Goal: Feedback & Contribution: Contribute content

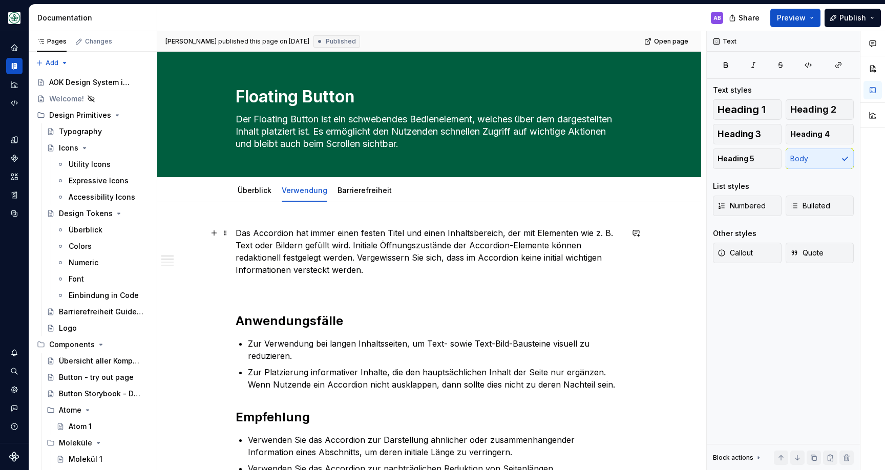
click at [338, 237] on p "Das Accordion hat immer einen festen Titel und einen Inhaltsbereich, der mit El…" at bounding box center [429, 251] width 387 height 49
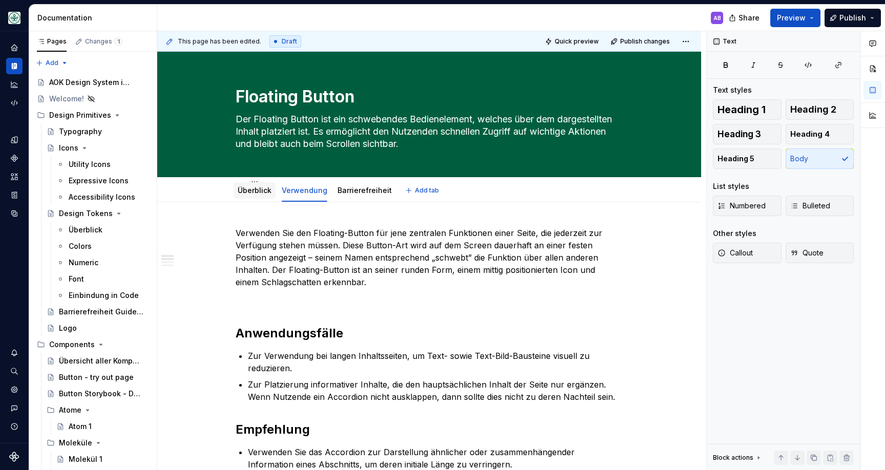
click at [266, 191] on link "Überblick" at bounding box center [255, 190] width 34 height 9
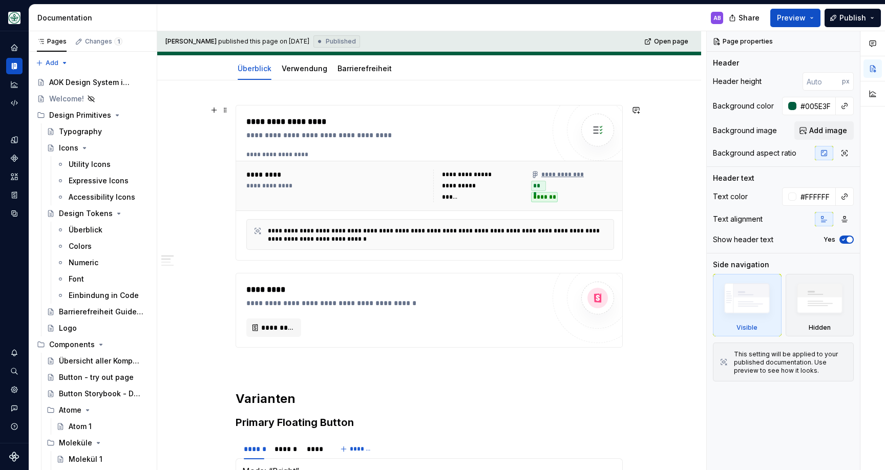
scroll to position [108, 0]
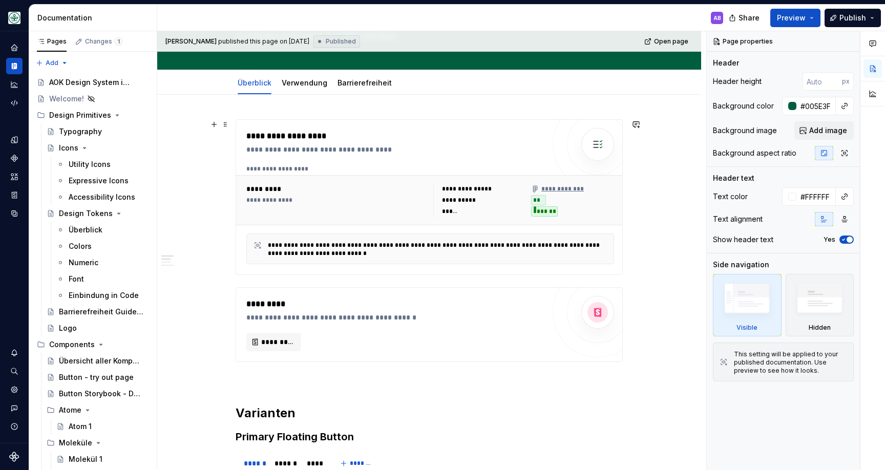
click at [395, 158] on div "**********" at bounding box center [395, 197] width 298 height 134
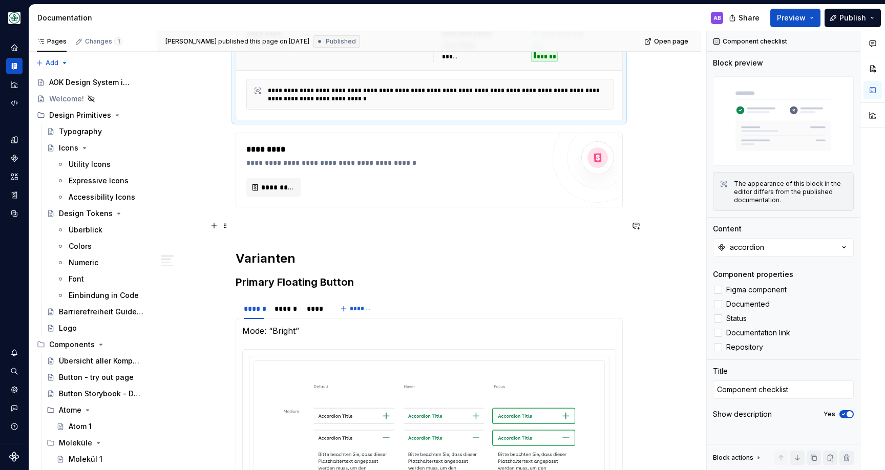
scroll to position [269, 0]
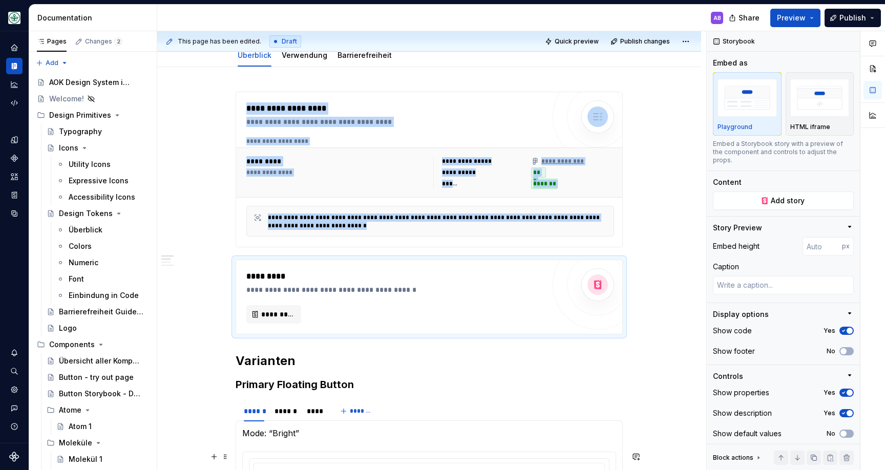
scroll to position [0, 0]
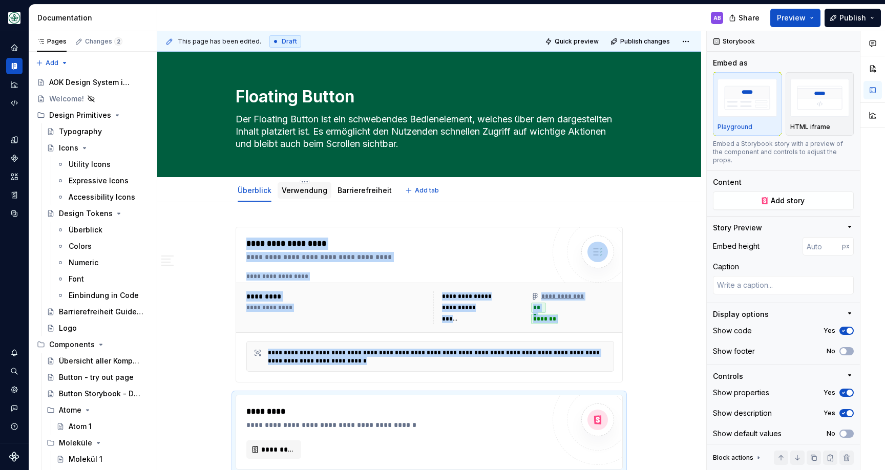
click at [320, 188] on link "Verwendung" at bounding box center [305, 190] width 46 height 9
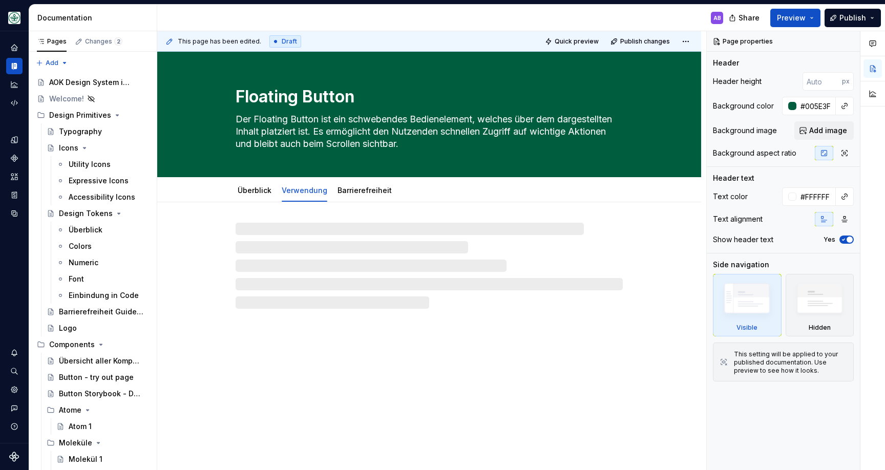
type textarea "*"
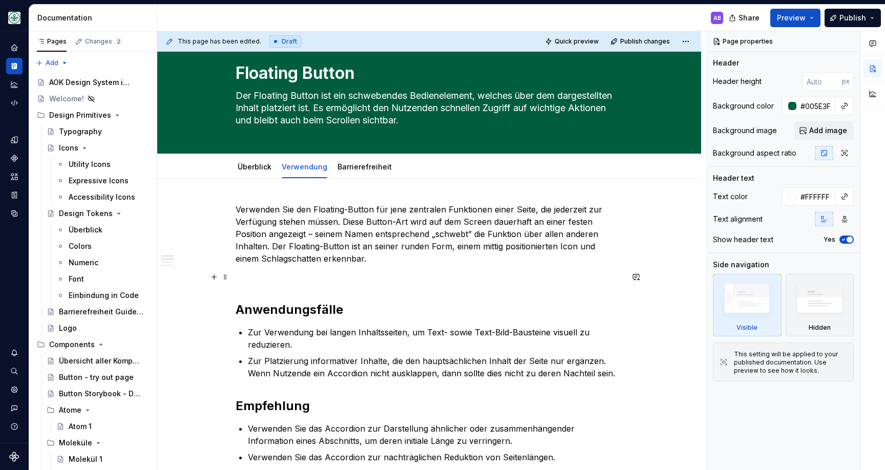
click at [332, 277] on p at bounding box center [429, 277] width 387 height 12
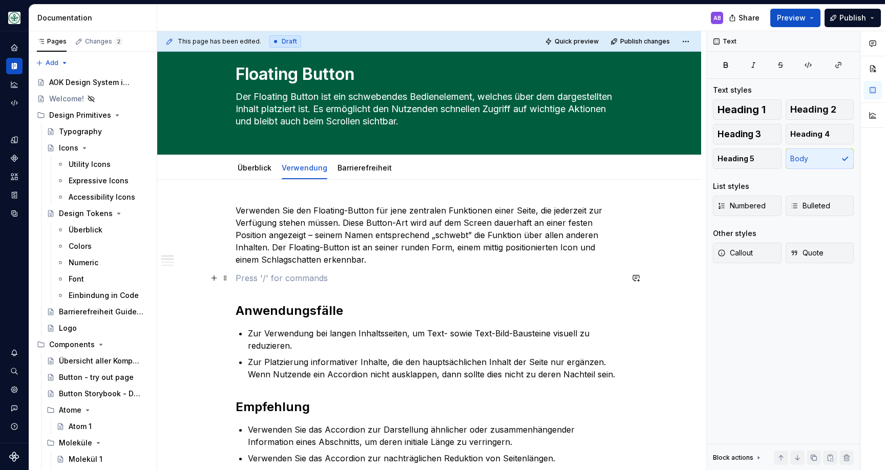
scroll to position [19, 0]
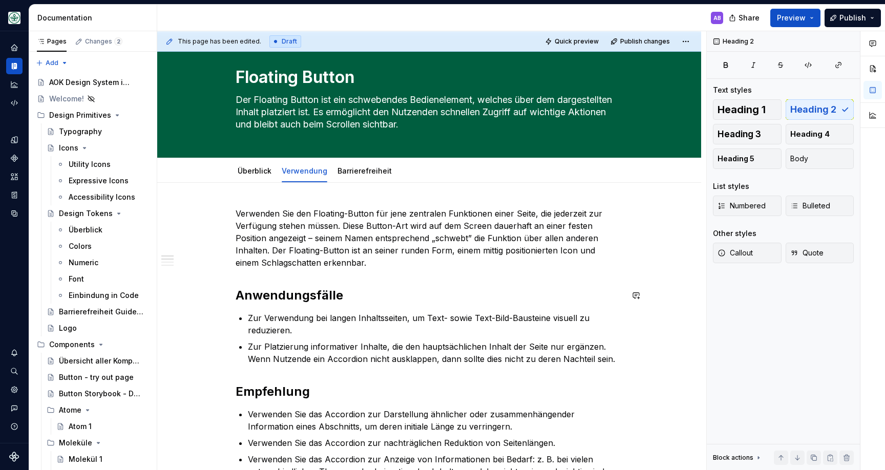
click at [292, 318] on p "Zur Verwendung bei langen Inhaltsseiten, um Text- sowie Text-Bild-Bausteine vis…" at bounding box center [435, 324] width 375 height 25
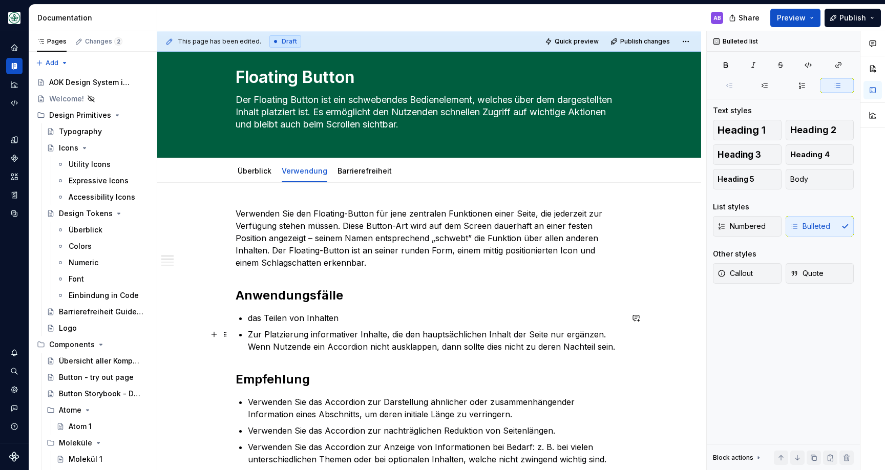
click at [304, 343] on p "Zur Platzierung informativer Inhalte, die den hauptsächlichen Inhalt der Seite …" at bounding box center [435, 340] width 375 height 25
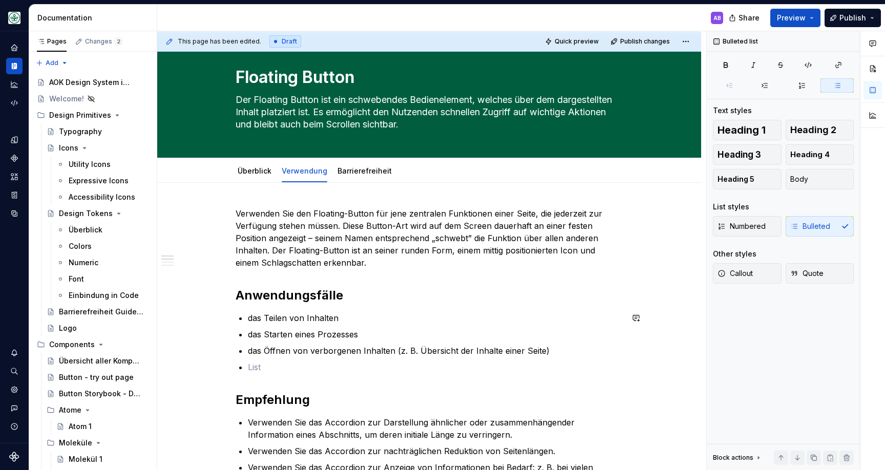
scroll to position [0, 0]
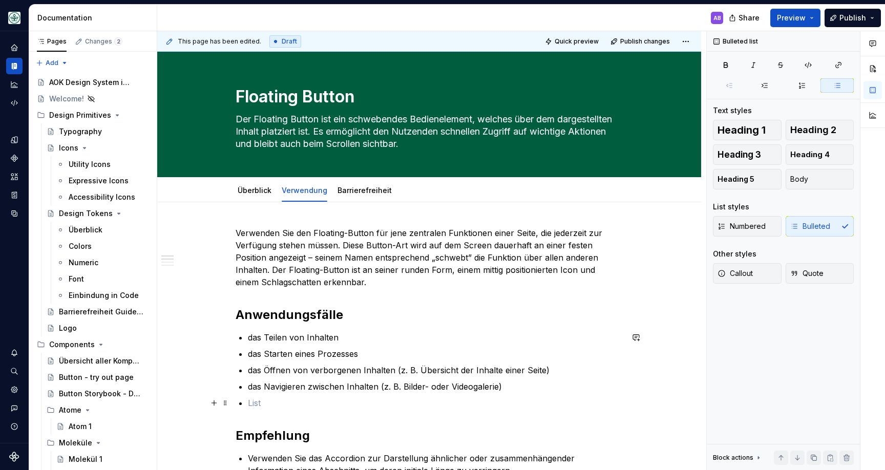
paste div
click at [275, 400] on p "das Skrollen innerhalb einer Tab-Navigation" at bounding box center [435, 403] width 375 height 12
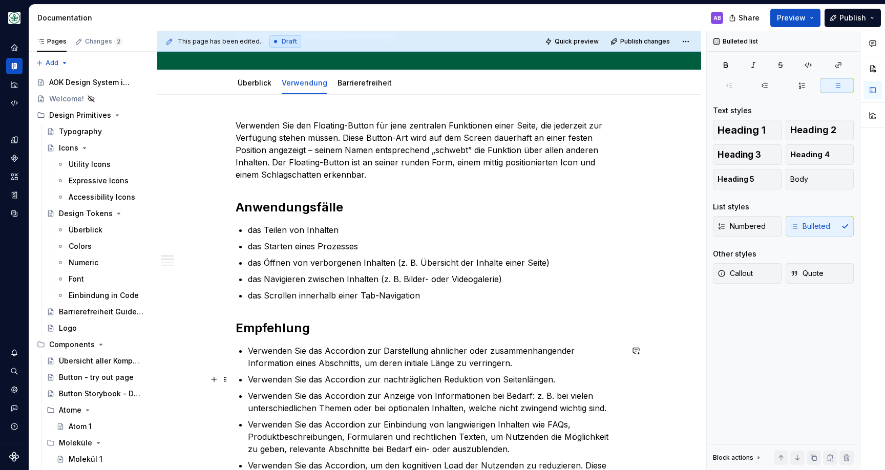
scroll to position [109, 0]
click at [441, 298] on p "das Scrollen innerhalb einer Tab-Navigation" at bounding box center [435, 294] width 375 height 12
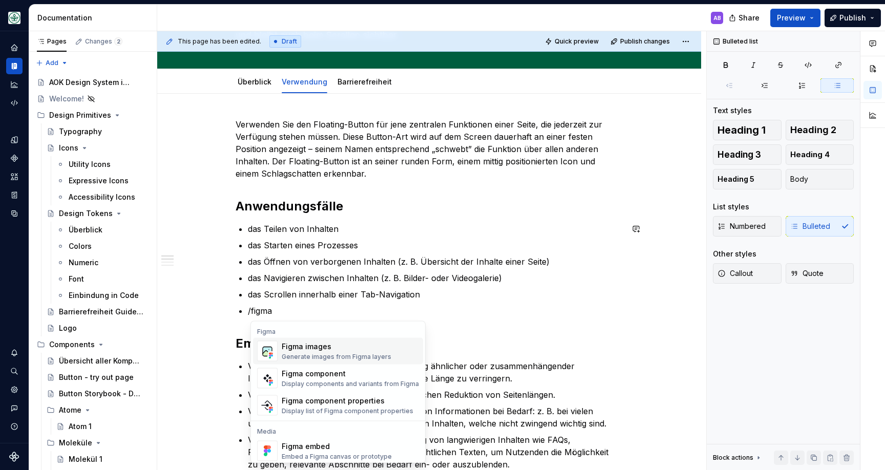
click at [333, 355] on div "Generate images from Figma layers" at bounding box center [337, 357] width 110 height 8
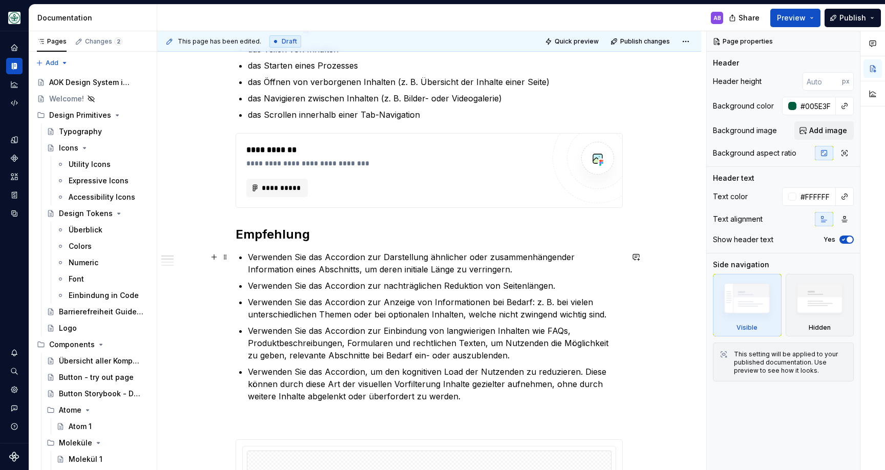
scroll to position [291, 0]
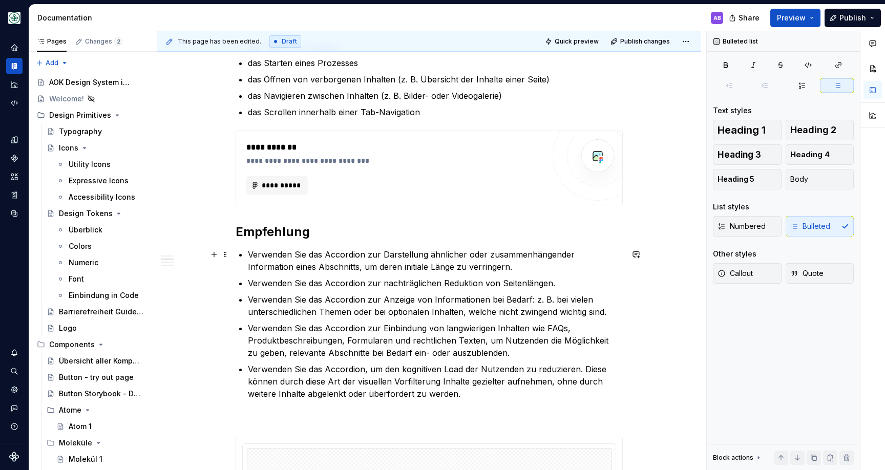
click at [361, 256] on p "Verwenden Sie das Accordion zur Darstellung ähnlicher oder zusammenhängender In…" at bounding box center [435, 261] width 375 height 25
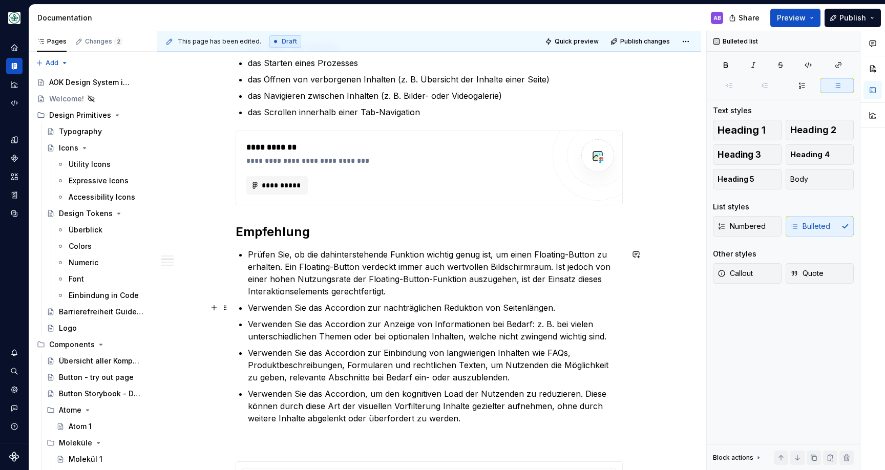
click at [381, 308] on p "Verwenden Sie das Accordion zur nachträglichen Reduktion von Seitenlängen." at bounding box center [435, 308] width 375 height 12
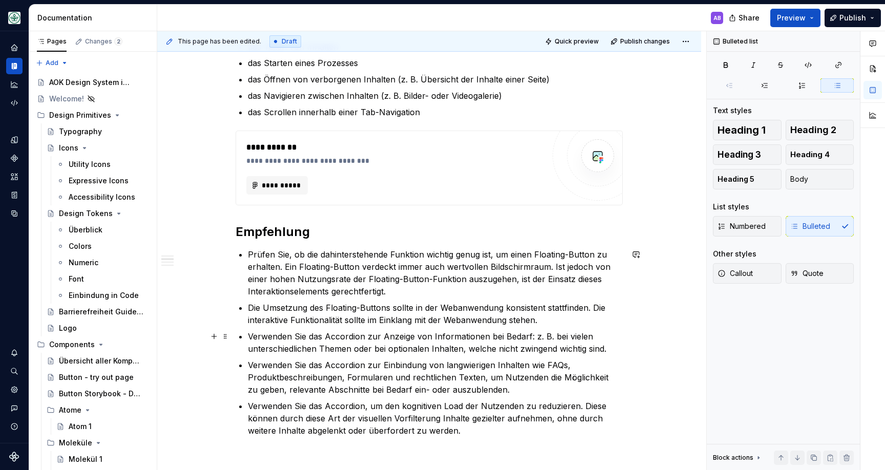
click at [339, 339] on p "Verwenden Sie das Accordion zur Anzeige von Informationen bei Bedarf: z. B. bei…" at bounding box center [435, 343] width 375 height 25
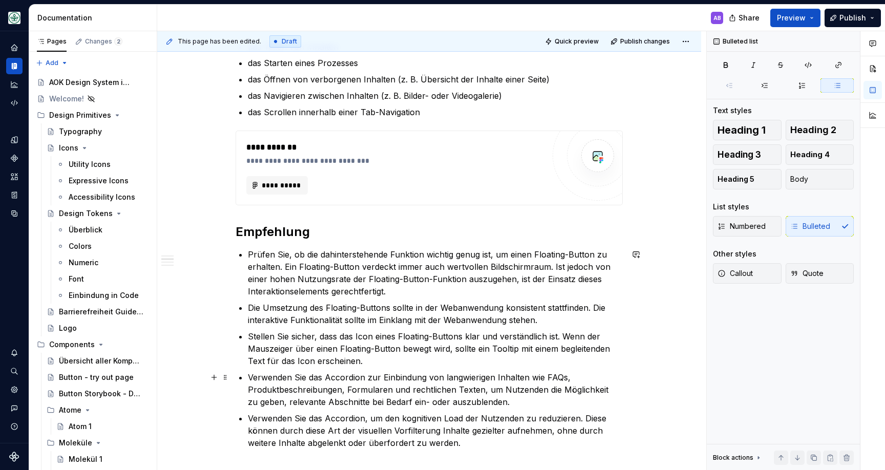
click at [332, 386] on p "Verwenden Sie das Accordion zur Einbindung von langwierigen Inhalten wie FAQs, …" at bounding box center [435, 389] width 375 height 37
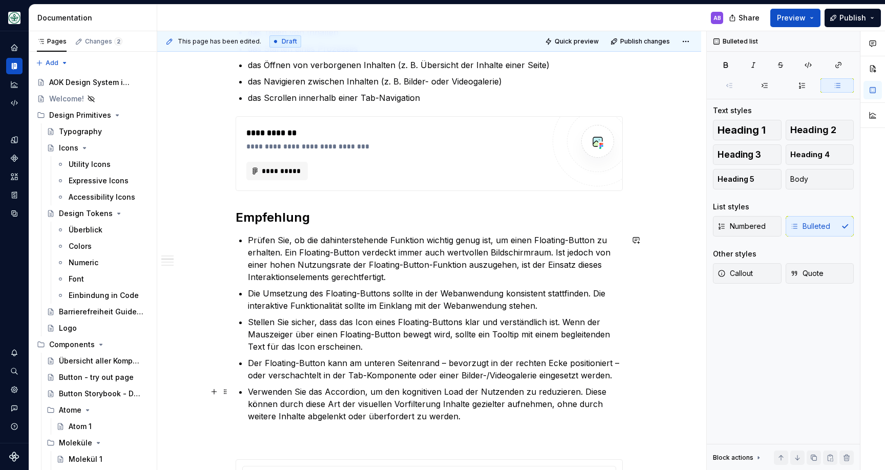
scroll to position [313, 0]
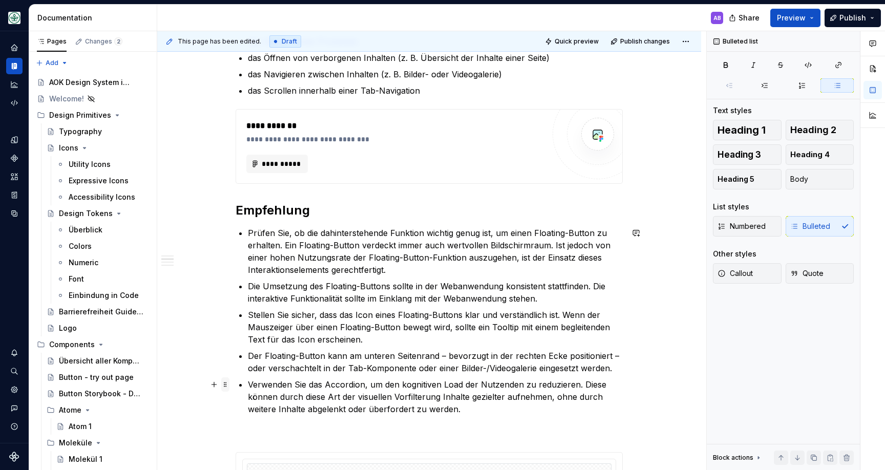
click at [224, 383] on span at bounding box center [225, 385] width 8 height 14
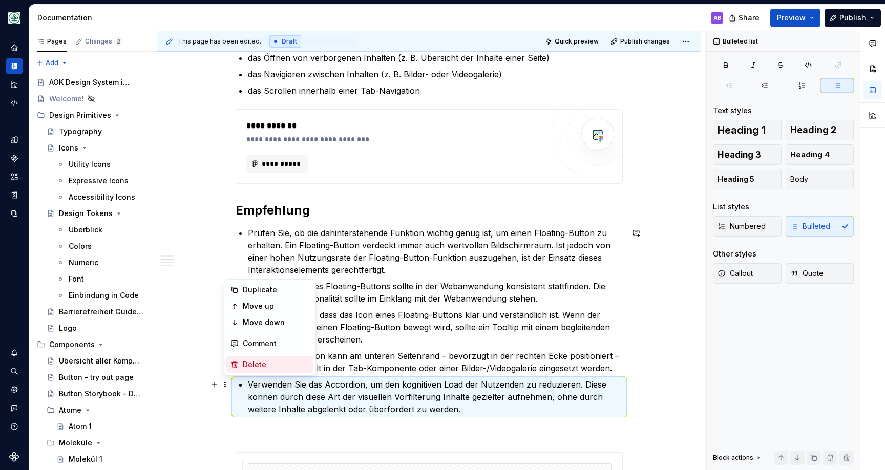
click at [255, 367] on div "Delete" at bounding box center [276, 365] width 67 height 10
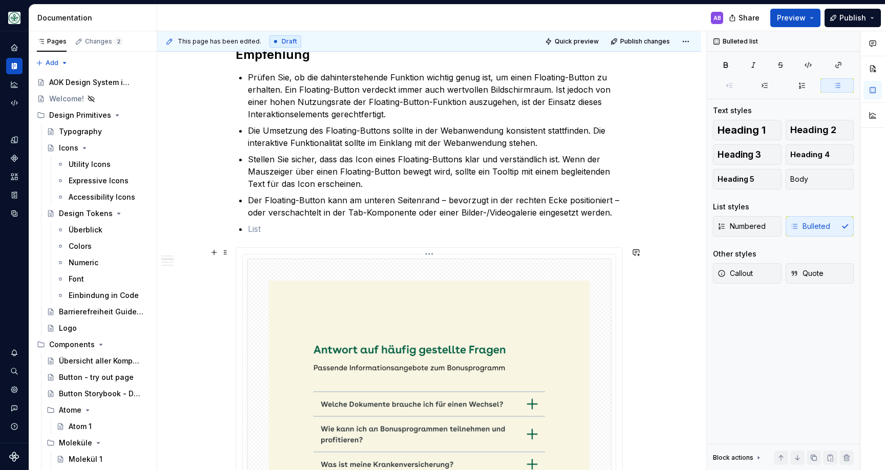
scroll to position [488, 0]
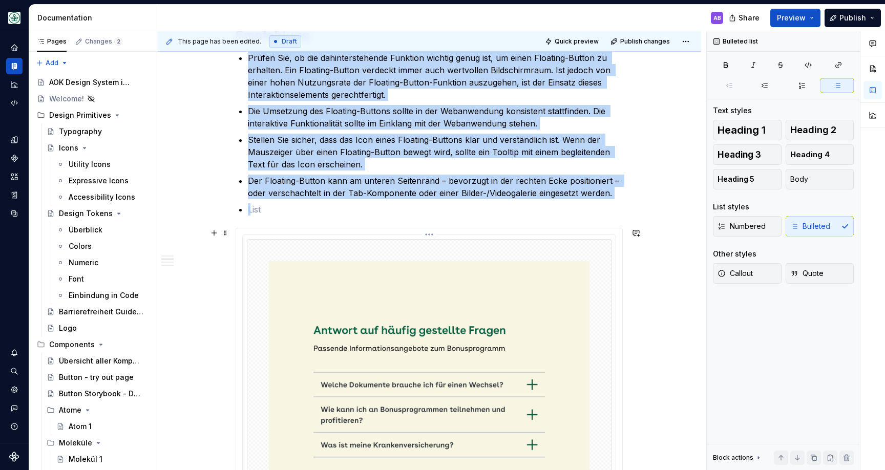
click at [320, 279] on img at bounding box center [429, 408] width 365 height 338
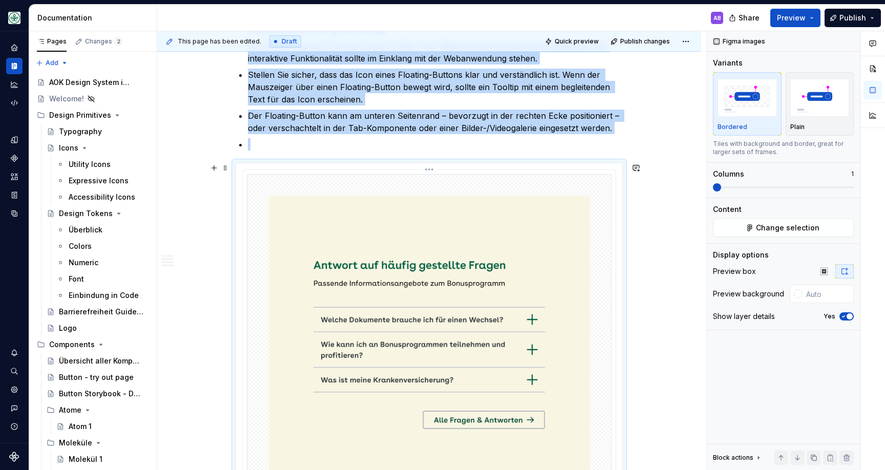
scroll to position [499, 0]
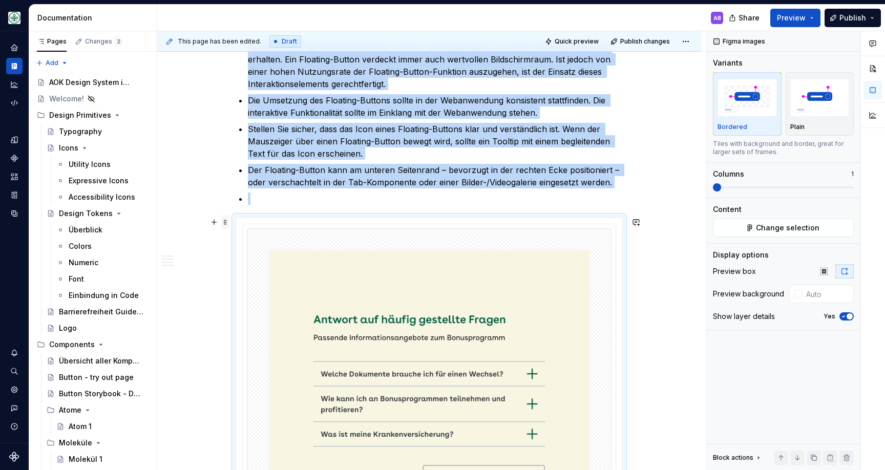
click at [226, 220] on span at bounding box center [225, 222] width 8 height 14
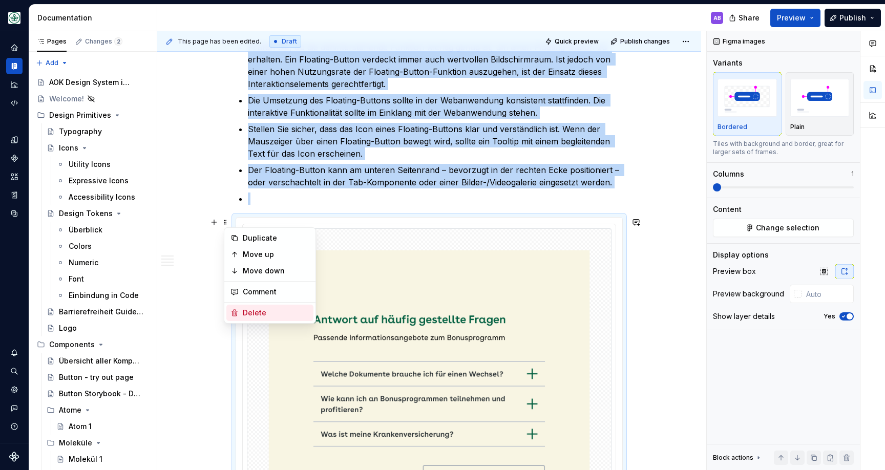
click at [253, 312] on div "Delete" at bounding box center [276, 313] width 67 height 10
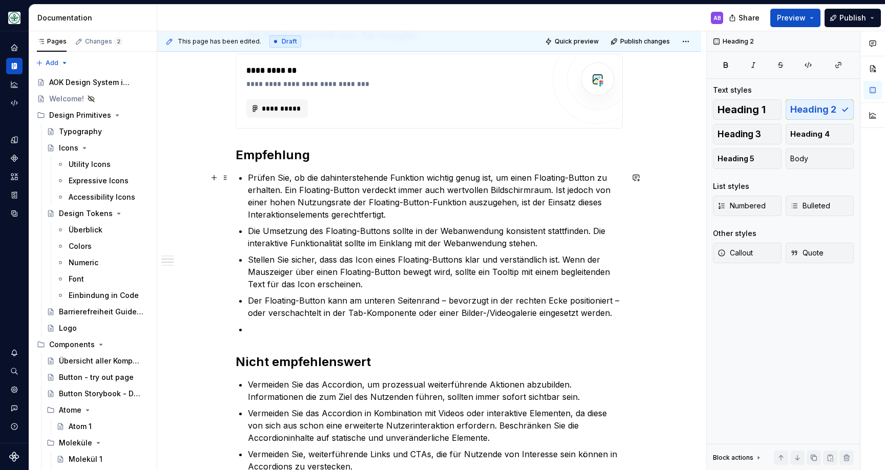
scroll to position [377, 0]
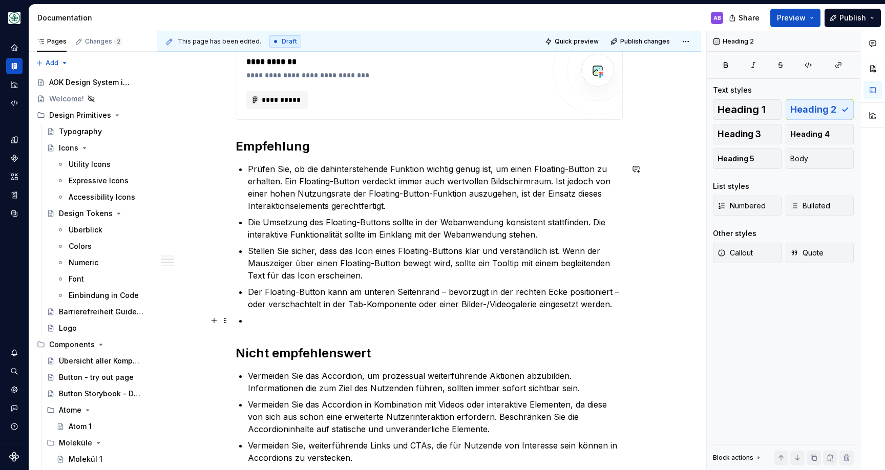
click at [281, 318] on p at bounding box center [435, 321] width 375 height 12
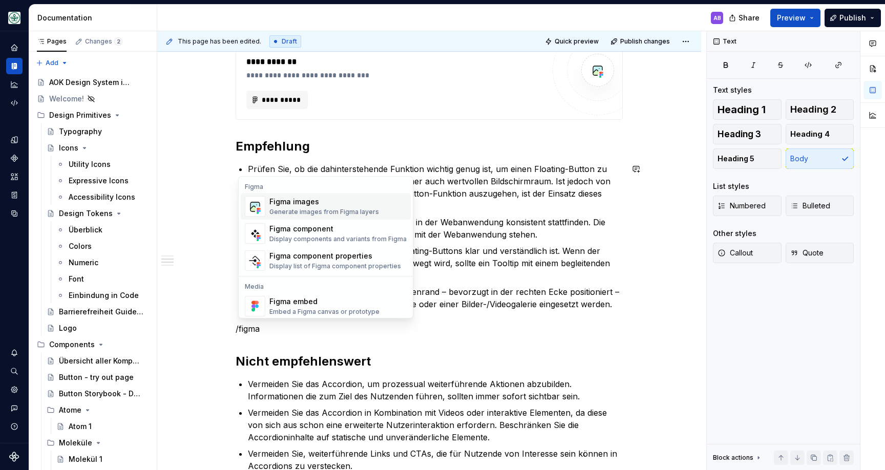
click at [306, 211] on div "Generate images from Figma layers" at bounding box center [325, 212] width 110 height 8
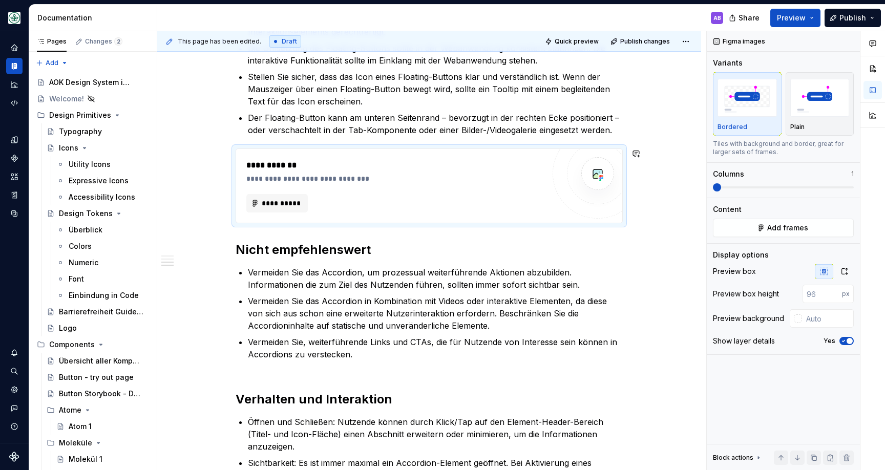
scroll to position [554, 0]
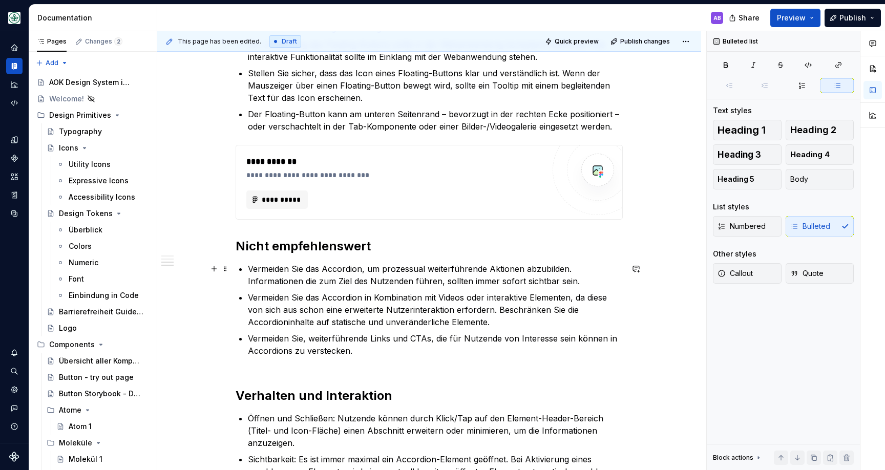
click at [284, 274] on p "Vermeiden Sie das Accordion, um prozessual weiterführende Aktionen abzubilden. …" at bounding box center [435, 275] width 375 height 25
click at [280, 312] on p "Vermeiden Sie das Accordion in Kombination mit Videos oder interaktive Elemente…" at bounding box center [435, 310] width 375 height 37
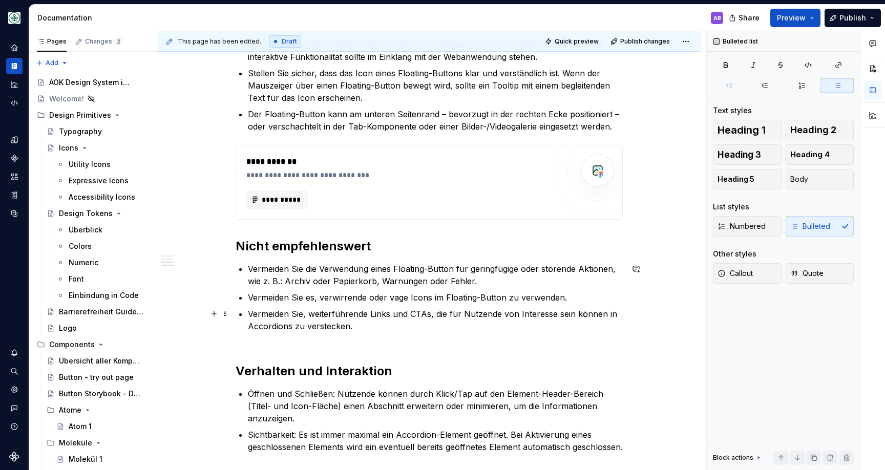
click at [265, 312] on p "Vermeiden Sie, weiterführende Links und CTAs, die für Nutzende von Interesse se…" at bounding box center [435, 326] width 375 height 37
click at [225, 313] on span at bounding box center [225, 314] width 8 height 14
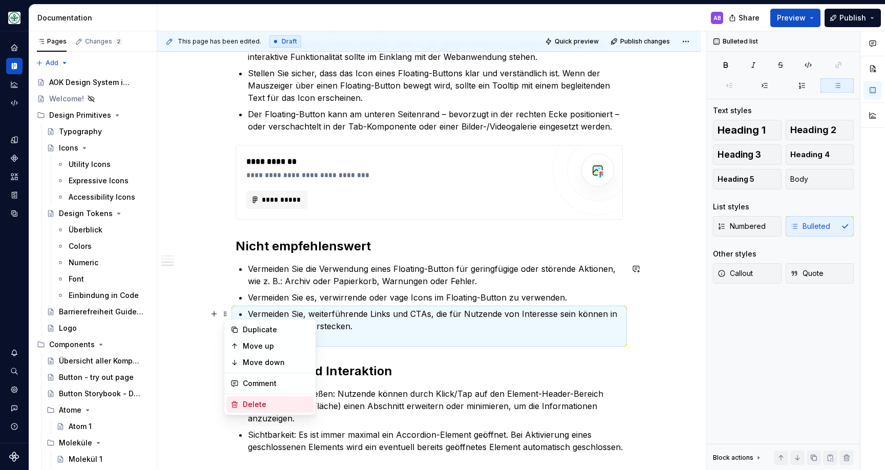
click at [257, 398] on div "Delete" at bounding box center [269, 405] width 87 height 16
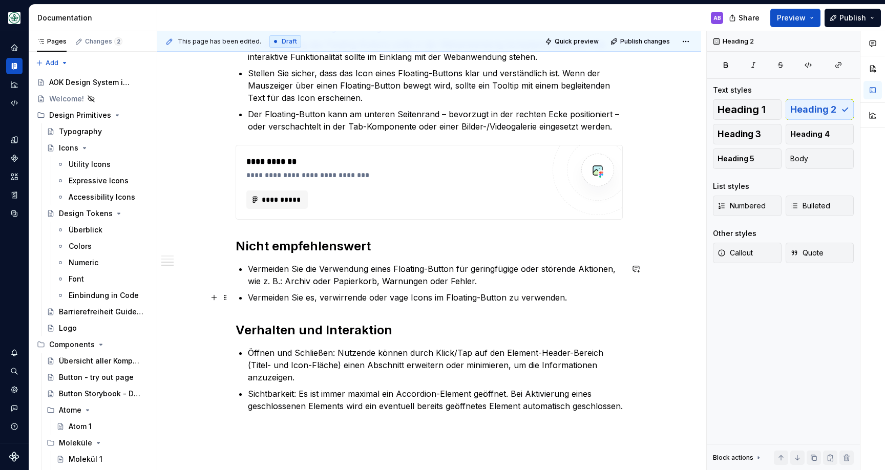
click at [600, 303] on p "Vermeiden Sie es, verwirrende oder vage Icons im Floating-Button zu verwenden." at bounding box center [435, 298] width 375 height 12
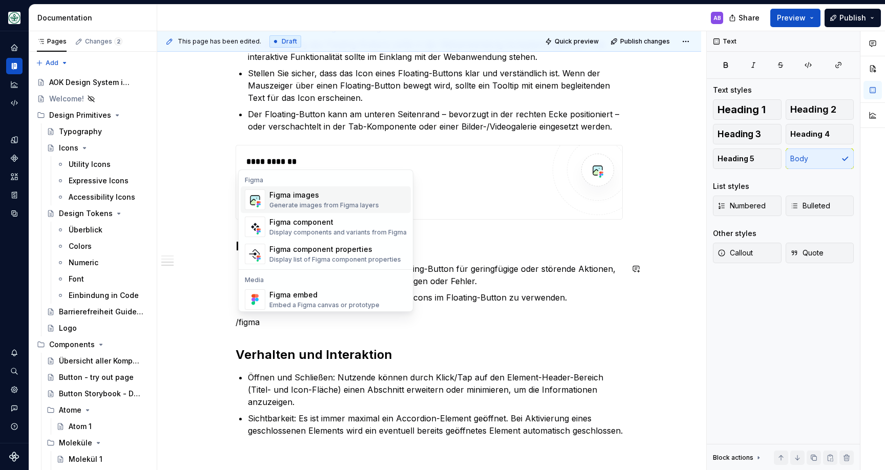
click at [359, 199] on div "Figma images" at bounding box center [325, 195] width 110 height 10
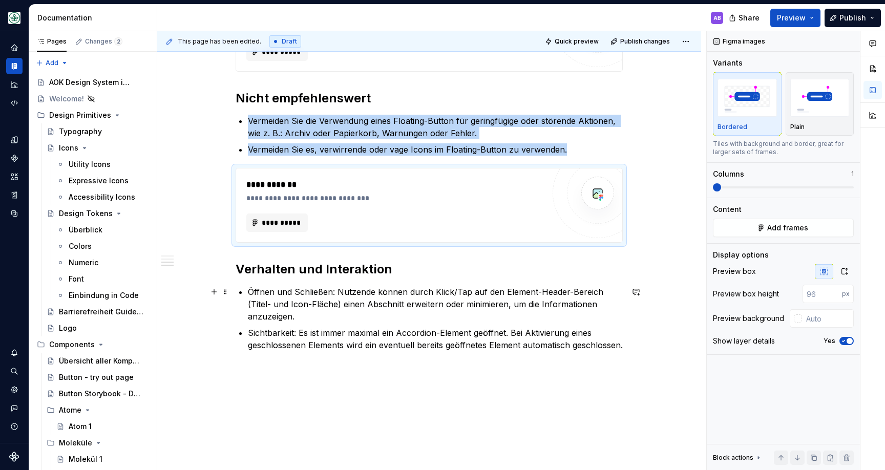
scroll to position [749, 0]
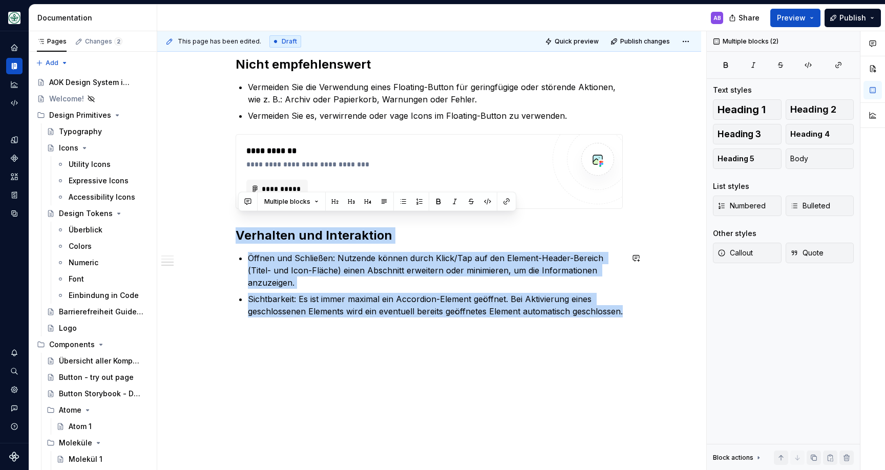
drag, startPoint x: 239, startPoint y: 223, endPoint x: 406, endPoint y: 328, distance: 197.1
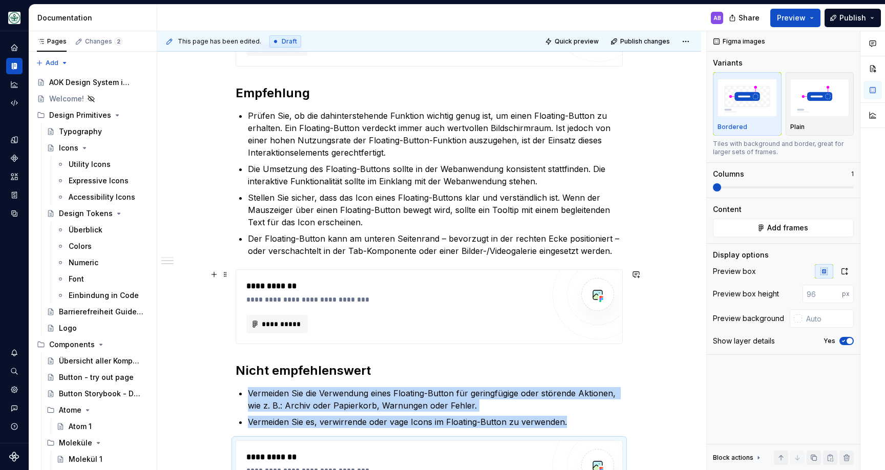
scroll to position [0, 0]
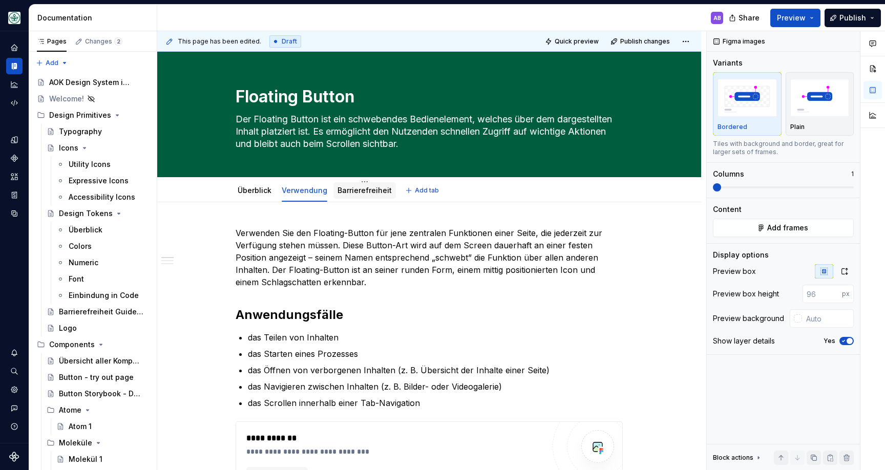
click at [359, 189] on link "Barrierefreiheit" at bounding box center [365, 190] width 54 height 9
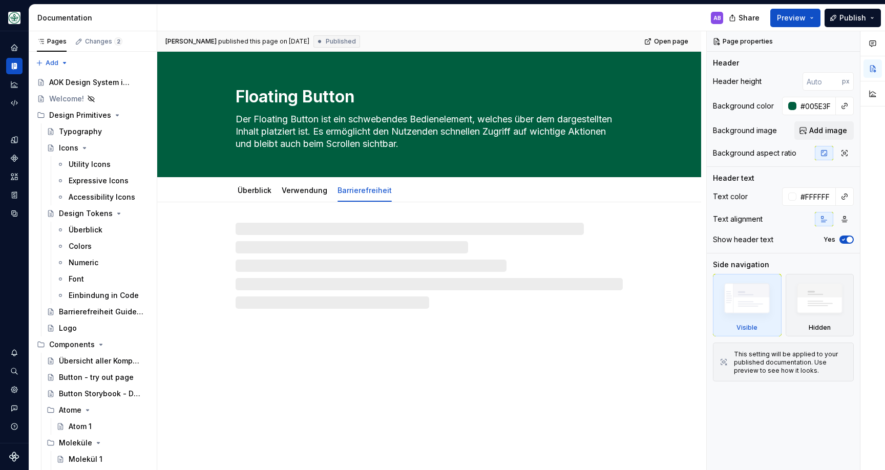
type textarea "*"
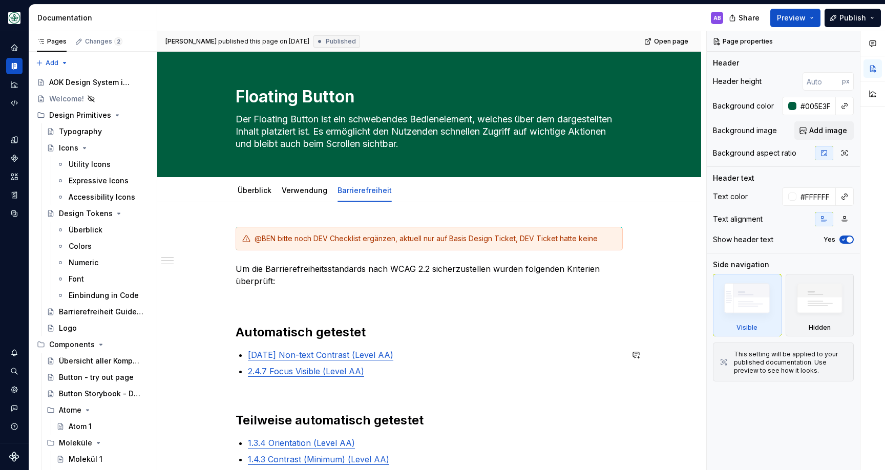
click at [425, 350] on p "[DATE] Non-text Contrast (Level AA)" at bounding box center [435, 355] width 375 height 12
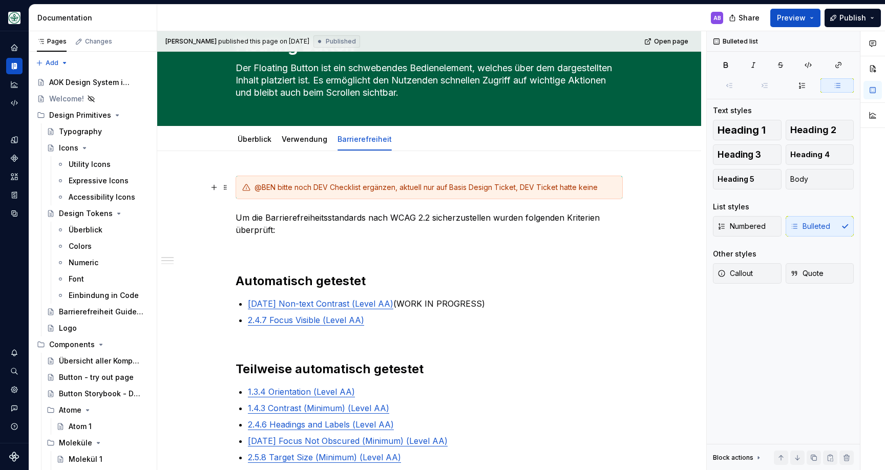
scroll to position [53, 0]
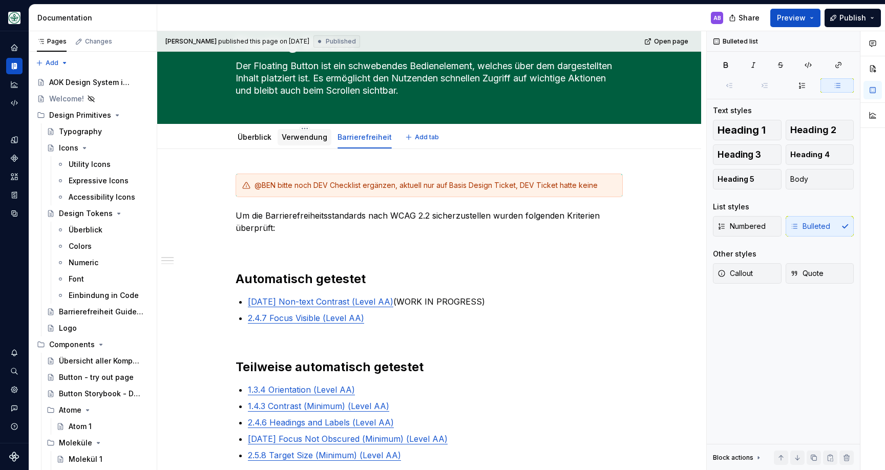
click at [308, 141] on div "Verwendung" at bounding box center [305, 137] width 46 height 10
click at [297, 144] on div "Verwendung" at bounding box center [305, 137] width 54 height 16
click at [301, 137] on link "Verwendung" at bounding box center [305, 137] width 46 height 9
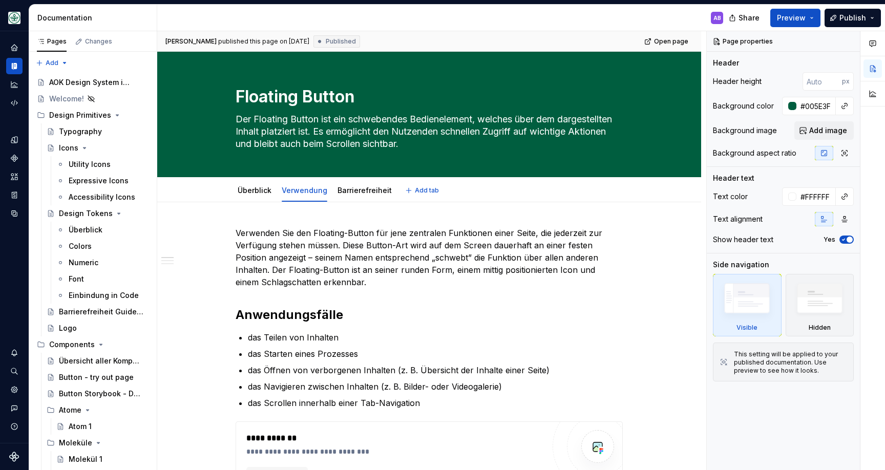
type textarea "*"
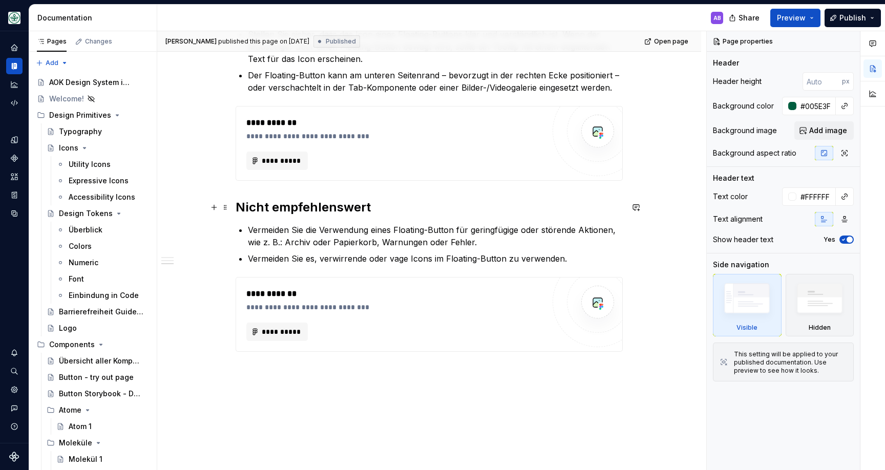
scroll to position [591, 0]
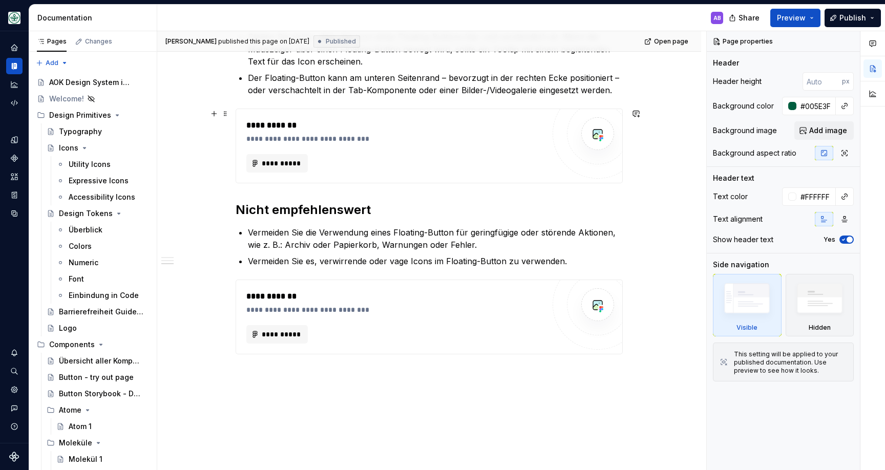
click at [364, 152] on div "**********" at bounding box center [395, 145] width 298 height 53
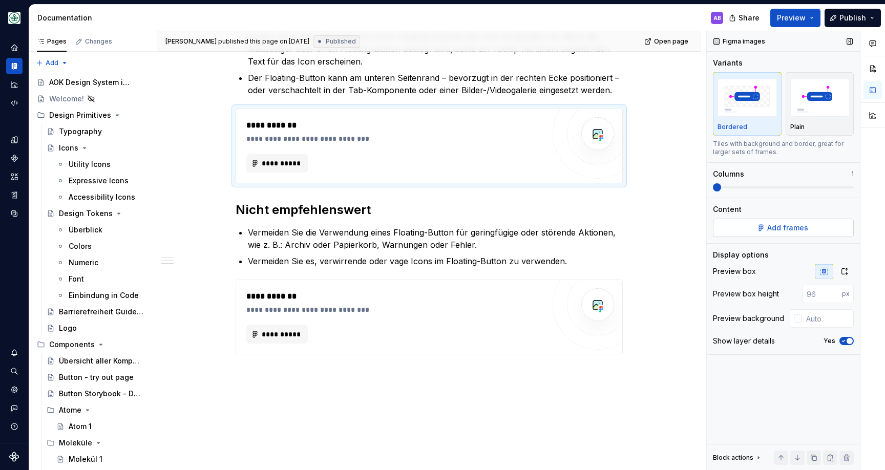
click at [776, 228] on span "Add frames" at bounding box center [788, 228] width 41 height 10
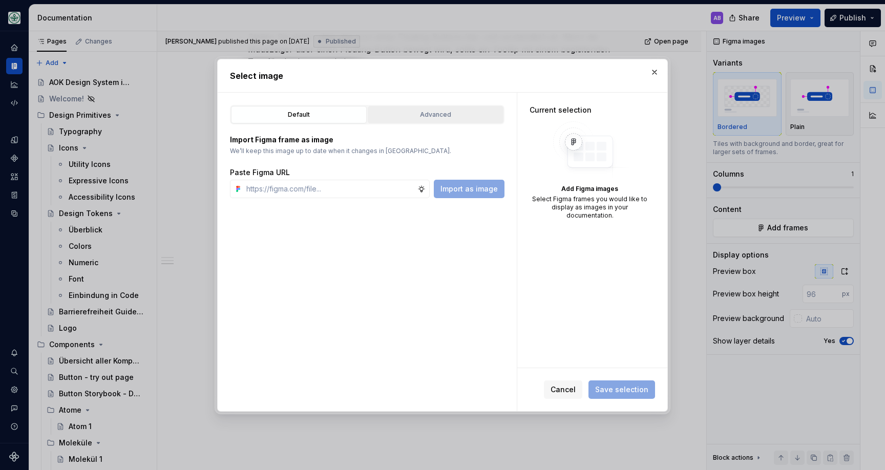
click at [400, 119] on div "Advanced" at bounding box center [435, 115] width 129 height 10
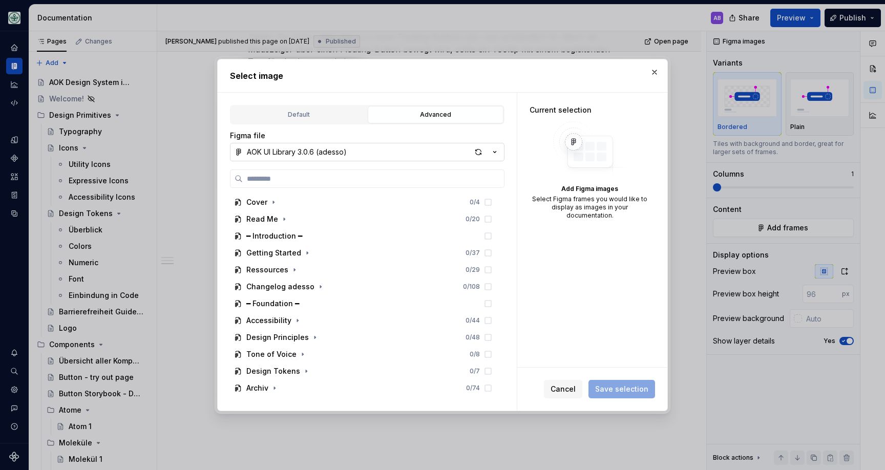
click at [497, 149] on icon "button" at bounding box center [495, 152] width 10 height 10
click at [531, 127] on div "Select image Default Advanced Import Figma frame as image We’ll keep this image…" at bounding box center [442, 235] width 885 height 470
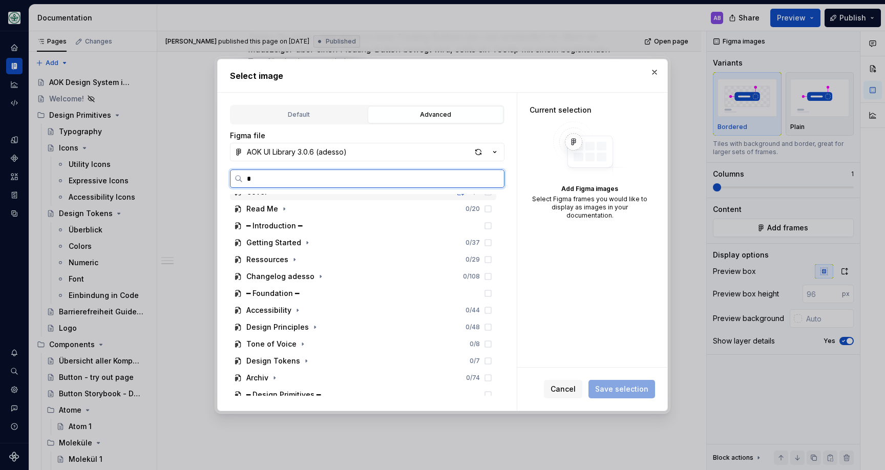
scroll to position [0, 0]
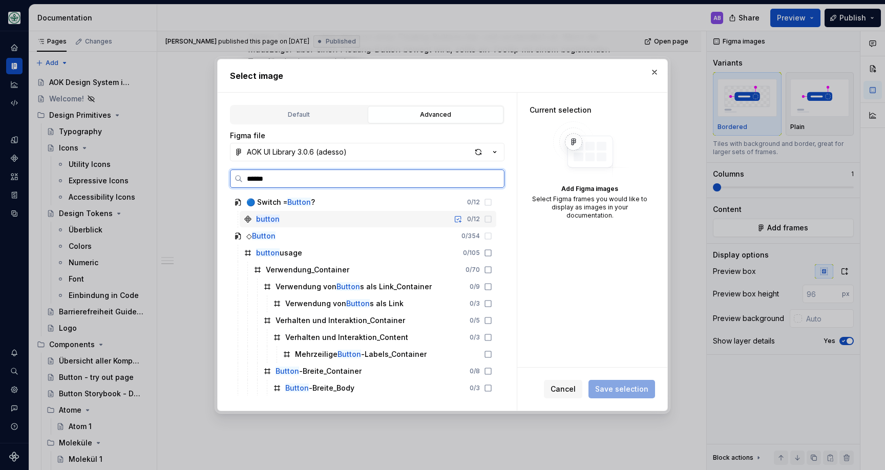
click at [262, 216] on mark "button" at bounding box center [268, 219] width 24 height 9
drag, startPoint x: 242, startPoint y: 177, endPoint x: 229, endPoint y: 176, distance: 13.4
click at [229, 176] on div "Default Advanced Import Figma frame as image We’ll keep this image up to date w…" at bounding box center [367, 252] width 299 height 319
type input "********"
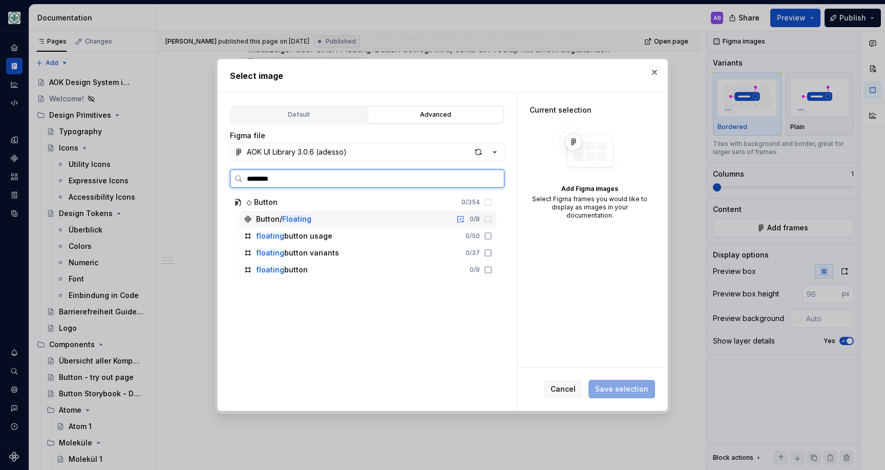
click at [272, 217] on div "Button/ Floating" at bounding box center [283, 219] width 55 height 10
click at [492, 218] on icon at bounding box center [488, 219] width 8 height 8
click at [492, 219] on icon at bounding box center [488, 219] width 8 height 8
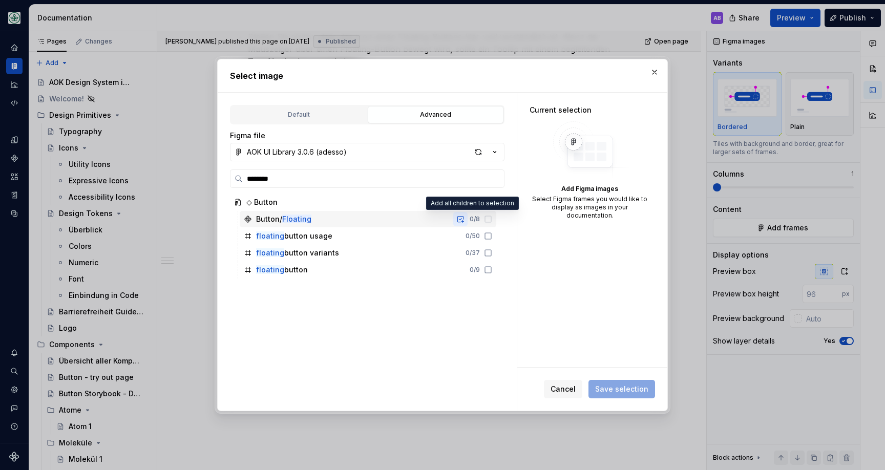
click at [468, 219] on button "button" at bounding box center [460, 219] width 14 height 14
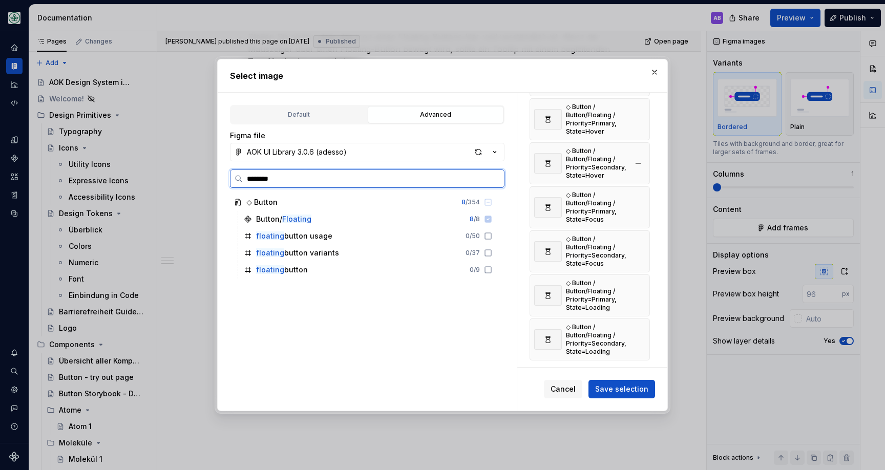
scroll to position [116, 0]
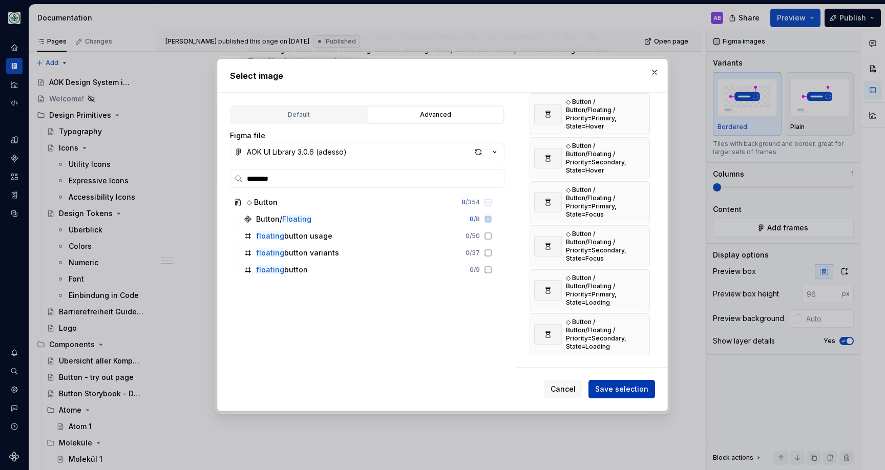
click at [639, 385] on span "Save selection" at bounding box center [621, 389] width 53 height 10
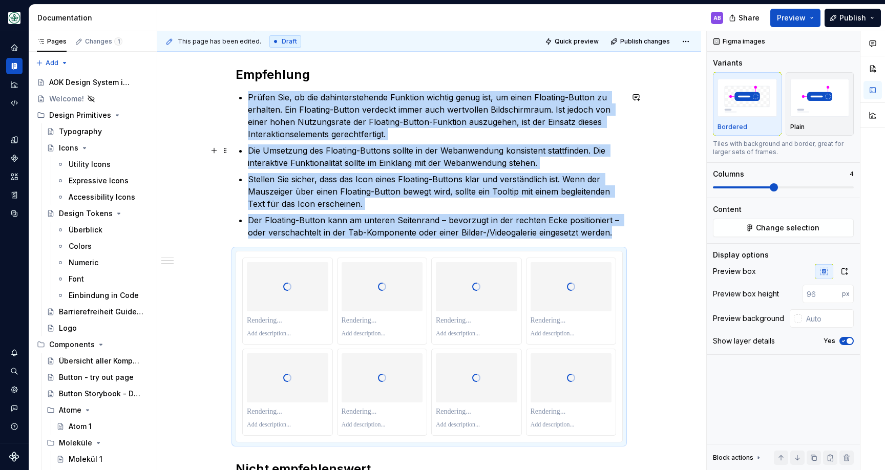
scroll to position [449, 0]
click at [770, 190] on span at bounding box center [774, 187] width 8 height 8
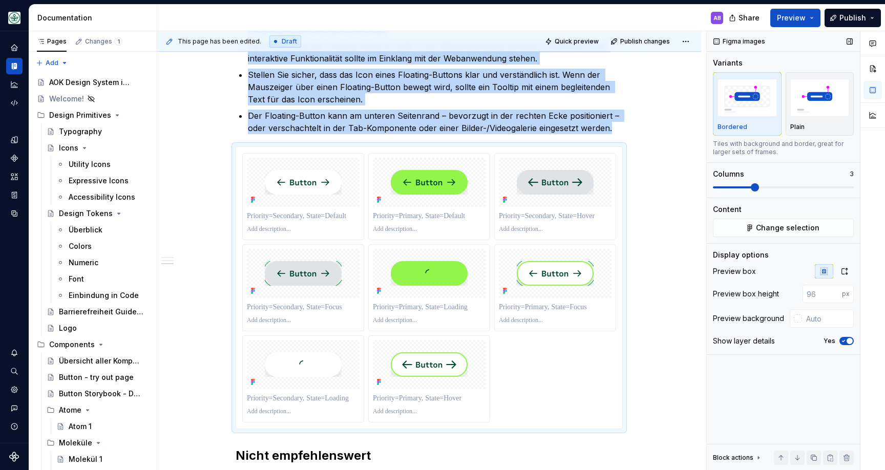
scroll to position [668, 0]
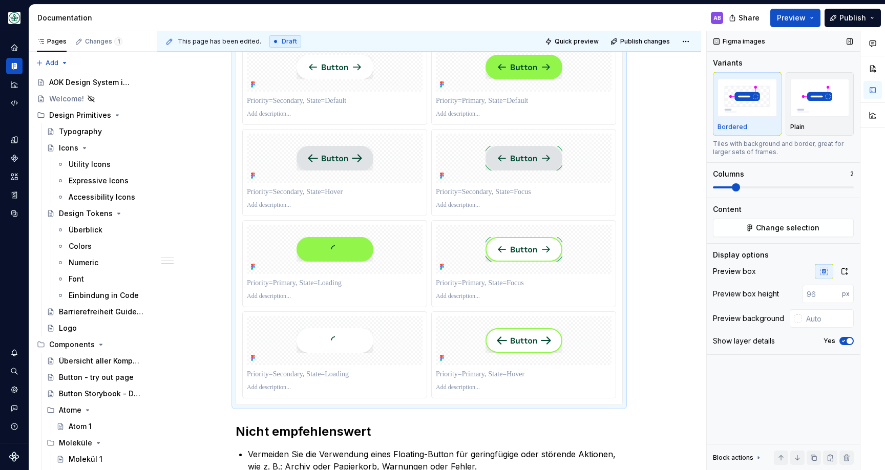
click at [732, 188] on span at bounding box center [736, 187] width 8 height 8
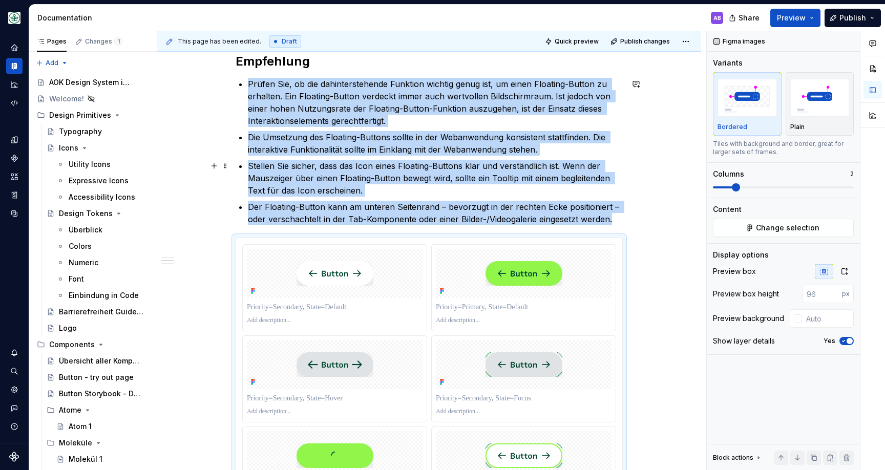
scroll to position [461, 0]
click at [229, 242] on span at bounding box center [225, 243] width 8 height 14
type textarea "*"
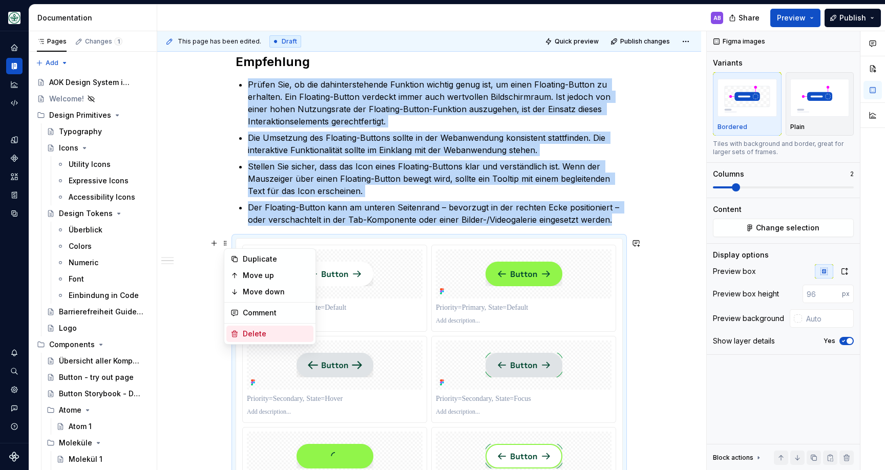
click at [249, 329] on div "Delete" at bounding box center [276, 334] width 67 height 10
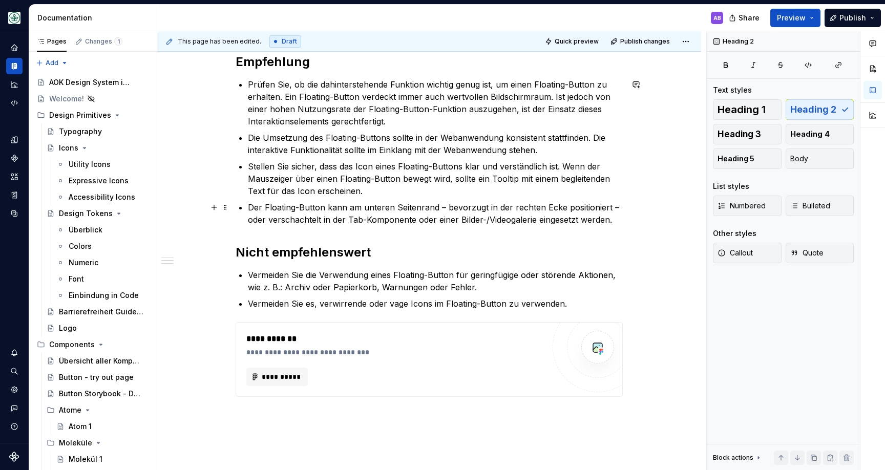
click at [628, 220] on div "**********" at bounding box center [429, 145] width 544 height 809
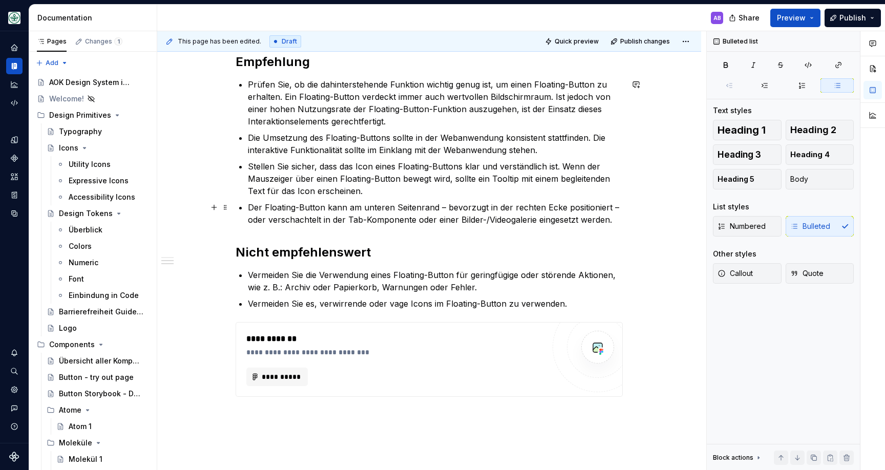
click at [623, 220] on p "Der Floating-Button kann am unteren Seitenrand – bevorzugt in der rechten Ecke …" at bounding box center [435, 213] width 375 height 25
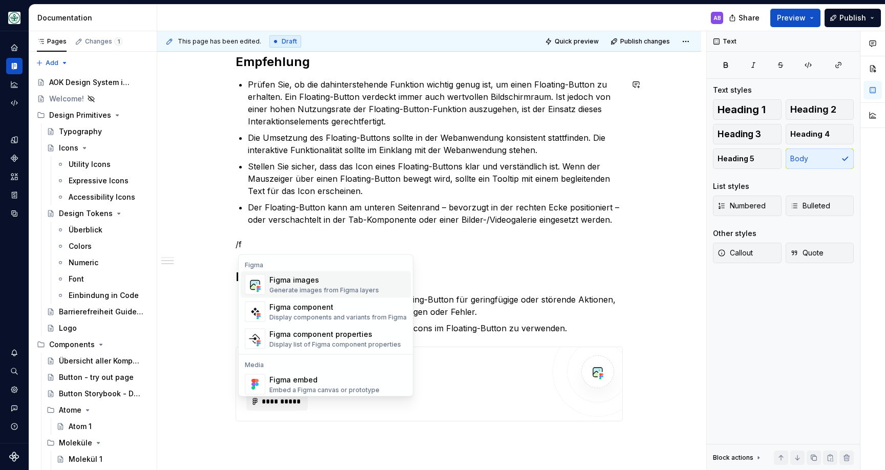
click at [327, 281] on div "Figma images" at bounding box center [325, 280] width 110 height 10
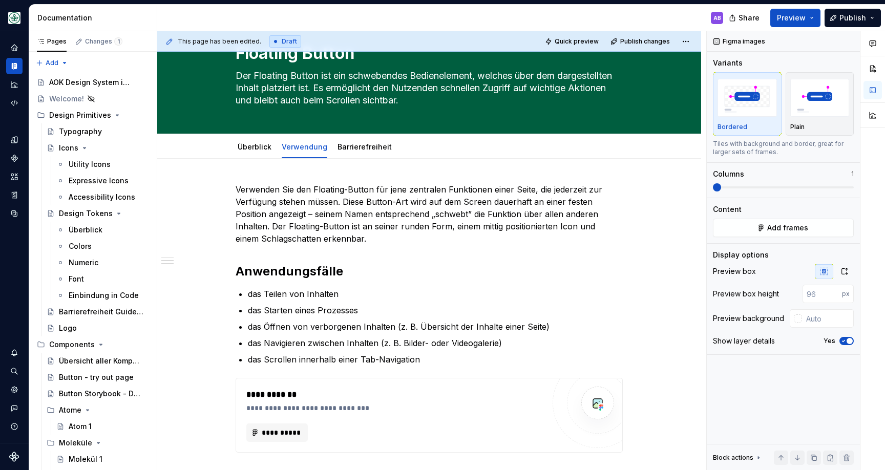
scroll to position [0, 0]
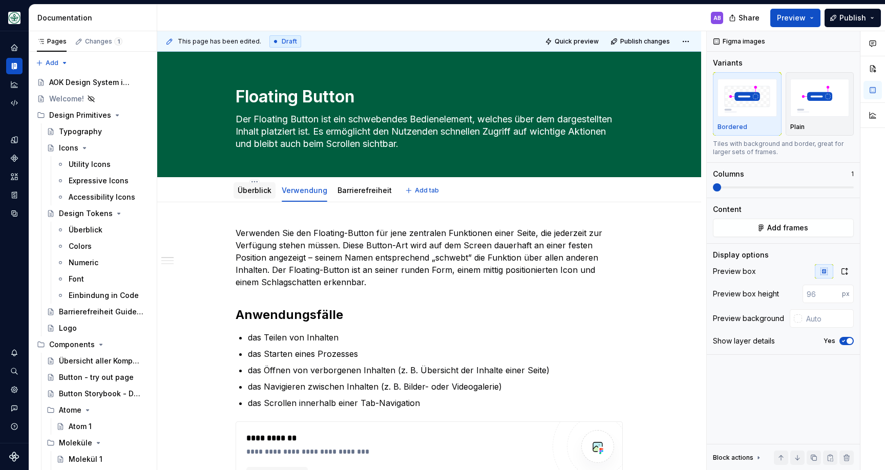
click at [258, 185] on div "Überblick" at bounding box center [255, 190] width 34 height 12
click at [252, 191] on link "Überblick" at bounding box center [255, 190] width 34 height 9
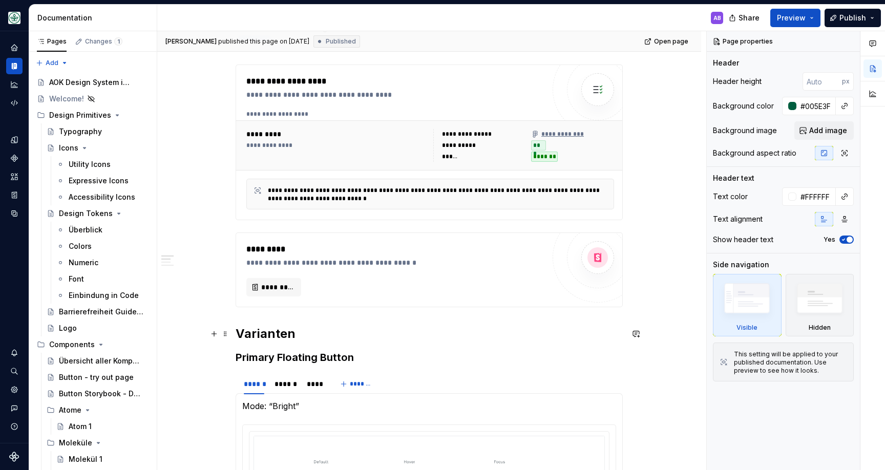
scroll to position [153, 0]
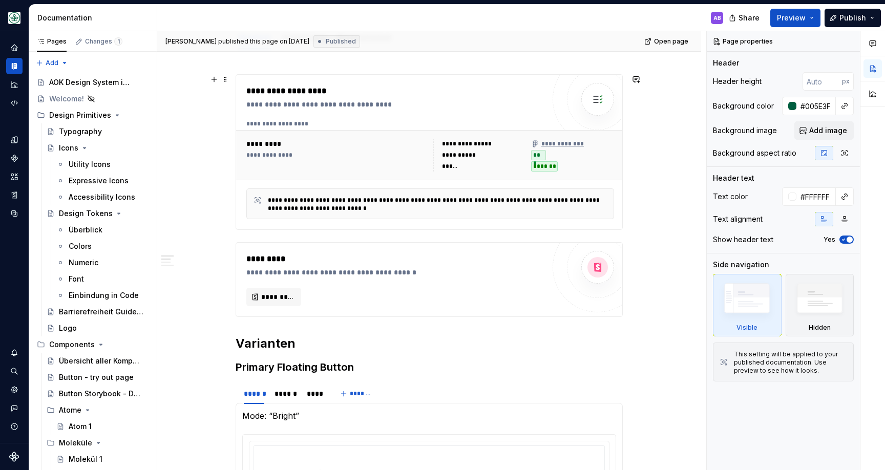
click at [306, 141] on div "*********" at bounding box center [336, 144] width 181 height 10
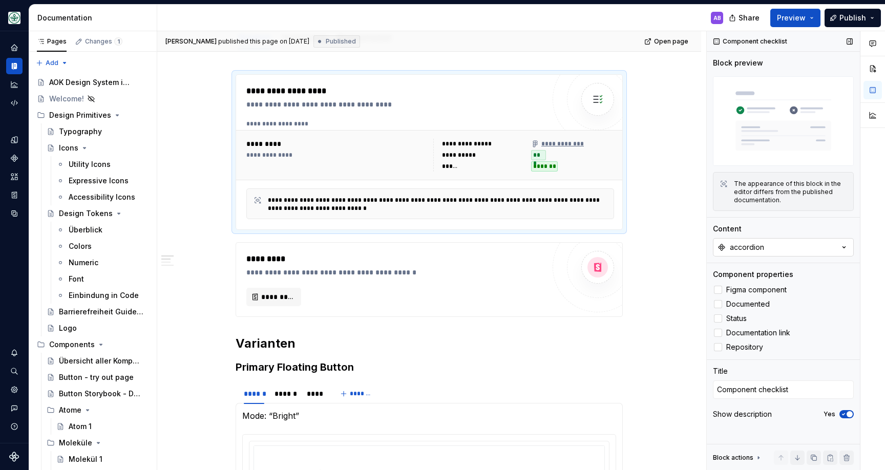
type textarea "*"
click at [802, 244] on button "accordion" at bounding box center [783, 247] width 141 height 18
type input "/floatin"
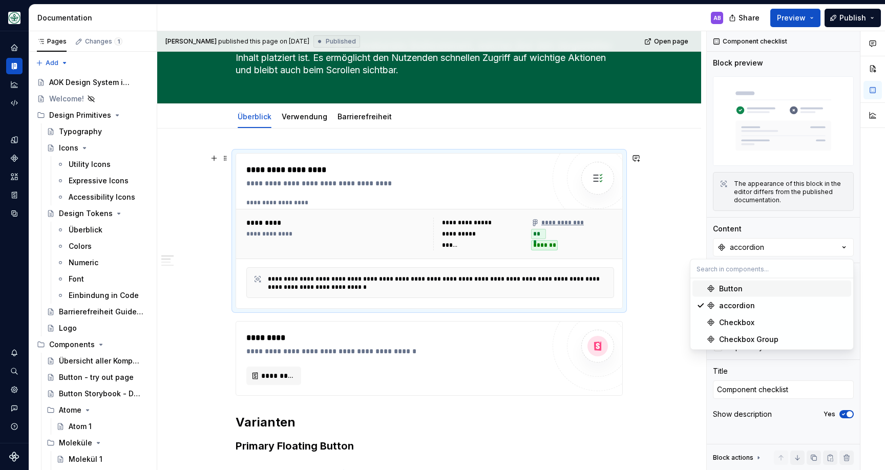
scroll to position [79, 0]
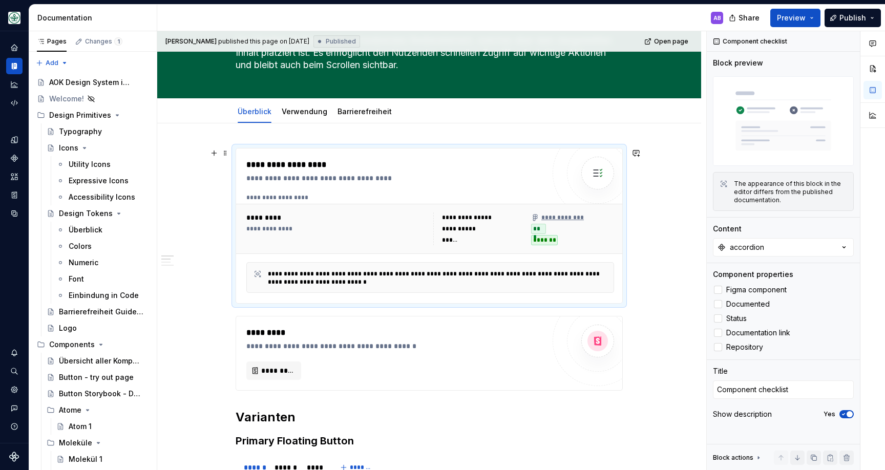
click at [518, 220] on div "**********" at bounding box center [483, 218] width 83 height 10
click at [416, 192] on div "**********" at bounding box center [395, 226] width 298 height 134
click at [598, 174] on img at bounding box center [598, 173] width 20 height 20
click at [772, 245] on button "accordion" at bounding box center [783, 247] width 141 height 18
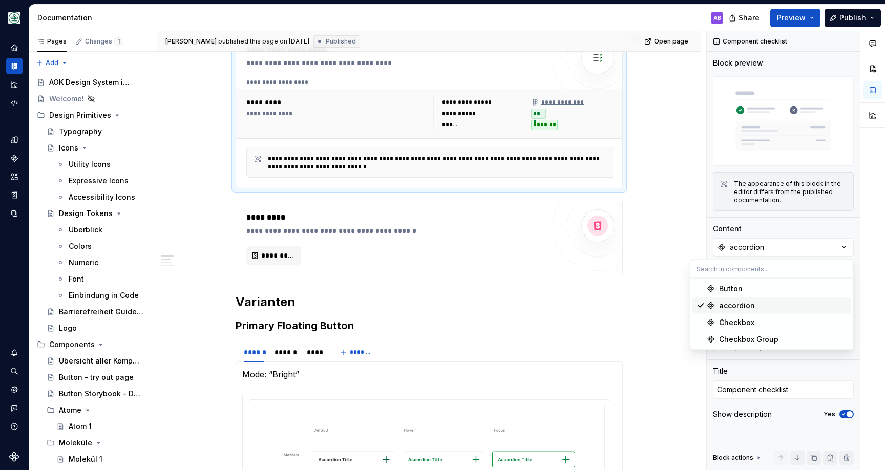
scroll to position [197, 0]
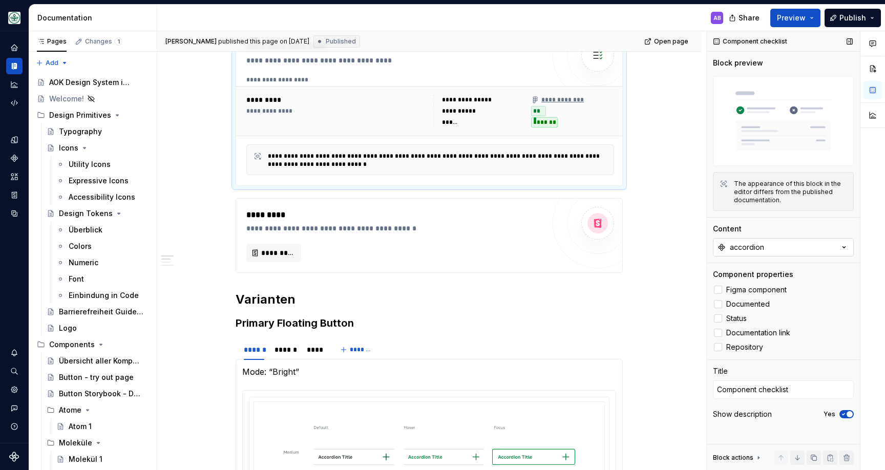
click at [746, 247] on div "accordion" at bounding box center [747, 247] width 34 height 10
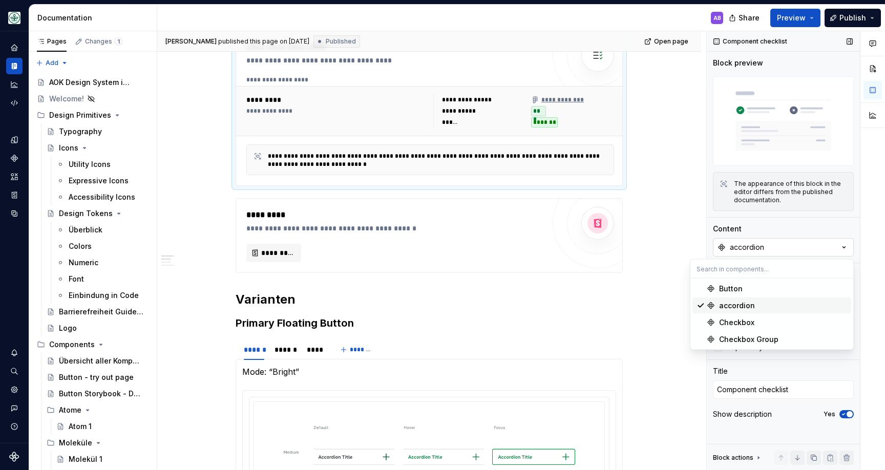
click at [746, 247] on div "accordion" at bounding box center [747, 247] width 34 height 10
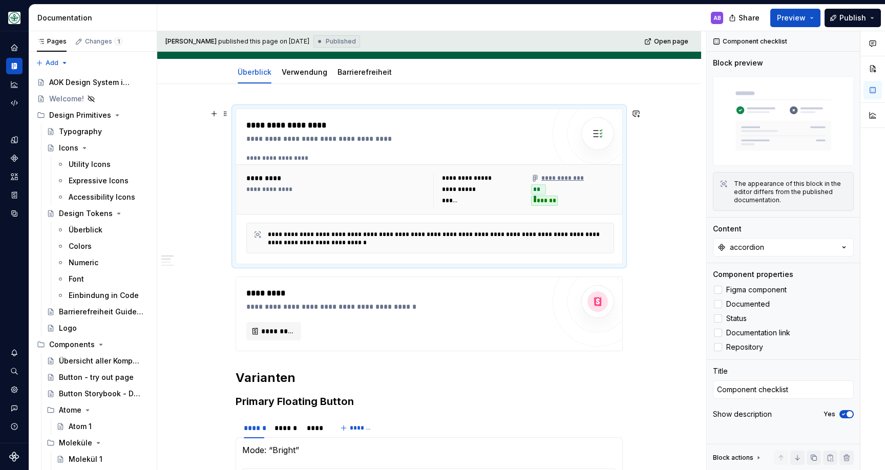
scroll to position [117, 0]
click at [411, 142] on div "**********" at bounding box center [395, 140] width 298 height 10
click at [224, 111] on span at bounding box center [225, 115] width 8 height 14
drag, startPoint x: 226, startPoint y: 111, endPoint x: 252, endPoint y: 115, distance: 25.9
click at [226, 111] on span at bounding box center [225, 115] width 8 height 14
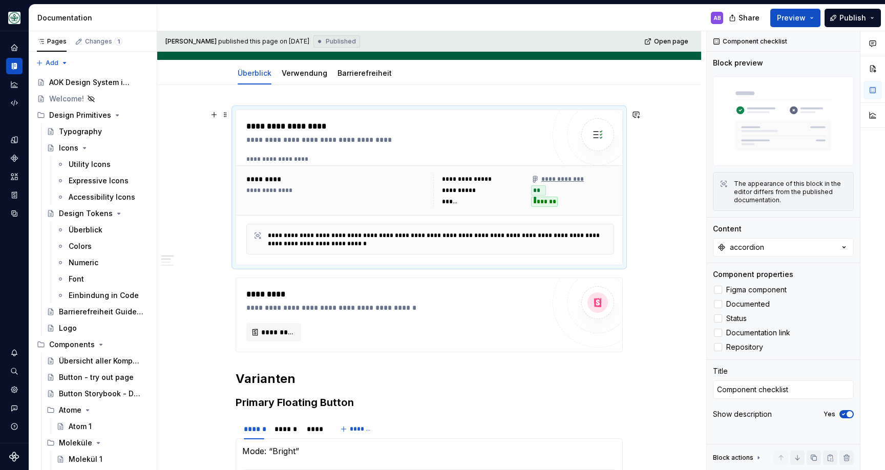
click at [452, 192] on div "**********" at bounding box center [460, 191] width 37 height 8
type textarea "*"
click at [755, 244] on div "accordion" at bounding box center [747, 247] width 34 height 10
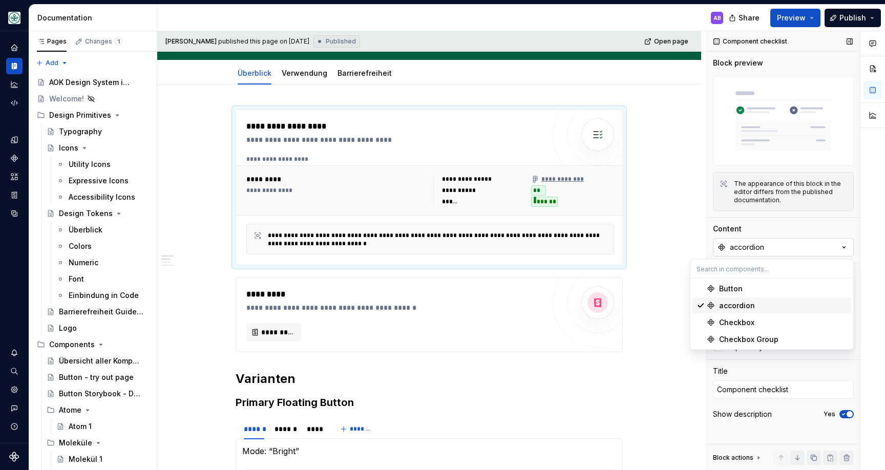
type input "/"
type input "Floating"
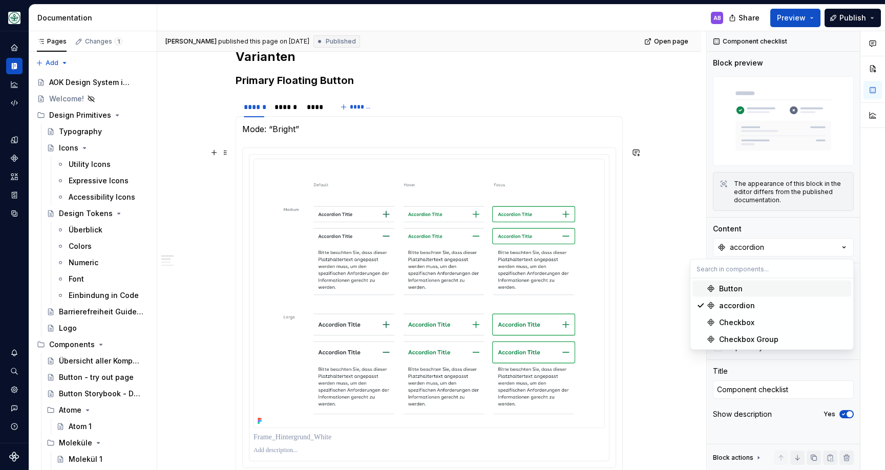
scroll to position [478, 0]
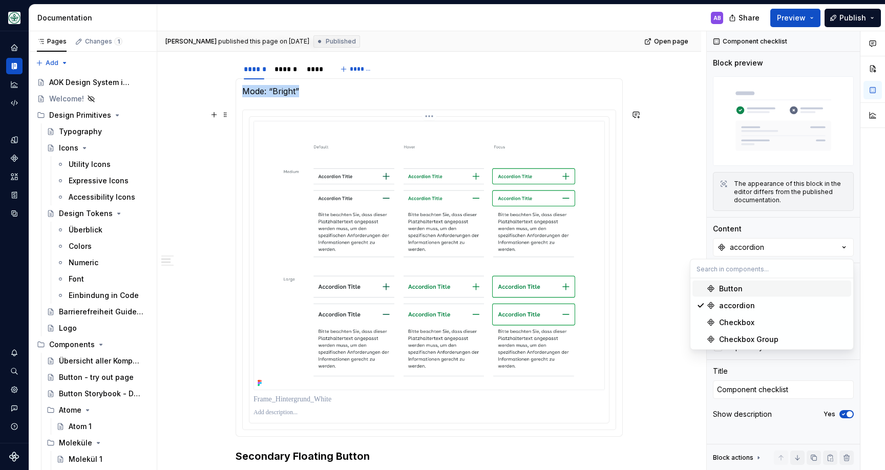
click at [298, 249] on img at bounding box center [430, 256] width 352 height 270
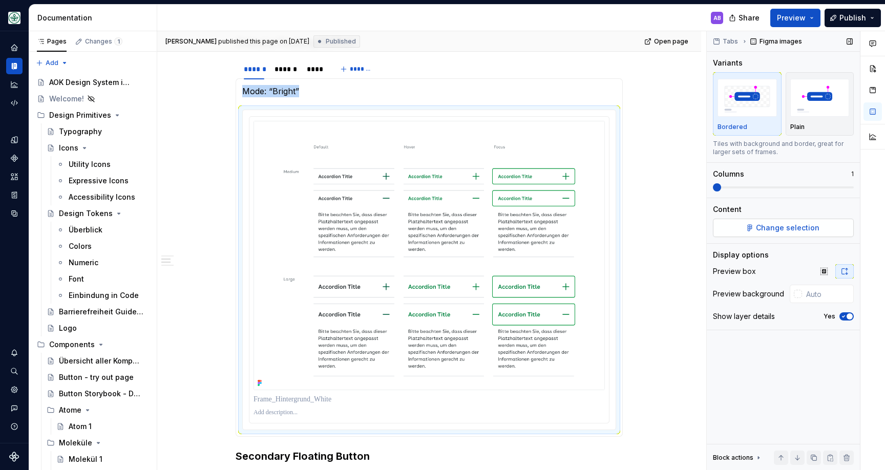
click at [776, 223] on span "Change selection" at bounding box center [788, 228] width 64 height 10
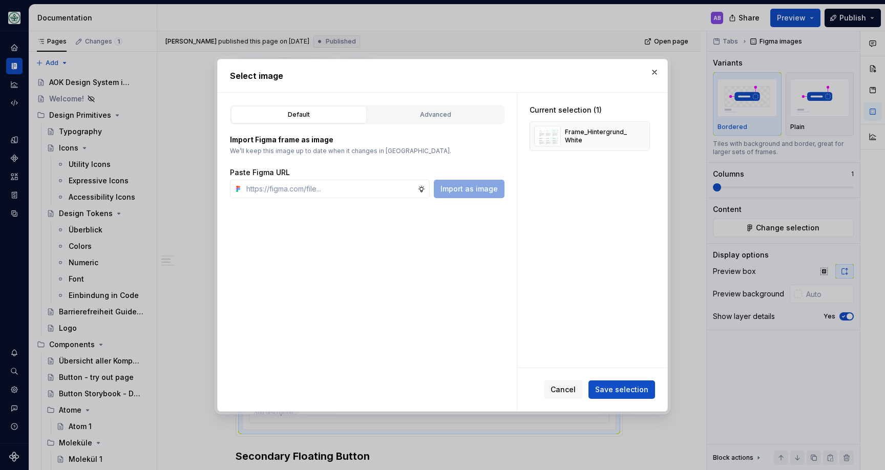
click at [424, 102] on div "Default Advanced Import Figma frame as image We’ll keep this image up to date w…" at bounding box center [367, 252] width 299 height 319
click at [423, 113] on div "Advanced" at bounding box center [435, 115] width 129 height 10
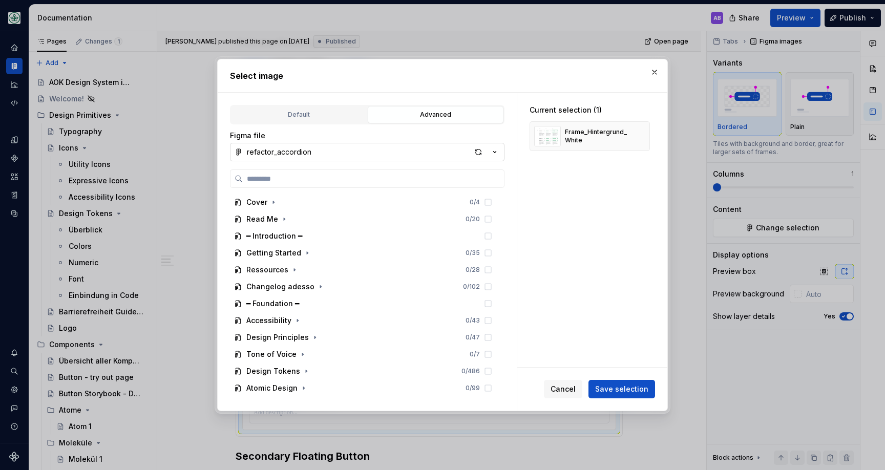
click at [497, 149] on icon "button" at bounding box center [495, 152] width 10 height 10
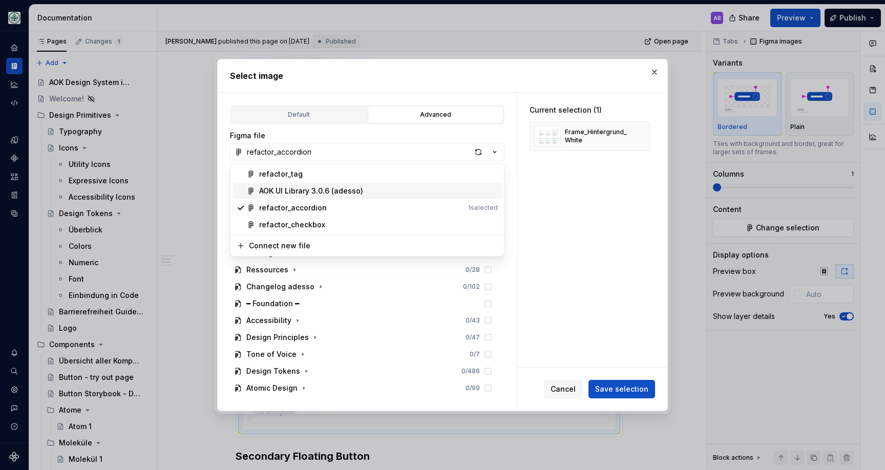
click at [444, 194] on div "AOK UI Library 3.0.6 (adesso)" at bounding box center [378, 191] width 239 height 10
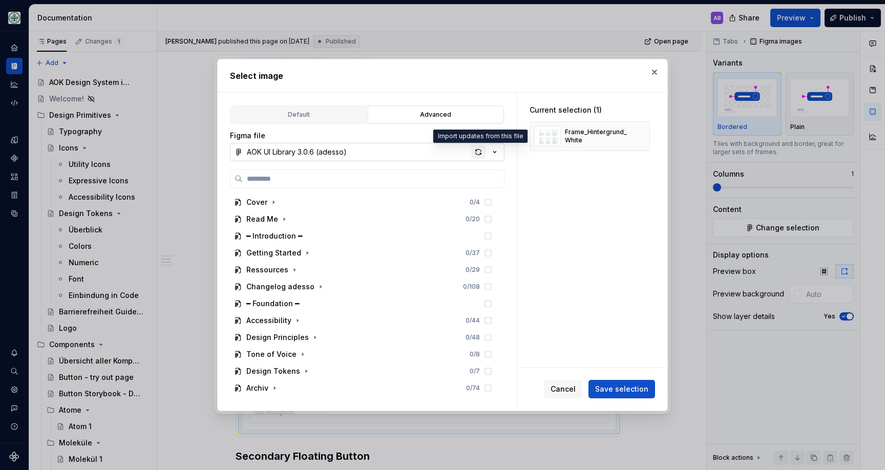
click at [482, 154] on div "button" at bounding box center [478, 152] width 14 height 14
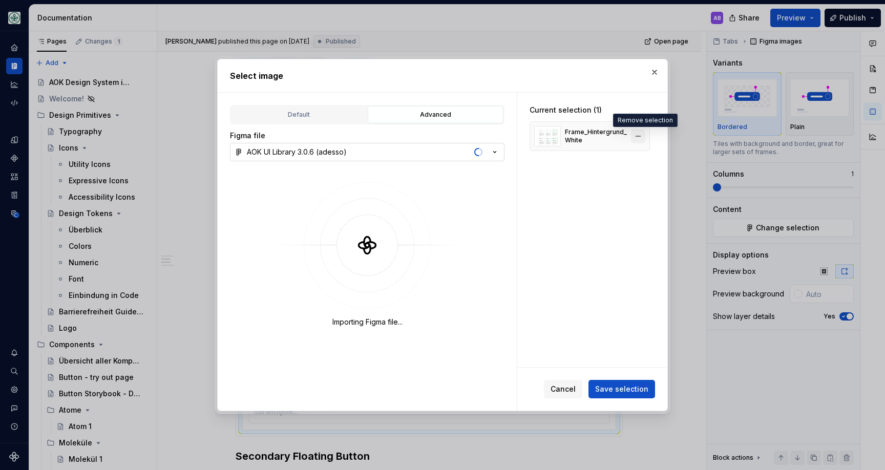
click at [646, 136] on button "button" at bounding box center [638, 136] width 14 height 14
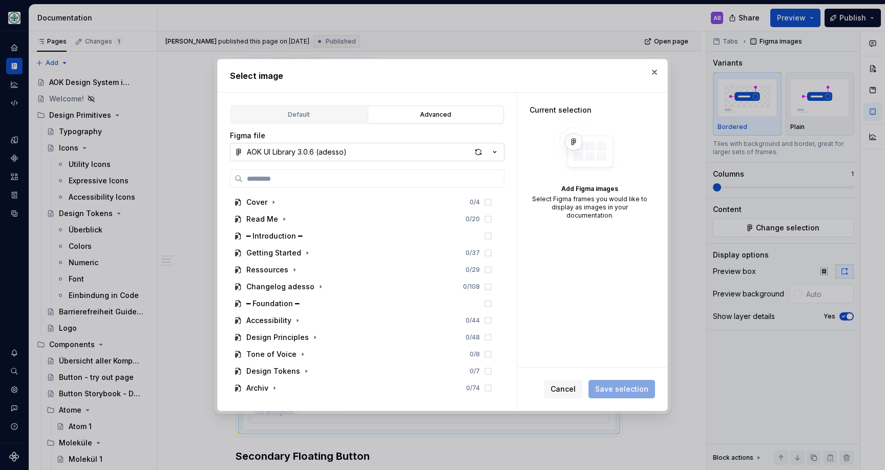
type textarea "*"
click at [334, 179] on input "search" at bounding box center [373, 179] width 261 height 10
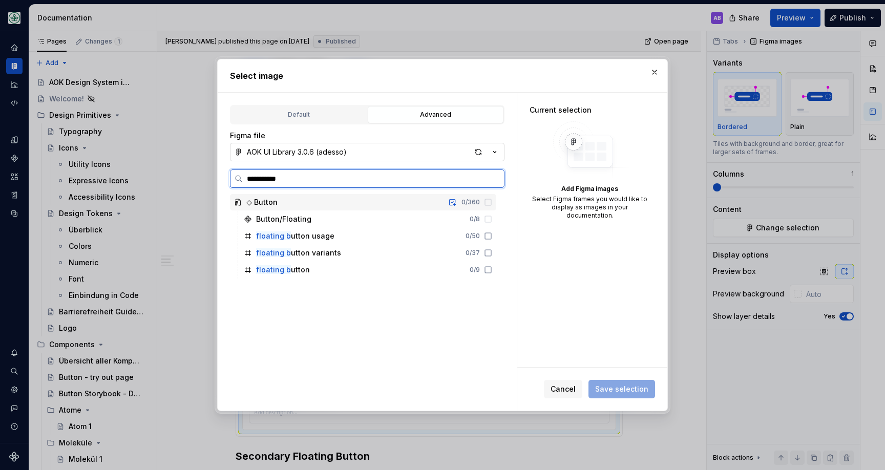
type input "**********"
click at [492, 237] on icon at bounding box center [488, 236] width 8 height 8
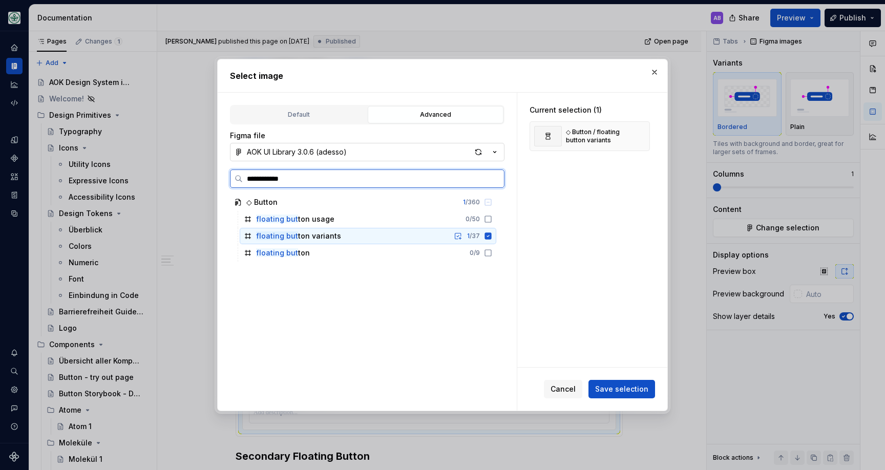
click at [492, 237] on icon at bounding box center [488, 236] width 7 height 7
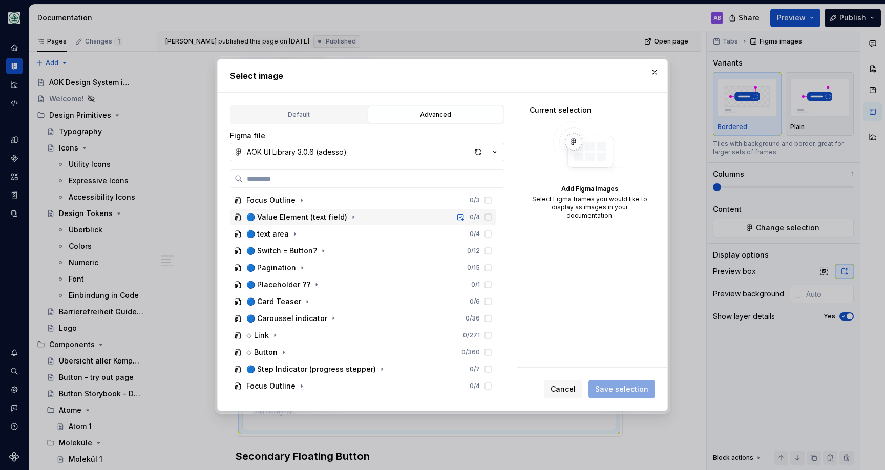
scroll to position [474, 0]
click at [280, 353] on icon "button" at bounding box center [284, 353] width 8 height 8
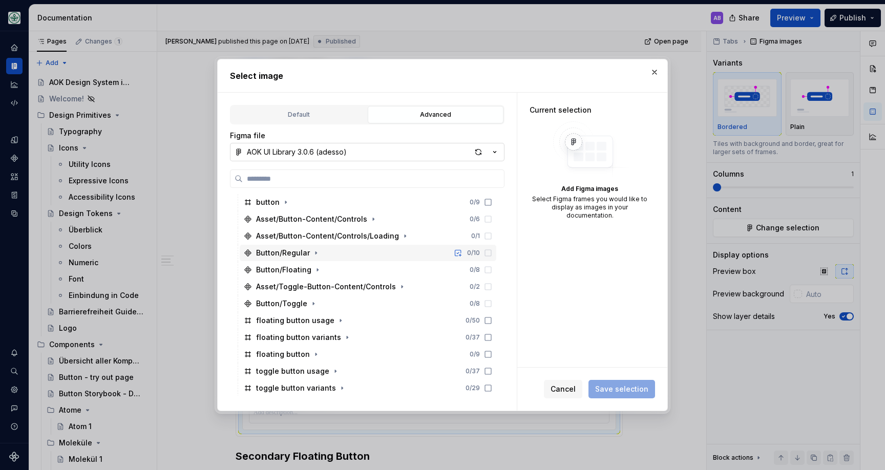
scroll to position [678, 0]
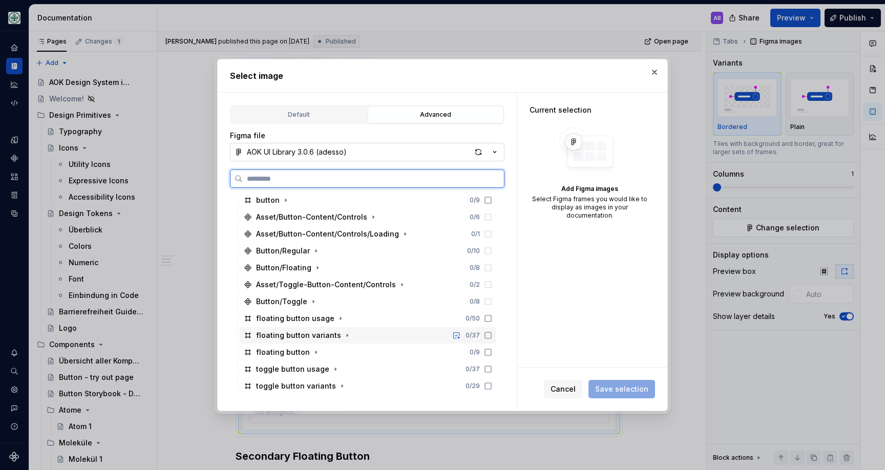
click at [323, 335] on div "floating button variants" at bounding box center [298, 336] width 85 height 10
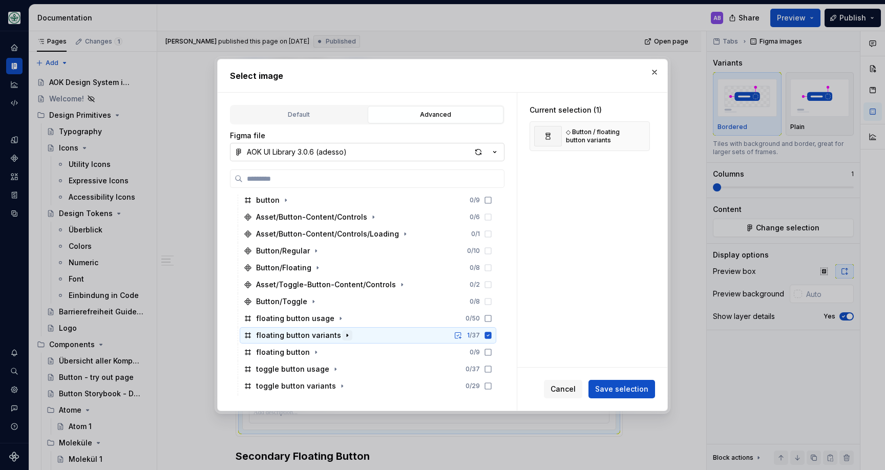
click at [343, 336] on icon "button" at bounding box center [347, 336] width 8 height 8
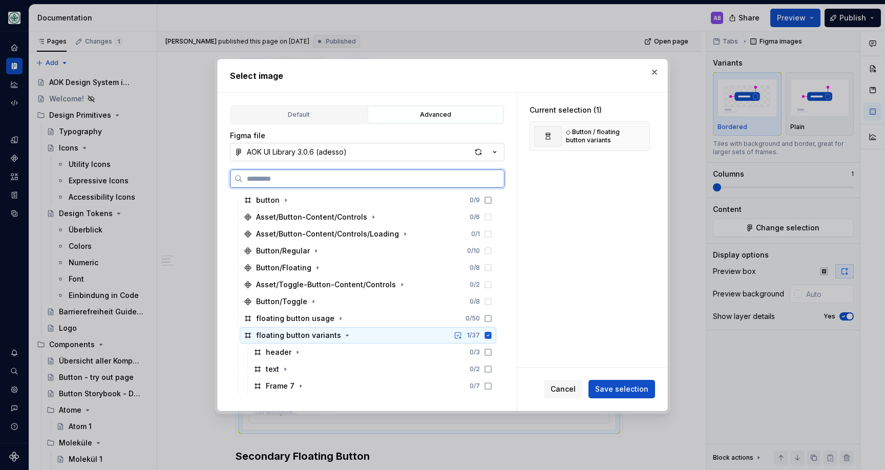
click at [492, 335] on icon at bounding box center [488, 336] width 8 height 8
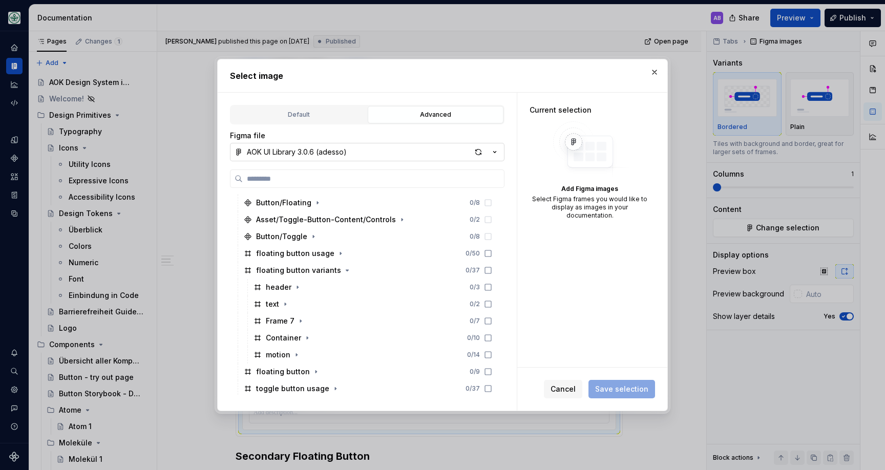
scroll to position [762, 0]
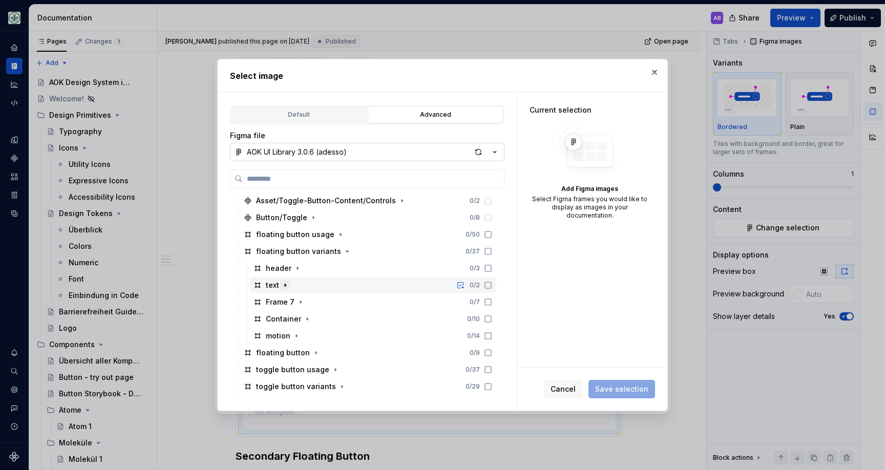
click at [285, 281] on icon "button" at bounding box center [285, 285] width 8 height 8
click at [300, 300] on icon "button" at bounding box center [301, 302] width 8 height 8
click at [306, 322] on icon "button" at bounding box center [307, 319] width 8 height 8
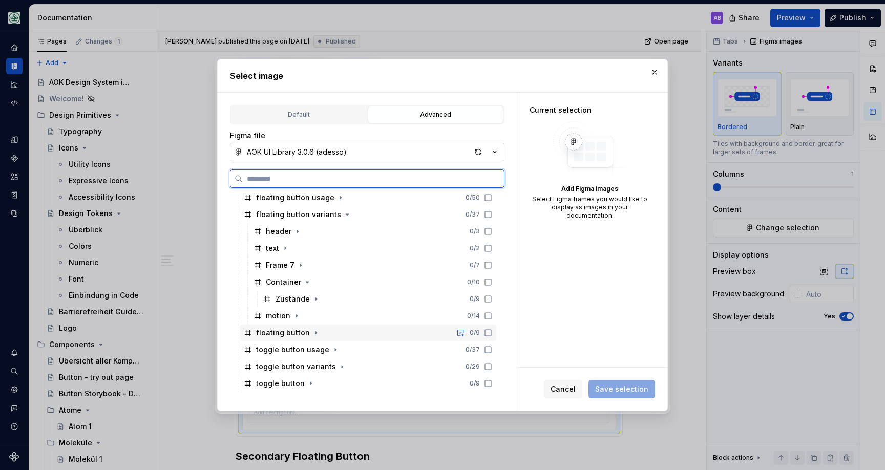
scroll to position [812, 0]
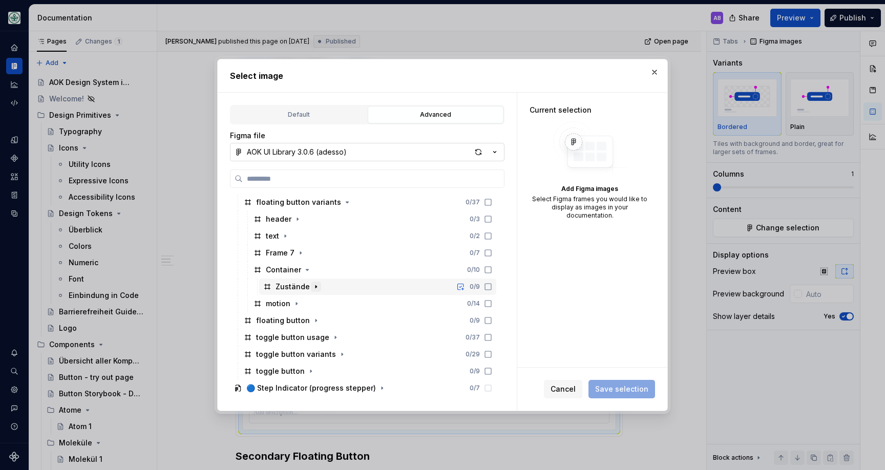
click at [313, 288] on icon "button" at bounding box center [316, 287] width 8 height 8
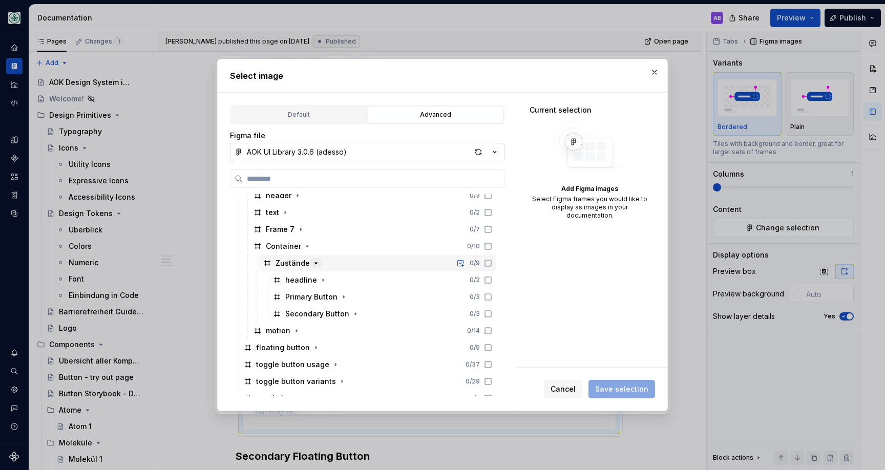
scroll to position [844, 0]
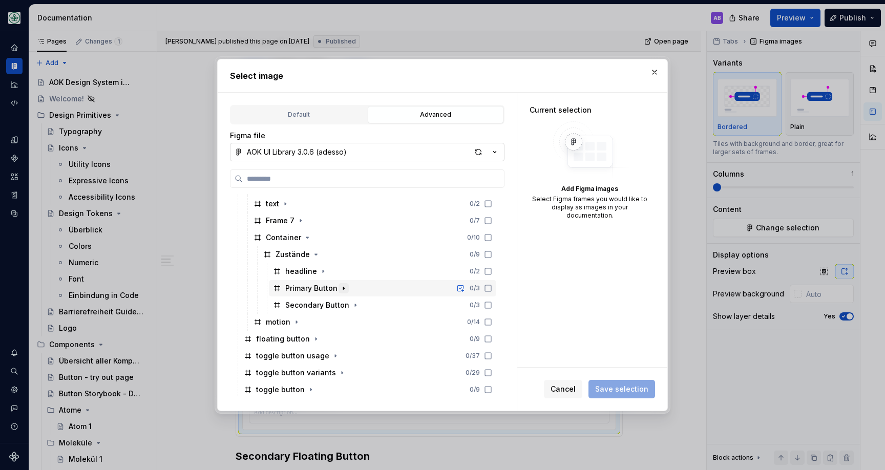
click at [339, 288] on button "button" at bounding box center [344, 288] width 10 height 10
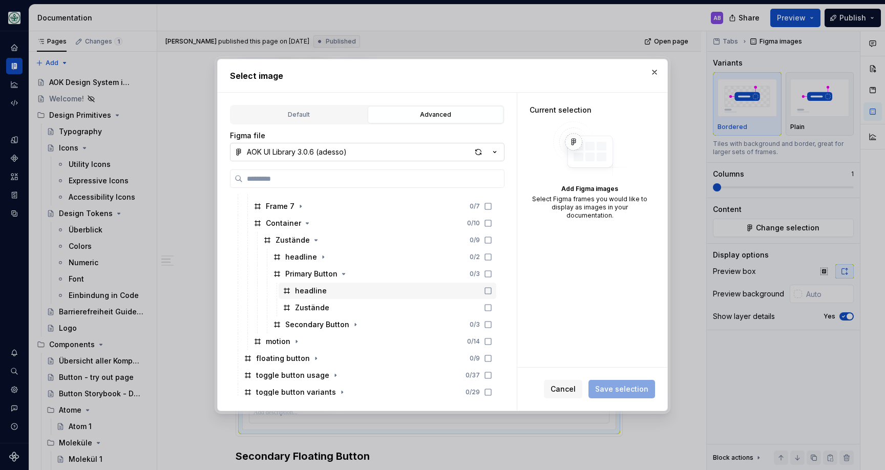
scroll to position [860, 0]
click at [366, 306] on div "Zustände" at bounding box center [388, 306] width 218 height 16
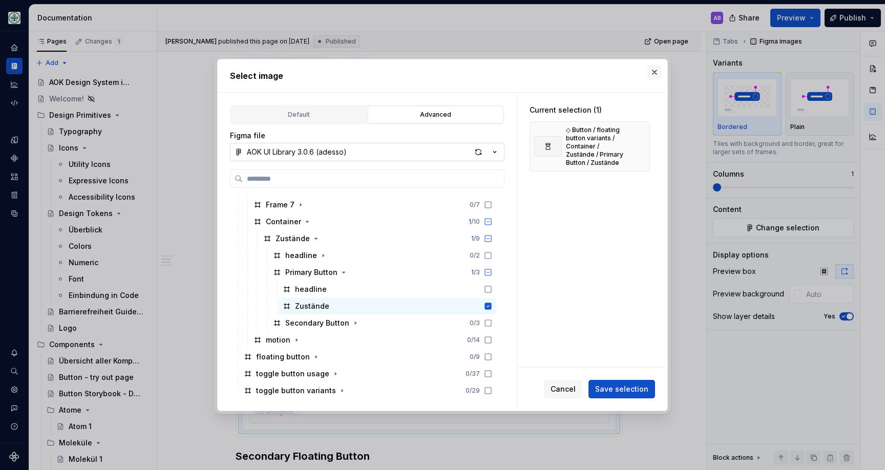
click at [657, 71] on button "button" at bounding box center [655, 72] width 14 height 14
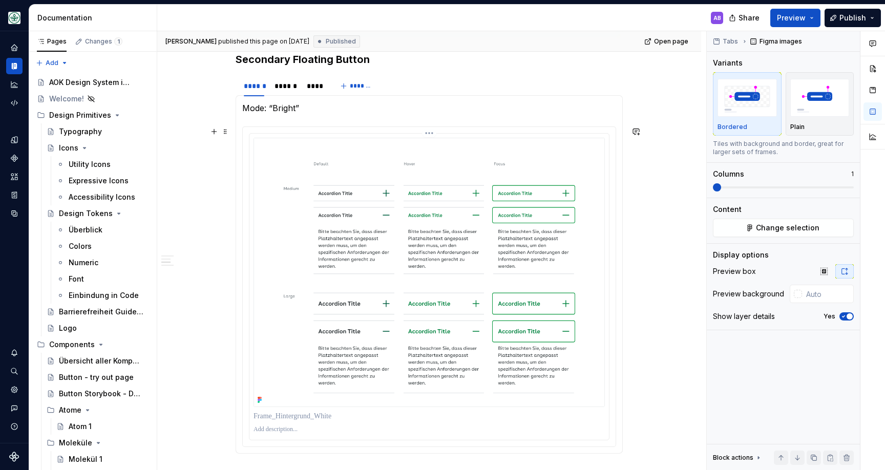
scroll to position [875, 0]
click at [411, 204] on img at bounding box center [430, 272] width 352 height 270
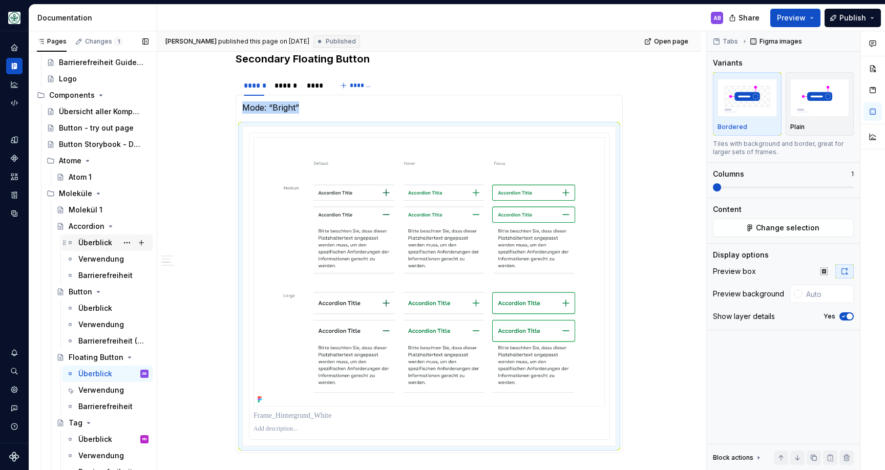
scroll to position [253, 0]
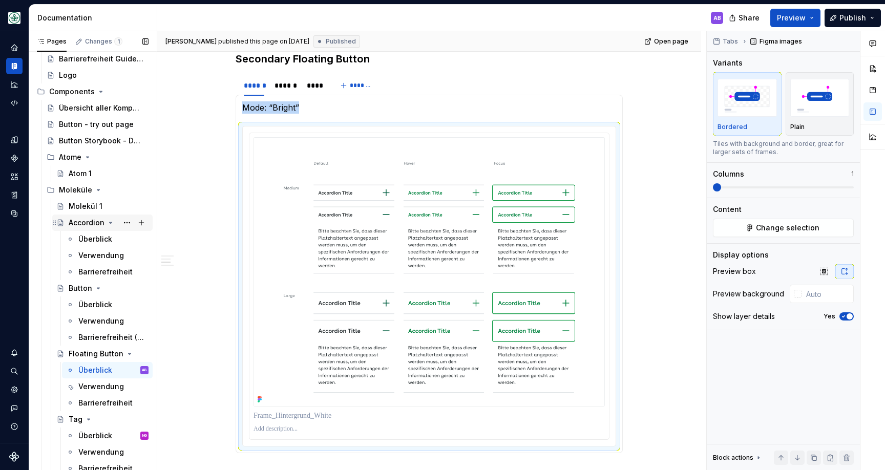
click at [79, 229] on div "Accordion" at bounding box center [109, 223] width 80 height 14
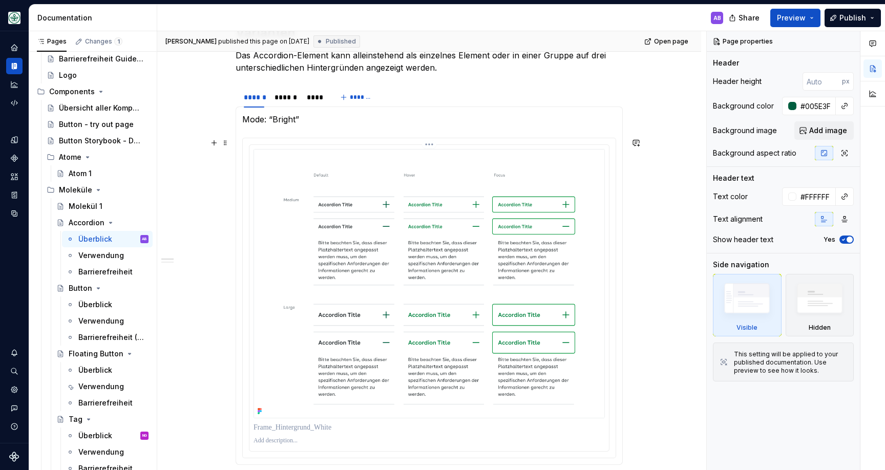
scroll to position [486, 0]
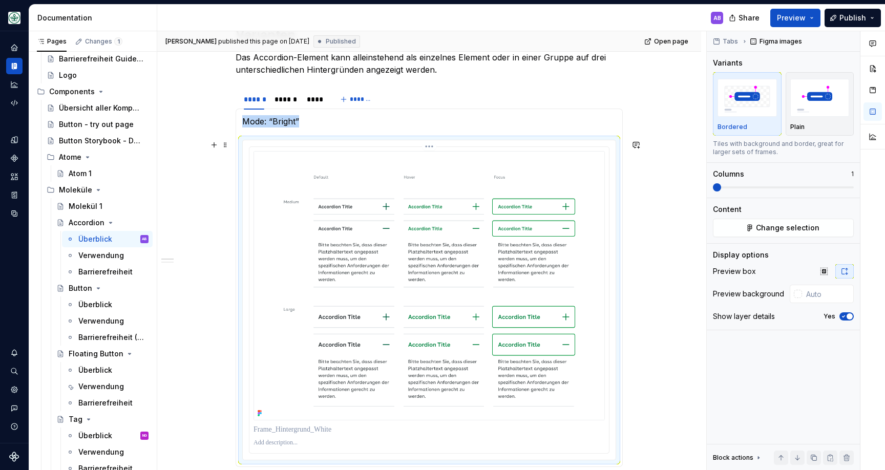
click at [333, 261] on img at bounding box center [430, 286] width 352 height 270
click at [816, 231] on span "Change selection" at bounding box center [788, 228] width 64 height 10
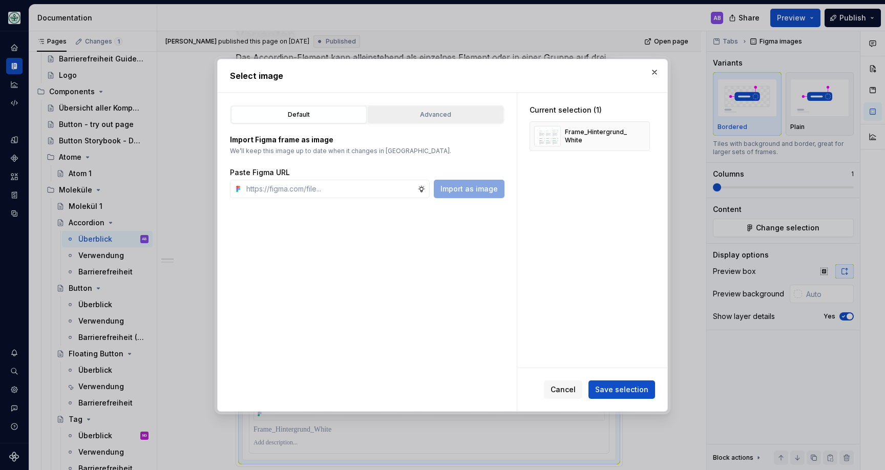
click at [445, 111] on div "Advanced" at bounding box center [435, 115] width 129 height 10
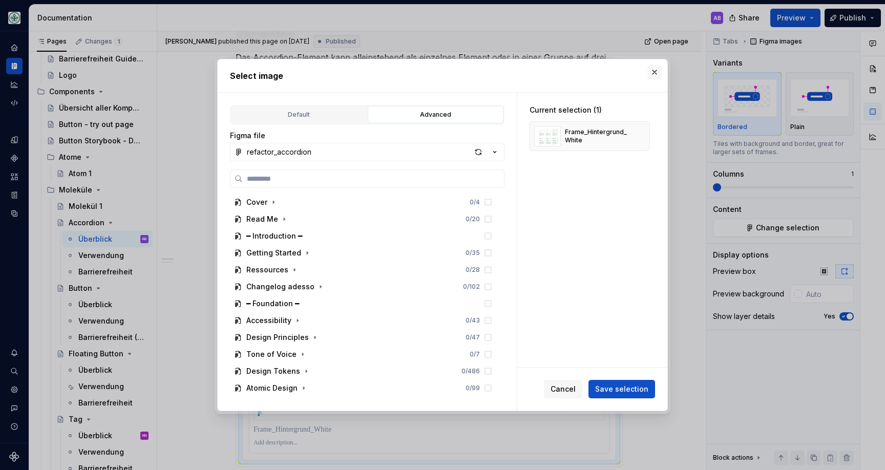
click at [652, 70] on button "button" at bounding box center [655, 72] width 14 height 14
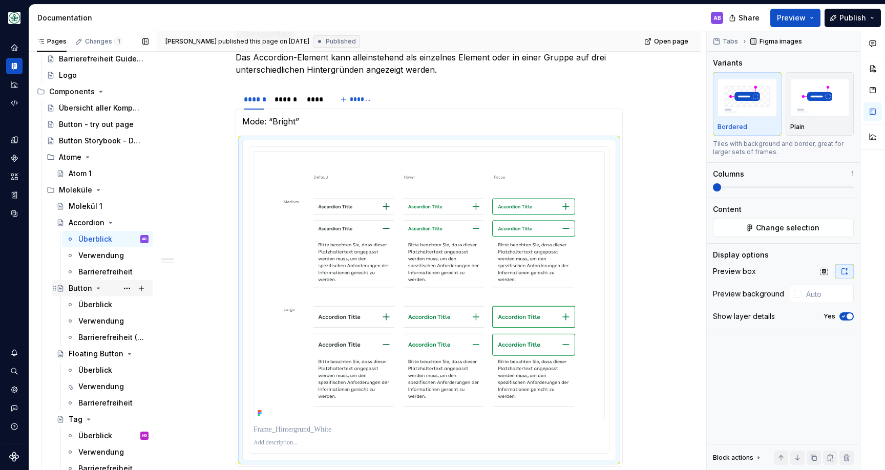
click at [78, 290] on div "Button" at bounding box center [81, 288] width 24 height 10
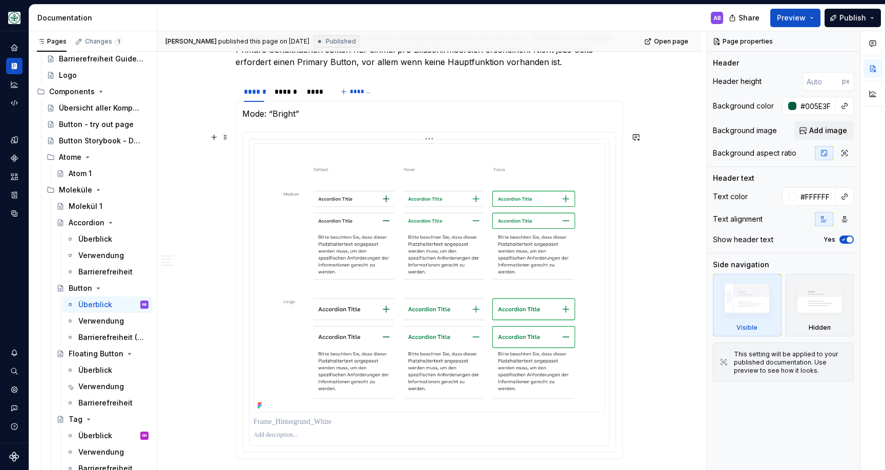
scroll to position [532, 0]
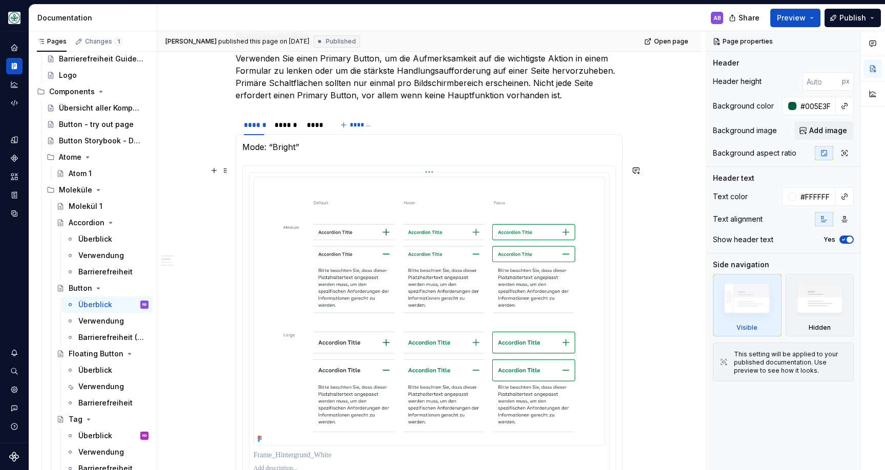
type textarea "*"
click at [317, 253] on img at bounding box center [430, 312] width 352 height 270
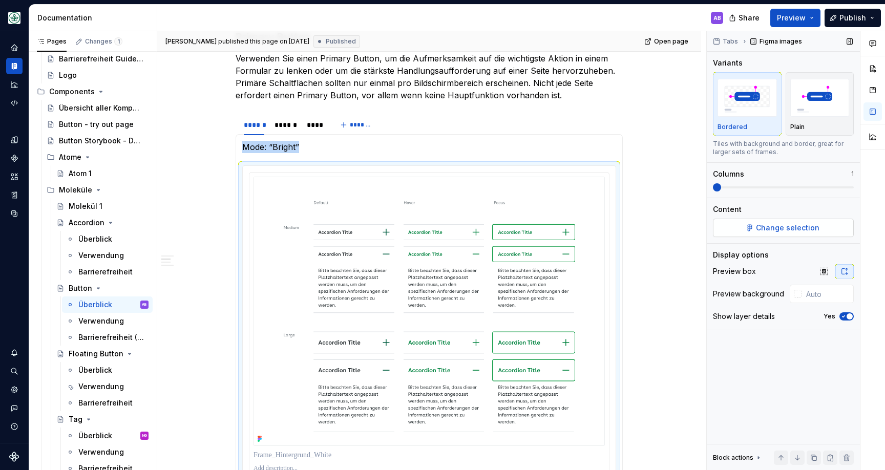
click at [776, 226] on span "Change selection" at bounding box center [788, 228] width 64 height 10
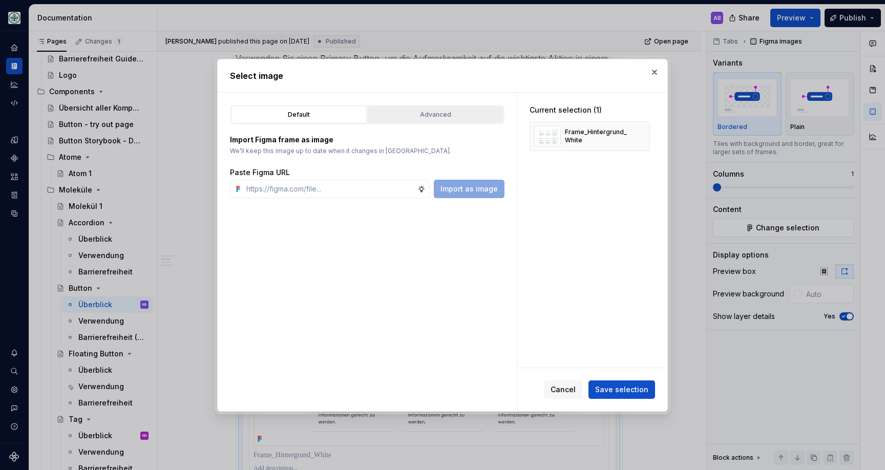
click at [461, 110] on div "Advanced" at bounding box center [435, 115] width 129 height 10
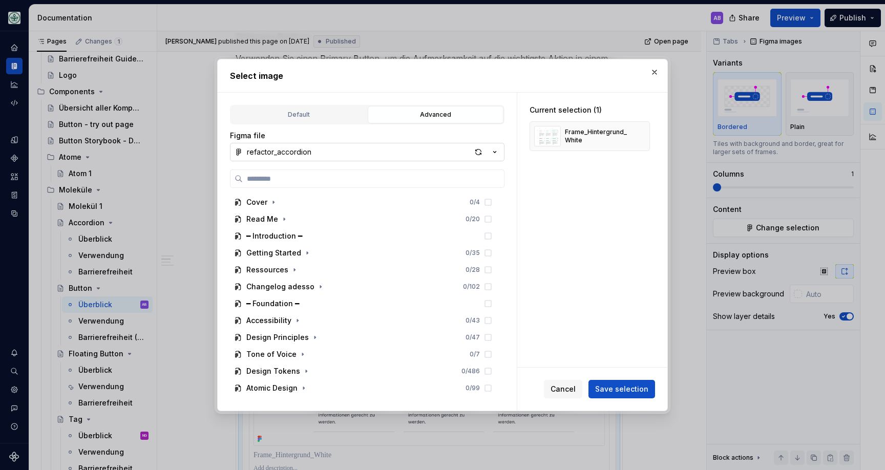
click at [493, 149] on icon "button" at bounding box center [495, 152] width 10 height 10
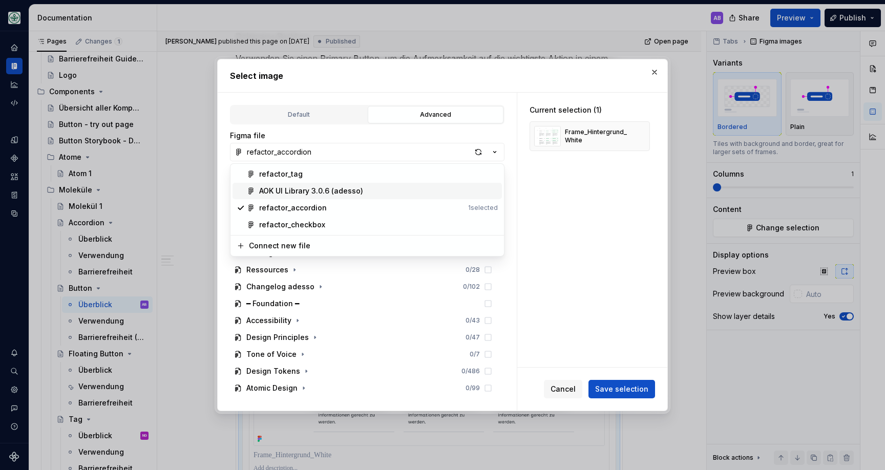
click at [308, 191] on div "AOK UI Library 3.0.6 (adesso)" at bounding box center [311, 191] width 104 height 10
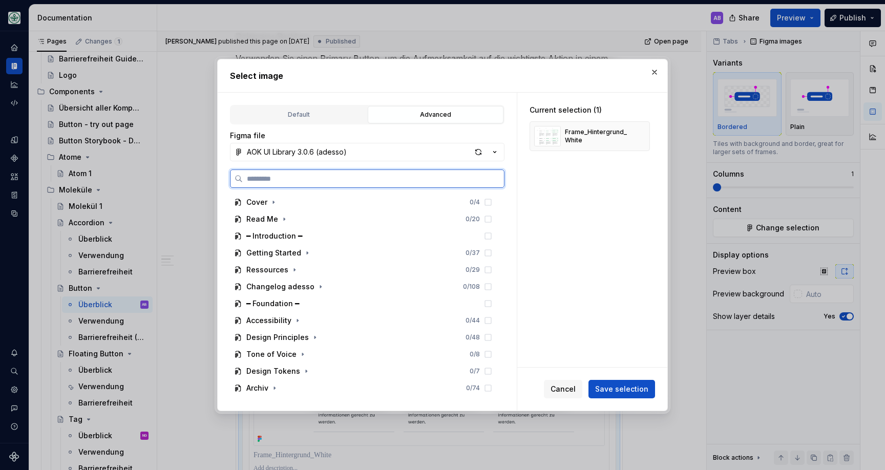
click at [340, 180] on input "search" at bounding box center [373, 179] width 261 height 10
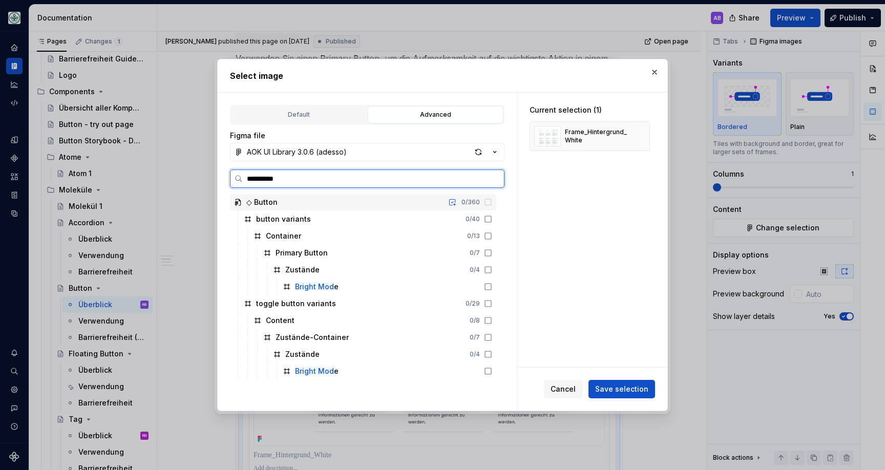
type input "**********"
click at [492, 286] on icon at bounding box center [488, 287] width 8 height 8
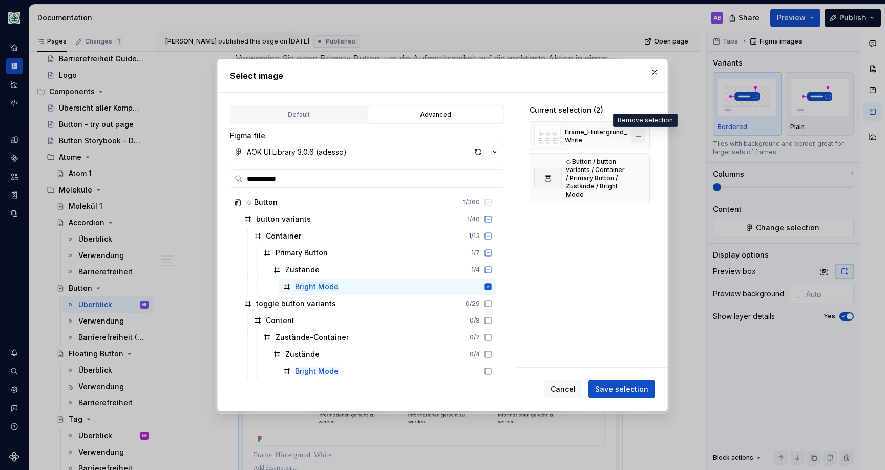
click at [639, 134] on button "button" at bounding box center [638, 136] width 14 height 14
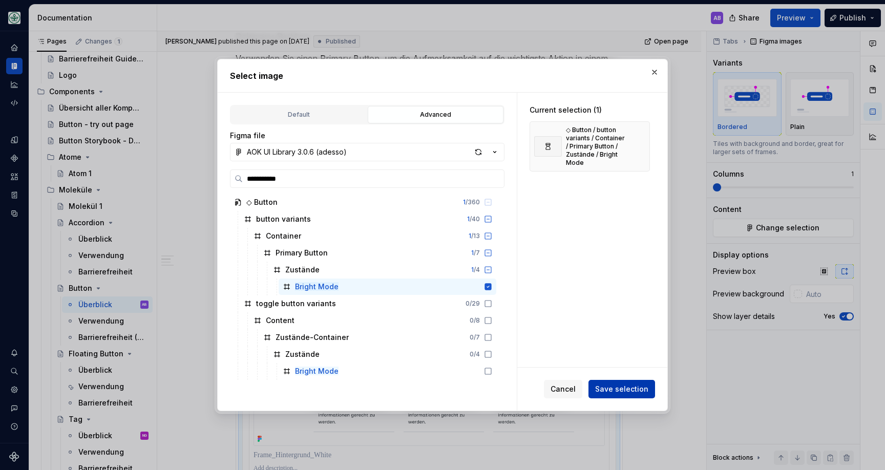
click at [628, 392] on span "Save selection" at bounding box center [621, 389] width 53 height 10
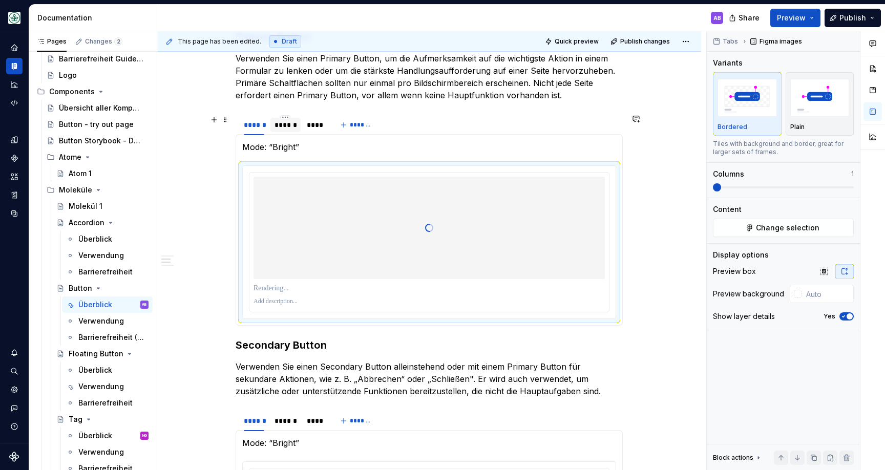
click at [292, 129] on div "******" at bounding box center [286, 125] width 22 height 10
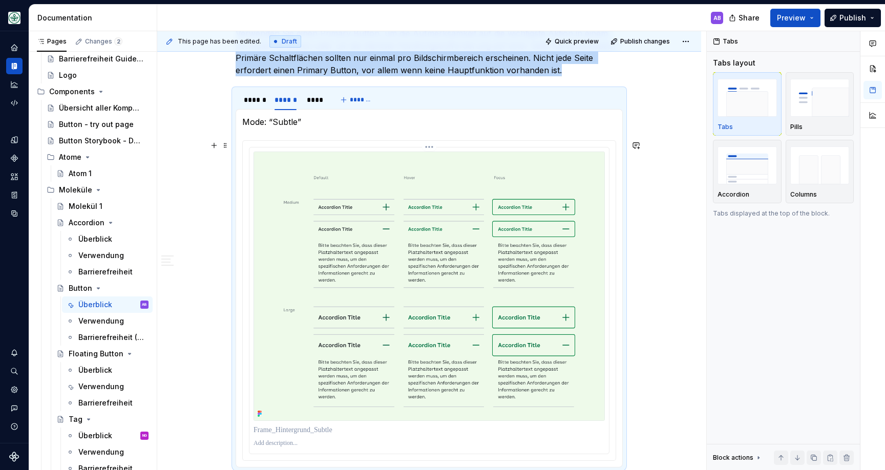
scroll to position [566, 0]
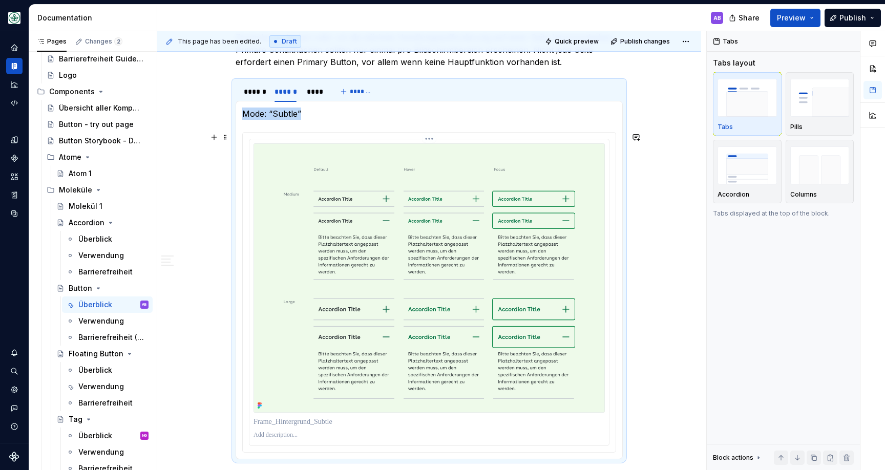
click at [313, 180] on img at bounding box center [430, 278] width 352 height 270
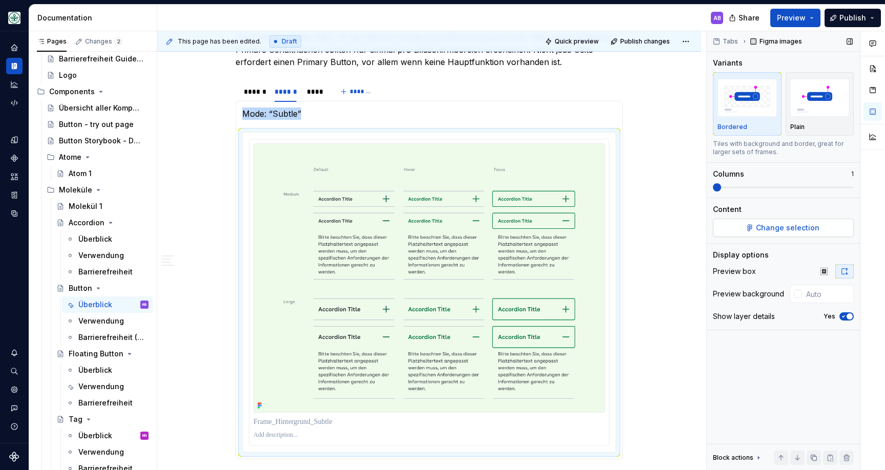
click at [789, 219] on button "Change selection" at bounding box center [783, 228] width 141 height 18
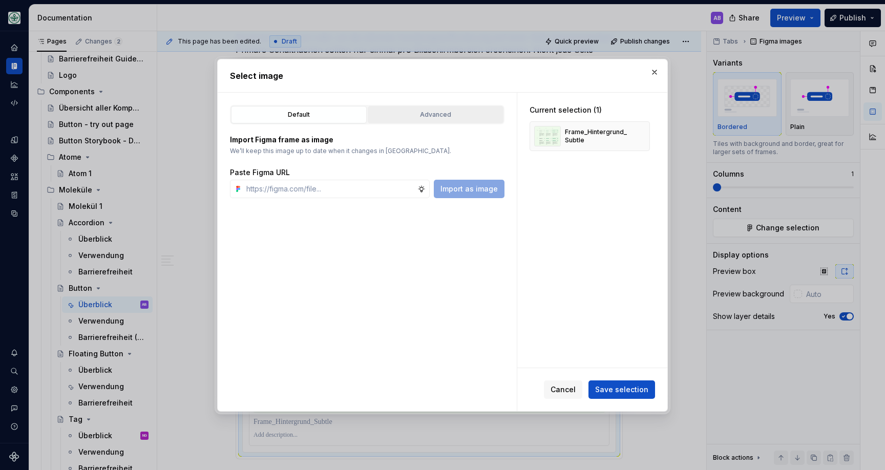
click at [422, 121] on button "Advanced" at bounding box center [436, 114] width 136 height 17
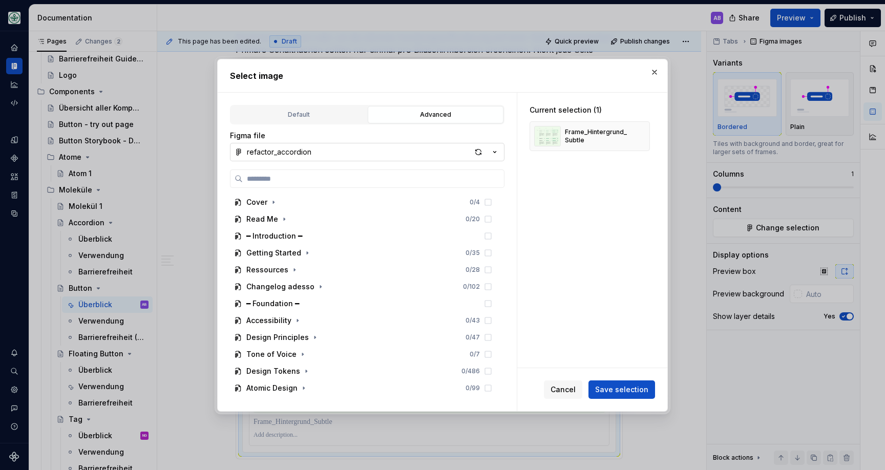
click at [390, 152] on button "refactor_accordion" at bounding box center [367, 152] width 275 height 18
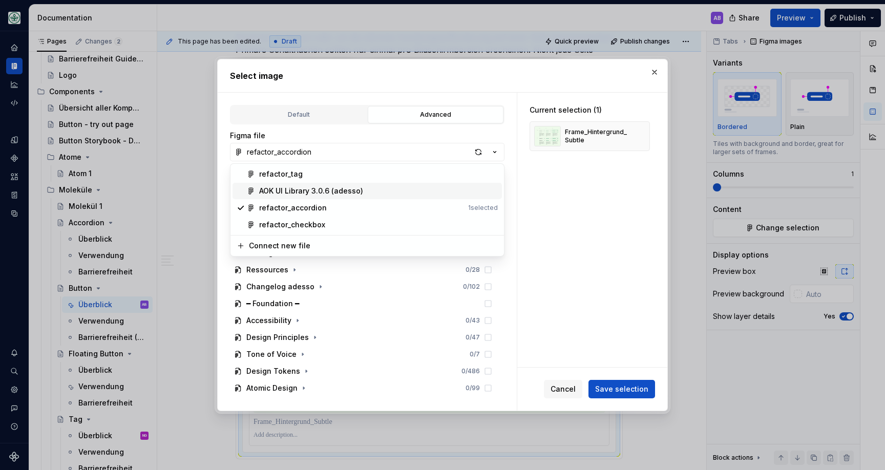
click at [389, 190] on div "AOK UI Library 3.0.6 (adesso)" at bounding box center [378, 191] width 239 height 10
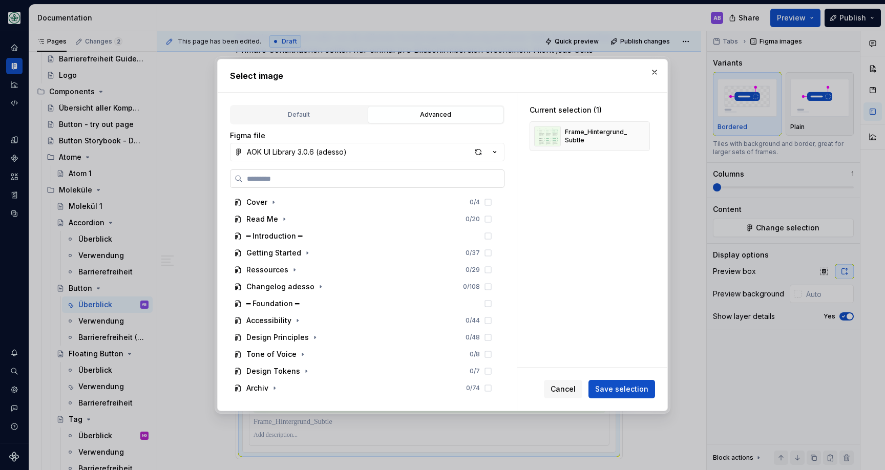
click at [380, 173] on label at bounding box center [367, 179] width 275 height 18
click at [380, 174] on input "search" at bounding box center [373, 179] width 261 height 10
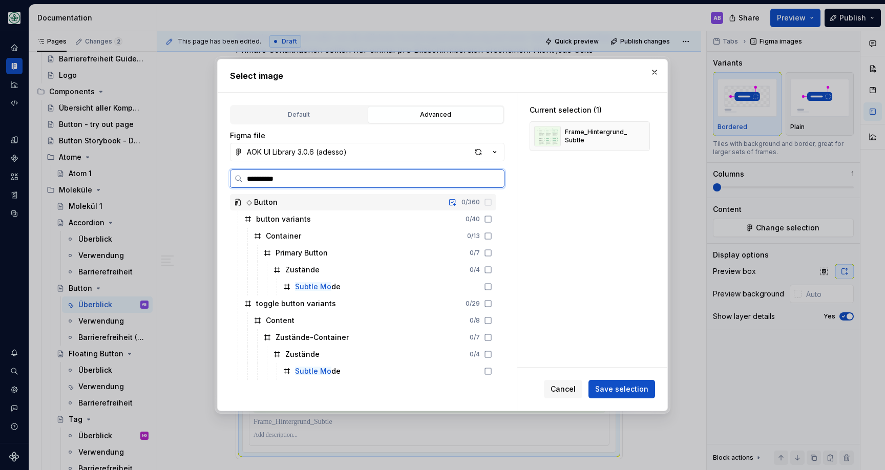
type input "**********"
click at [492, 285] on icon at bounding box center [488, 287] width 8 height 8
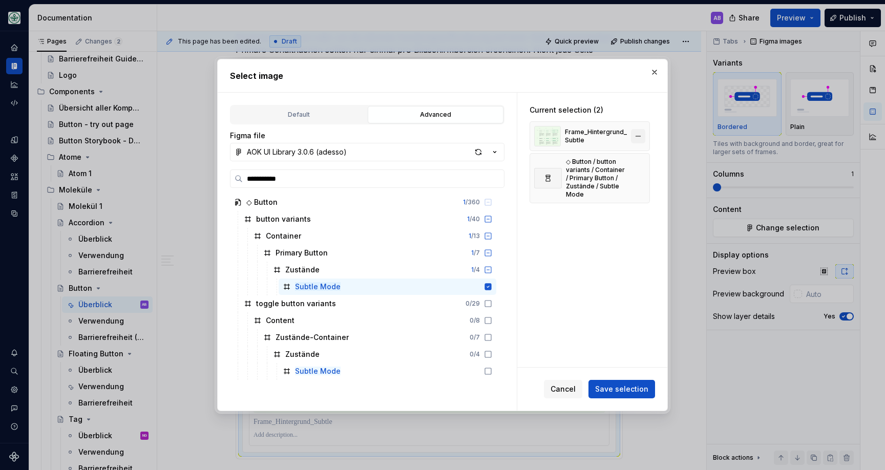
click at [639, 137] on button "button" at bounding box center [638, 136] width 14 height 14
click at [618, 387] on span "Save selection" at bounding box center [621, 389] width 53 height 10
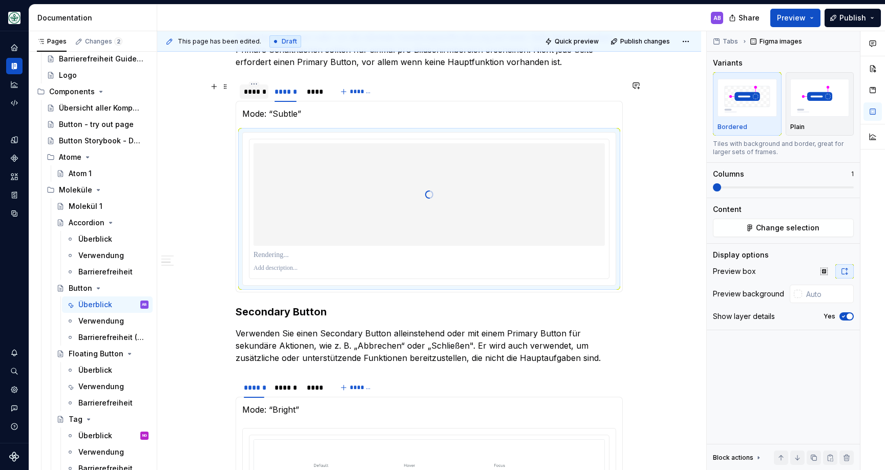
click at [249, 92] on div "******" at bounding box center [254, 92] width 20 height 10
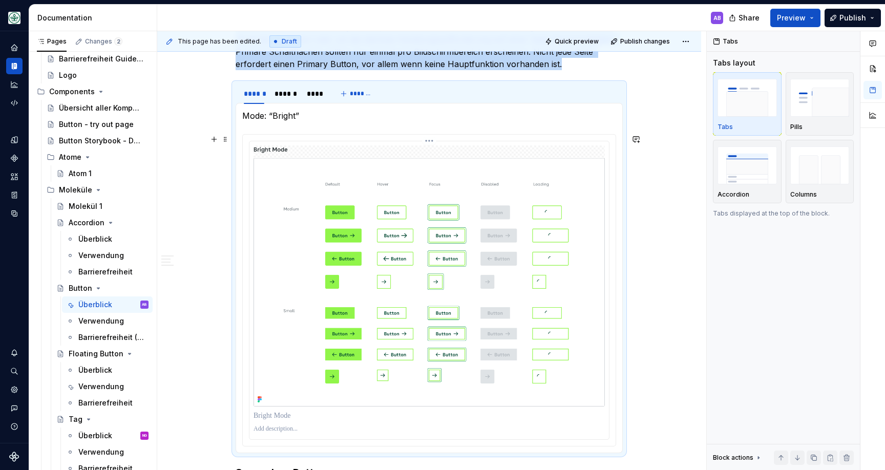
scroll to position [539, 0]
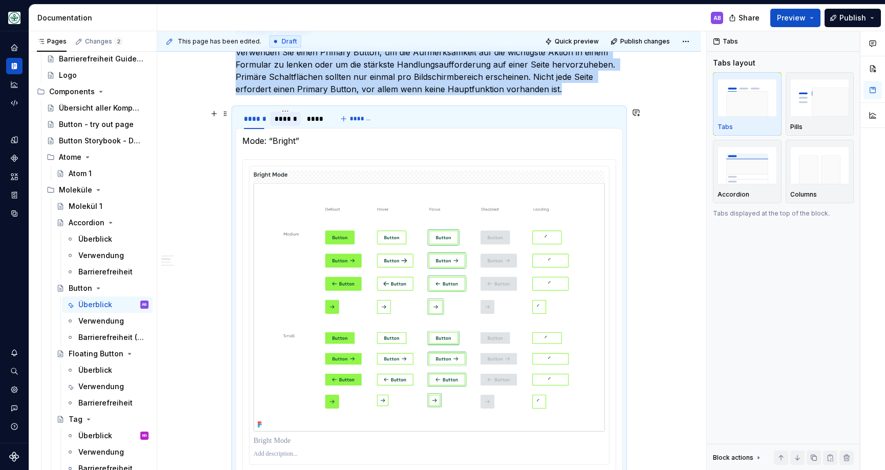
click at [296, 119] on div "******" at bounding box center [286, 119] width 22 height 10
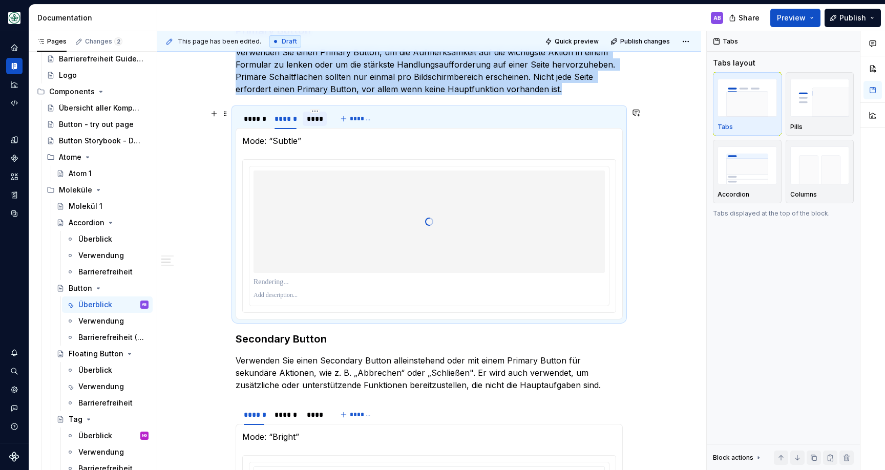
click at [315, 120] on div "****" at bounding box center [315, 119] width 16 height 10
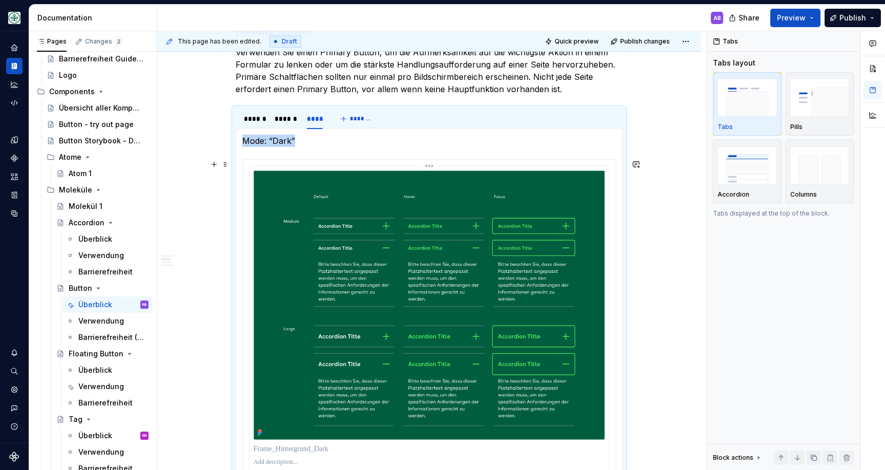
click at [354, 215] on img at bounding box center [430, 306] width 352 height 270
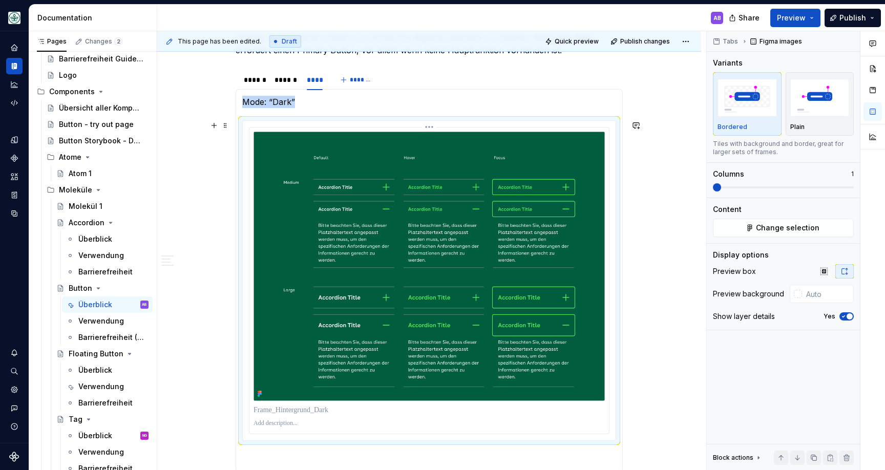
scroll to position [579, 0]
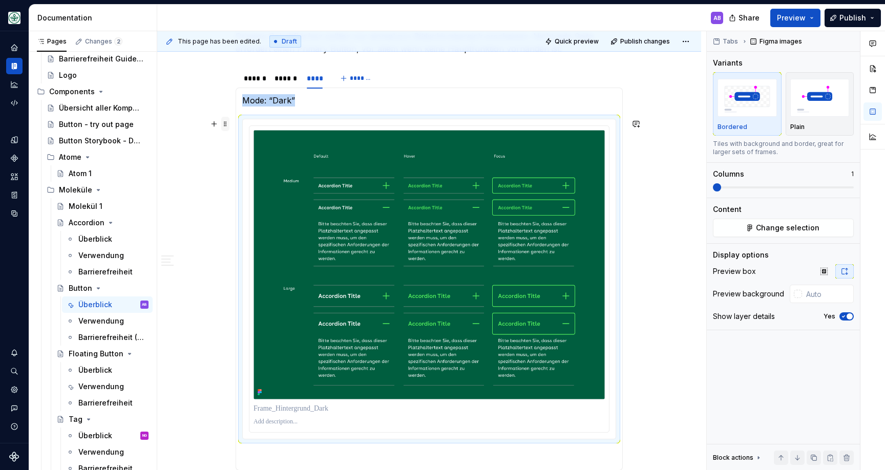
click at [227, 122] on span at bounding box center [225, 124] width 8 height 14
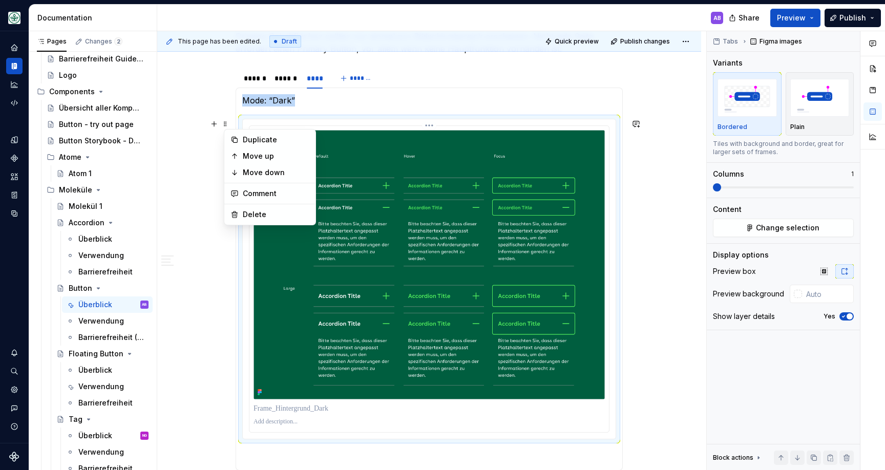
click at [414, 165] on img at bounding box center [430, 265] width 352 height 270
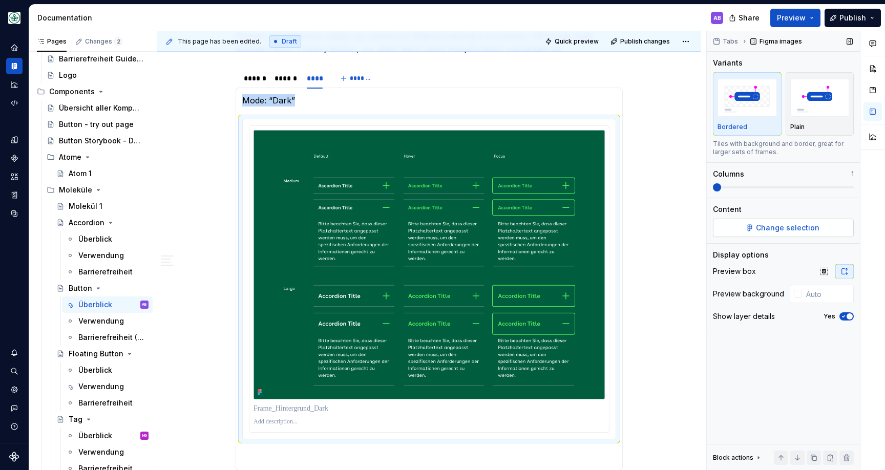
click at [732, 223] on button "Change selection" at bounding box center [783, 228] width 141 height 18
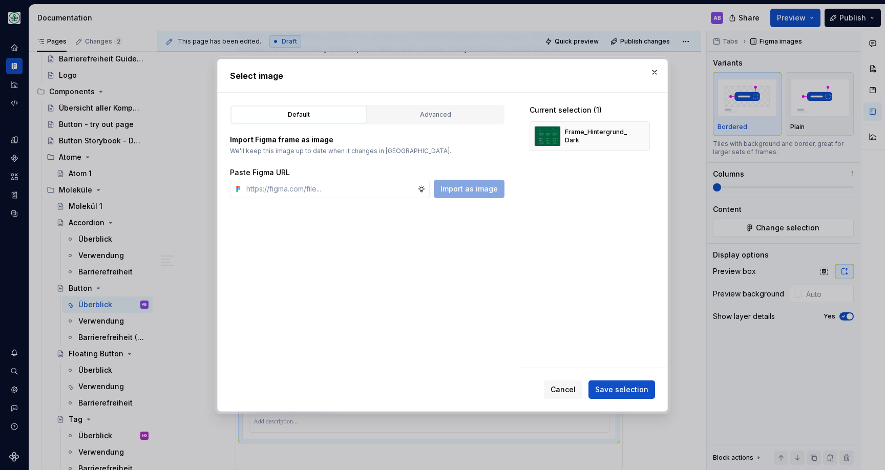
type textarea "*"
click at [465, 110] on div "Advanced" at bounding box center [435, 115] width 129 height 10
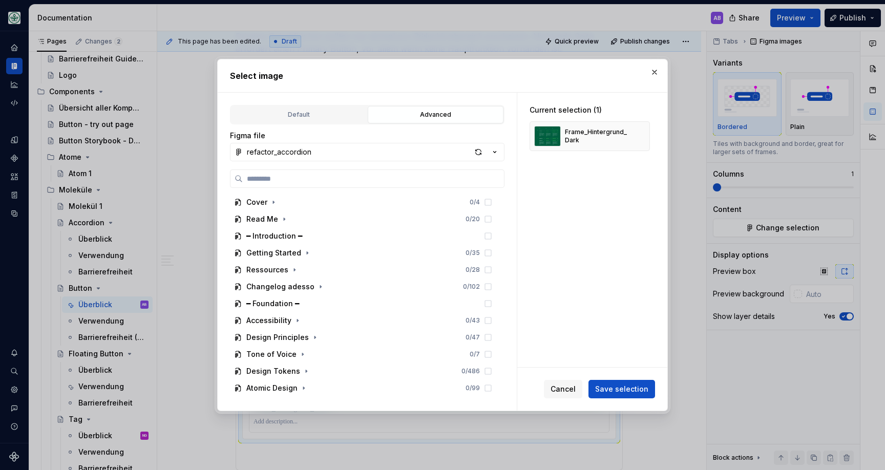
drag, startPoint x: 414, startPoint y: 146, endPoint x: 420, endPoint y: 148, distance: 6.5
click at [414, 146] on button "refactor_accordion" at bounding box center [367, 152] width 275 height 18
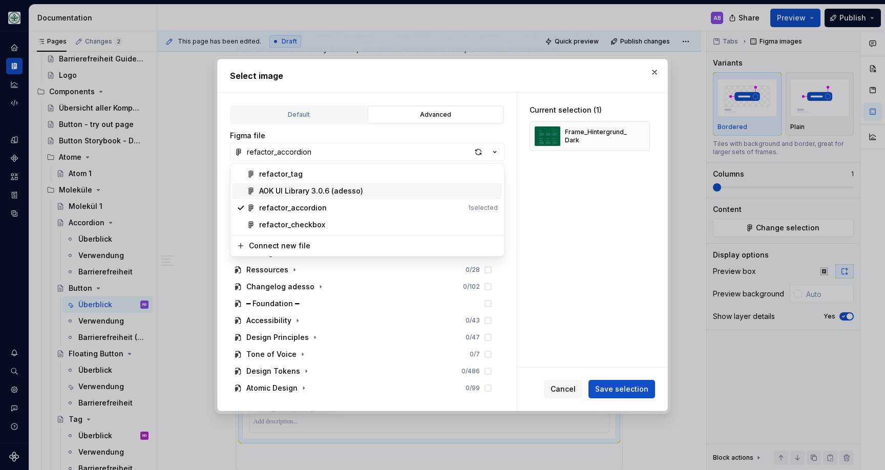
click at [377, 190] on div "AOK UI Library 3.0.6 (adesso)" at bounding box center [378, 191] width 239 height 10
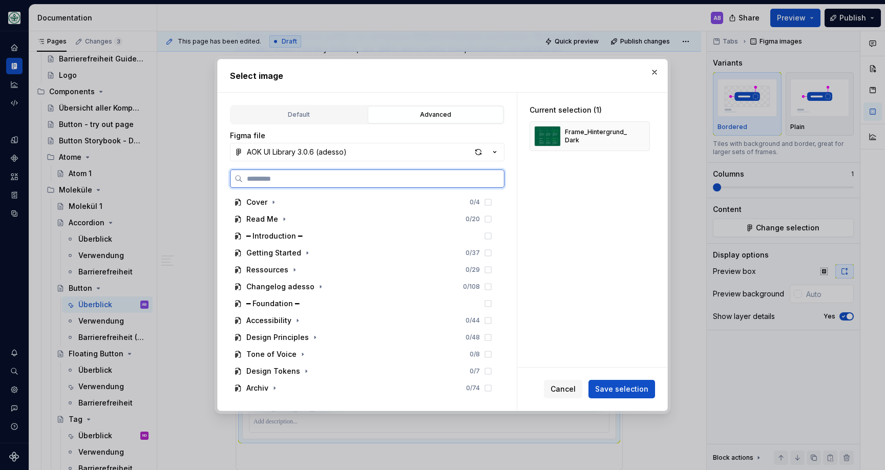
click at [369, 178] on input "search" at bounding box center [373, 179] width 261 height 10
type input "*********"
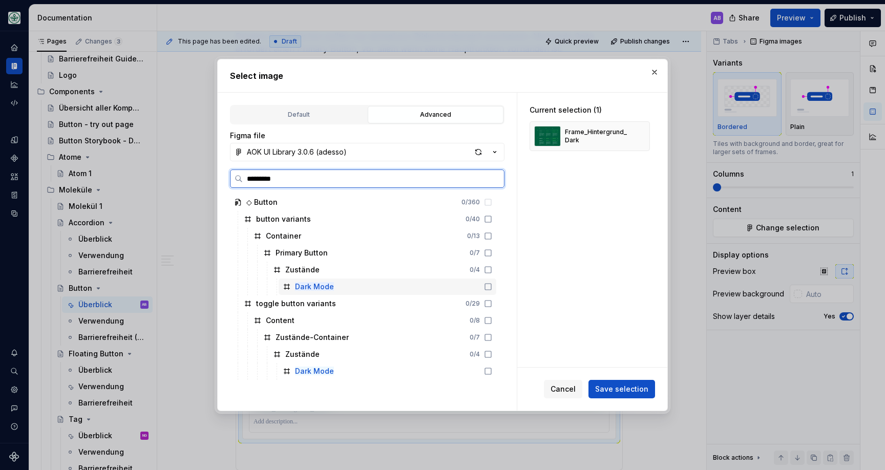
click at [492, 287] on icon at bounding box center [488, 287] width 8 height 8
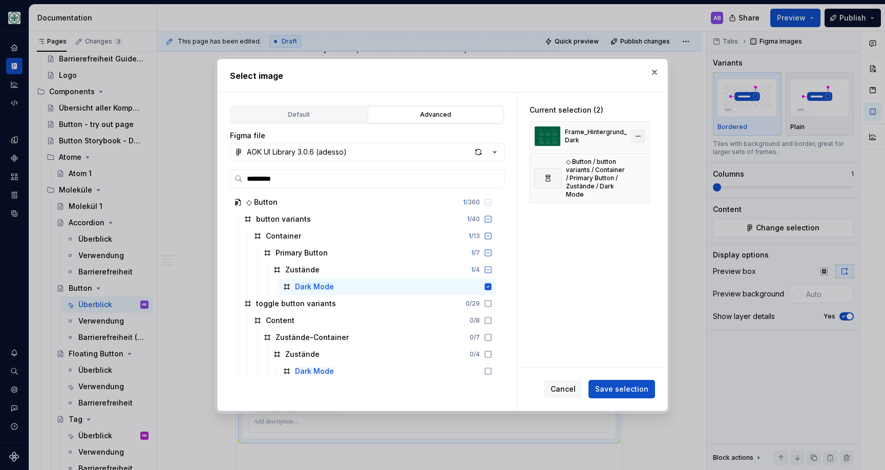
click at [643, 133] on button "button" at bounding box center [638, 136] width 14 height 14
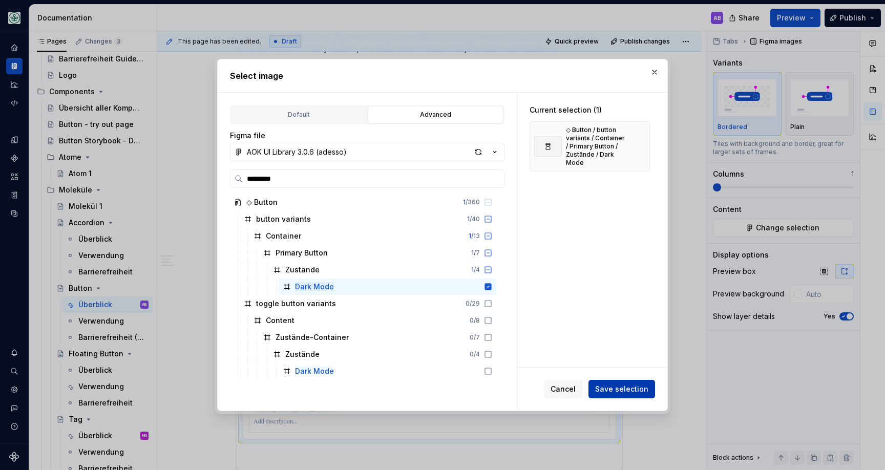
click at [635, 389] on span "Save selection" at bounding box center [621, 389] width 53 height 10
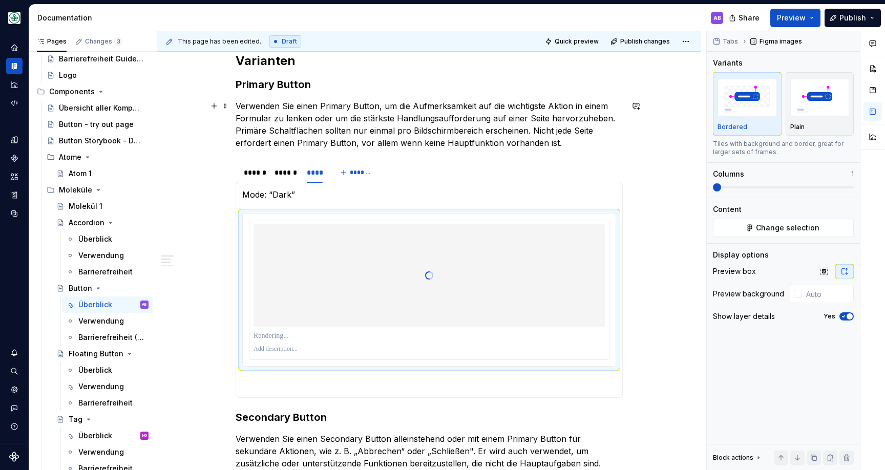
scroll to position [480, 0]
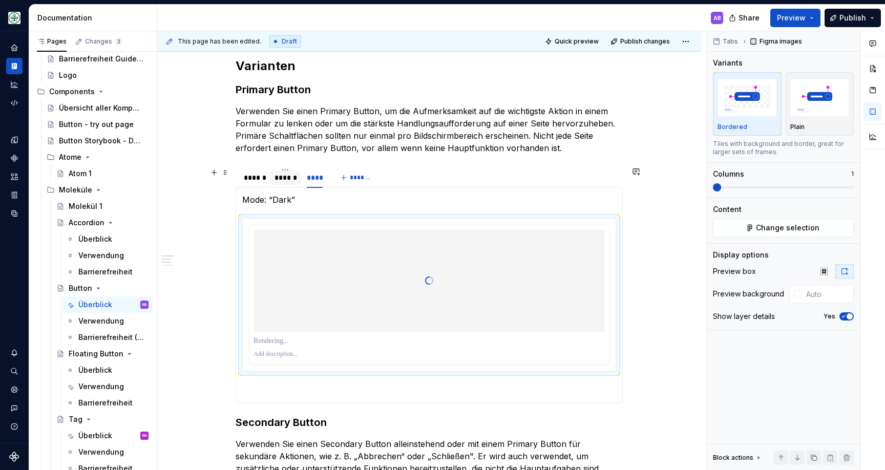
click at [292, 178] on div "******" at bounding box center [286, 178] width 22 height 10
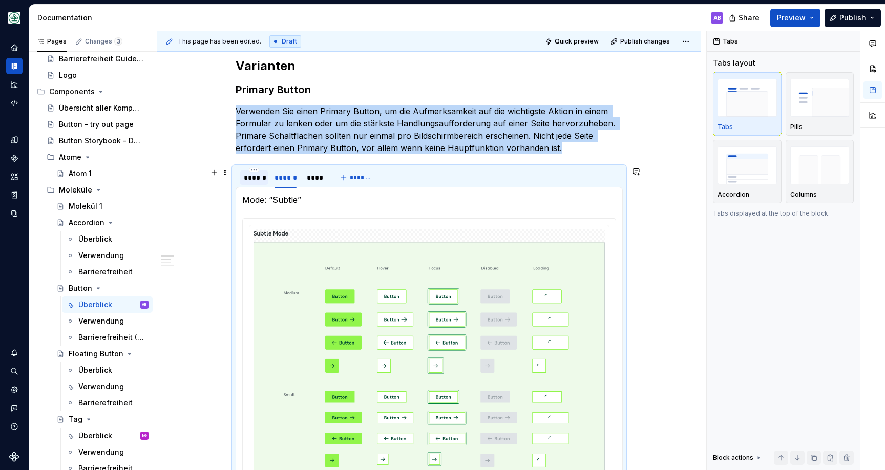
click at [258, 179] on div "******" at bounding box center [254, 178] width 20 height 10
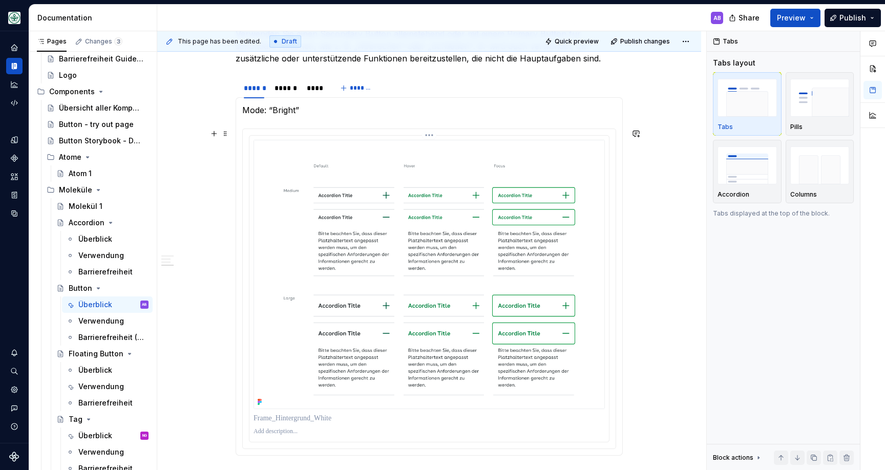
scroll to position [1034, 0]
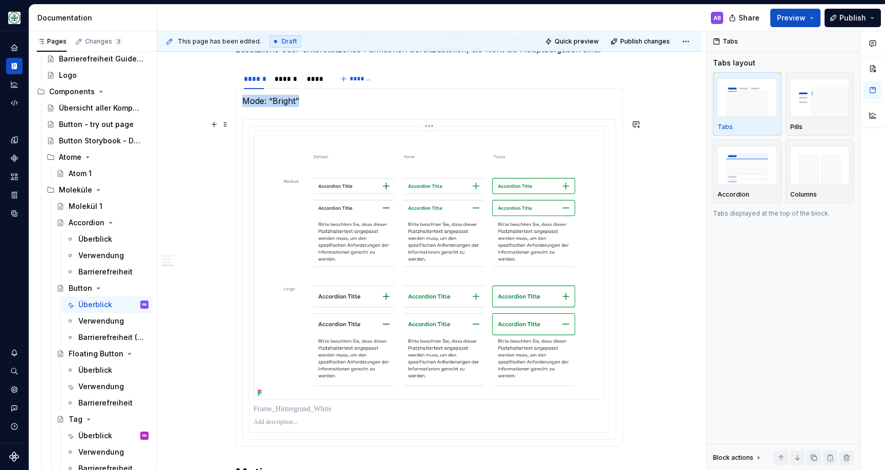
click at [349, 192] on img at bounding box center [430, 266] width 352 height 270
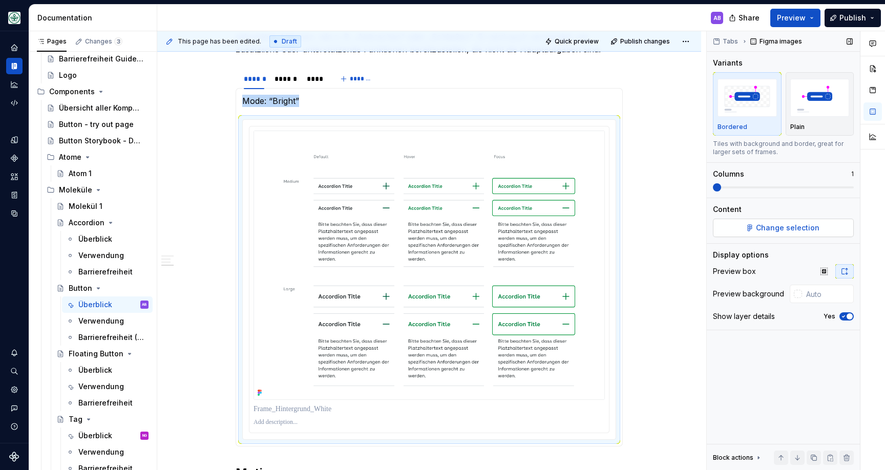
click at [752, 229] on button "Change selection" at bounding box center [783, 228] width 141 height 18
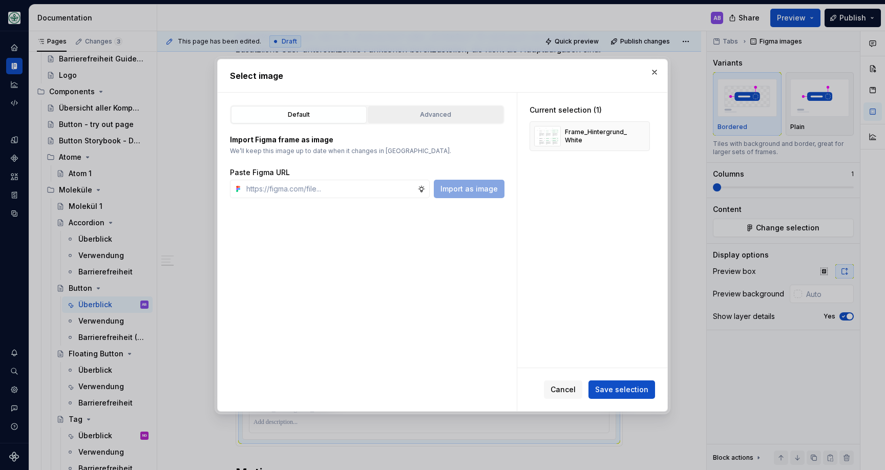
click at [435, 114] on div "Advanced" at bounding box center [435, 115] width 129 height 10
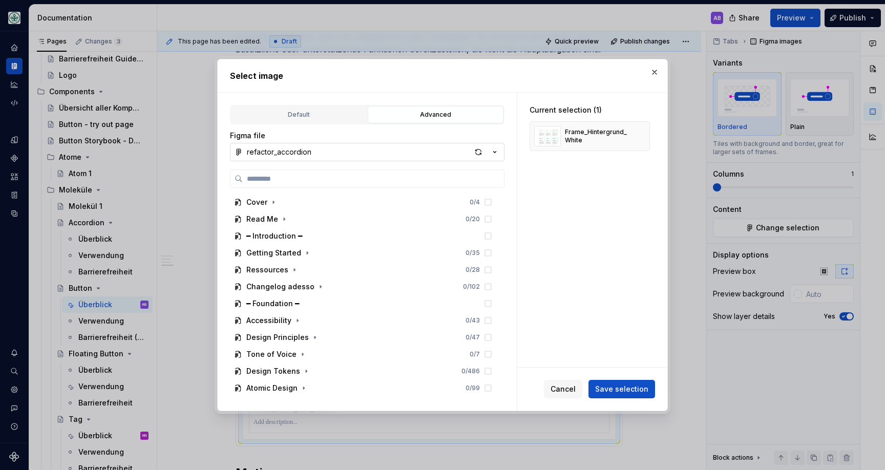
click at [494, 153] on icon "button" at bounding box center [495, 152] width 10 height 10
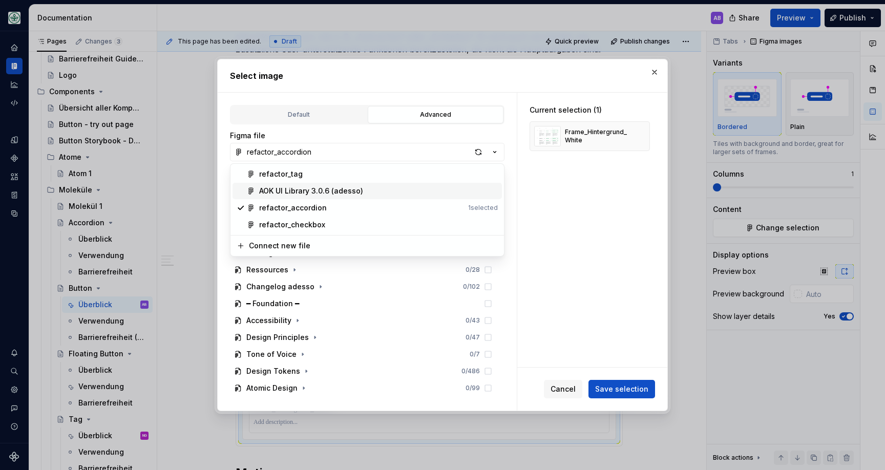
click at [359, 188] on div "AOK UI Library 3.0.6 (adesso)" at bounding box center [311, 191] width 104 height 10
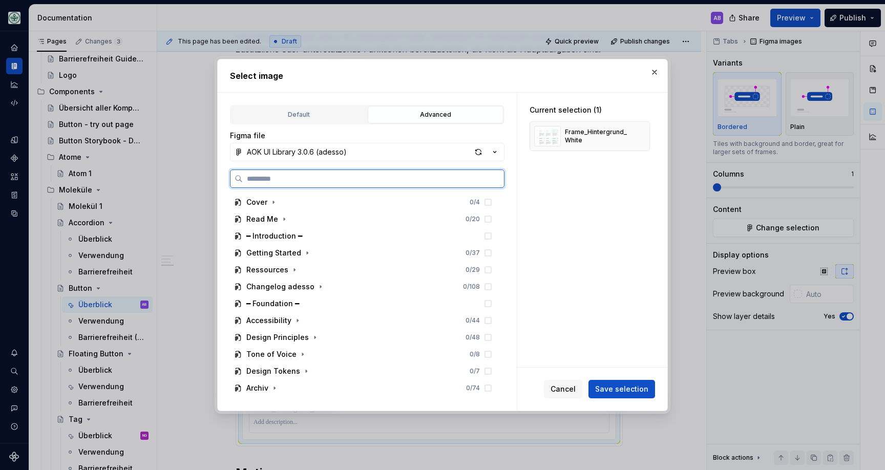
click at [370, 175] on input "search" at bounding box center [373, 179] width 261 height 10
type input "*"
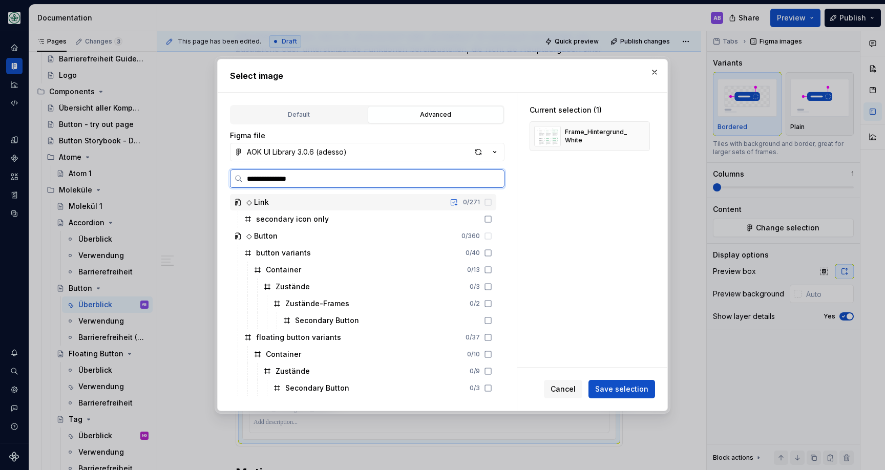
type input "**********"
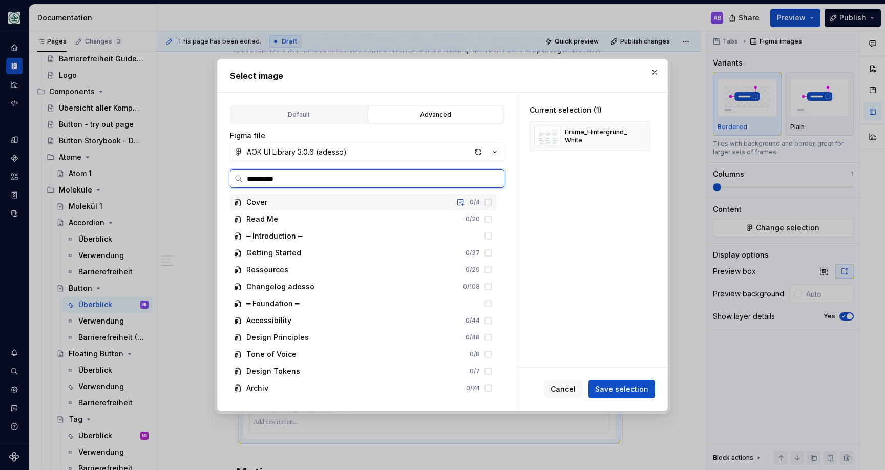
type input "**********"
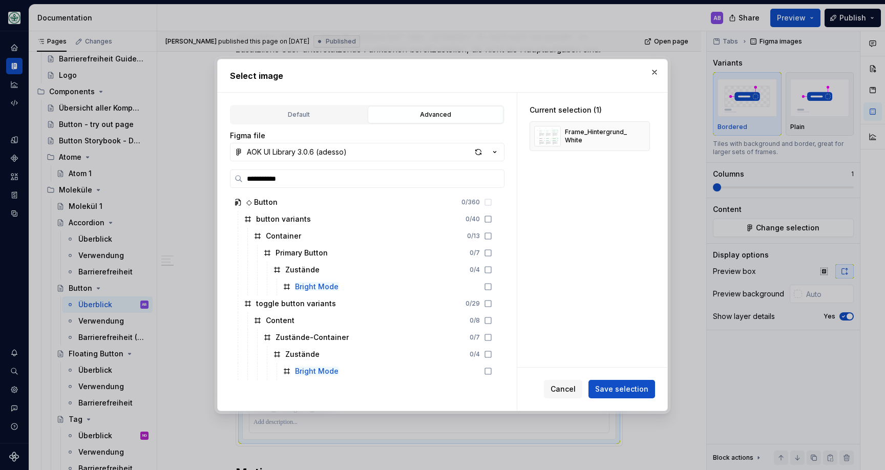
type textarea "*"
drag, startPoint x: 282, startPoint y: 178, endPoint x: 238, endPoint y: 177, distance: 44.6
click at [238, 177] on label "**********" at bounding box center [367, 179] width 275 height 18
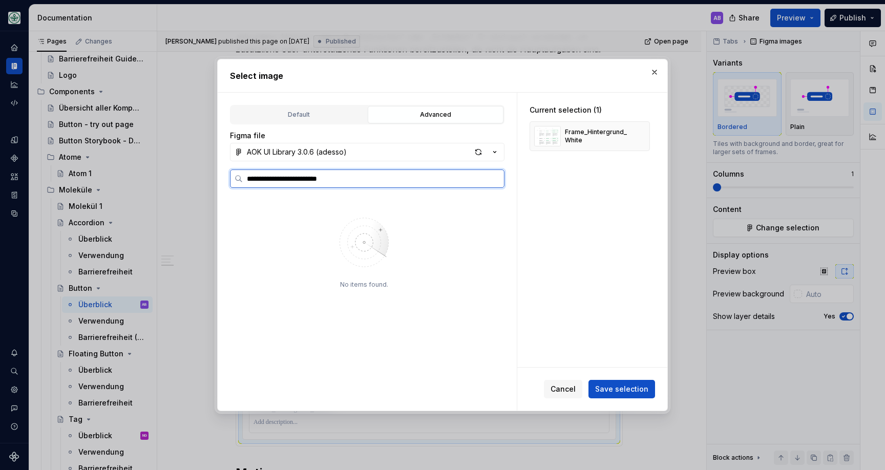
type input "**********"
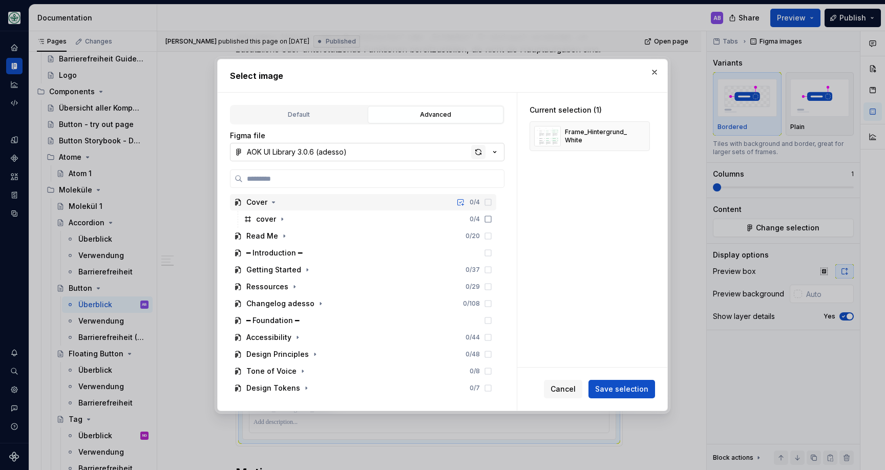
click at [481, 151] on div "button" at bounding box center [478, 152] width 14 height 14
type textarea "*"
type input "******"
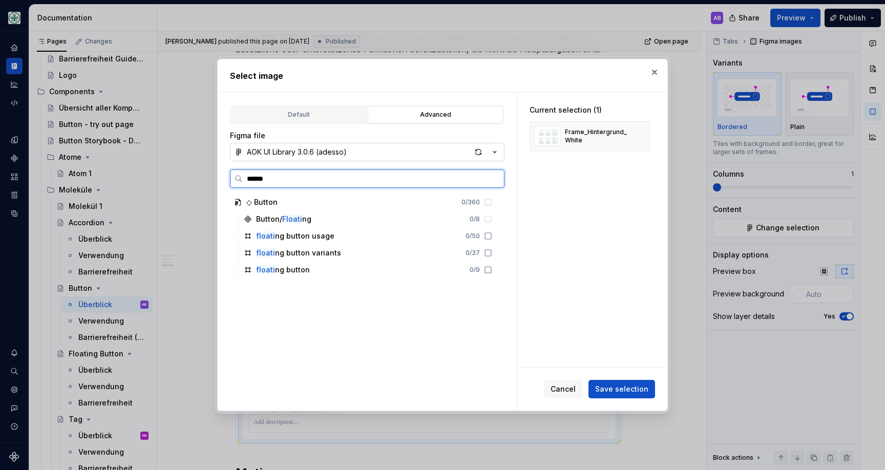
click at [495, 180] on input "******" at bounding box center [373, 179] width 261 height 10
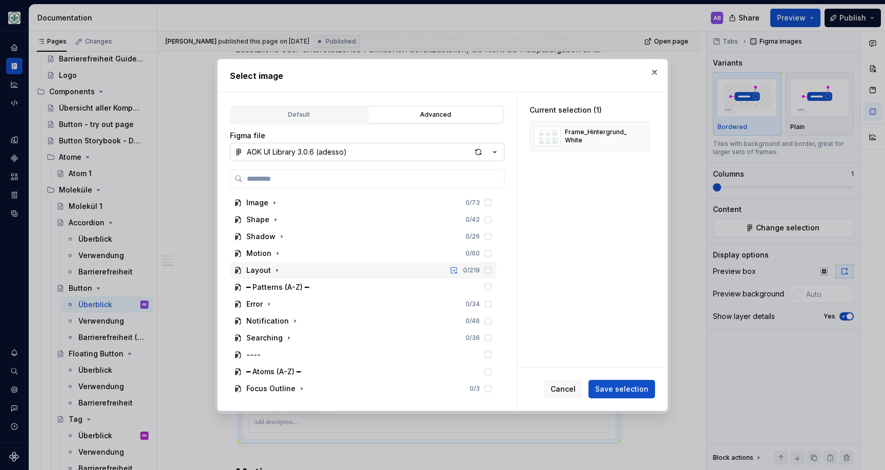
scroll to position [307, 0]
click at [652, 67] on button "button" at bounding box center [655, 72] width 14 height 14
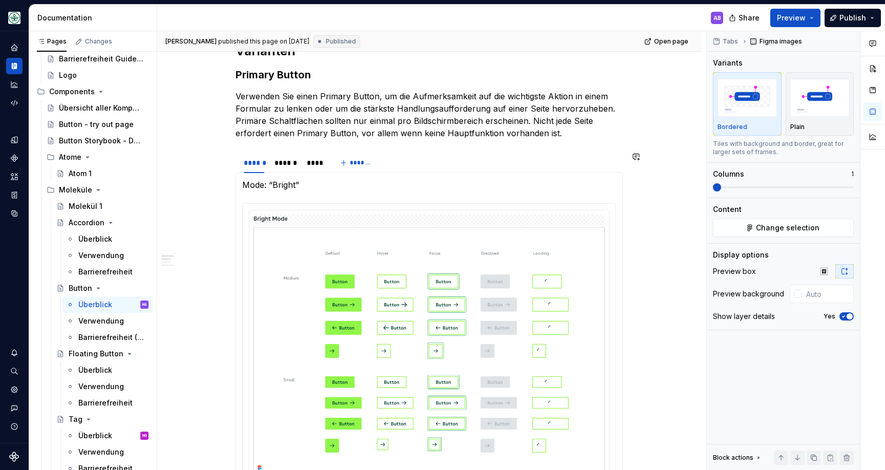
scroll to position [436, 0]
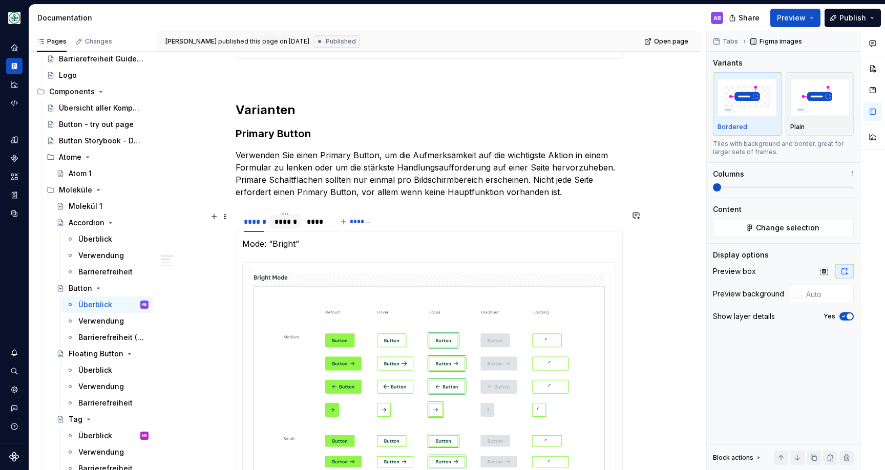
click at [288, 221] on div "******" at bounding box center [286, 222] width 22 height 10
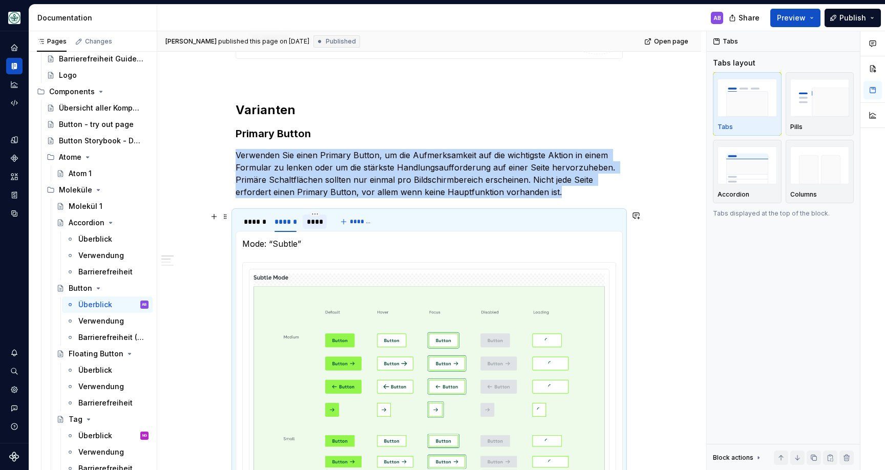
click at [309, 221] on div "****" at bounding box center [315, 222] width 16 height 10
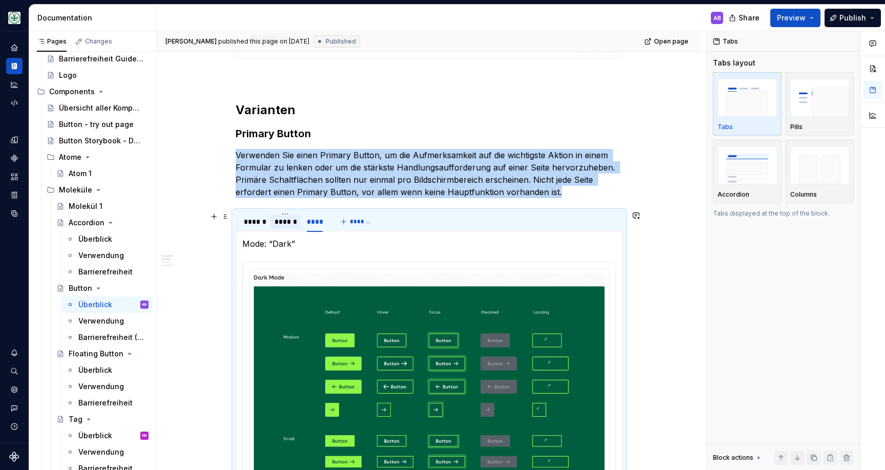
click at [293, 224] on div "******" at bounding box center [286, 222] width 22 height 10
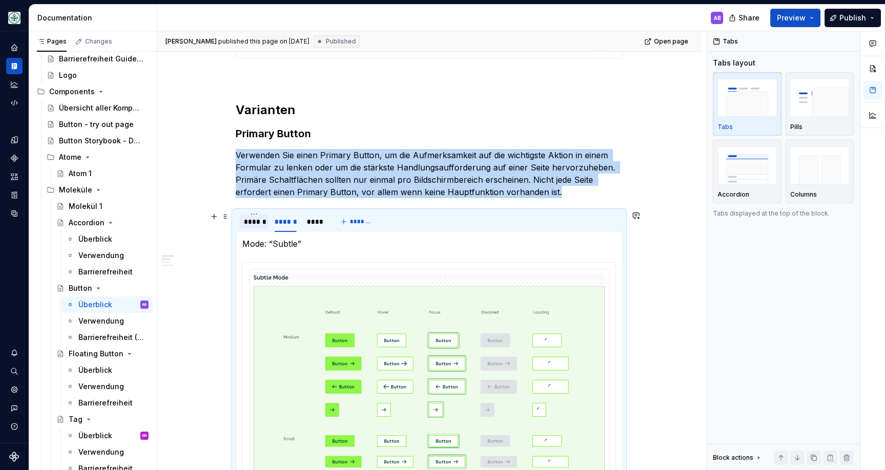
click at [260, 225] on div "******" at bounding box center [254, 222] width 20 height 10
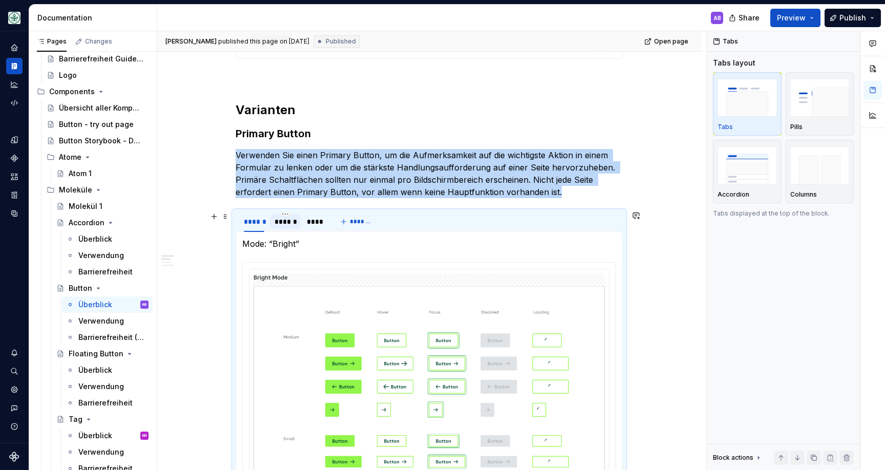
click at [284, 226] on div "******" at bounding box center [286, 222] width 22 height 10
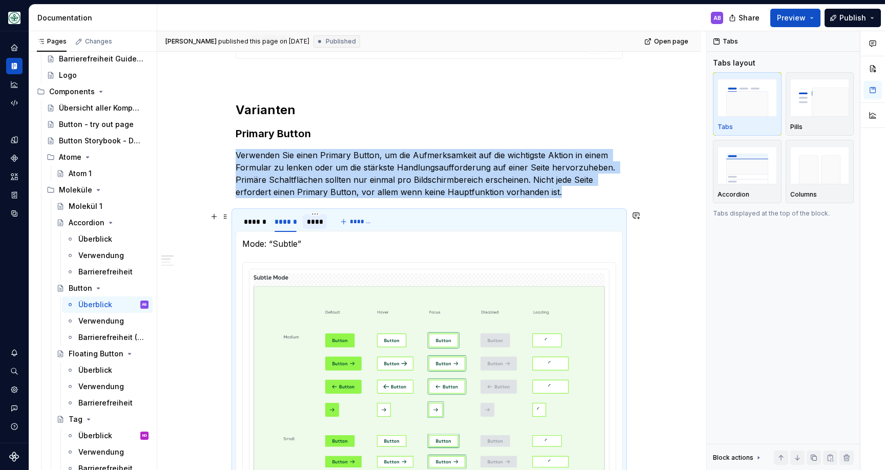
click at [312, 224] on div "****" at bounding box center [315, 222] width 16 height 10
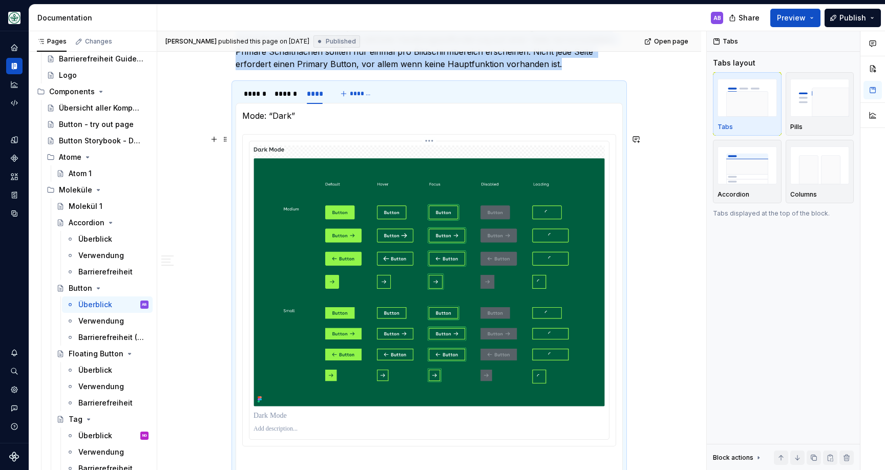
scroll to position [566, 0]
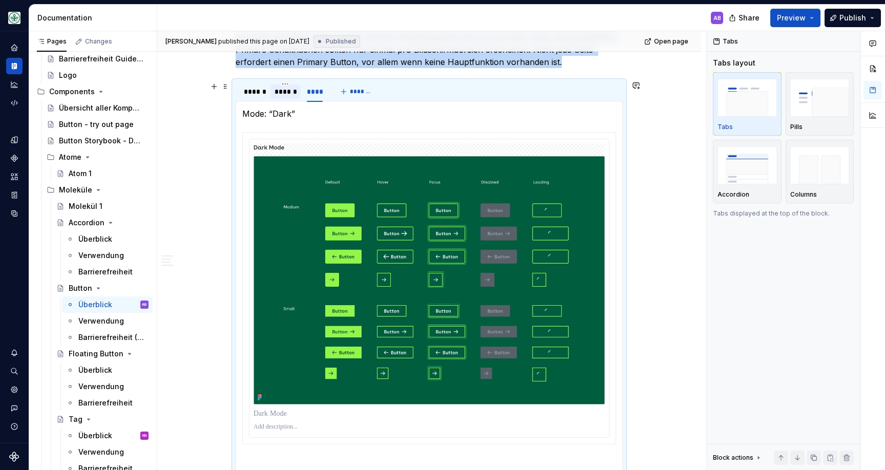
click at [286, 90] on div "******" at bounding box center [286, 92] width 22 height 10
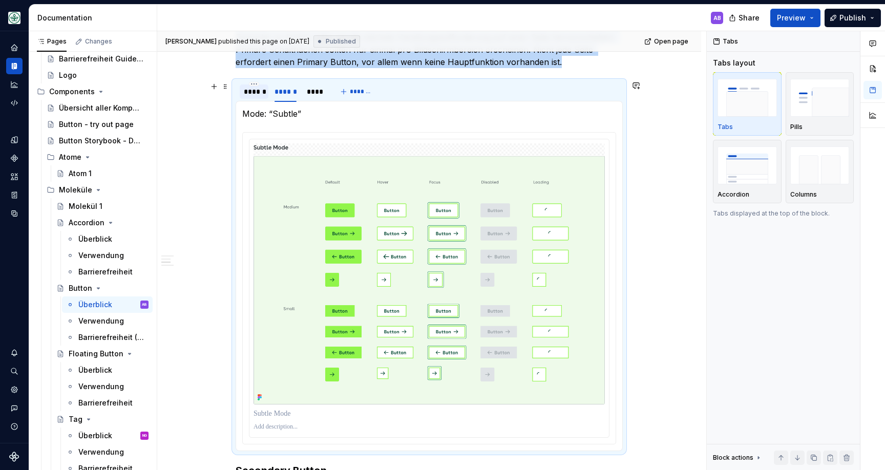
click at [264, 92] on div "******" at bounding box center [254, 92] width 20 height 10
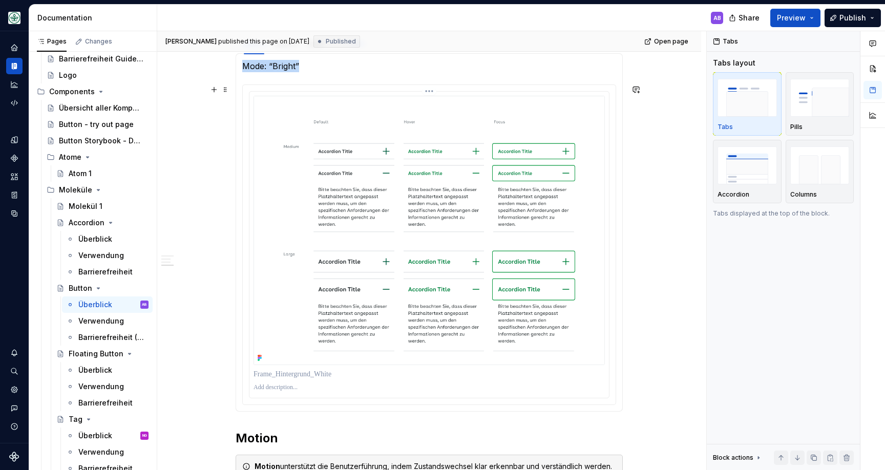
click at [324, 157] on img at bounding box center [430, 231] width 352 height 270
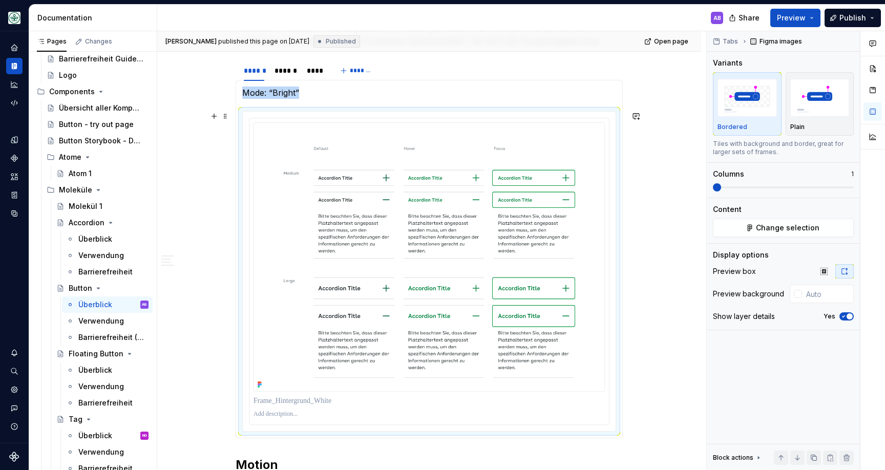
scroll to position [1023, 0]
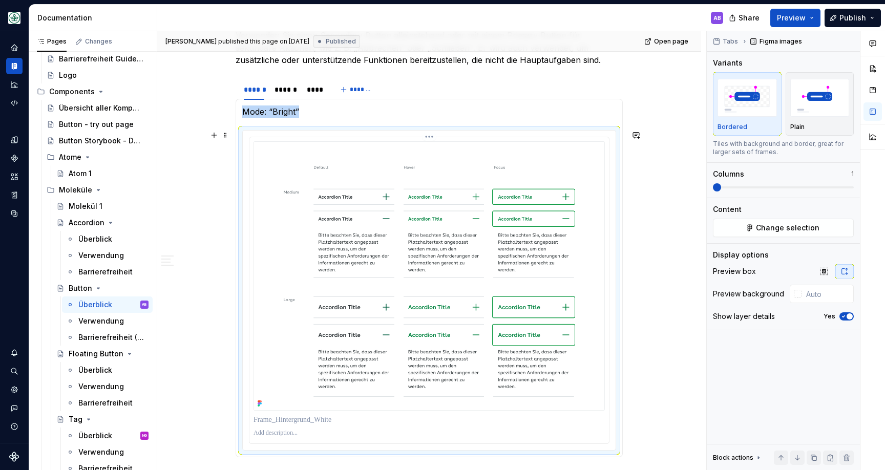
click at [345, 154] on img at bounding box center [430, 276] width 352 height 270
click at [230, 135] on span at bounding box center [225, 135] width 8 height 14
click at [397, 152] on img at bounding box center [430, 276] width 352 height 270
click at [757, 225] on button "Change selection" at bounding box center [783, 228] width 141 height 18
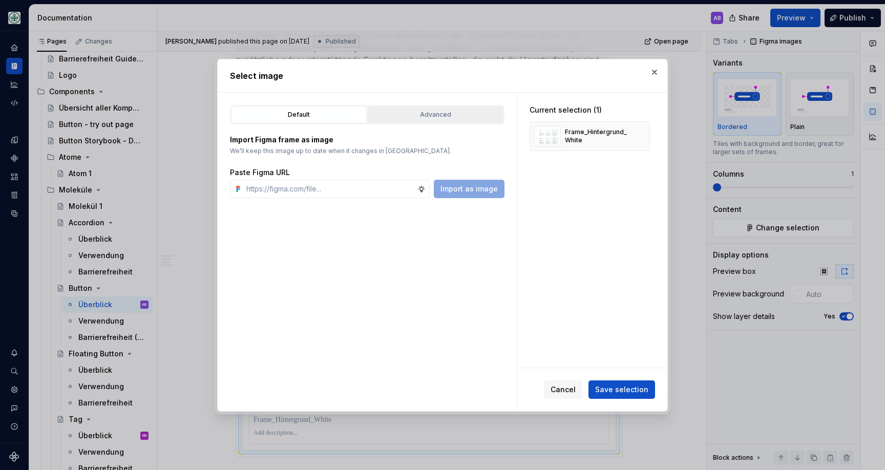
drag, startPoint x: 456, startPoint y: 128, endPoint x: 455, endPoint y: 121, distance: 6.7
click at [456, 128] on div "Import Figma frame as image We’ll keep this image up to date when it changes in…" at bounding box center [367, 162] width 275 height 74
click at [454, 118] on div "Advanced" at bounding box center [435, 115] width 129 height 10
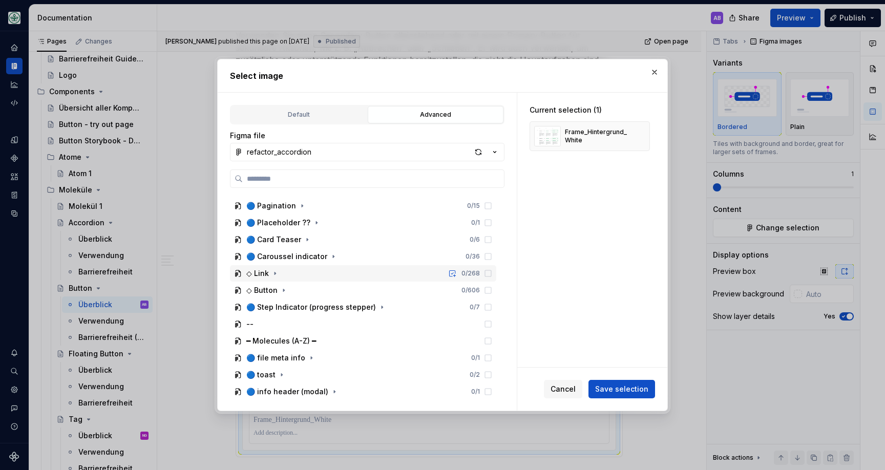
scroll to position [538, 0]
click at [280, 290] on icon "button" at bounding box center [284, 290] width 8 height 8
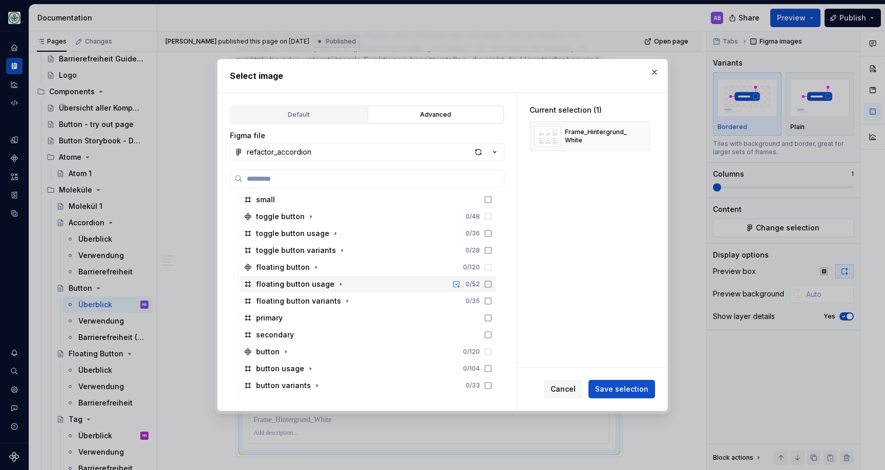
scroll to position [663, 0]
click at [345, 300] on icon "button" at bounding box center [347, 300] width 8 height 8
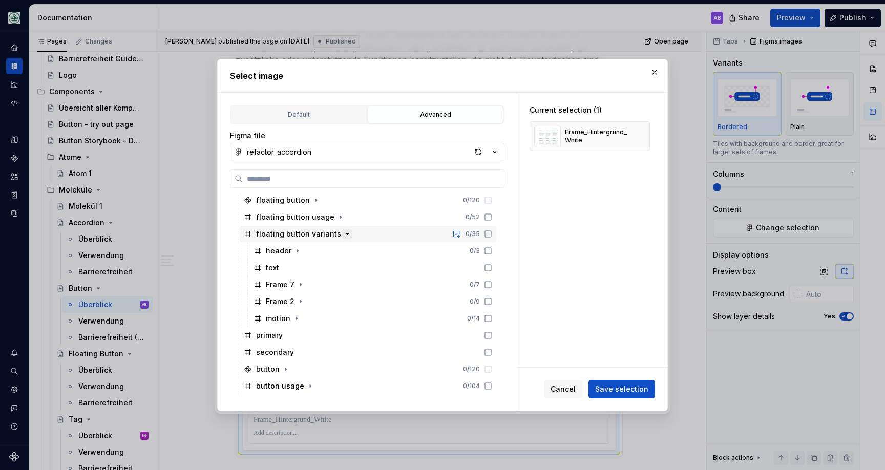
scroll to position [731, 0]
click at [298, 279] on icon "button" at bounding box center [301, 283] width 8 height 8
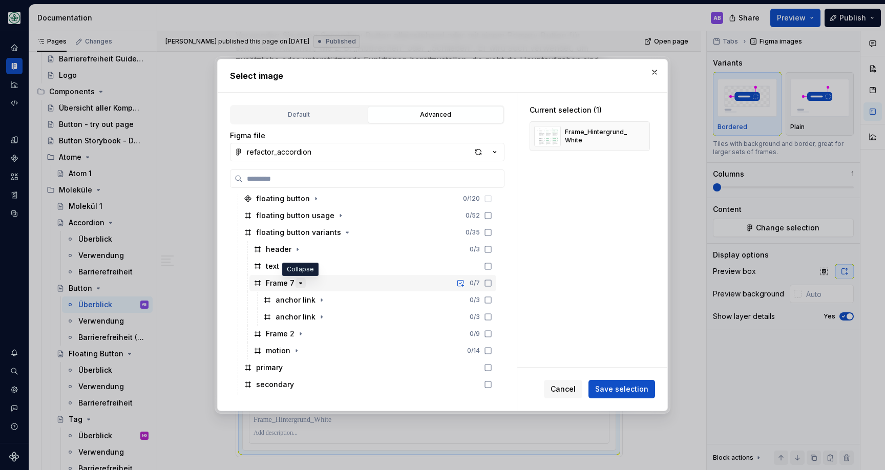
click at [298, 280] on icon "button" at bounding box center [301, 283] width 8 height 8
click at [297, 249] on icon "button" at bounding box center [297, 249] width 1 height 3
click at [297, 249] on icon "button" at bounding box center [298, 249] width 3 height 1
click at [301, 298] on icon "button" at bounding box center [301, 300] width 8 height 8
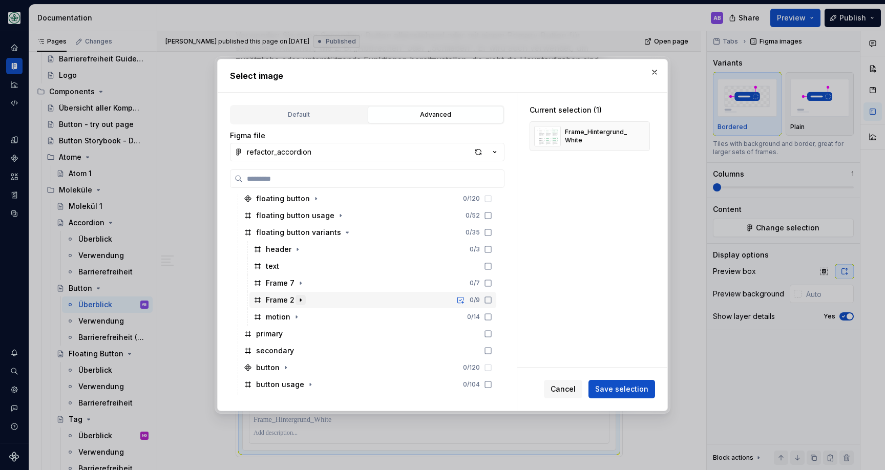
click at [301, 298] on icon "button" at bounding box center [301, 300] width 8 height 8
click at [306, 315] on icon "button" at bounding box center [309, 317] width 8 height 8
click at [303, 301] on icon "button" at bounding box center [301, 300] width 8 height 8
click at [301, 280] on icon "button" at bounding box center [301, 283] width 8 height 8
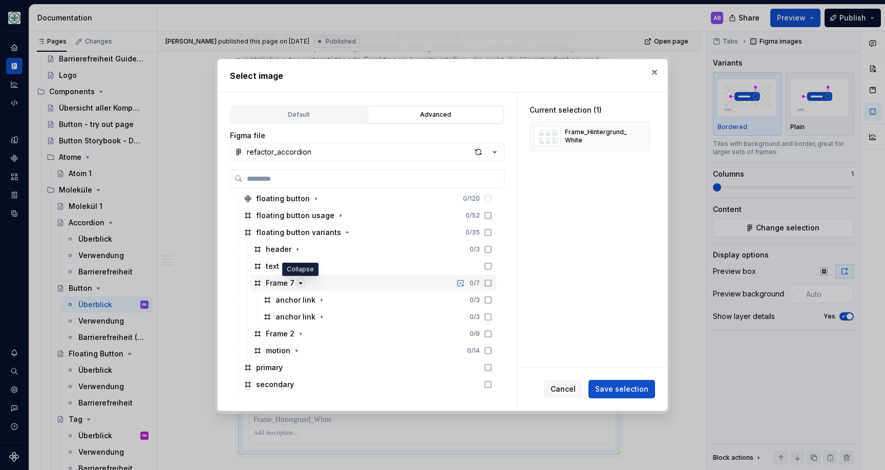
click at [302, 281] on icon "button" at bounding box center [301, 283] width 8 height 8
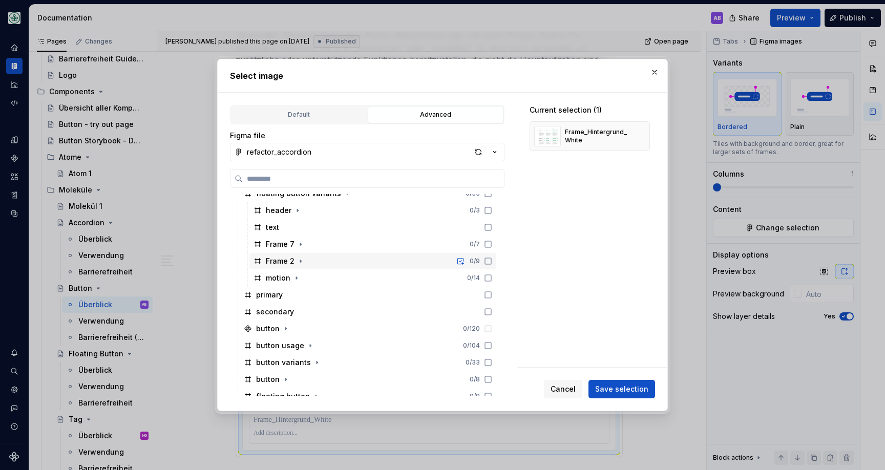
scroll to position [772, 0]
drag, startPoint x: 653, startPoint y: 71, endPoint x: 628, endPoint y: 94, distance: 34.1
click at [653, 71] on button "button" at bounding box center [655, 72] width 14 height 14
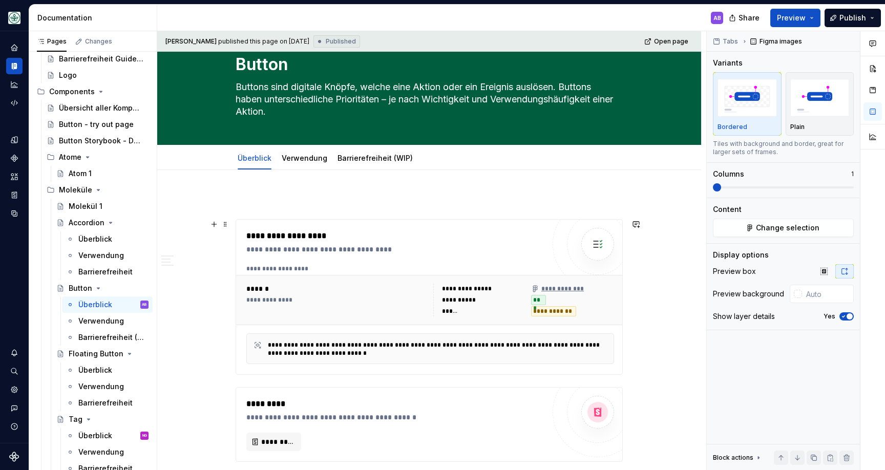
scroll to position [94, 0]
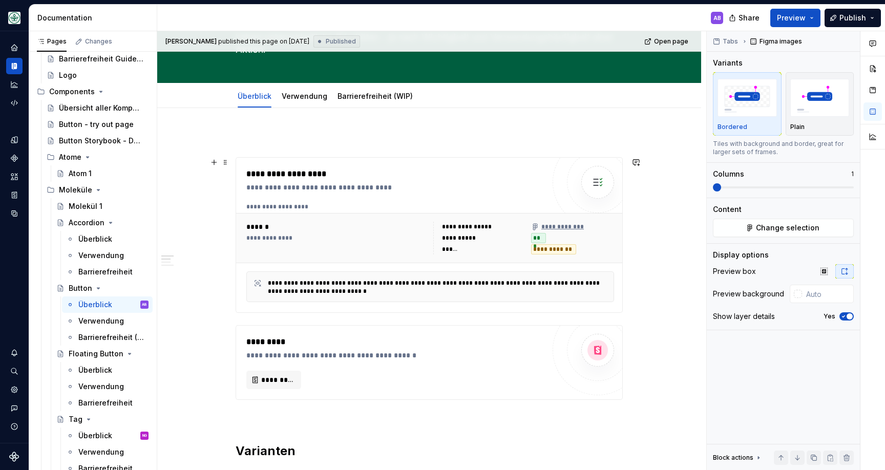
click at [347, 239] on div "**********" at bounding box center [336, 238] width 181 height 8
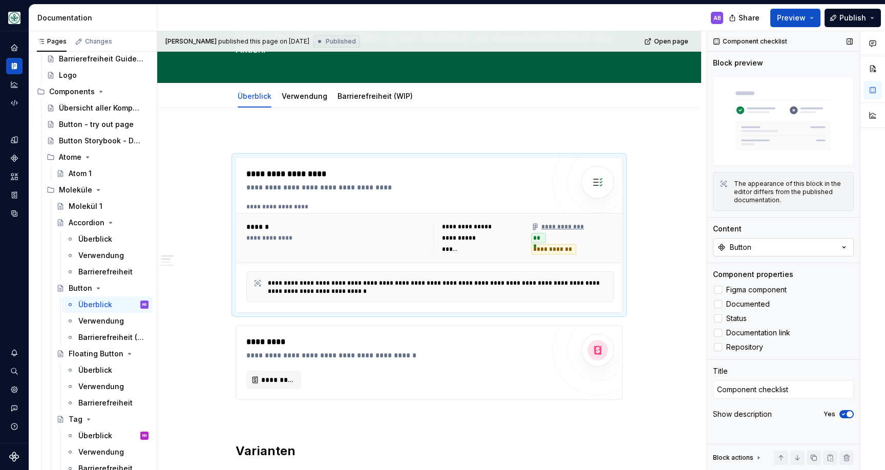
click at [743, 248] on div "Button" at bounding box center [741, 247] width 22 height 10
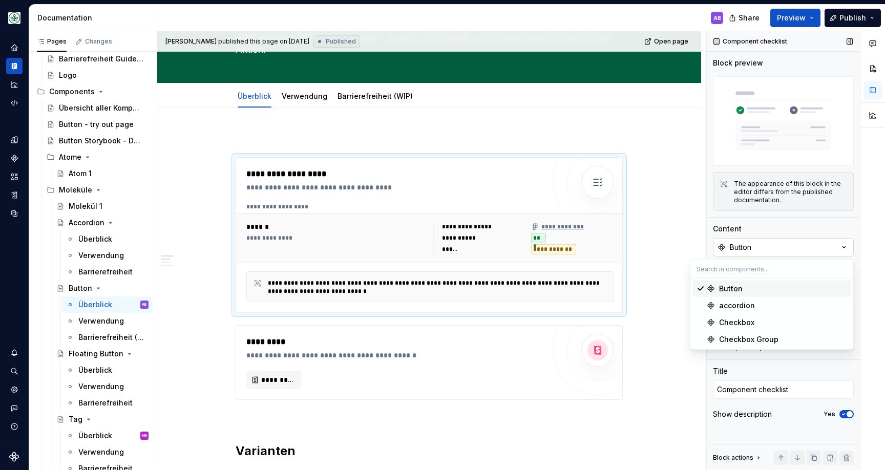
click at [743, 248] on div "Button" at bounding box center [741, 247] width 22 height 10
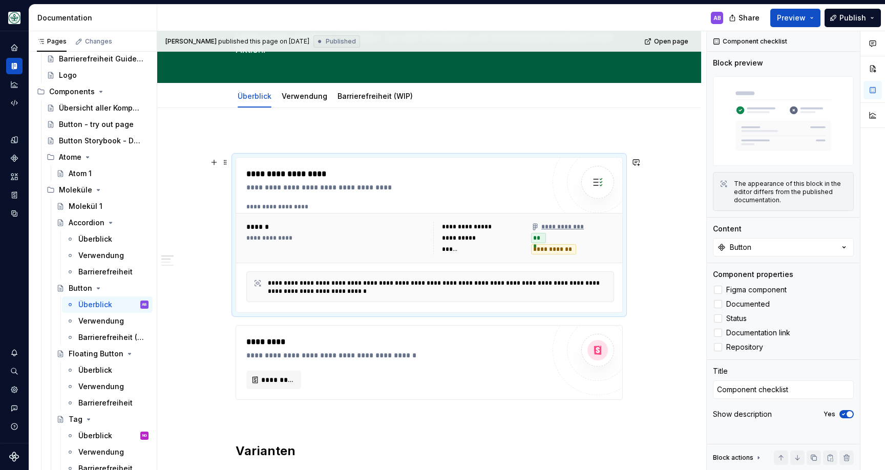
type textarea "*"
click at [369, 214] on div "**********" at bounding box center [430, 238] width 388 height 50
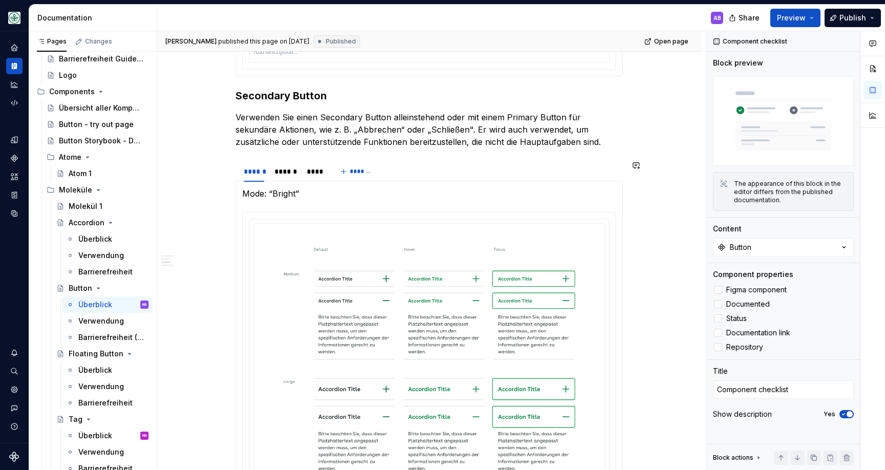
scroll to position [944, 0]
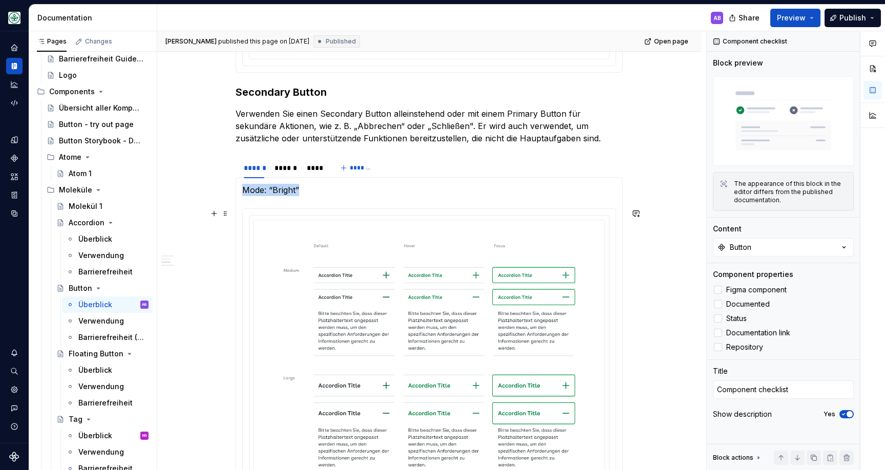
click at [331, 211] on div at bounding box center [429, 369] width 373 height 320
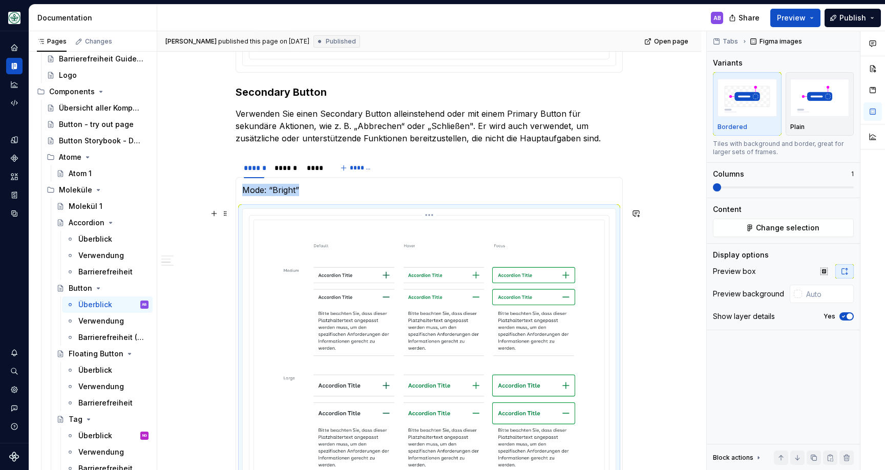
click at [308, 224] on img at bounding box center [430, 355] width 352 height 270
click at [746, 235] on button "Change selection" at bounding box center [783, 228] width 141 height 18
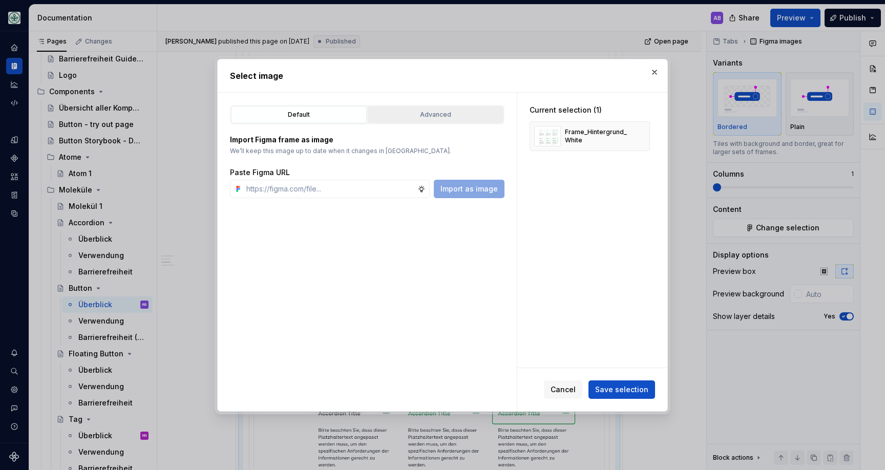
click at [409, 123] on button "Advanced" at bounding box center [436, 114] width 136 height 17
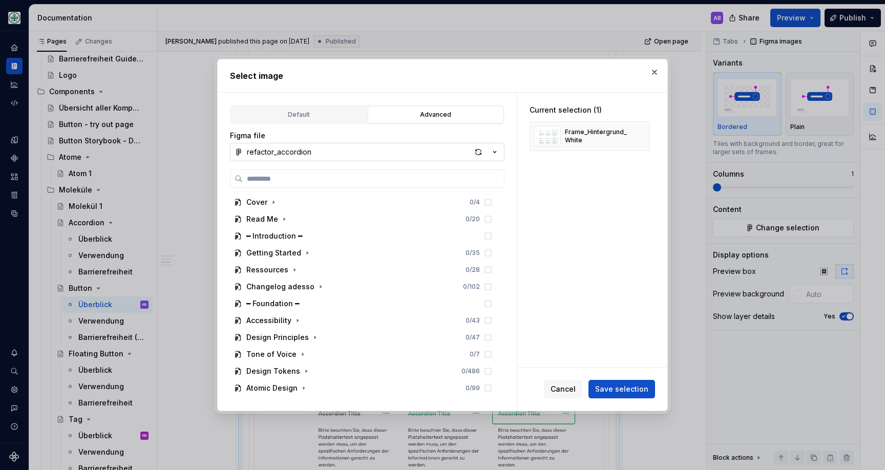
click at [494, 155] on icon "button" at bounding box center [495, 152] width 10 height 10
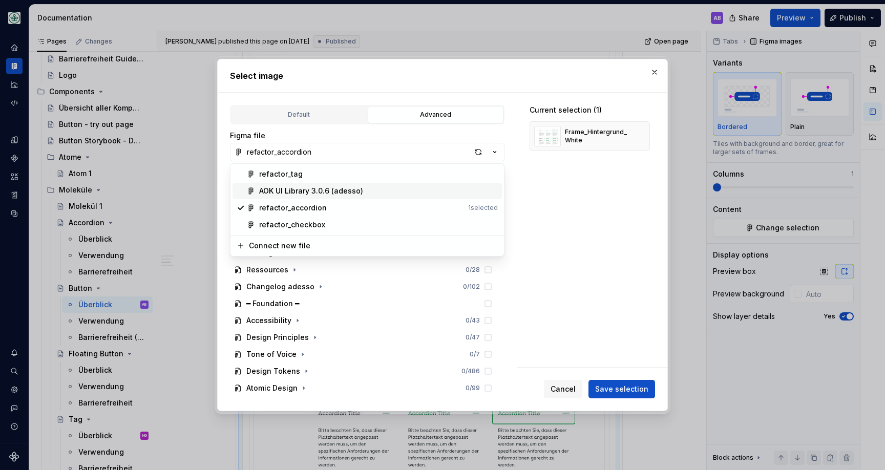
click at [355, 190] on div "AOK UI Library 3.0.6 (adesso)" at bounding box center [311, 191] width 104 height 10
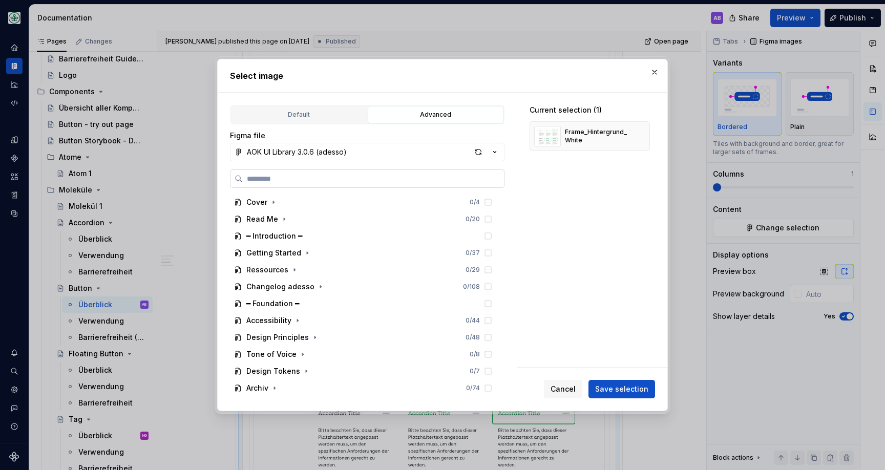
click at [355, 172] on label at bounding box center [367, 179] width 275 height 18
click at [355, 174] on input "search" at bounding box center [373, 179] width 261 height 10
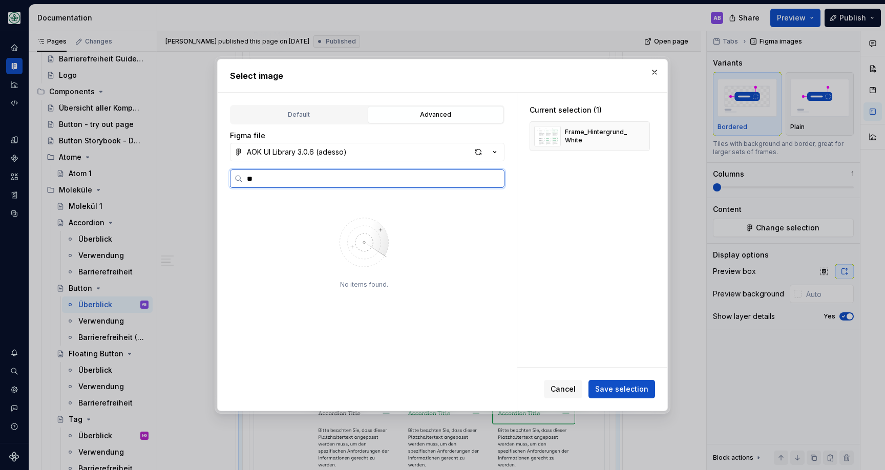
type input "*"
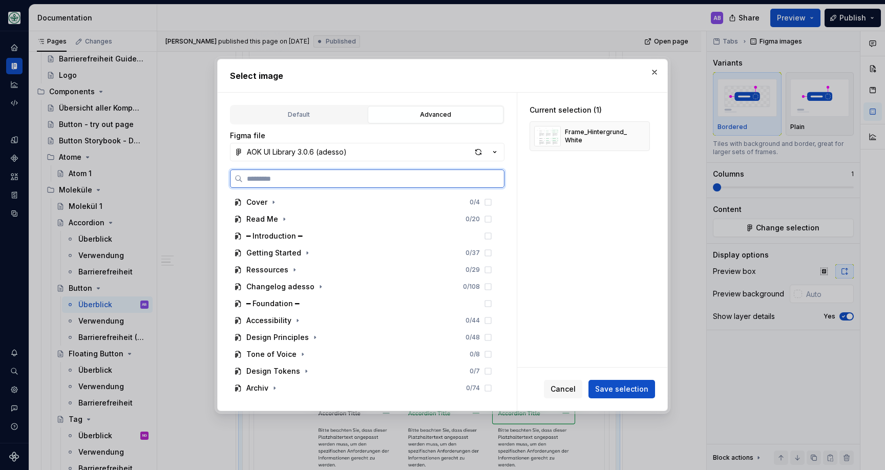
type textarea "*"
type input "**********"
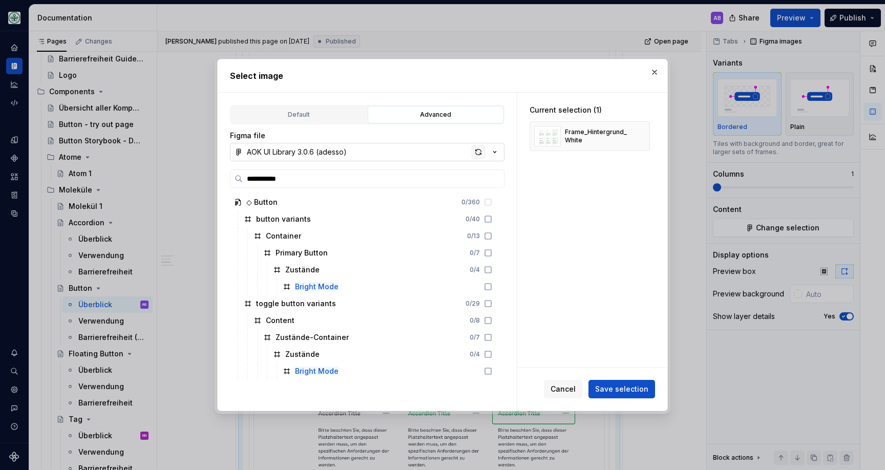
click at [476, 155] on div "button" at bounding box center [478, 152] width 14 height 14
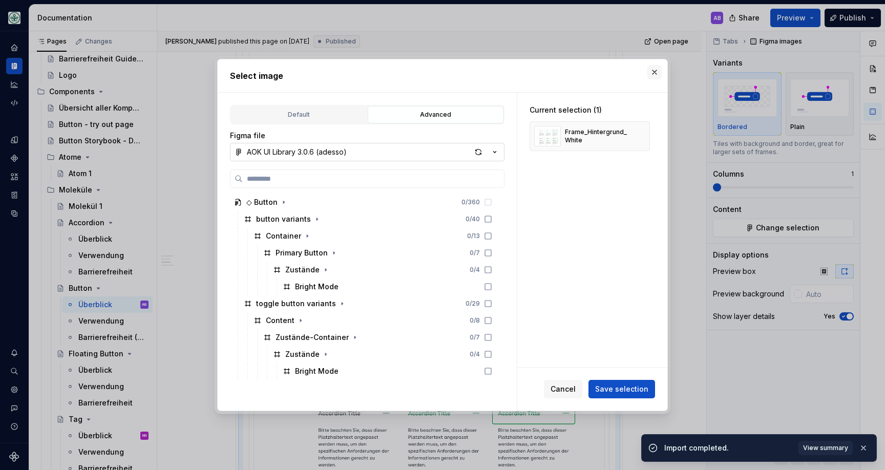
click at [655, 66] on button "button" at bounding box center [655, 72] width 14 height 14
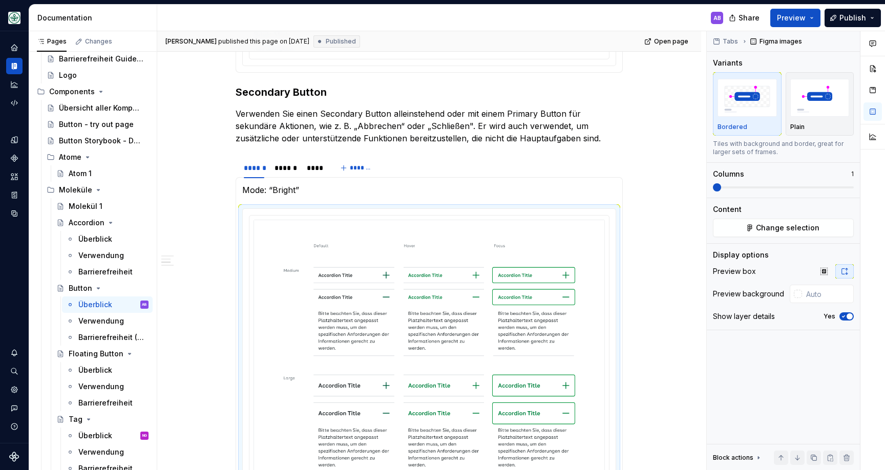
type textarea "*"
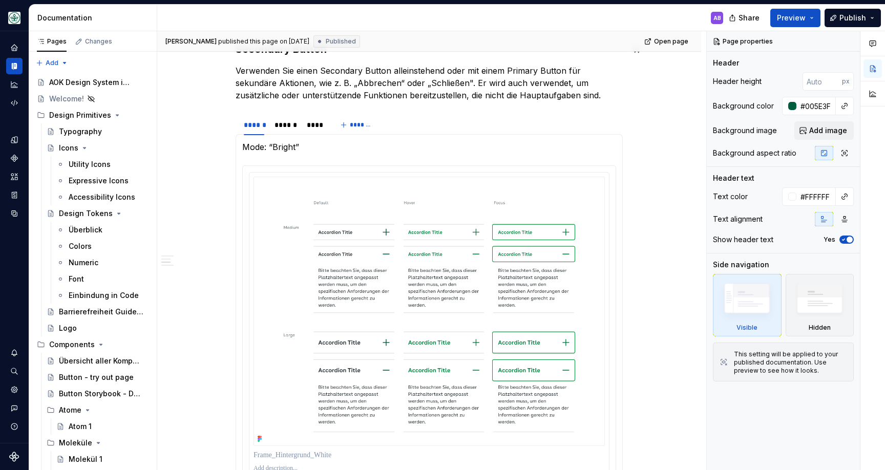
scroll to position [1040, 0]
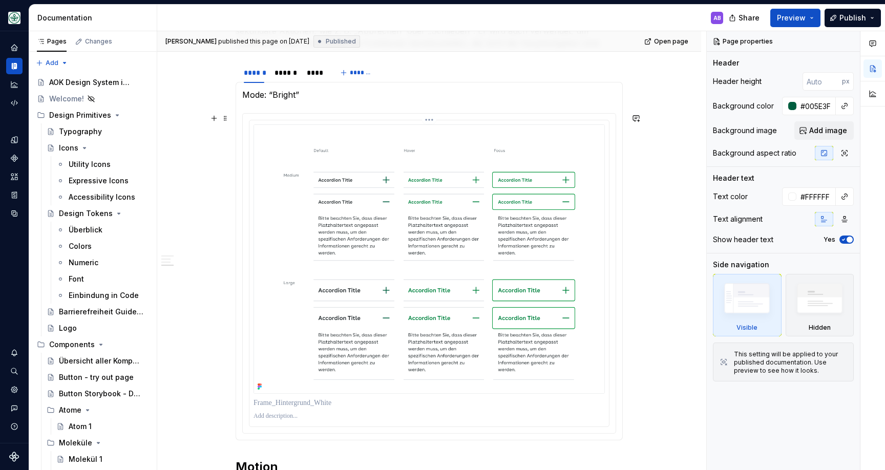
click at [343, 189] on img at bounding box center [430, 260] width 352 height 270
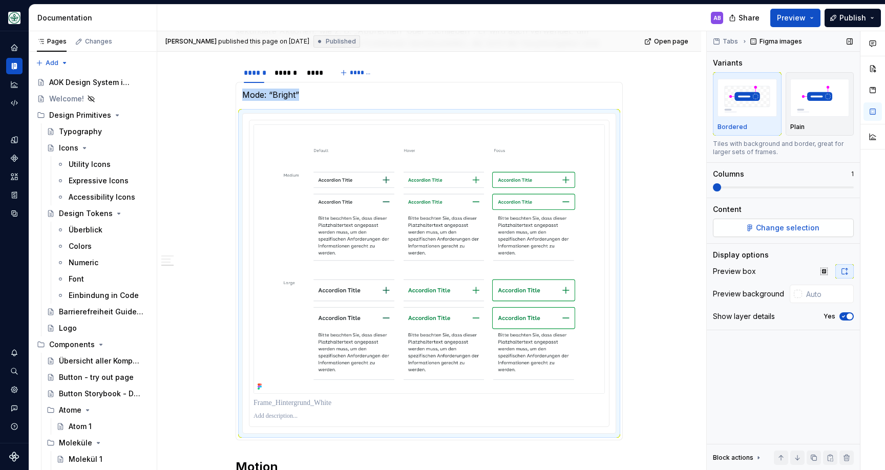
click at [781, 222] on button "Change selection" at bounding box center [783, 228] width 141 height 18
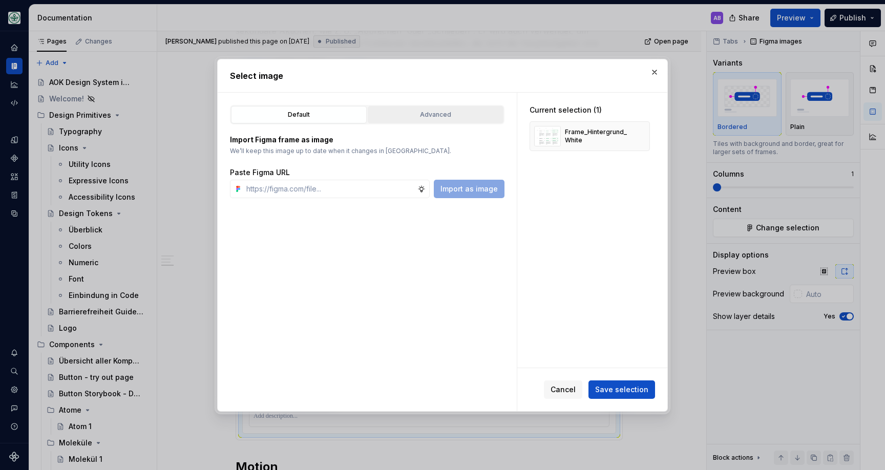
click at [405, 114] on div "Advanced" at bounding box center [435, 115] width 129 height 10
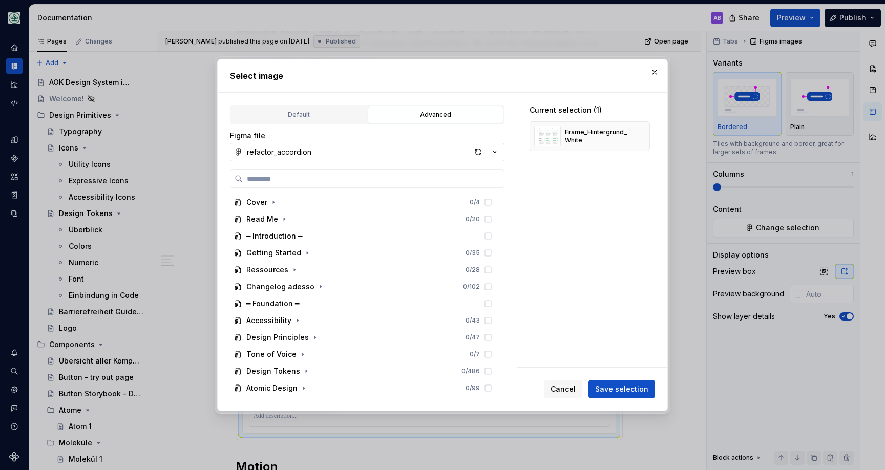
click at [500, 154] on icon "button" at bounding box center [495, 152] width 10 height 10
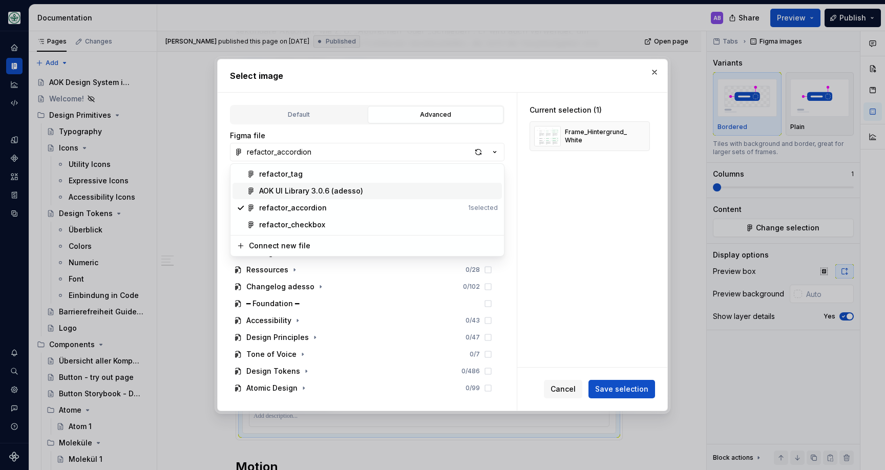
click at [404, 186] on div "AOK UI Library 3.0.6 (adesso)" at bounding box center [378, 191] width 239 height 10
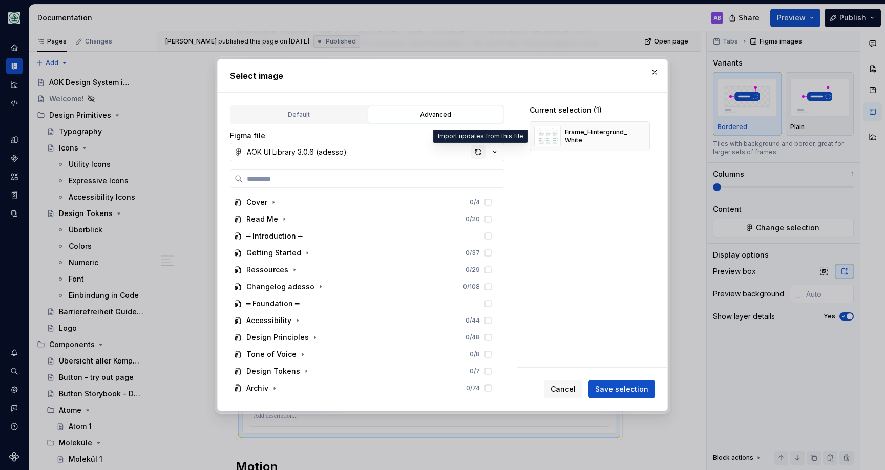
click at [482, 152] on div "button" at bounding box center [478, 152] width 14 height 14
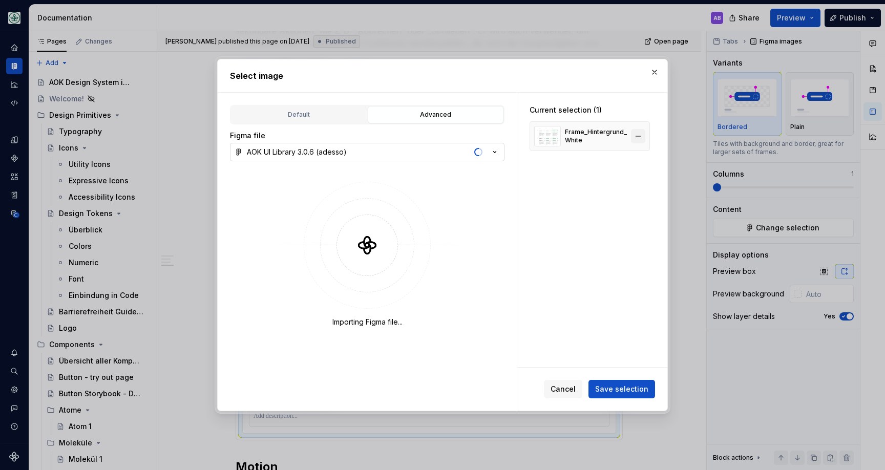
click at [646, 138] on button "button" at bounding box center [638, 136] width 14 height 14
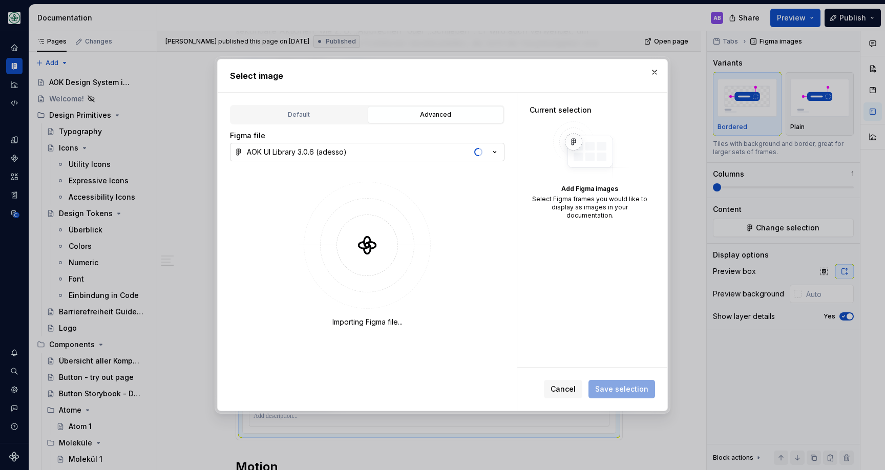
type textarea "*"
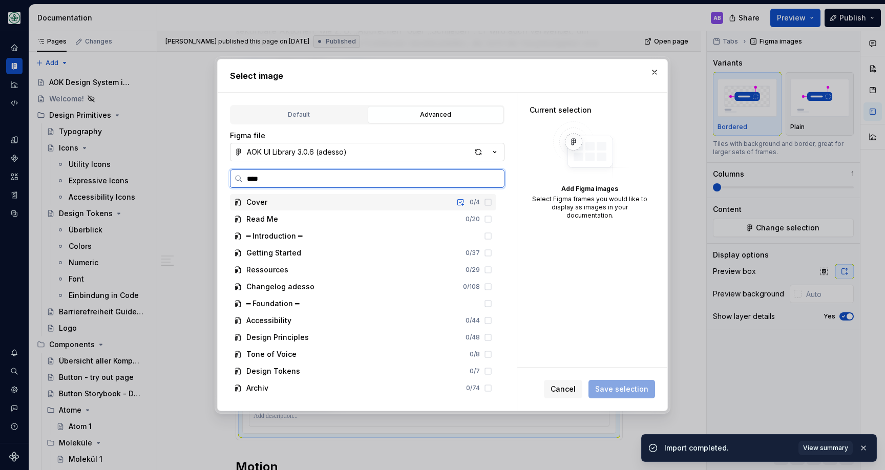
type input "*****"
type textarea "*"
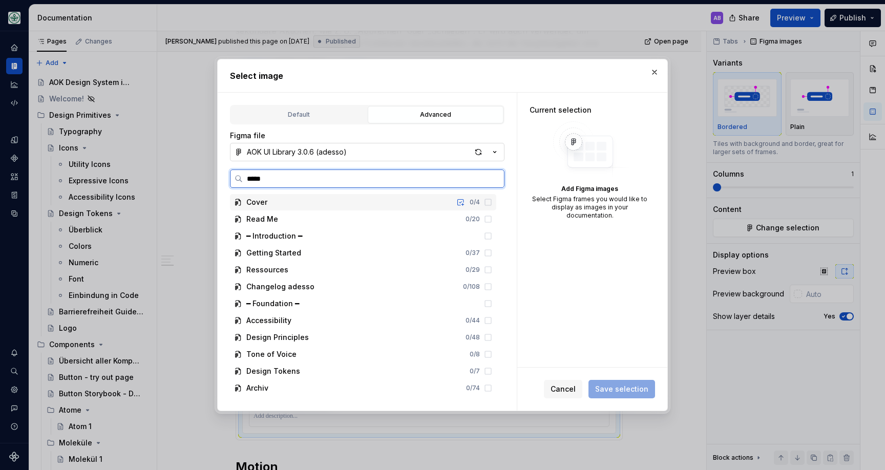
type input "******"
type textarea "*"
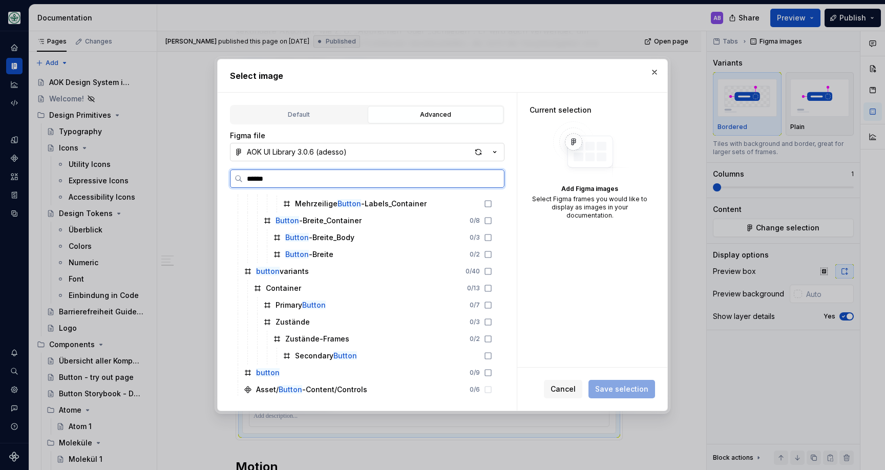
scroll to position [0, 0]
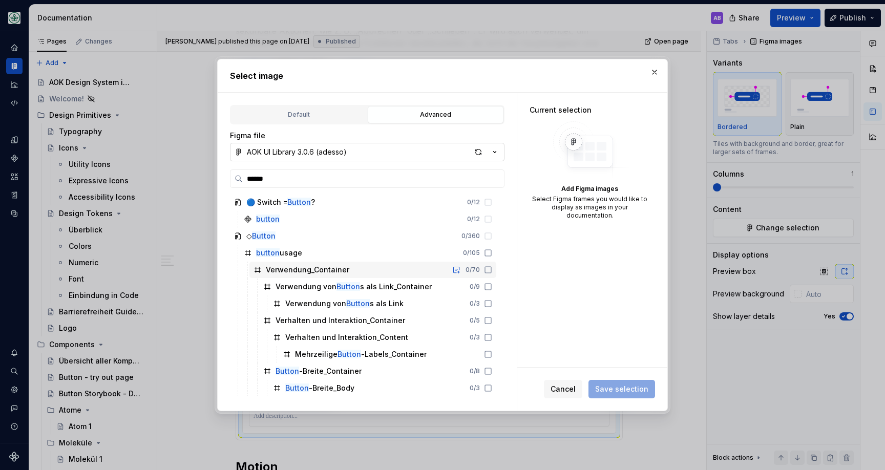
type input "*"
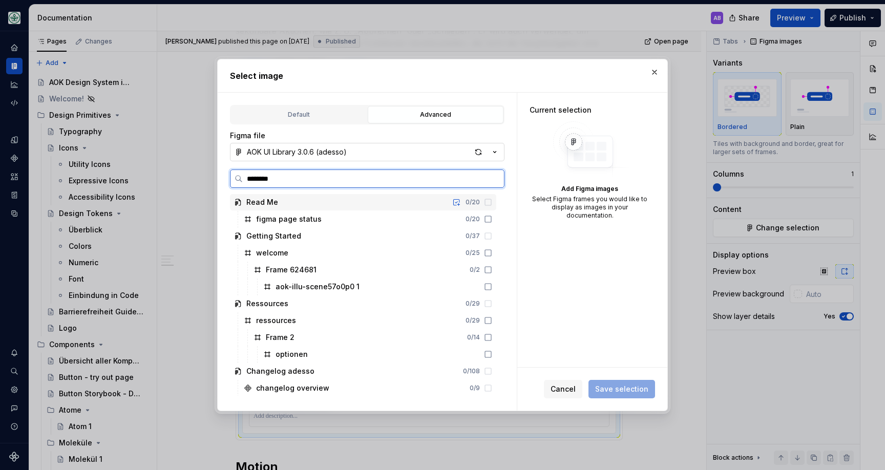
type input "*********"
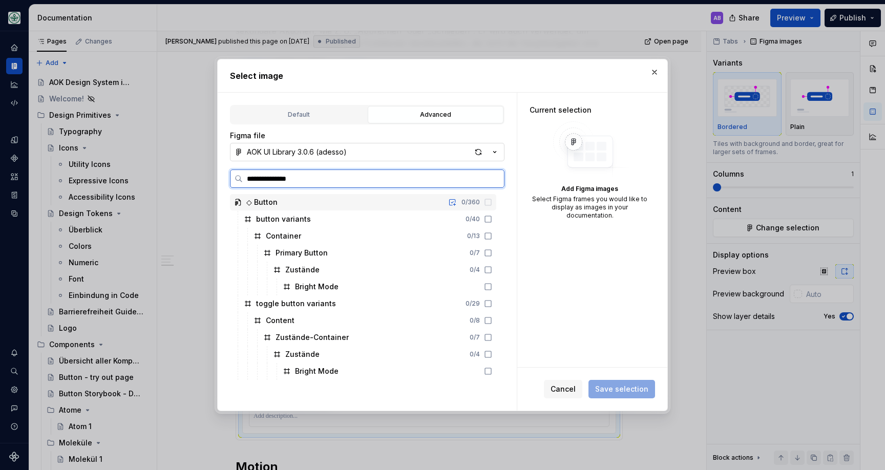
type input "**********"
type textarea "*"
type input "**********"
click at [319, 287] on mark "Bright Mode" at bounding box center [317, 286] width 44 height 9
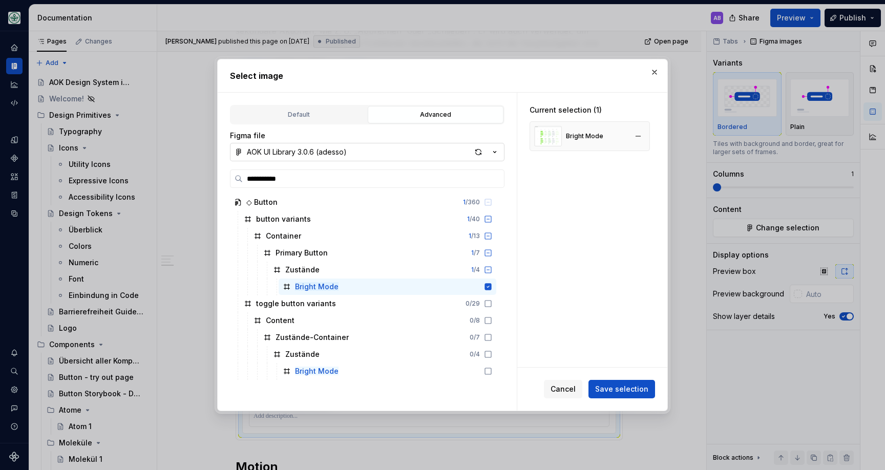
click at [598, 133] on div "Bright Mode" at bounding box center [584, 136] width 37 height 8
click at [577, 157] on div "Current selection (1) Bright Mode" at bounding box center [590, 128] width 145 height 71
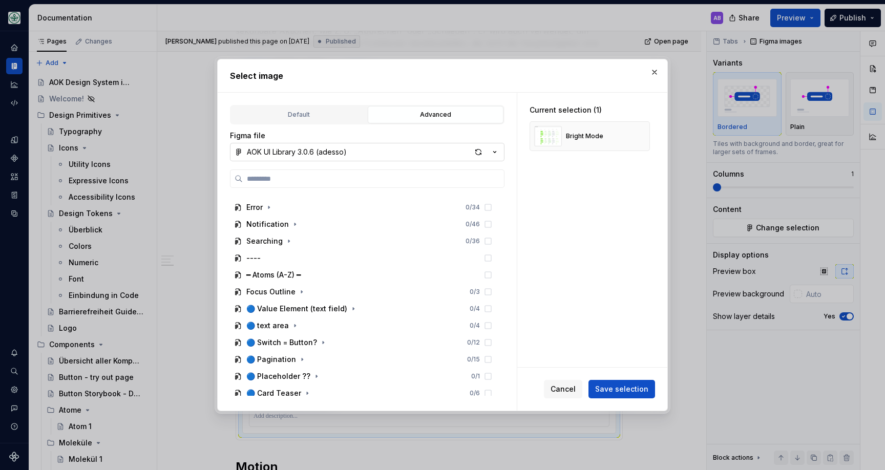
scroll to position [425, 0]
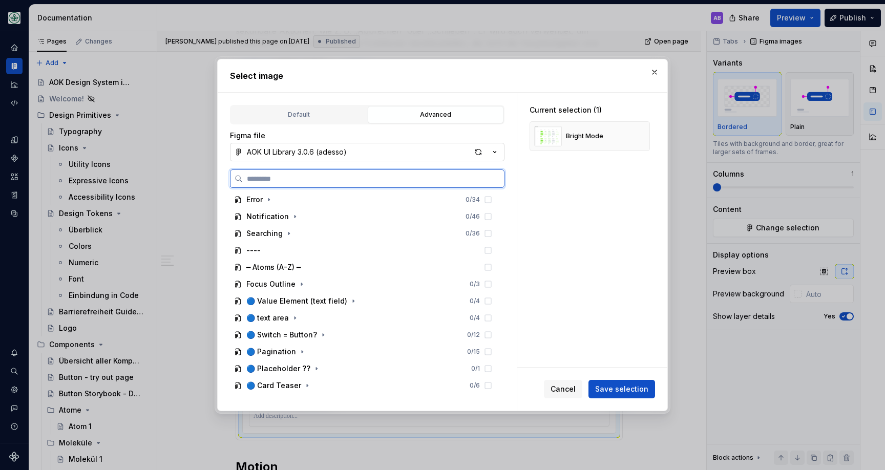
click at [266, 174] on input "search" at bounding box center [373, 179] width 261 height 10
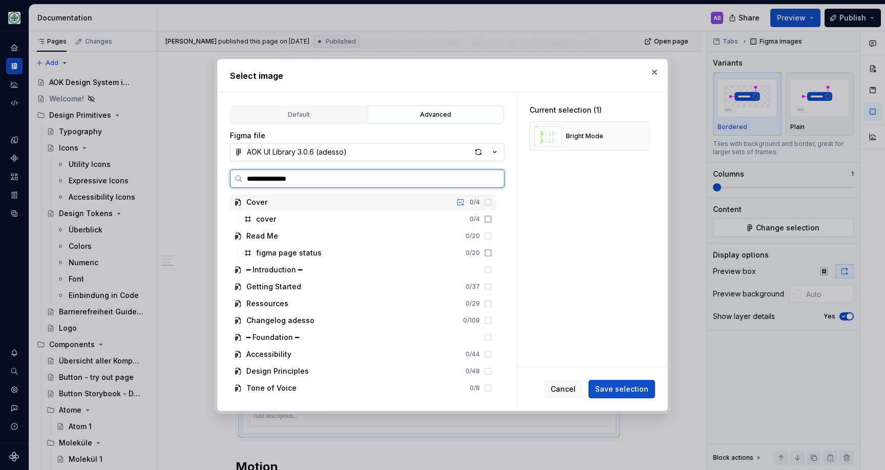
type input "**********"
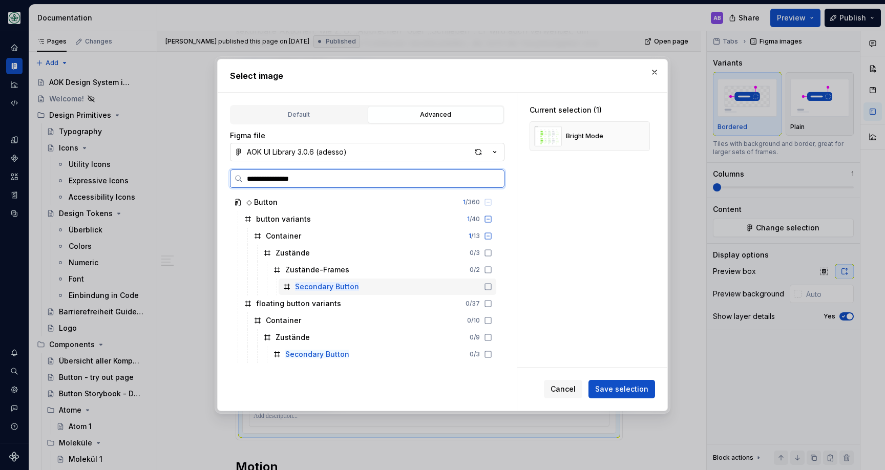
click at [353, 290] on mark "Secondary Button" at bounding box center [327, 286] width 64 height 9
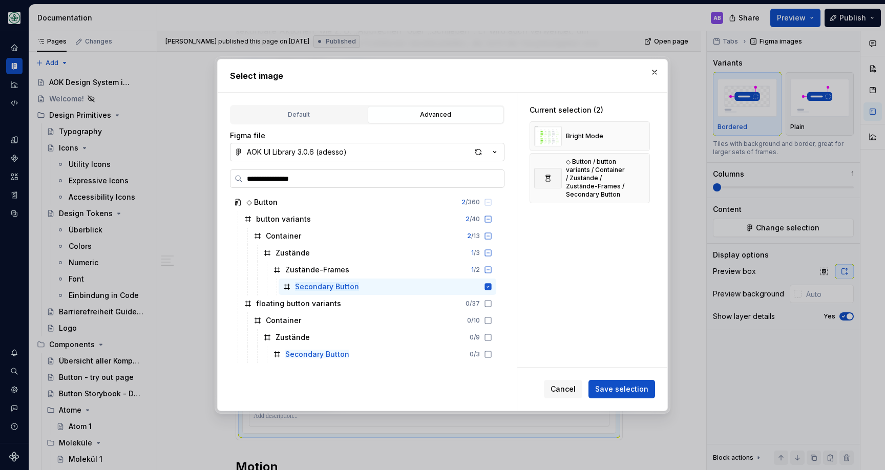
click at [492, 174] on input "**********" at bounding box center [373, 179] width 261 height 10
click at [642, 175] on button "button" at bounding box center [638, 178] width 14 height 14
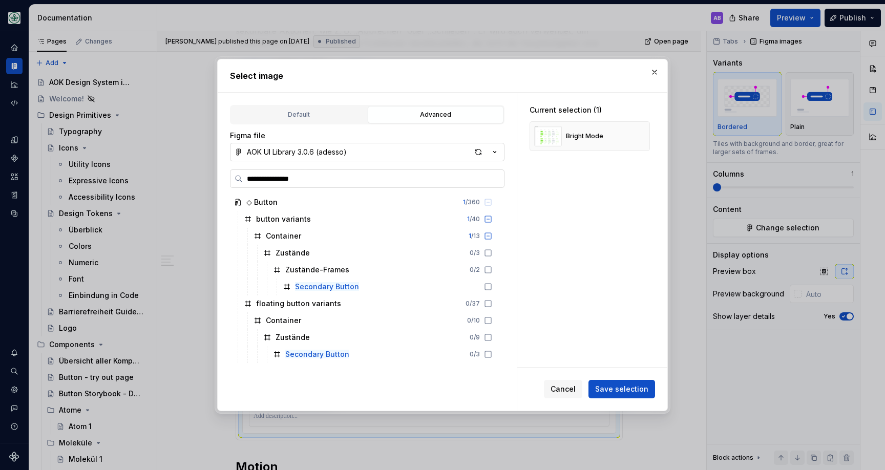
click at [403, 173] on label "**********" at bounding box center [367, 179] width 275 height 18
click at [403, 174] on input "**********" at bounding box center [373, 179] width 261 height 10
click at [656, 74] on button "button" at bounding box center [655, 72] width 14 height 14
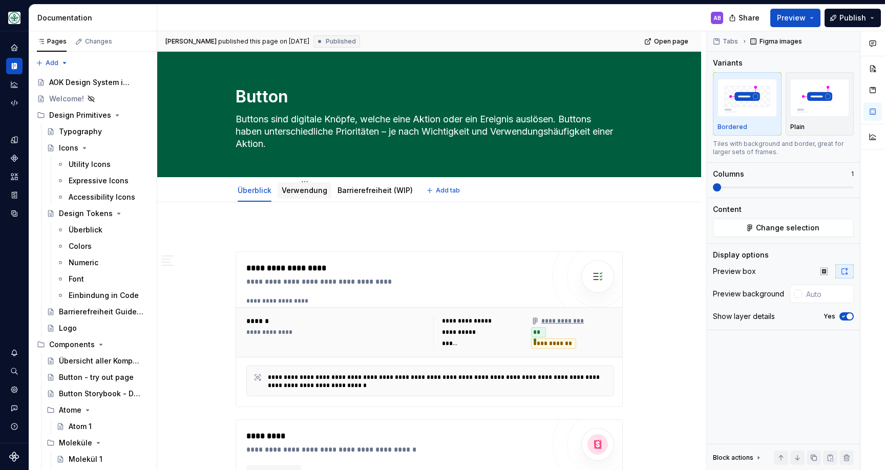
click at [311, 187] on link "Verwendung" at bounding box center [305, 190] width 46 height 9
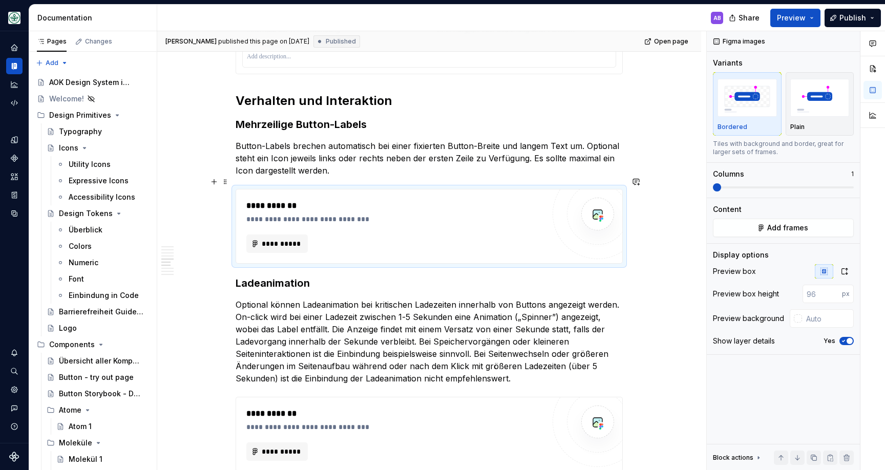
scroll to position [1079, 0]
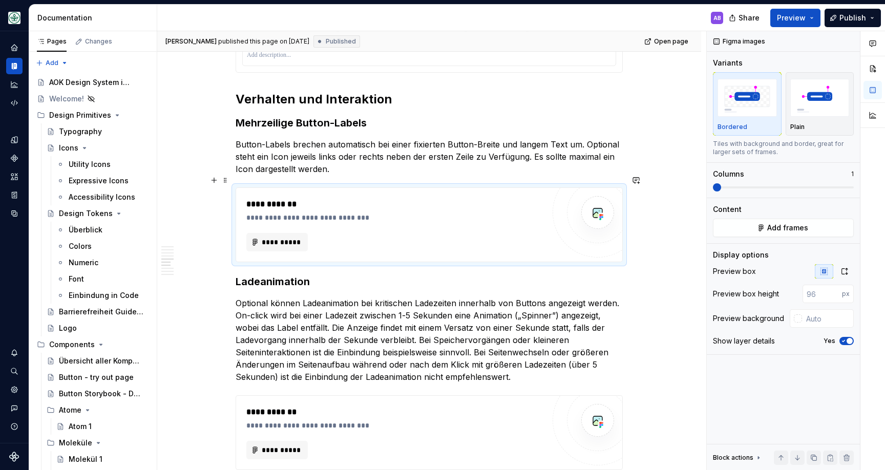
click at [319, 198] on div "**********" at bounding box center [395, 210] width 298 height 25
click at [286, 237] on span "**********" at bounding box center [281, 242] width 40 height 10
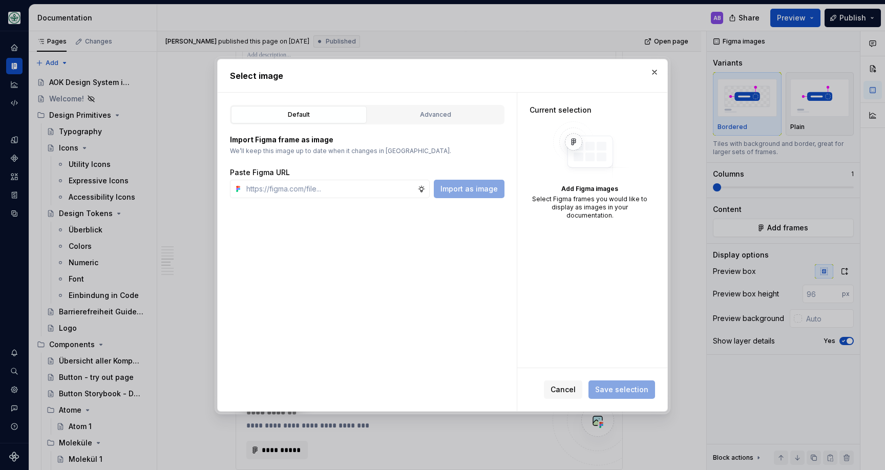
drag, startPoint x: 654, startPoint y: 67, endPoint x: 647, endPoint y: 71, distance: 8.3
click at [654, 68] on button "button" at bounding box center [655, 72] width 14 height 14
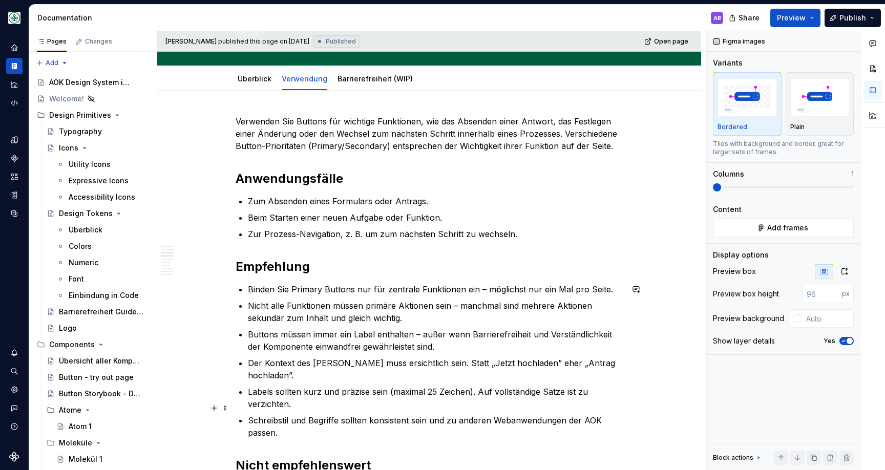
scroll to position [0, 0]
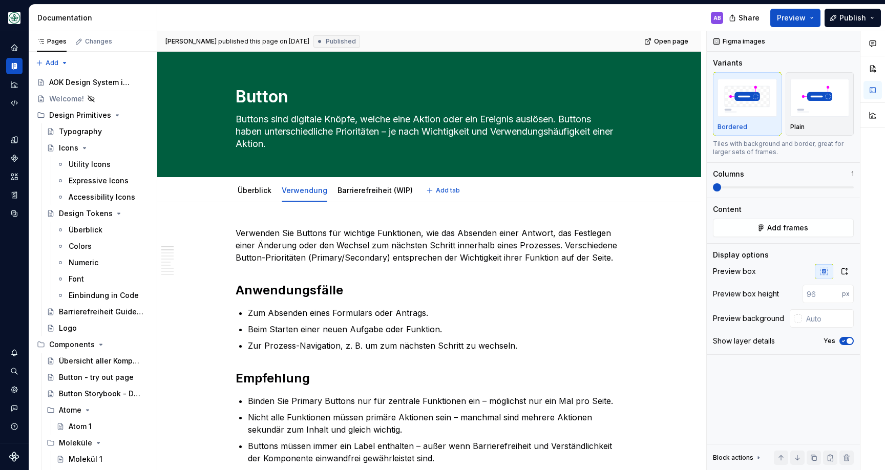
type textarea "*"
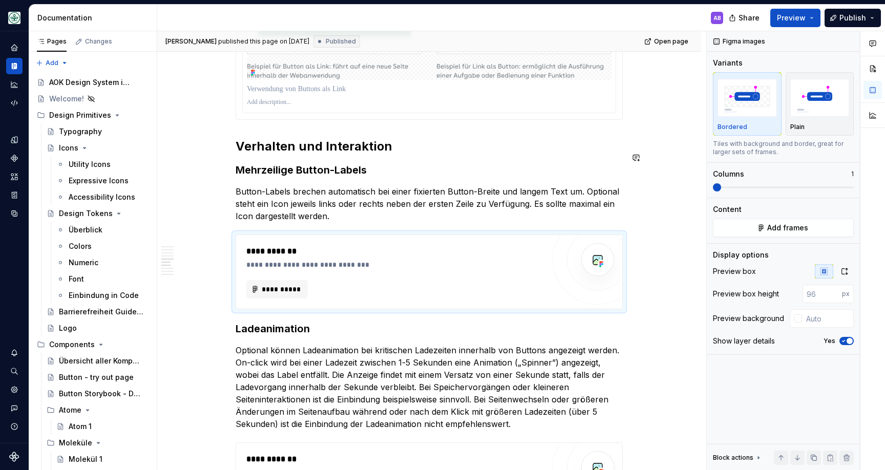
scroll to position [1034, 0]
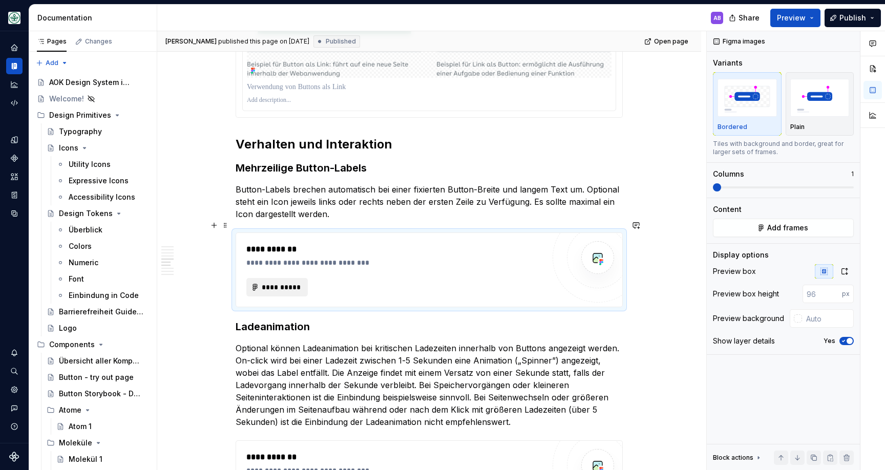
drag, startPoint x: 291, startPoint y: 277, endPoint x: 297, endPoint y: 276, distance: 5.7
click at [297, 282] on span "**********" at bounding box center [281, 287] width 40 height 10
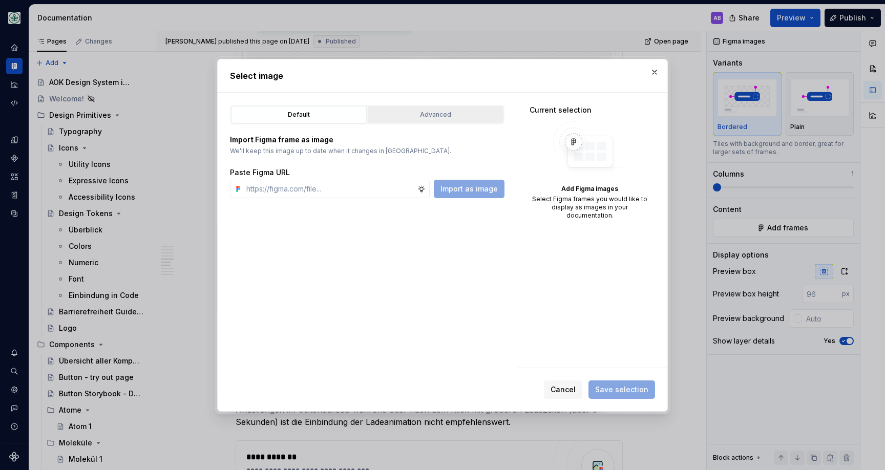
click at [437, 112] on div "Advanced" at bounding box center [435, 115] width 129 height 10
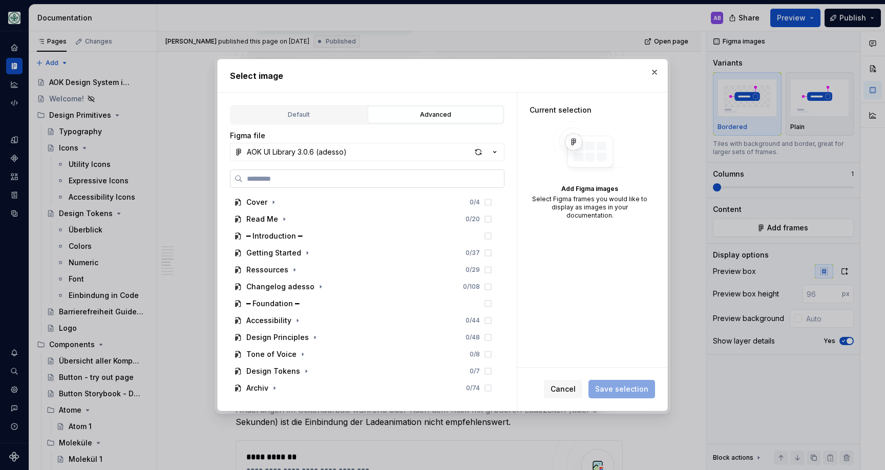
click at [384, 172] on label at bounding box center [367, 179] width 275 height 18
click at [384, 174] on input "search" at bounding box center [373, 179] width 261 height 10
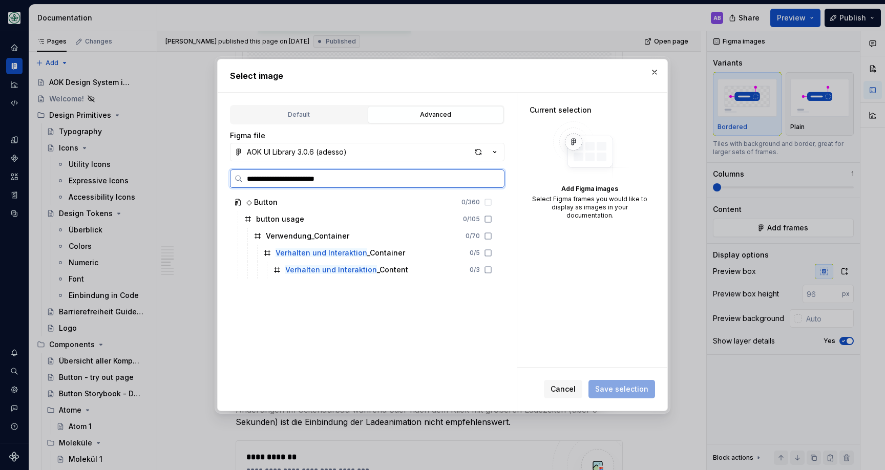
type input "**********"
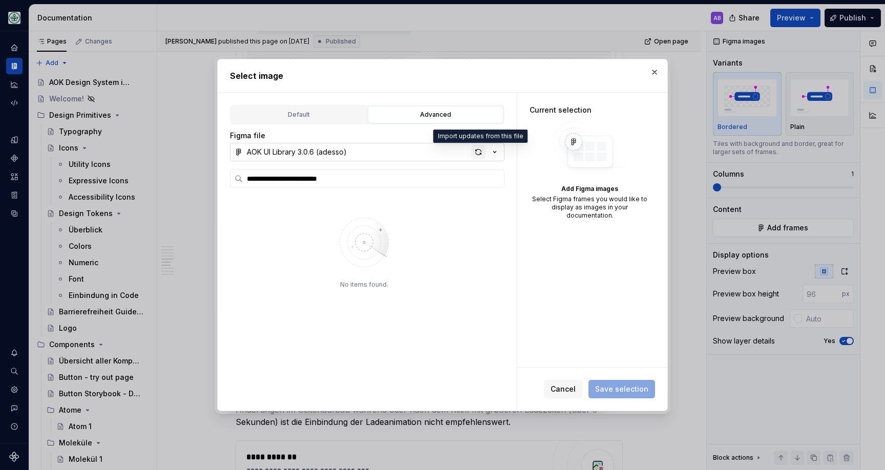
click at [474, 151] on div "button" at bounding box center [478, 152] width 14 height 14
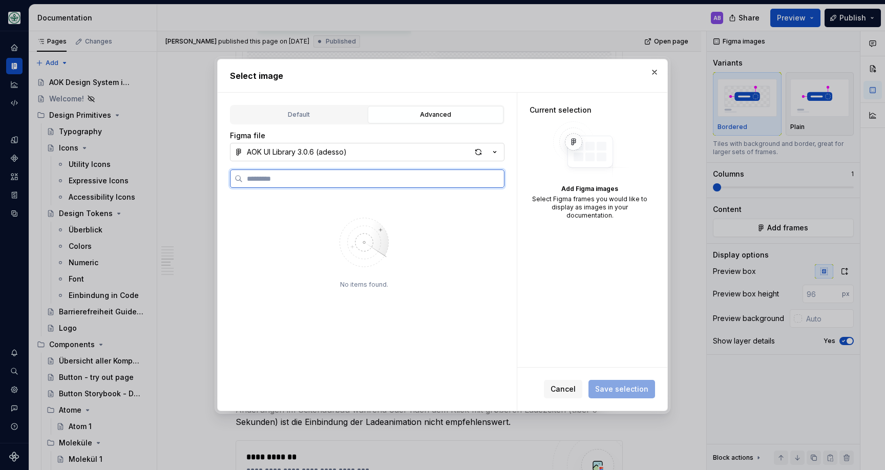
type textarea "*"
type input "*********"
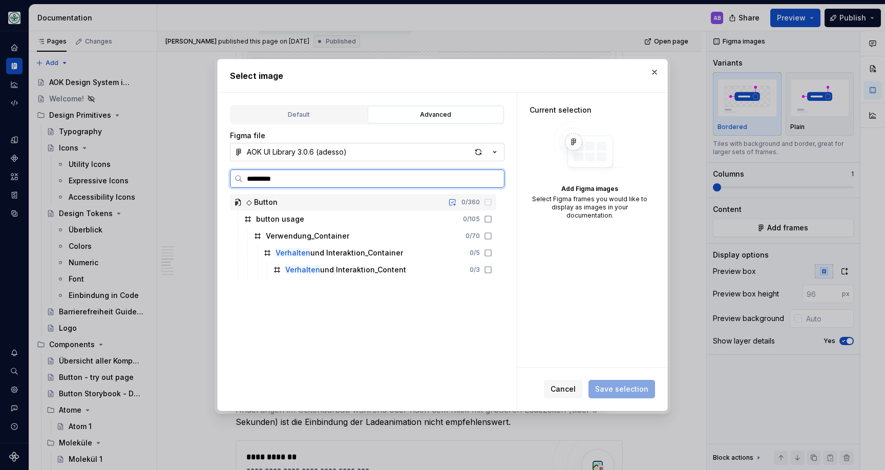
type textarea "*"
type input "**********"
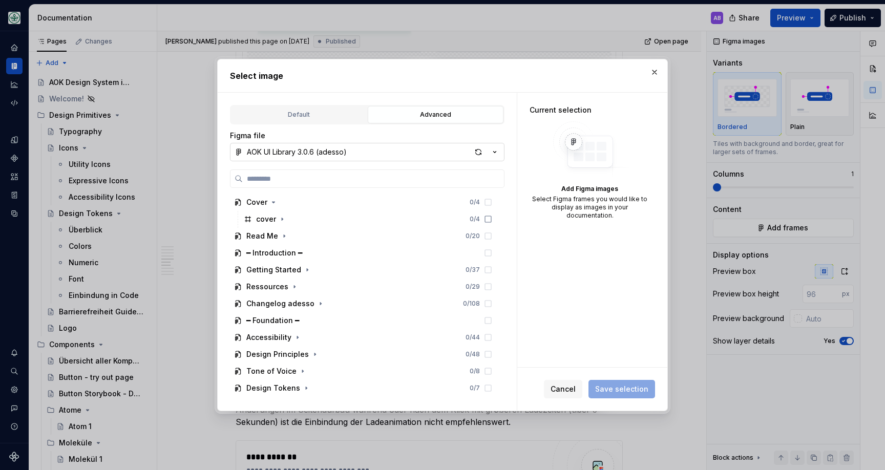
drag, startPoint x: 659, startPoint y: 70, endPoint x: 310, endPoint y: 86, distance: 349.3
click at [658, 70] on button "button" at bounding box center [655, 72] width 14 height 14
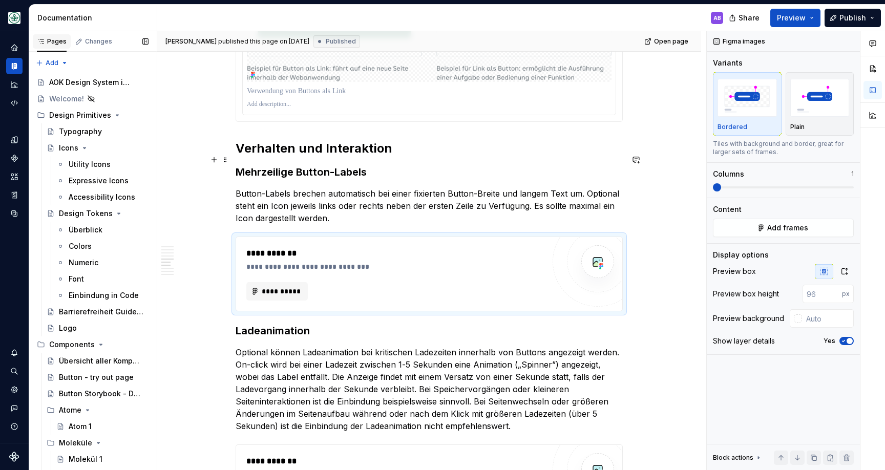
scroll to position [1019, 0]
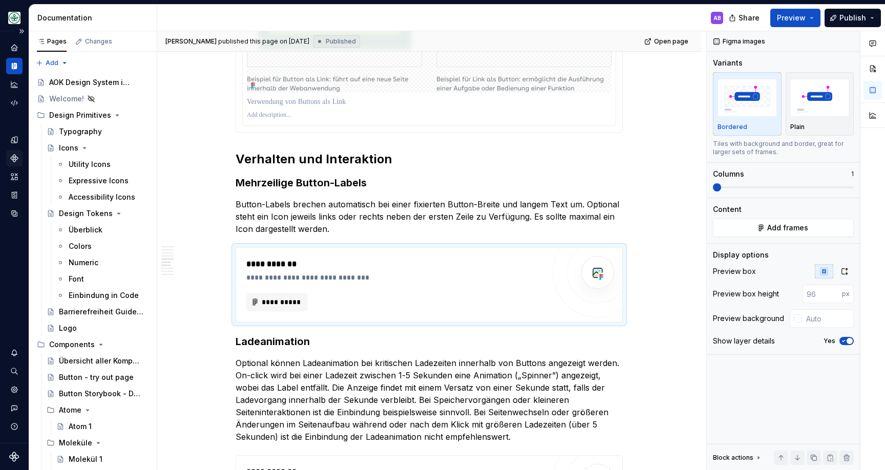
click at [10, 160] on icon "Components" at bounding box center [14, 158] width 9 height 9
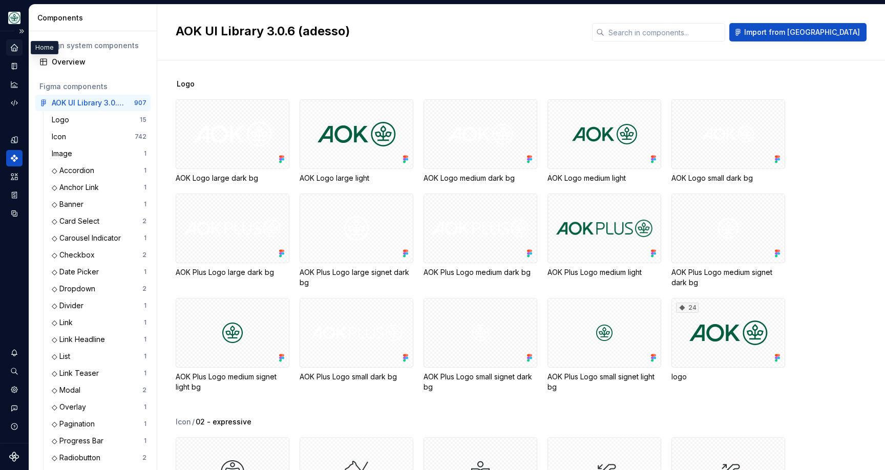
click at [11, 47] on icon "Home" at bounding box center [14, 47] width 9 height 9
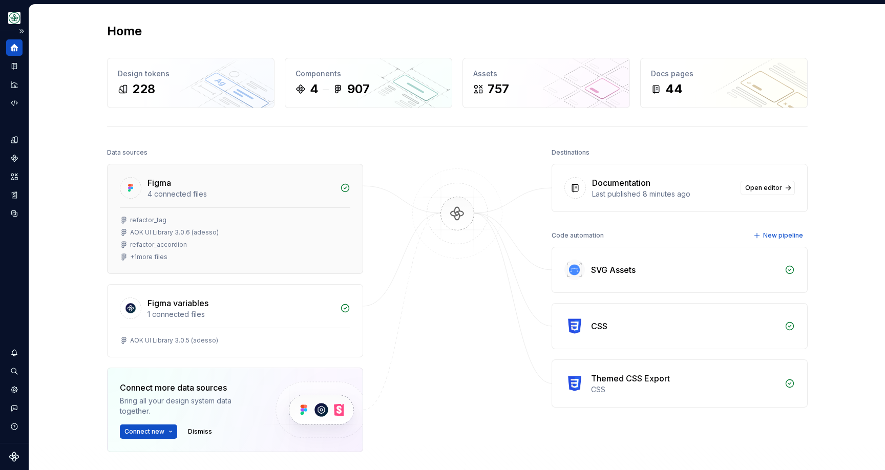
click at [158, 199] on div "4 connected files" at bounding box center [241, 194] width 187 height 10
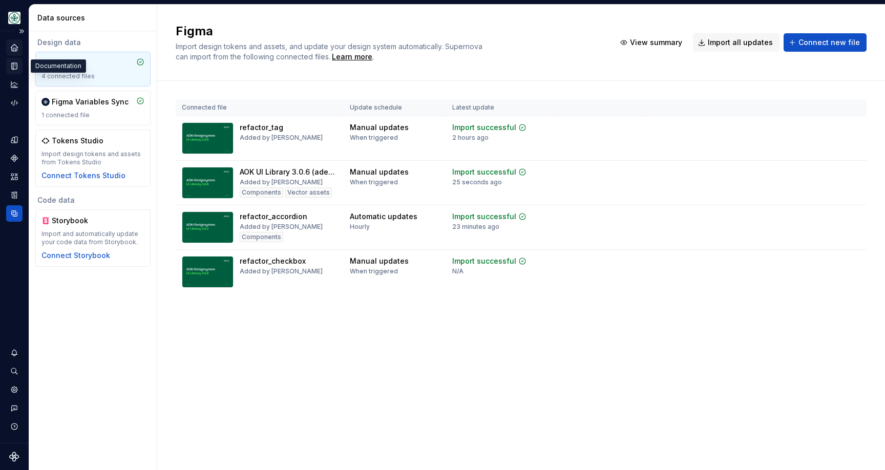
click at [15, 61] on icon "Documentation" at bounding box center [14, 65] width 9 height 9
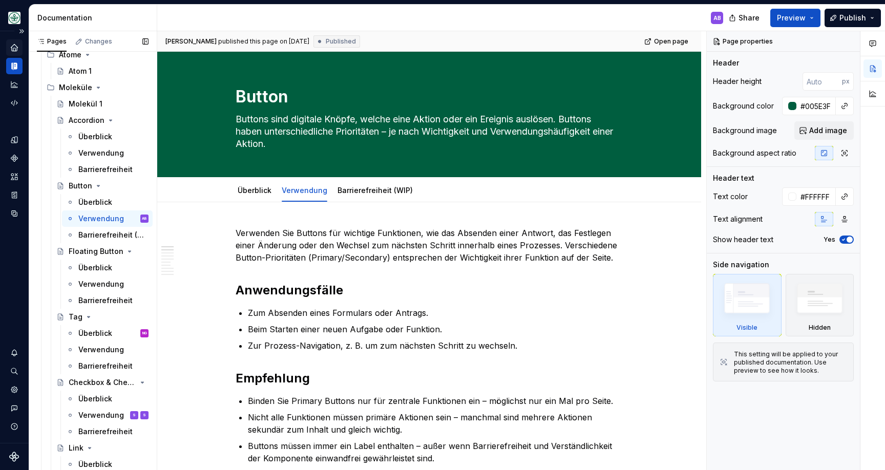
scroll to position [357, 0]
click at [77, 250] on div "Floating Button" at bounding box center [88, 250] width 39 height 10
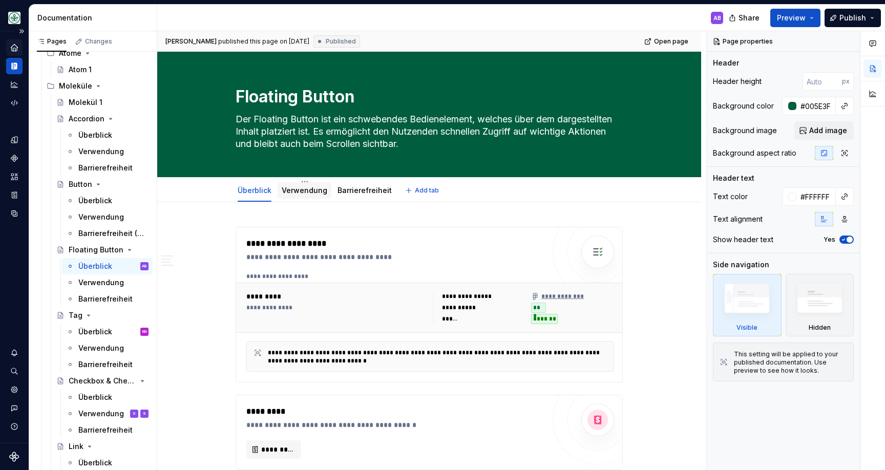
click at [302, 191] on link "Verwendung" at bounding box center [305, 190] width 46 height 9
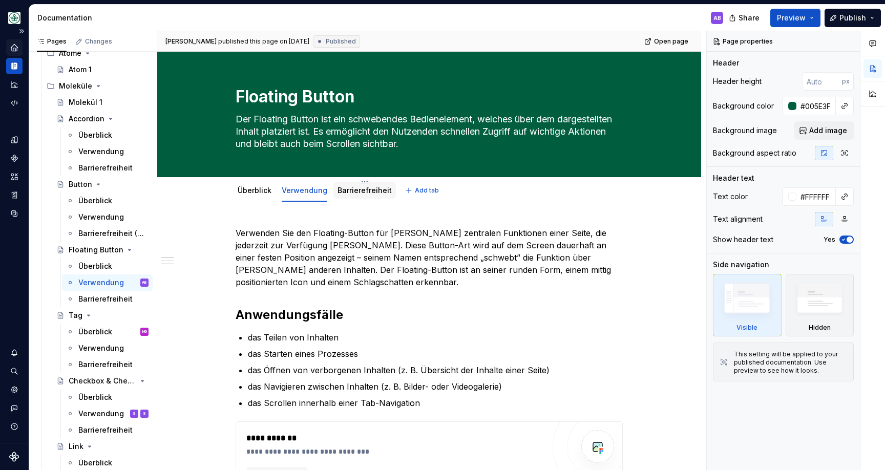
click at [367, 191] on link "Barrierefreiheit" at bounding box center [365, 190] width 54 height 9
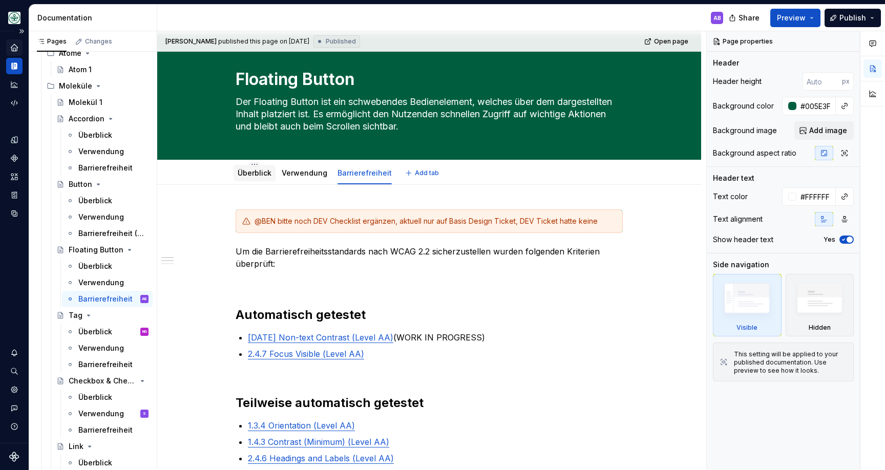
scroll to position [16, 0]
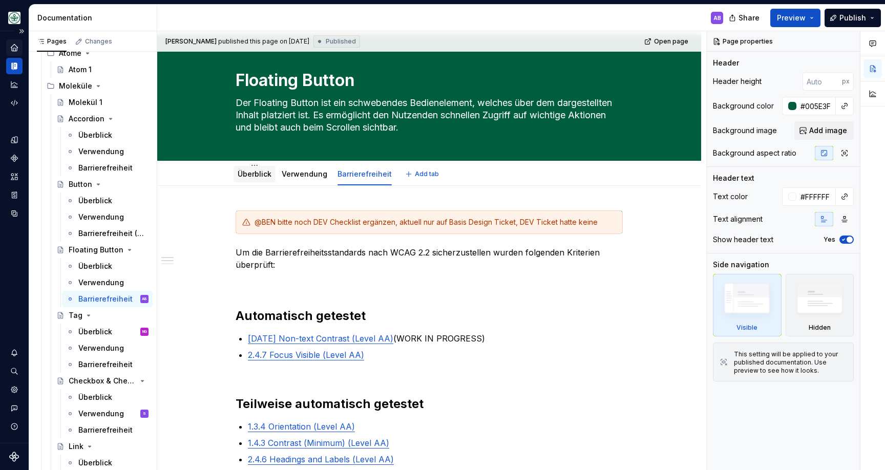
click at [261, 176] on link "Überblick" at bounding box center [255, 174] width 34 height 9
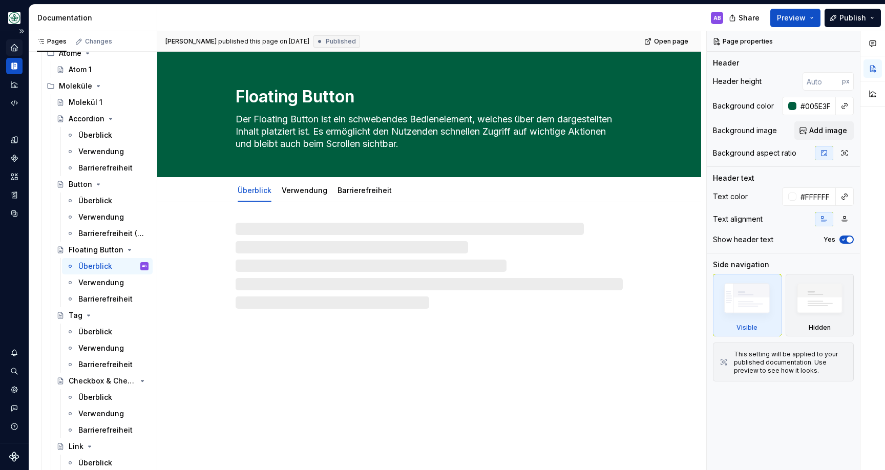
type textarea "*"
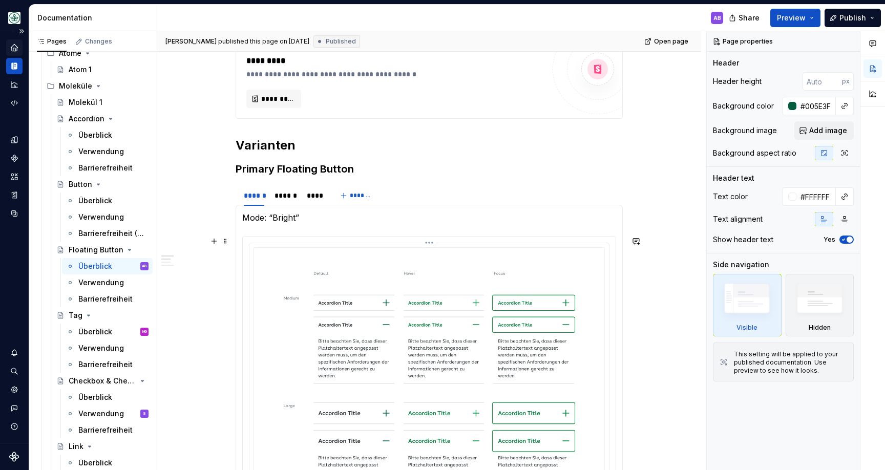
scroll to position [327, 0]
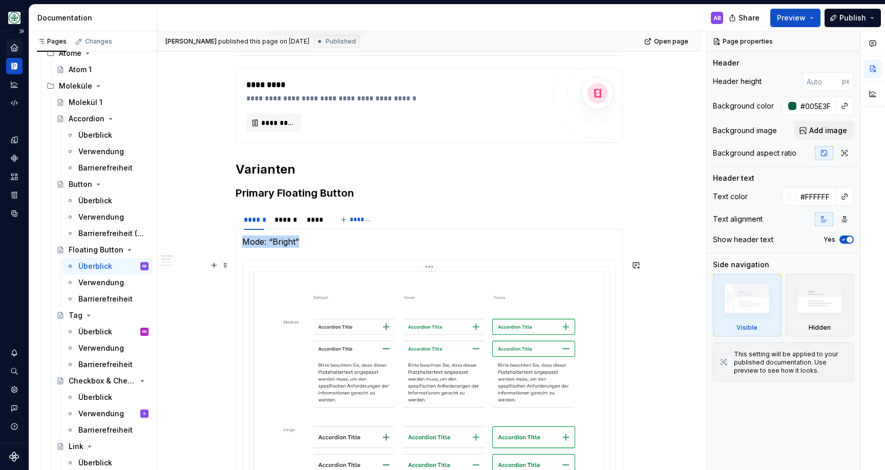
click at [285, 275] on img at bounding box center [430, 407] width 352 height 270
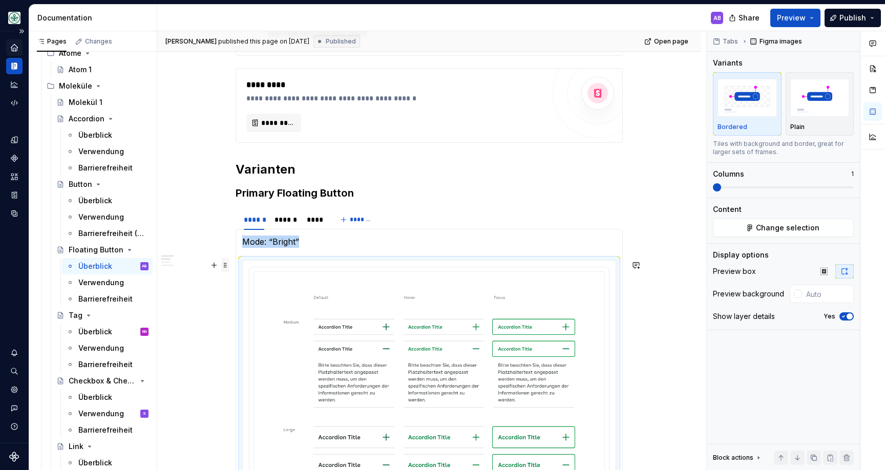
scroll to position [321, 0]
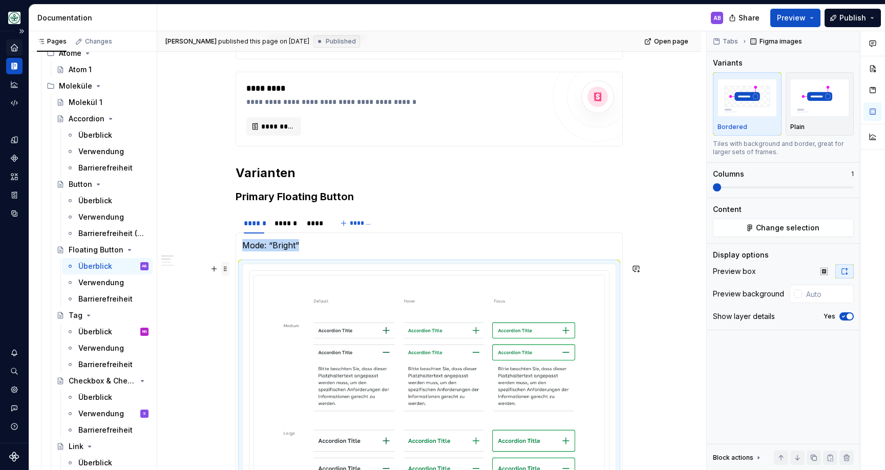
click at [227, 267] on span at bounding box center [225, 269] width 8 height 14
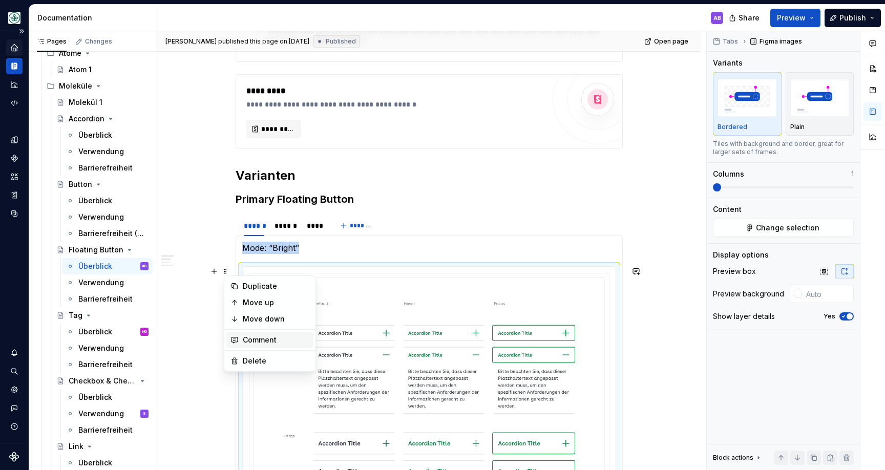
scroll to position [322, 0]
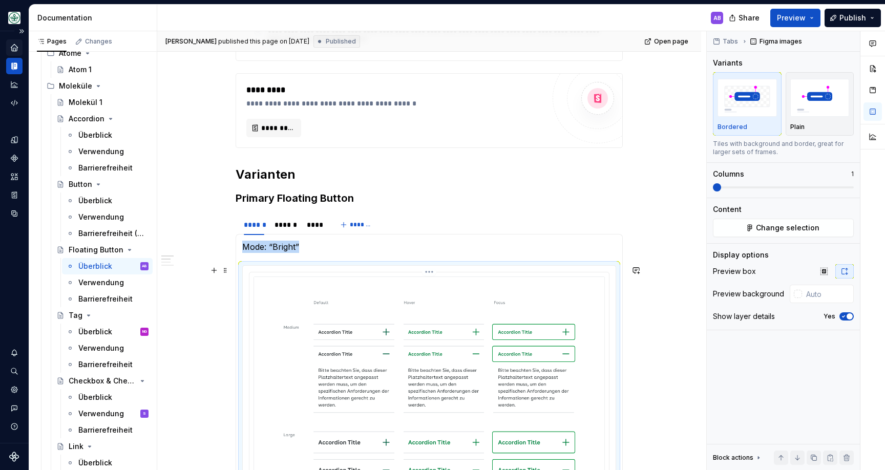
click at [364, 306] on img at bounding box center [430, 412] width 352 height 270
click at [757, 233] on button "Change selection" at bounding box center [783, 228] width 141 height 18
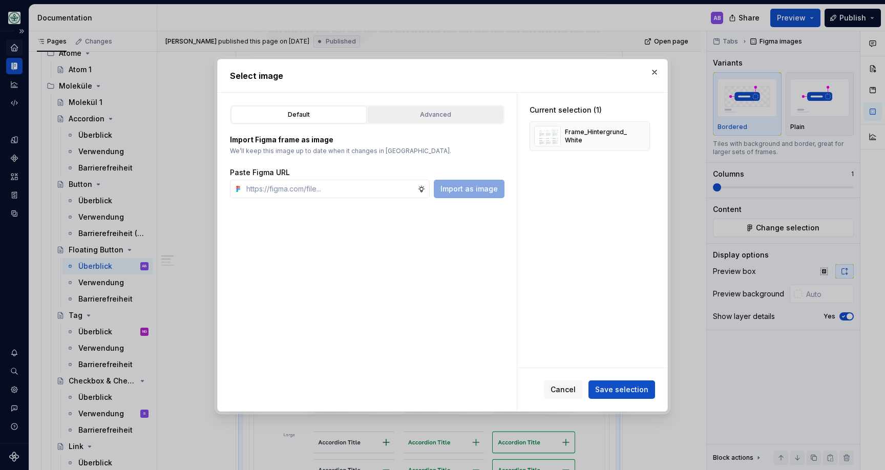
click at [418, 112] on div "Advanced" at bounding box center [435, 115] width 129 height 10
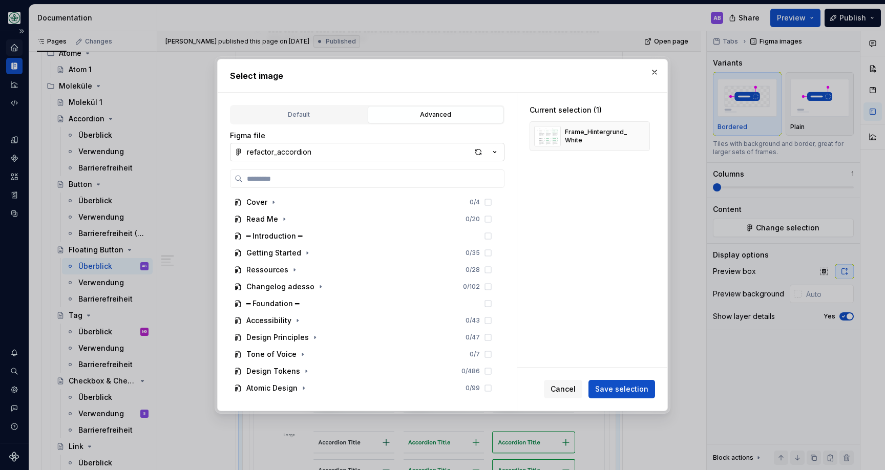
click at [499, 148] on icon "button" at bounding box center [495, 152] width 10 height 10
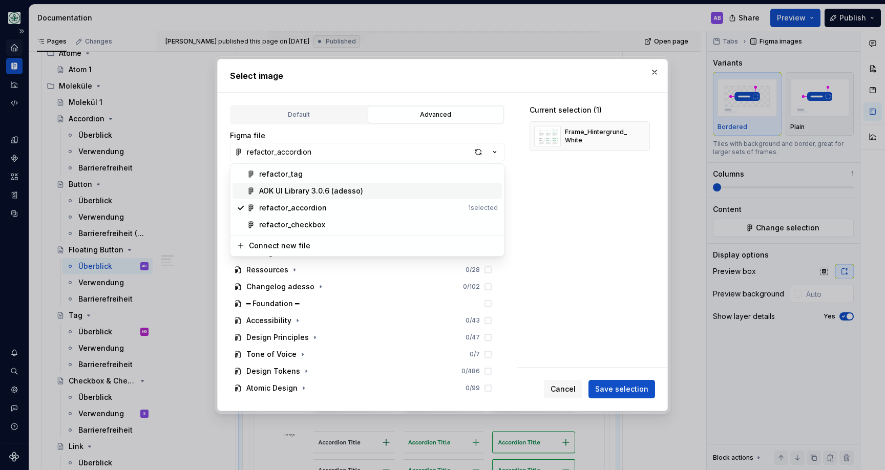
click at [432, 187] on div "AOK UI Library 3.0.6 (adesso)" at bounding box center [378, 191] width 239 height 10
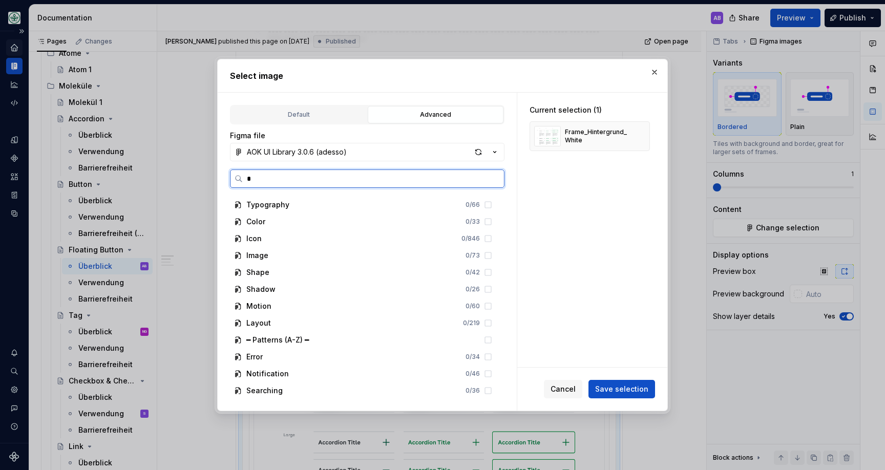
scroll to position [0, 0]
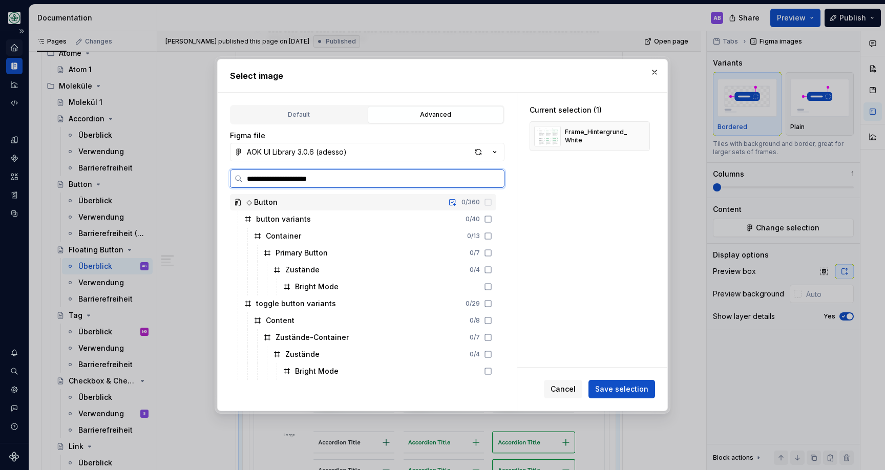
type input "**********"
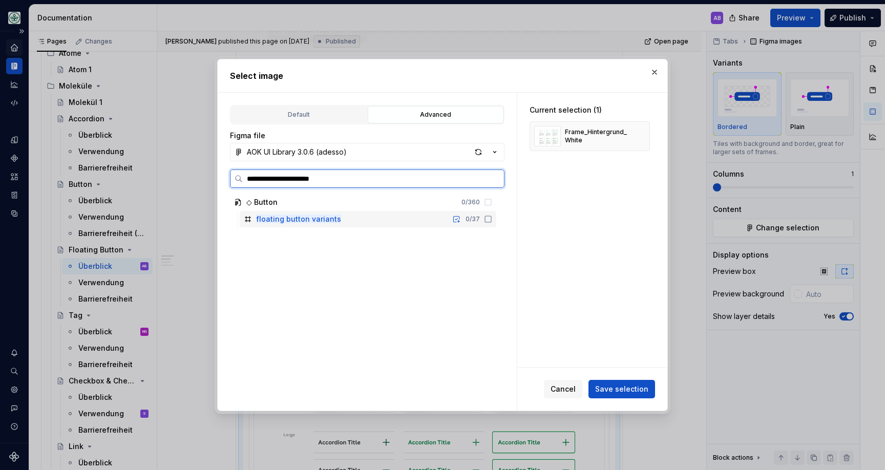
click at [307, 213] on div "floating button variants 0 / 37" at bounding box center [368, 219] width 257 height 16
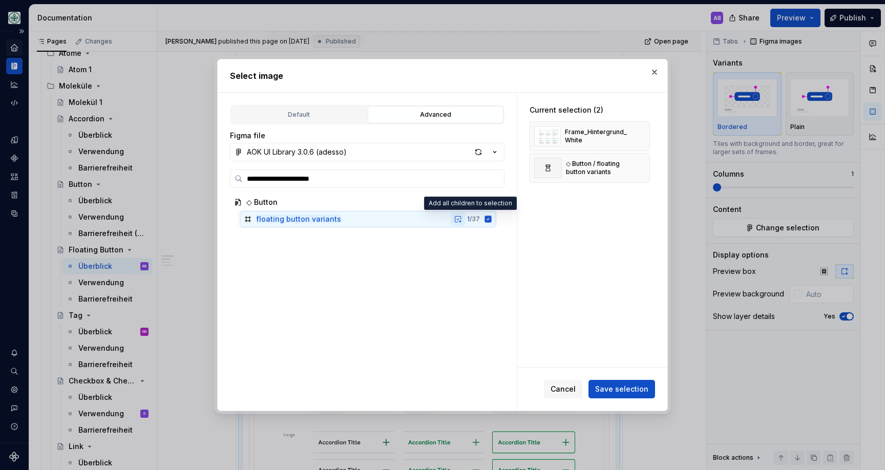
click at [465, 219] on button "button" at bounding box center [458, 219] width 14 height 14
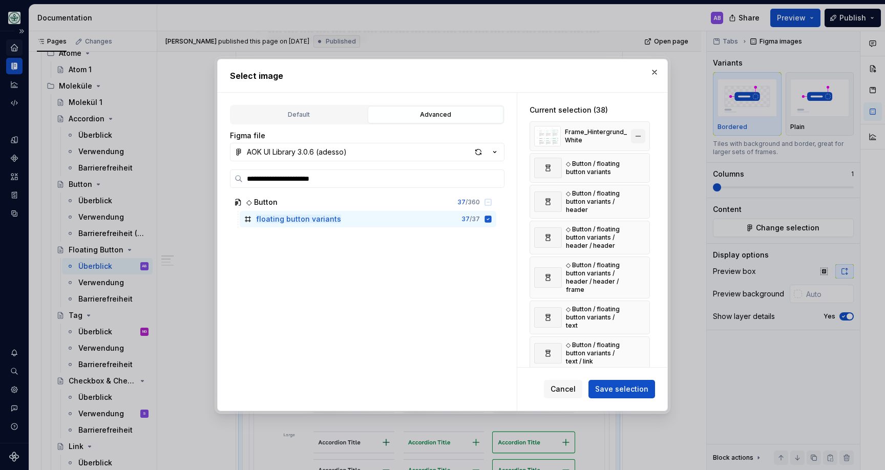
click at [644, 130] on button "button" at bounding box center [638, 136] width 14 height 14
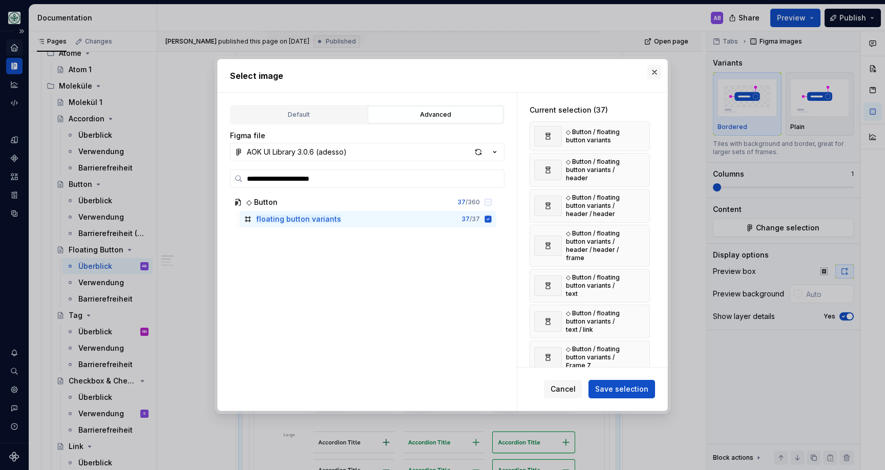
click at [655, 75] on button "button" at bounding box center [655, 72] width 14 height 14
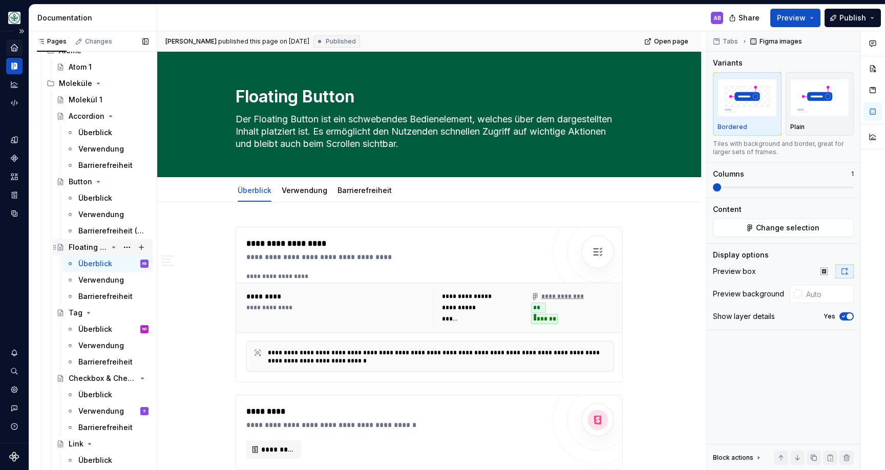
click at [85, 248] on div "Floating Button" at bounding box center [88, 247] width 39 height 10
click at [51, 251] on icon "Page tree" at bounding box center [55, 250] width 8 height 8
click at [123, 247] on button "Page tree" at bounding box center [127, 250] width 14 height 14
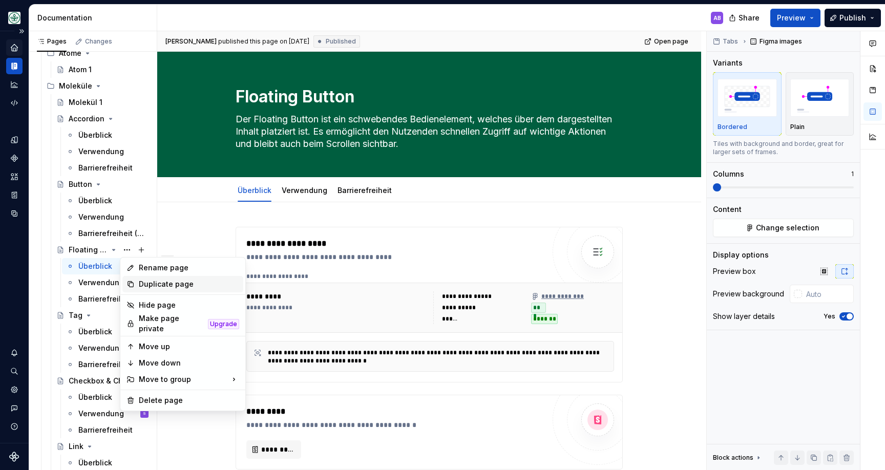
click at [149, 282] on div "Duplicate page" at bounding box center [189, 284] width 100 height 10
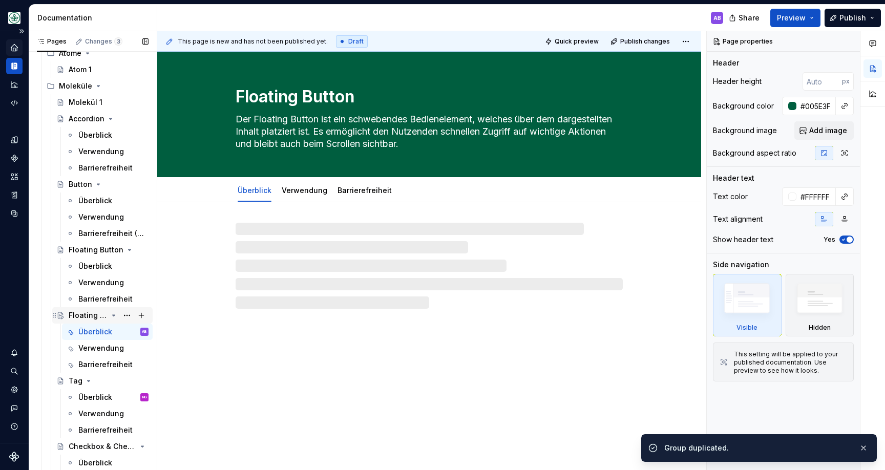
click at [87, 311] on div "Floating Button" at bounding box center [88, 316] width 39 height 10
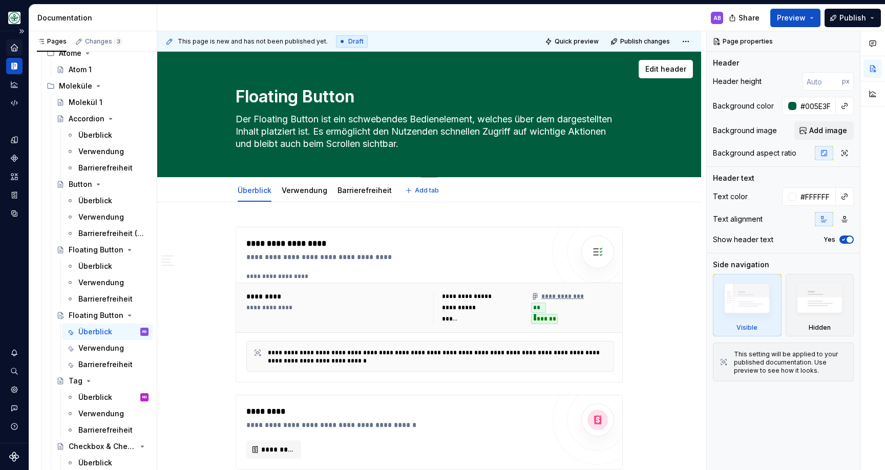
click at [275, 99] on textarea "Floating Button" at bounding box center [427, 97] width 387 height 25
paste textarea "Toggle"
type textarea "*"
type textarea "Toggle Button"
type textarea "*"
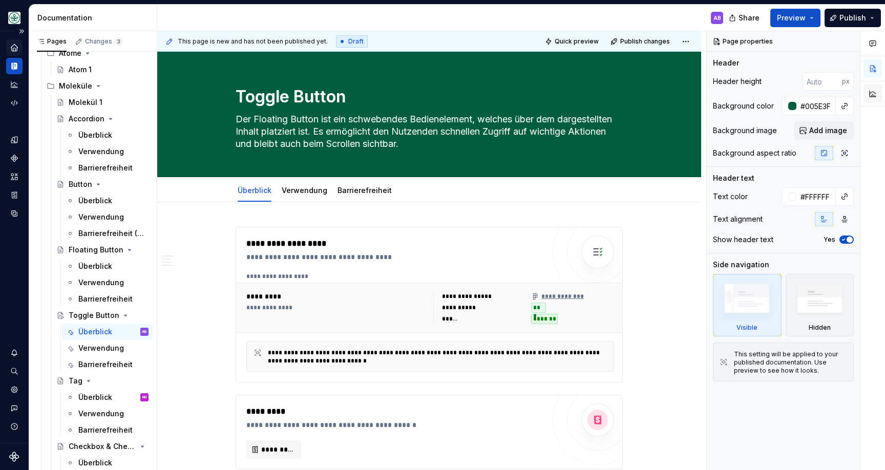
type textarea "Toggle Button"
click at [315, 139] on textarea "Der Floating Button ist ein schwebendes Bedienelement, welches über dem dargest…" at bounding box center [427, 131] width 387 height 41
paste textarea "Toggle-Button ist ein interaktives Bedienelement, welches es den Nutzenden ermö…"
type textarea "*"
type textarea "Der Toggle-Button ist ein interaktives Bedienelement, welches es den Nutzenden …"
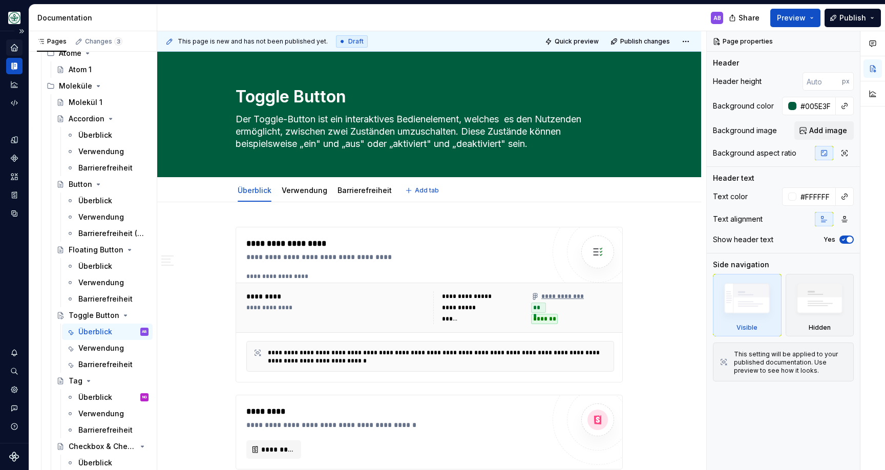
type textarea "*"
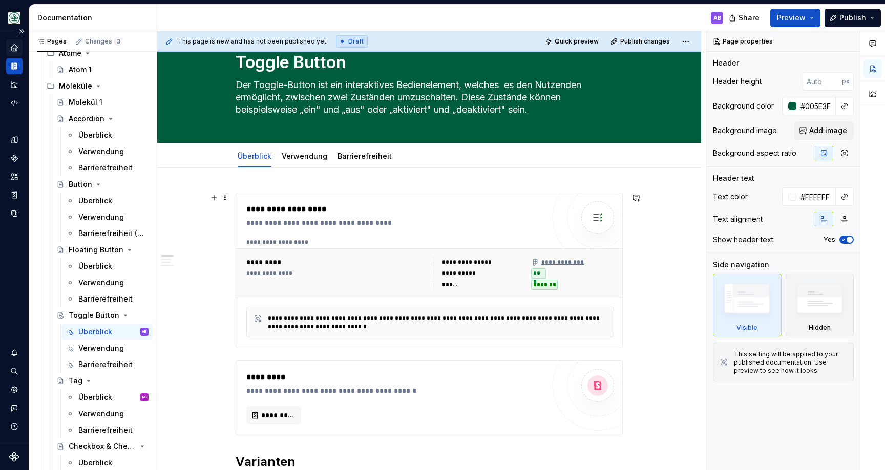
scroll to position [36, 0]
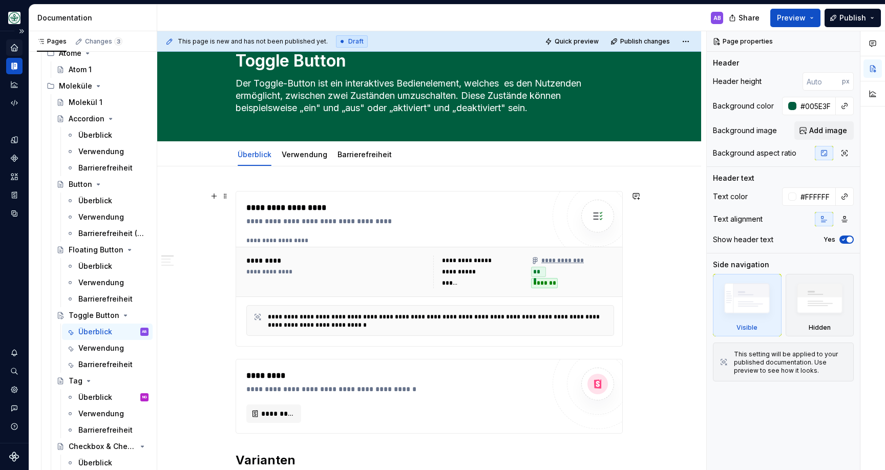
type textarea "Der Toggle-Button ist ein interaktives Bedienelement, welches es den Nutzenden …"
click at [374, 228] on div "**********" at bounding box center [395, 269] width 298 height 134
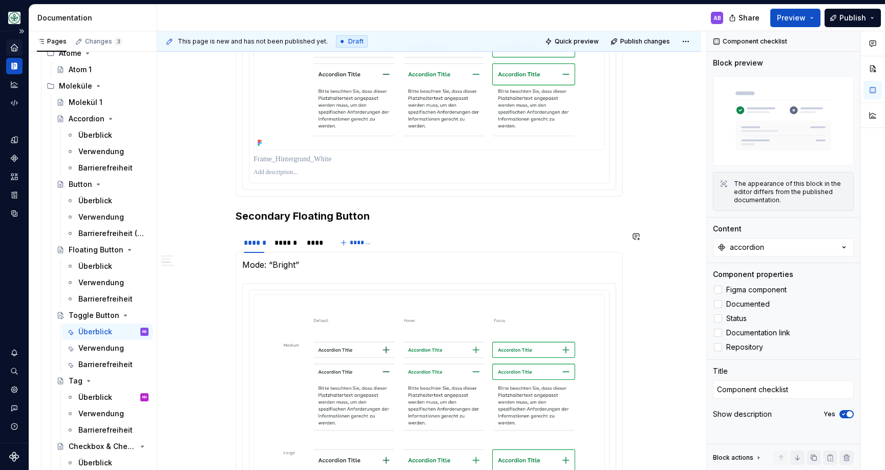
scroll to position [718, 0]
click at [228, 215] on span at bounding box center [225, 216] width 8 height 14
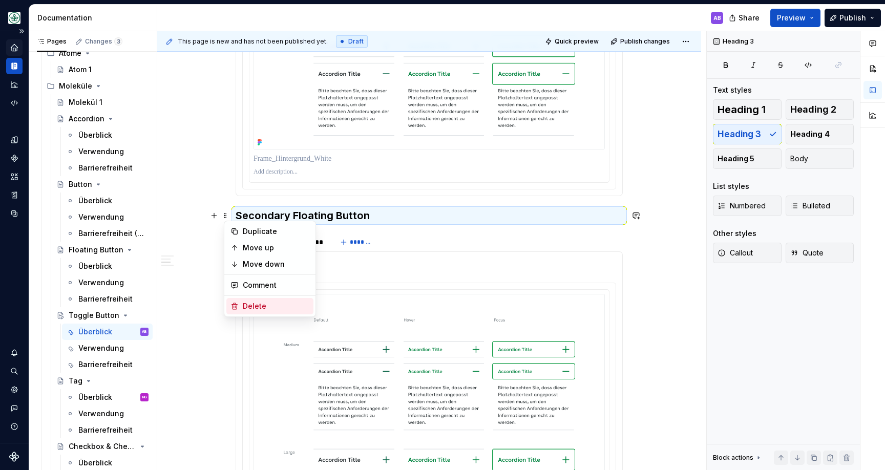
click at [246, 303] on div "Delete" at bounding box center [276, 306] width 67 height 10
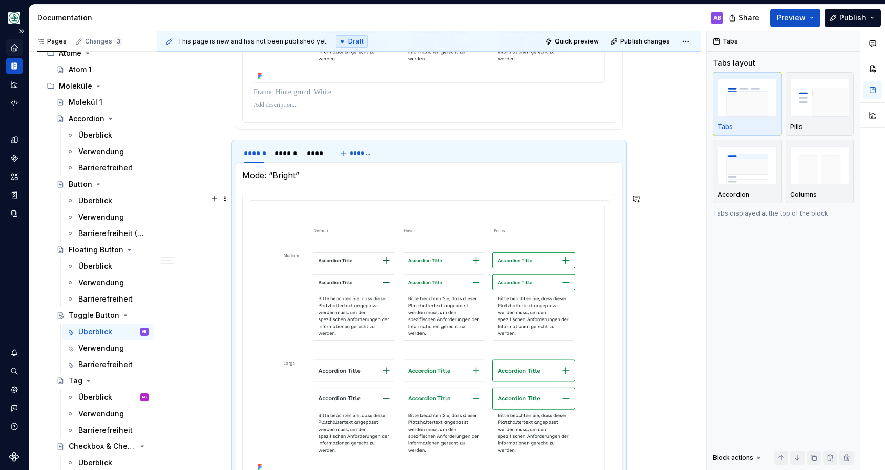
scroll to position [745, 0]
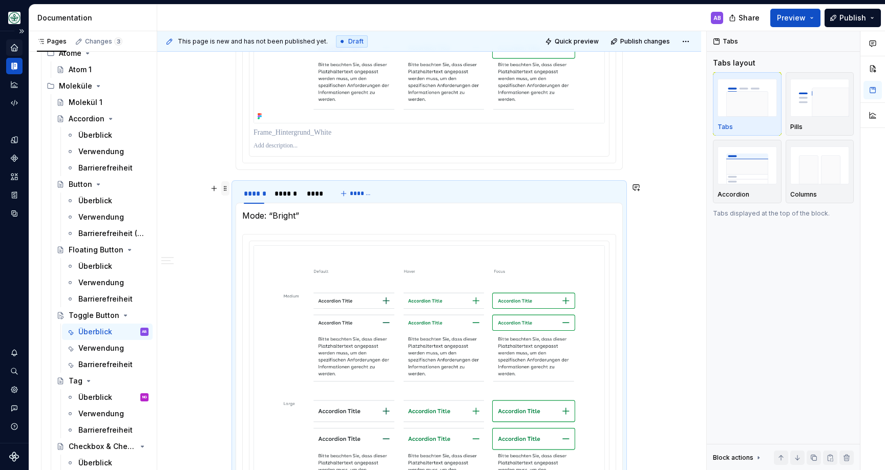
click at [230, 193] on span at bounding box center [225, 188] width 8 height 14
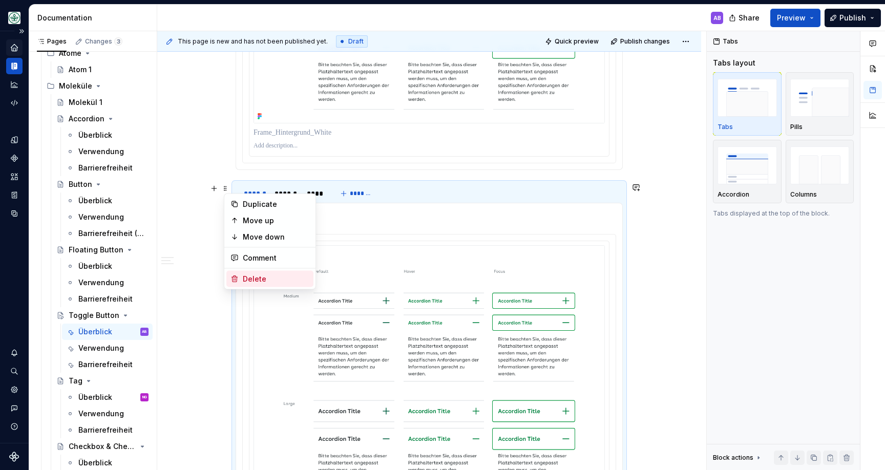
drag, startPoint x: 249, startPoint y: 276, endPoint x: 268, endPoint y: 275, distance: 19.0
click at [249, 276] on div "Delete" at bounding box center [276, 279] width 67 height 10
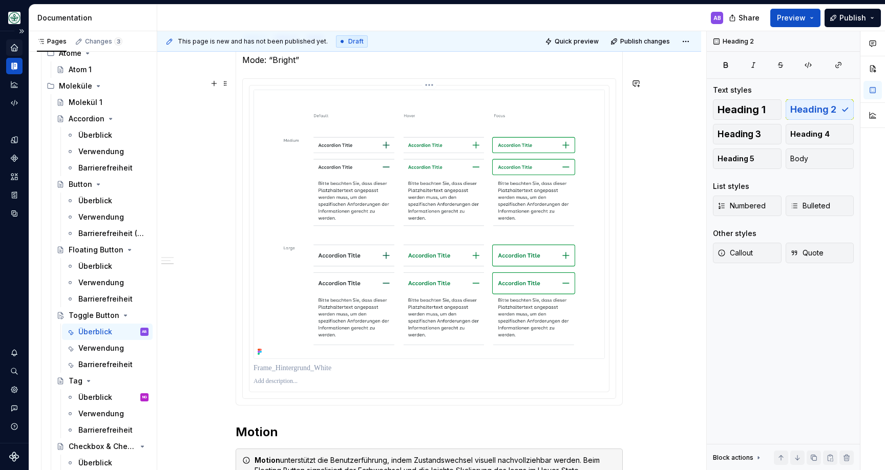
scroll to position [0, 0]
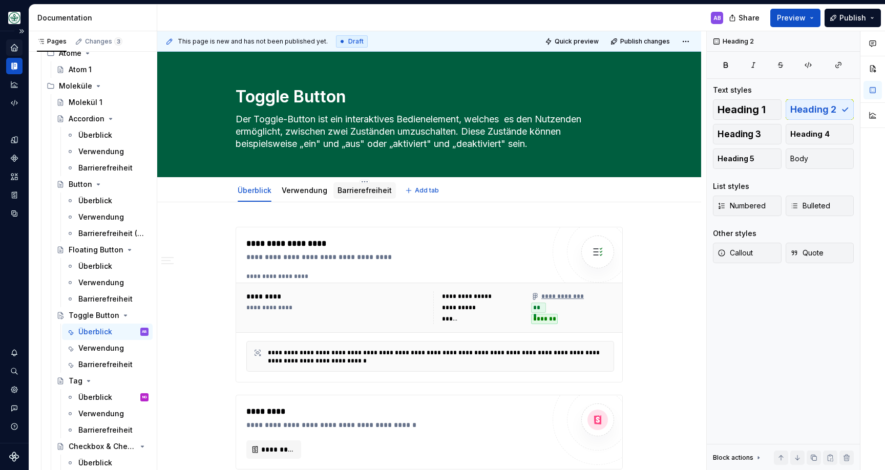
click at [348, 189] on link "Barrierefreiheit" at bounding box center [365, 190] width 54 height 9
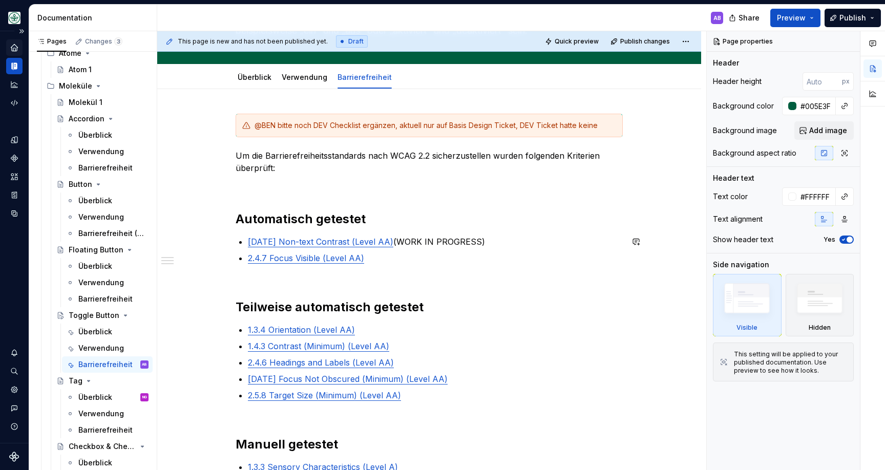
scroll to position [114, 0]
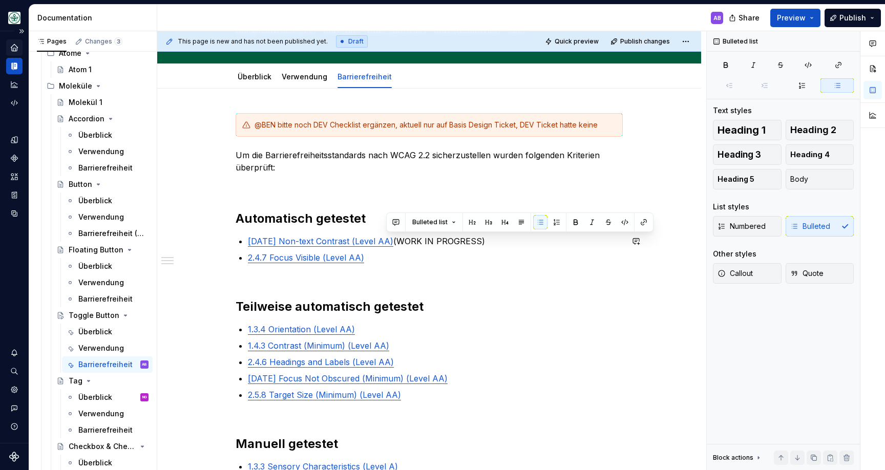
drag, startPoint x: 385, startPoint y: 241, endPoint x: 489, endPoint y: 238, distance: 103.6
click at [489, 238] on p "1.4.11 Non-text Contrast (Level AA) (WORK IN PROGRESS)" at bounding box center [435, 241] width 375 height 12
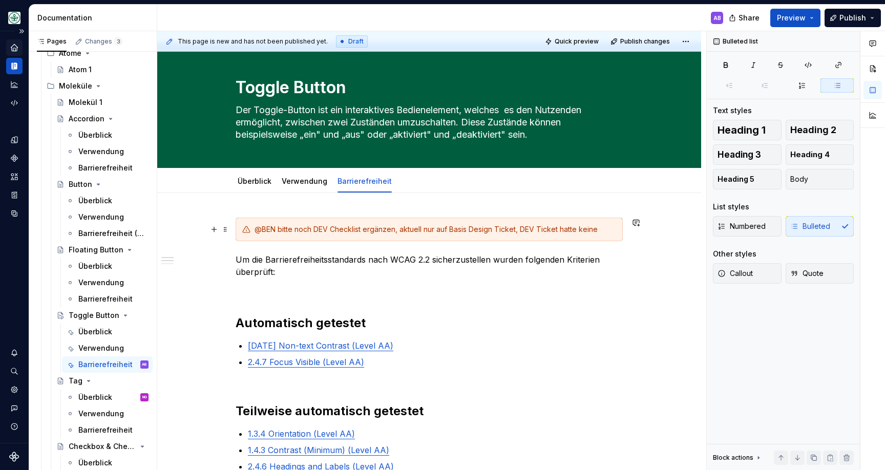
scroll to position [5, 0]
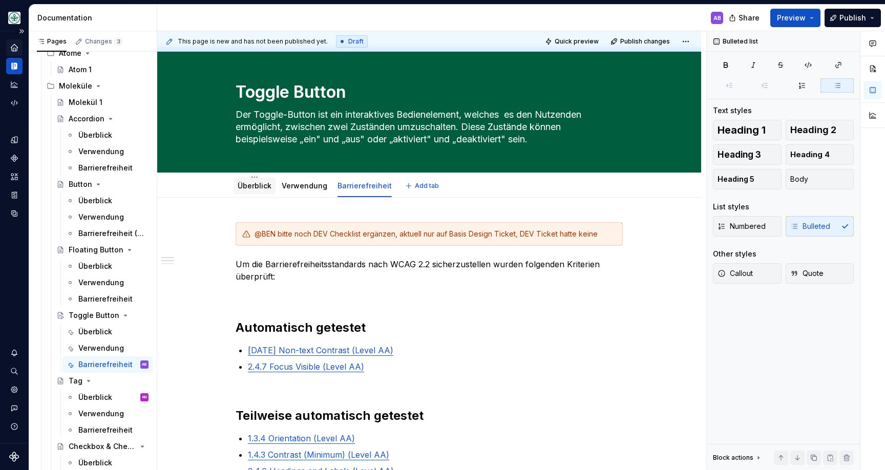
click at [261, 184] on link "Überblick" at bounding box center [255, 185] width 34 height 9
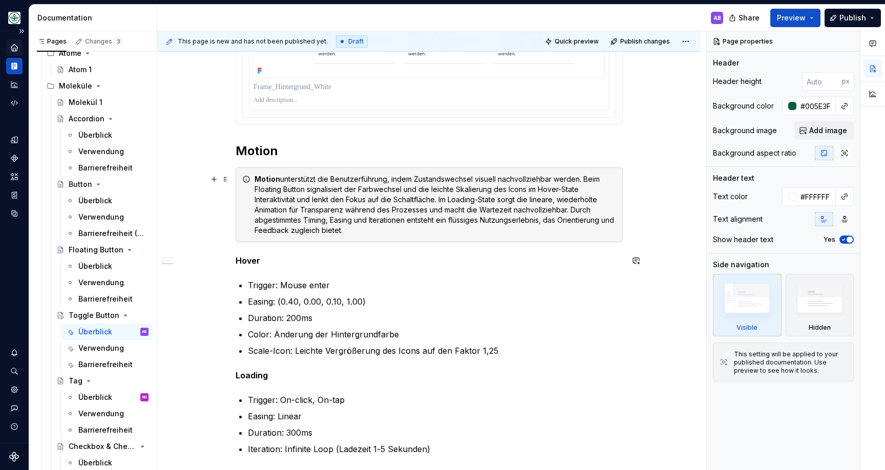
scroll to position [790, 0]
type textarea "*"
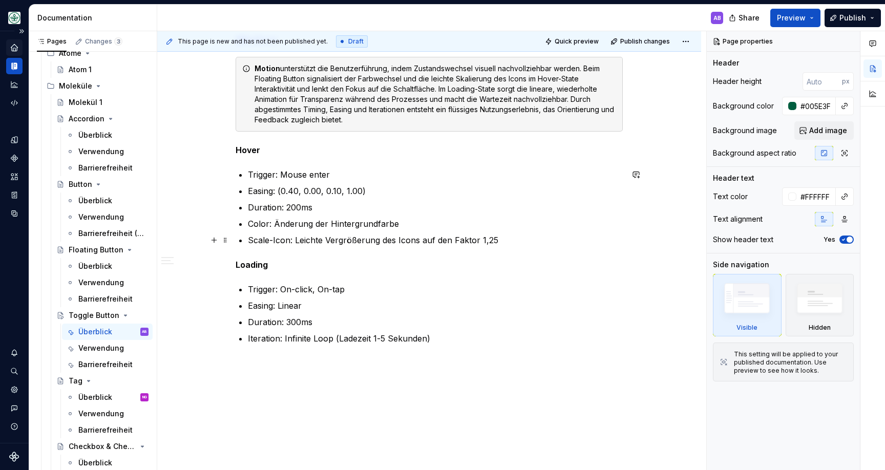
scroll to position [928, 0]
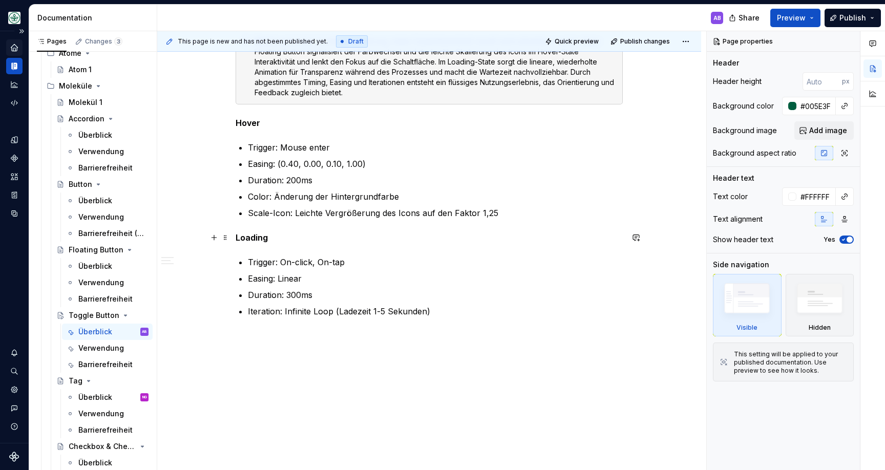
click at [254, 237] on strong "Loading" at bounding box center [252, 238] width 32 height 10
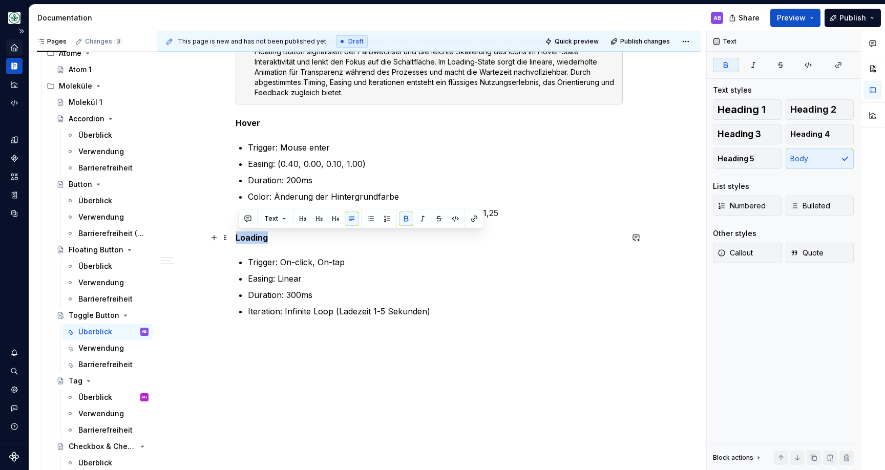
click at [253, 237] on strong "Loading" at bounding box center [252, 238] width 32 height 10
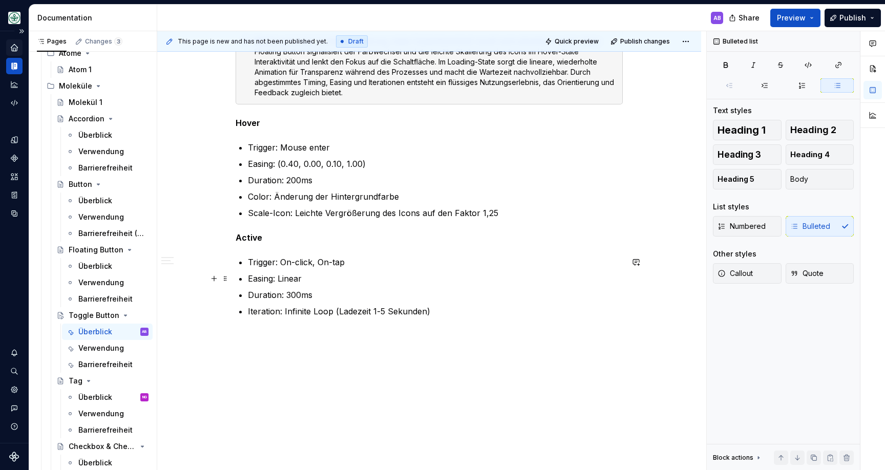
click at [267, 278] on p "Easing: Linear" at bounding box center [435, 279] width 375 height 12
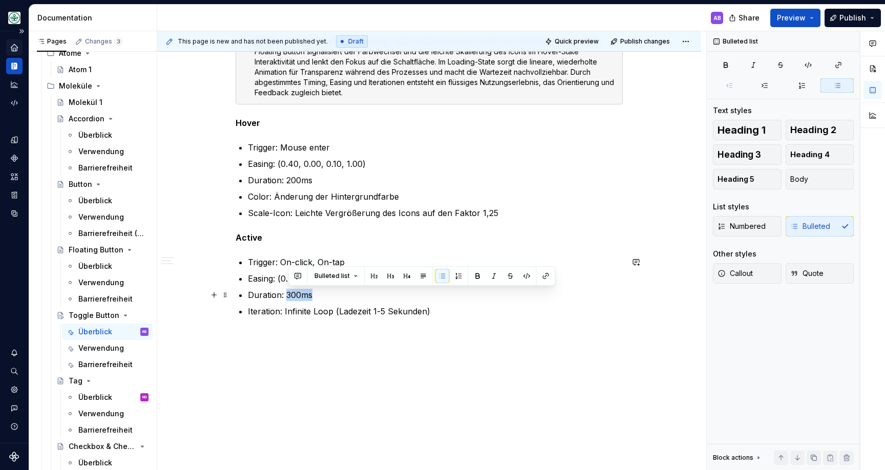
drag, startPoint x: 290, startPoint y: 295, endPoint x: 349, endPoint y: 295, distance: 60.0
click at [349, 295] on p "Duration: 300ms" at bounding box center [435, 295] width 375 height 12
click at [398, 311] on p "Iteration: Infinite Loop (Ladezeit 1-5 Sekunden)" at bounding box center [435, 311] width 375 height 12
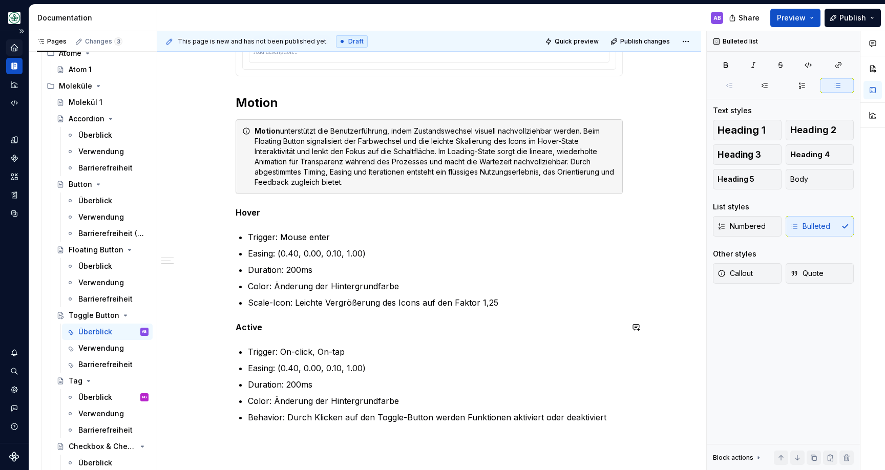
scroll to position [842, 0]
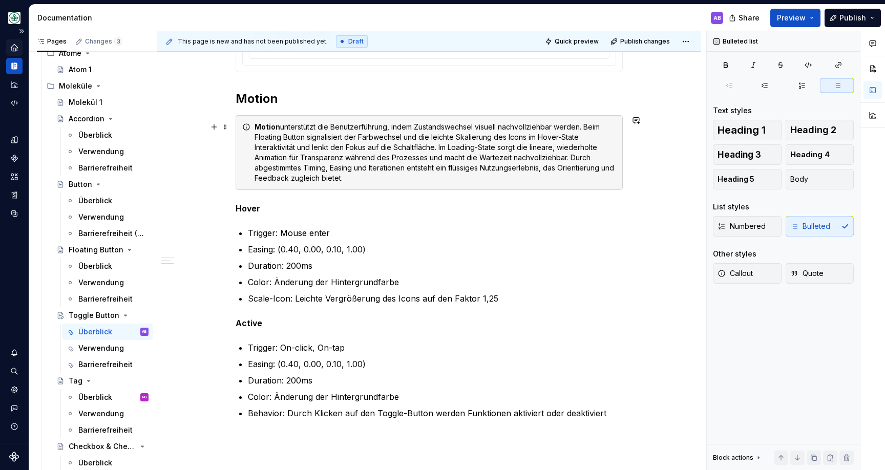
click at [313, 175] on div "Motion unterstützt die Benutzerführung, indem Zustandswechsel visuell nachvollz…" at bounding box center [436, 152] width 362 height 61
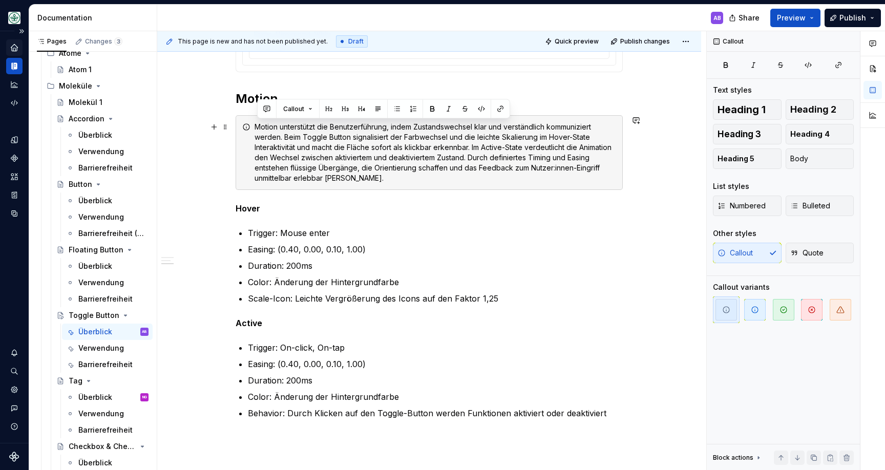
click at [280, 126] on div "Motion unterstützt die Benutzerführung, indem Zustandswechsel klar und verständ…" at bounding box center [436, 152] width 362 height 61
drag, startPoint x: 280, startPoint y: 127, endPoint x: 255, endPoint y: 128, distance: 25.1
click at [255, 128] on div "Motion unterstützt die Benutzerführung, indem Zustandswechsel klar und verständ…" at bounding box center [429, 152] width 387 height 75
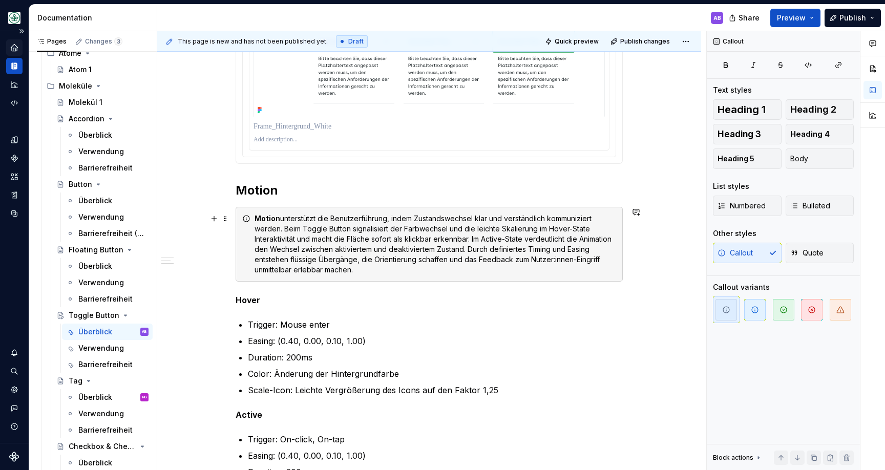
click at [378, 265] on div "Motion unterstützt die Benutzerführung, indem Zustandswechsel klar und verständ…" at bounding box center [436, 244] width 362 height 61
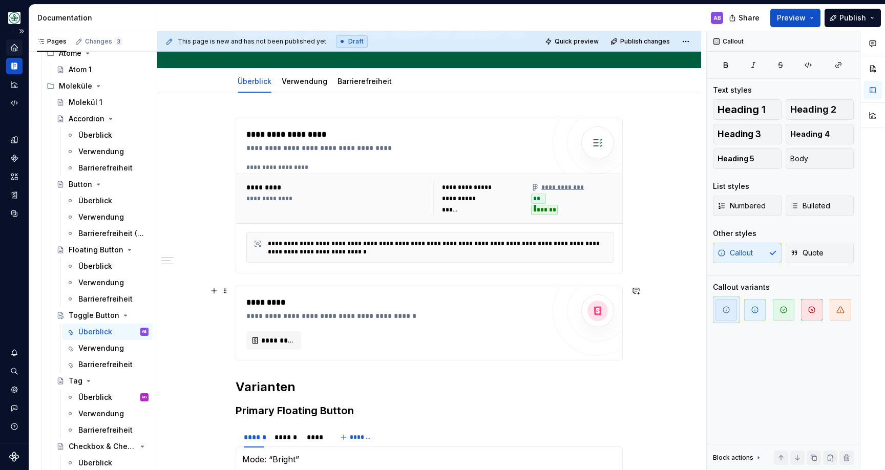
scroll to position [0, 0]
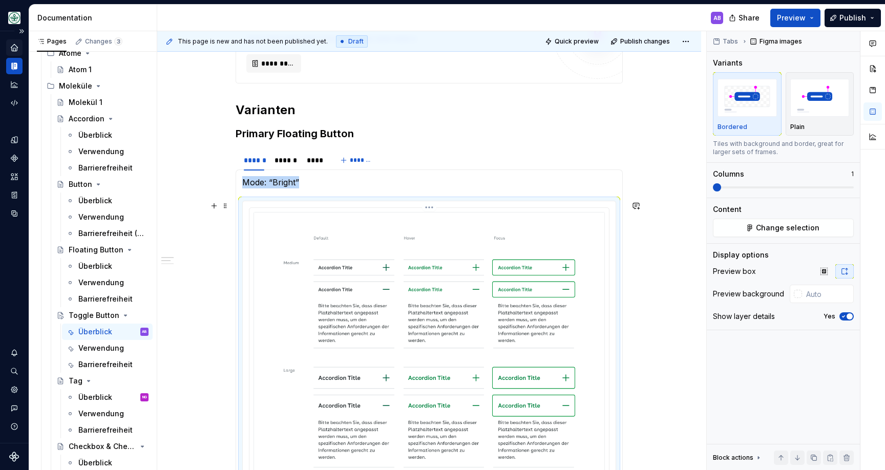
click at [354, 251] on img at bounding box center [430, 347] width 352 height 270
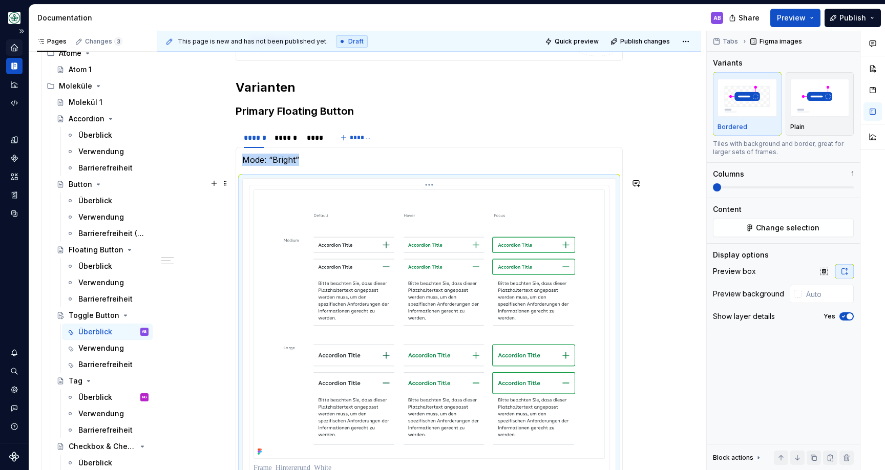
scroll to position [411, 0]
click at [228, 182] on span at bounding box center [225, 181] width 8 height 14
click at [473, 242] on img at bounding box center [430, 322] width 352 height 270
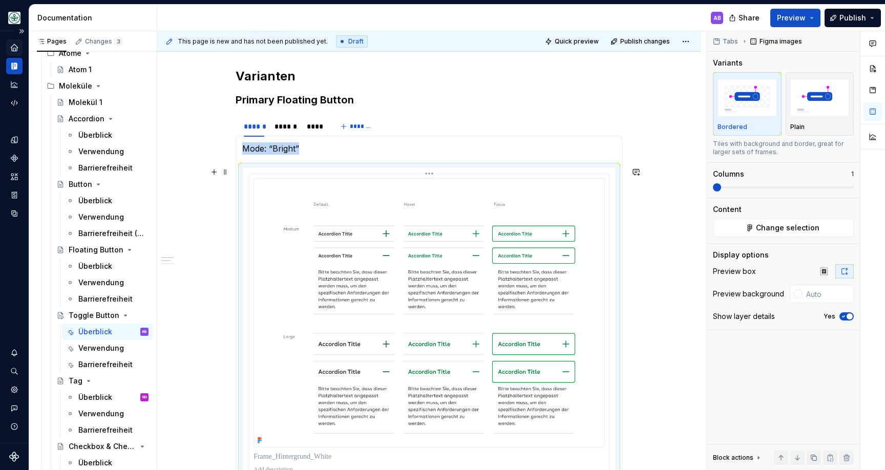
scroll to position [408, 0]
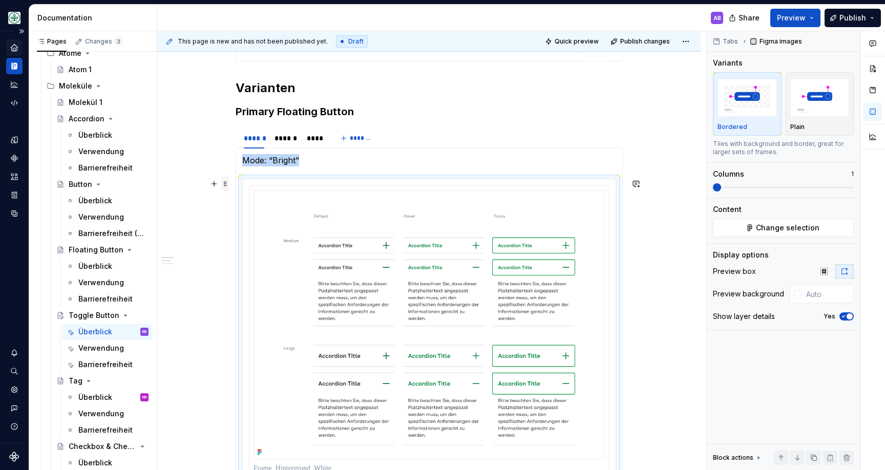
click at [224, 181] on span at bounding box center [225, 184] width 8 height 14
click at [430, 223] on img at bounding box center [430, 325] width 352 height 270
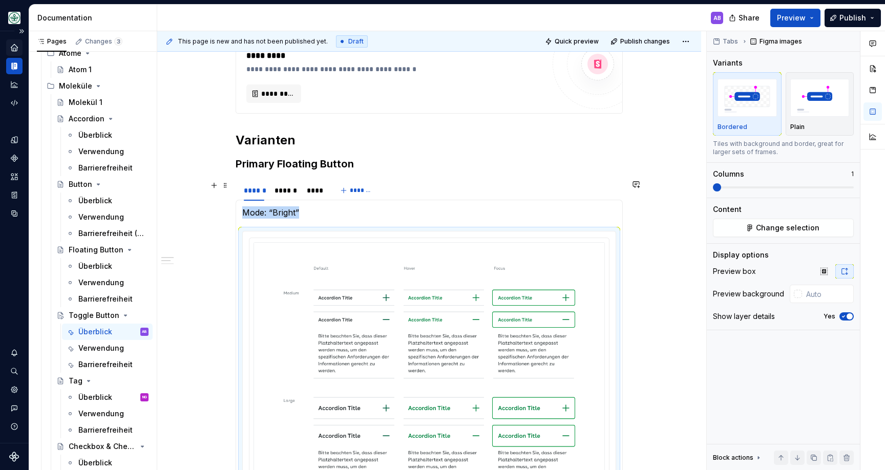
scroll to position [342, 0]
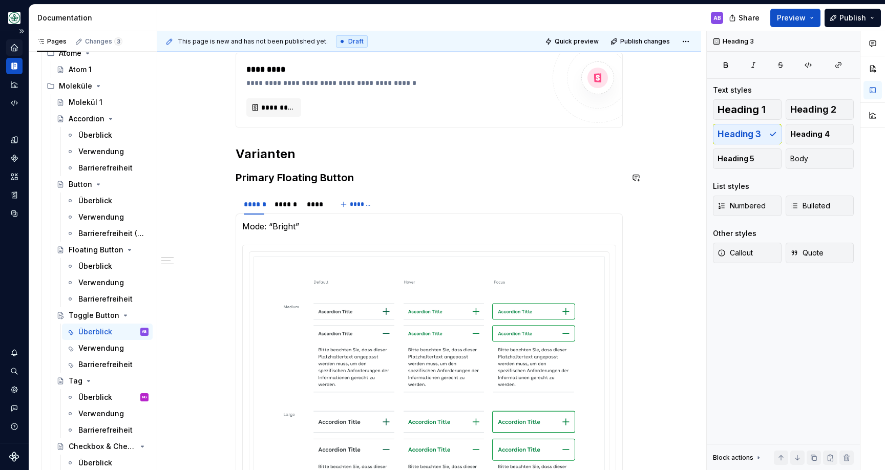
click at [376, 170] on div "**********" at bounding box center [429, 402] width 387 height 1035
click at [367, 173] on h3 "Primary Floating Button" at bounding box center [429, 178] width 387 height 14
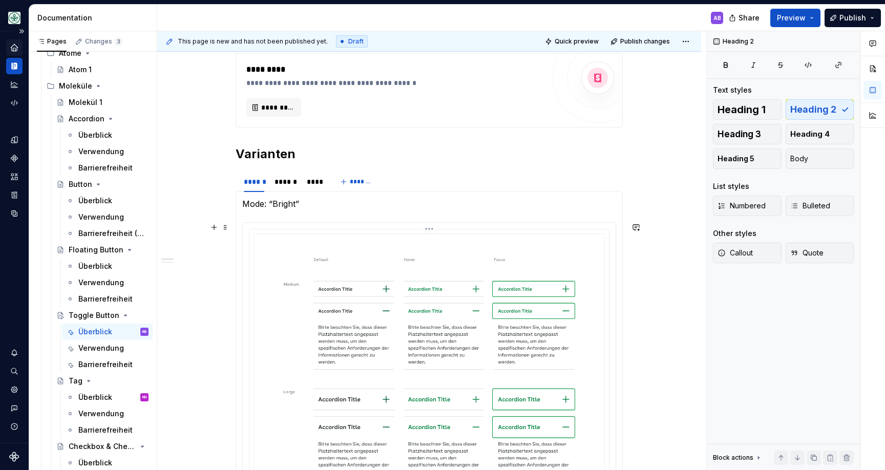
click at [363, 260] on img at bounding box center [430, 369] width 352 height 270
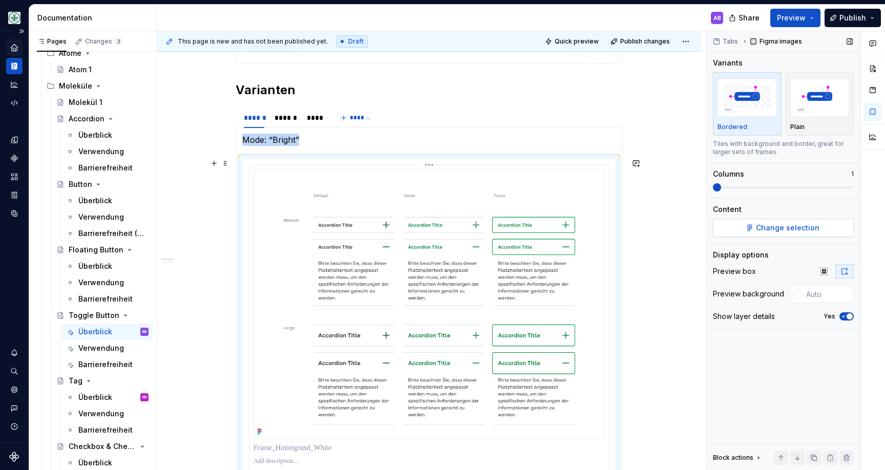
scroll to position [409, 0]
click at [795, 226] on span "Change selection" at bounding box center [788, 228] width 64 height 10
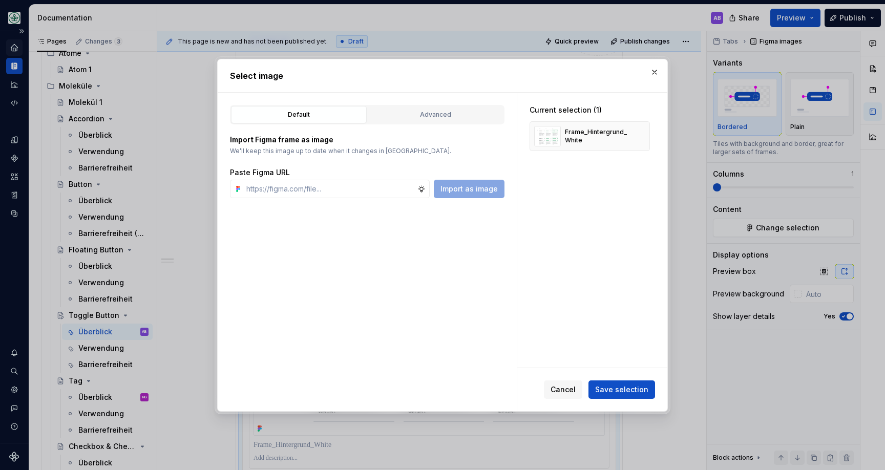
type textarea "*"
click at [414, 116] on div "Advanced" at bounding box center [435, 115] width 129 height 10
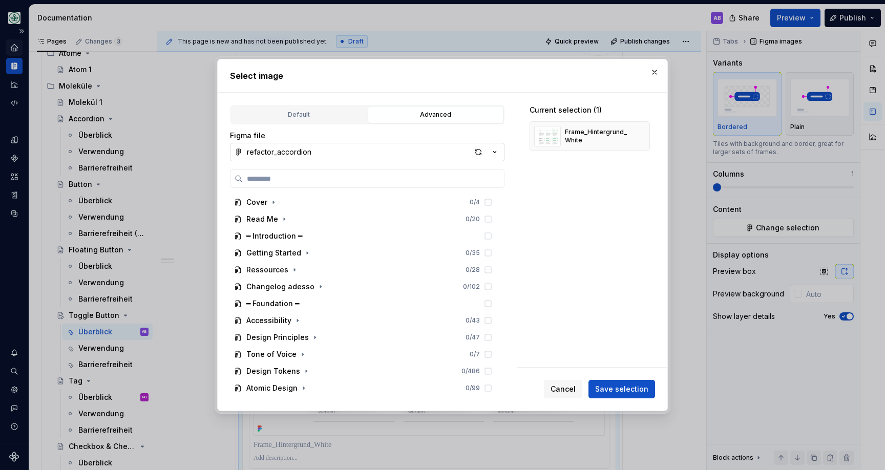
click at [387, 156] on button "refactor_accordion" at bounding box center [367, 152] width 275 height 18
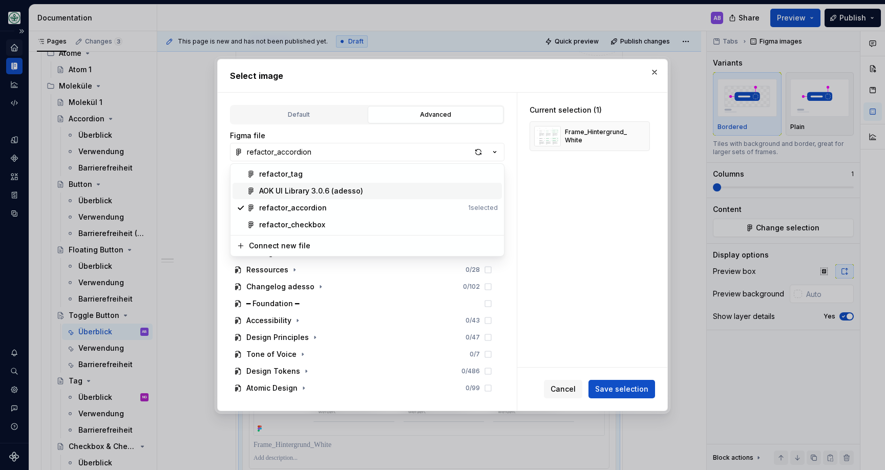
click at [387, 190] on div "AOK UI Library 3.0.6 (adesso)" at bounding box center [378, 191] width 239 height 10
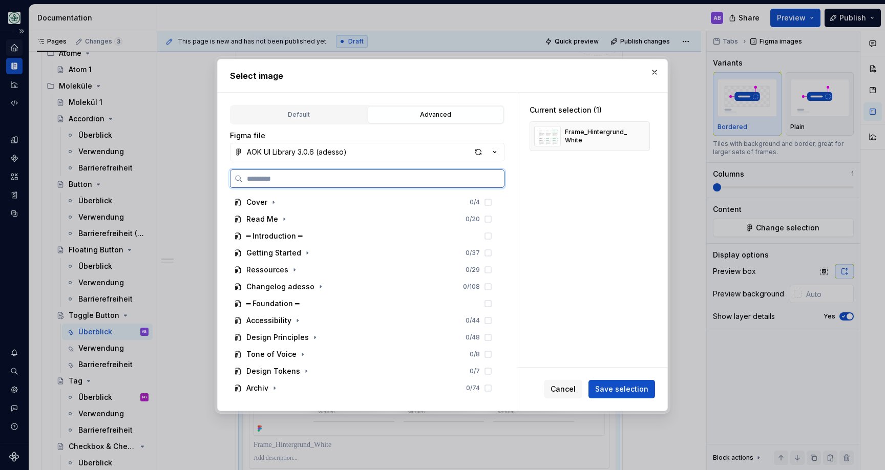
click at [386, 177] on input "search" at bounding box center [373, 179] width 261 height 10
type input "**********"
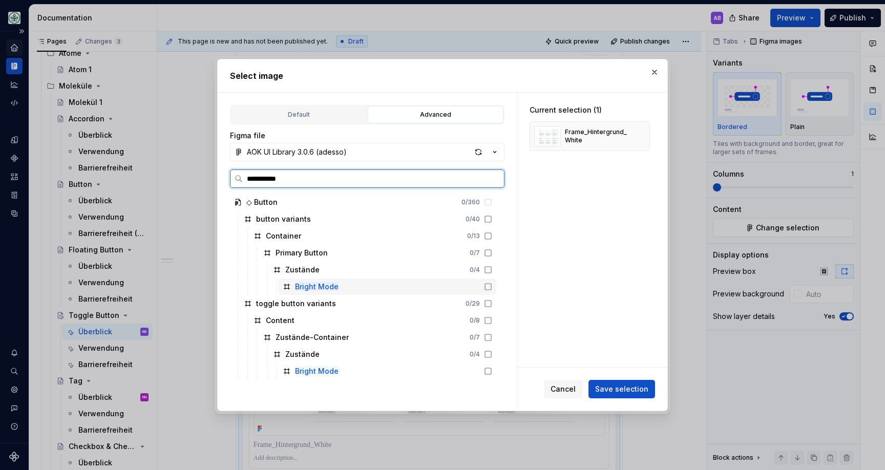
click at [347, 286] on div "Bright Mode" at bounding box center [388, 287] width 218 height 16
click at [332, 372] on mark "Bright Mode" at bounding box center [317, 371] width 44 height 9
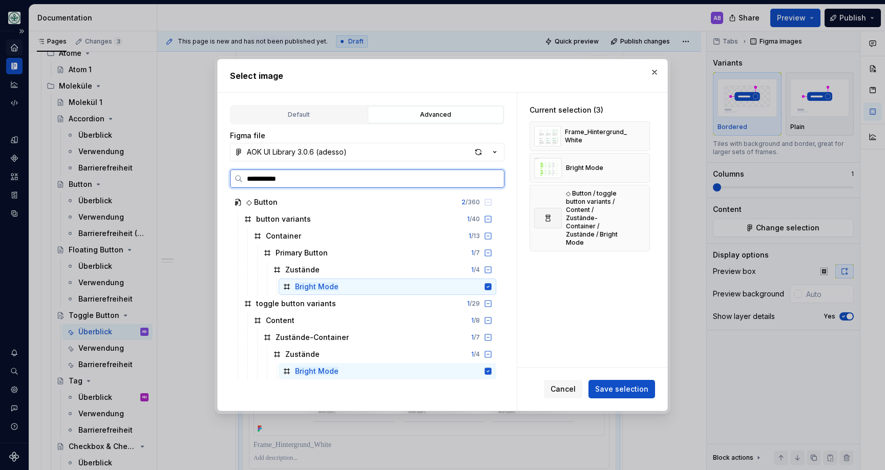
click at [492, 285] on icon at bounding box center [488, 286] width 7 height 7
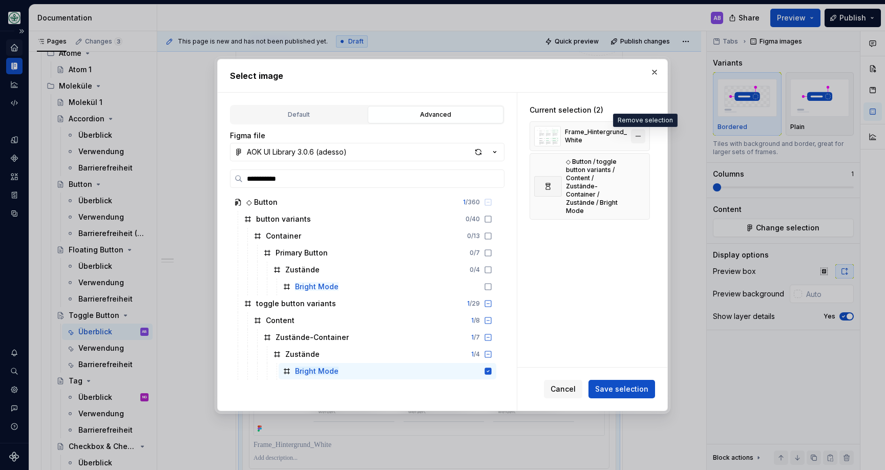
click at [646, 136] on button "button" at bounding box center [638, 136] width 14 height 14
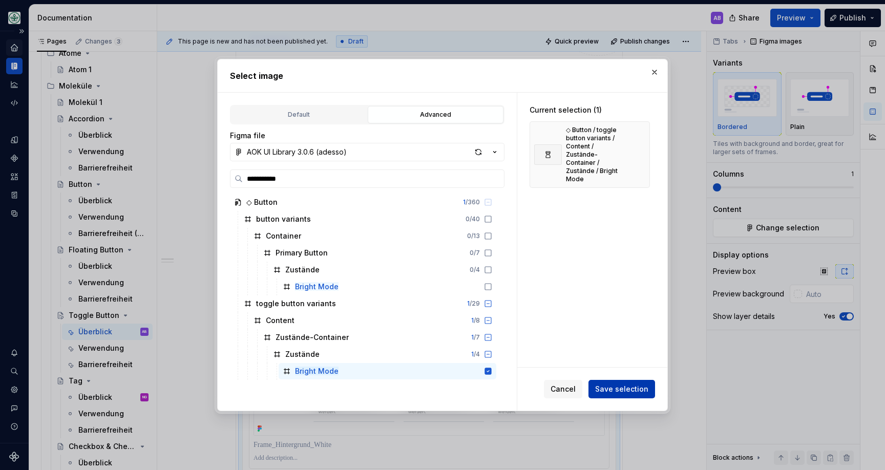
click at [628, 388] on span "Save selection" at bounding box center [621, 389] width 53 height 10
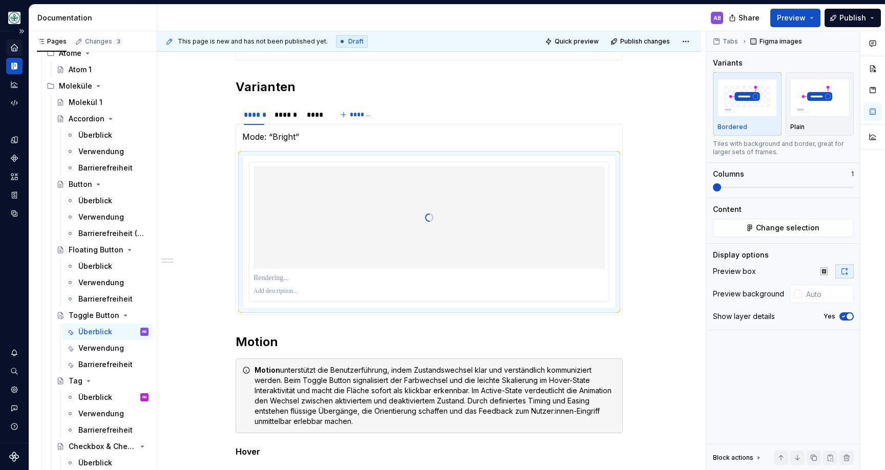
type textarea "*"
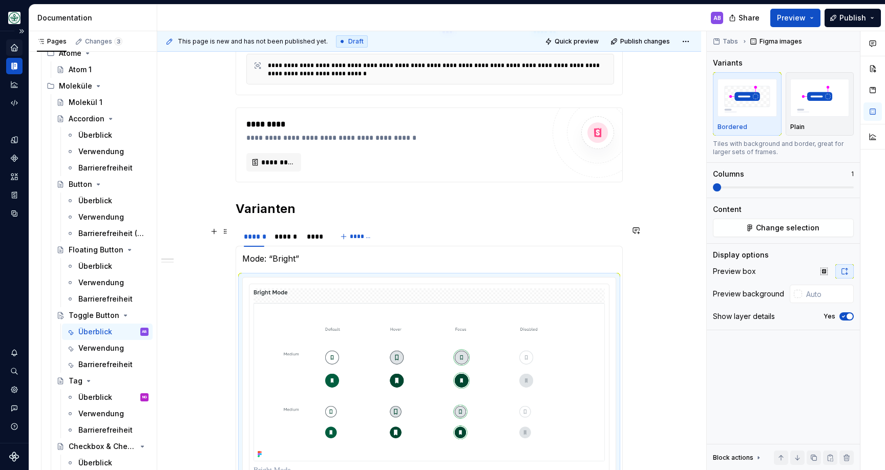
scroll to position [241, 0]
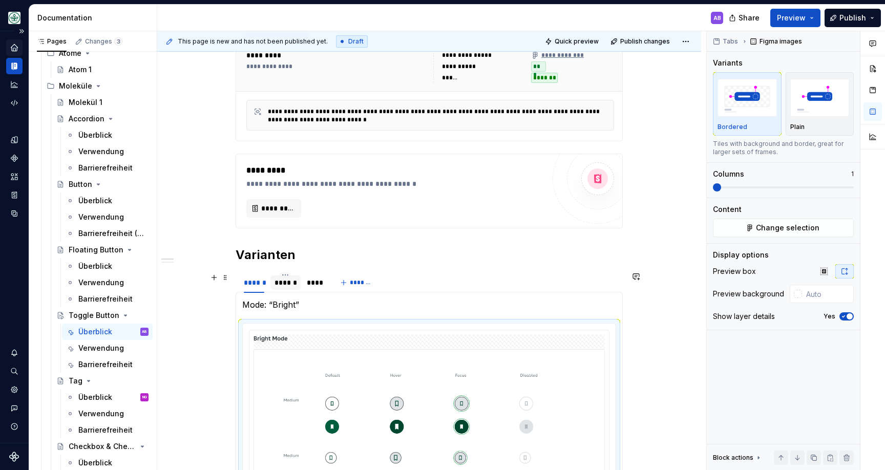
click at [287, 285] on div "******" at bounding box center [286, 283] width 22 height 10
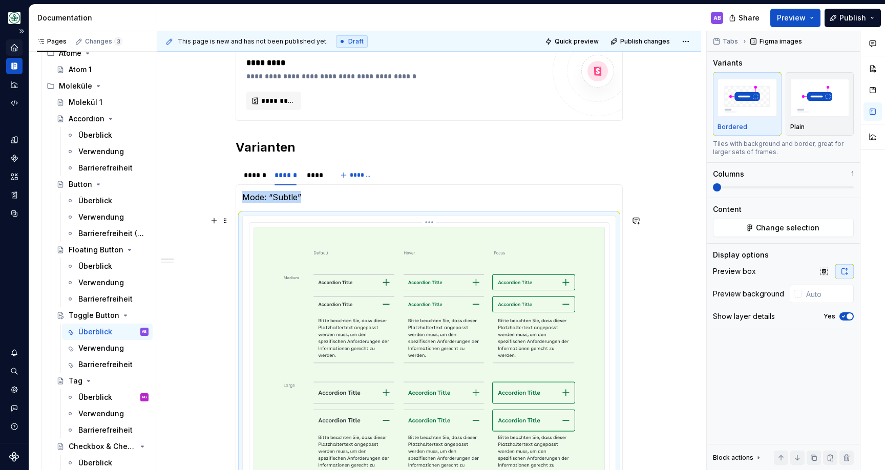
click at [305, 244] on img at bounding box center [430, 362] width 352 height 270
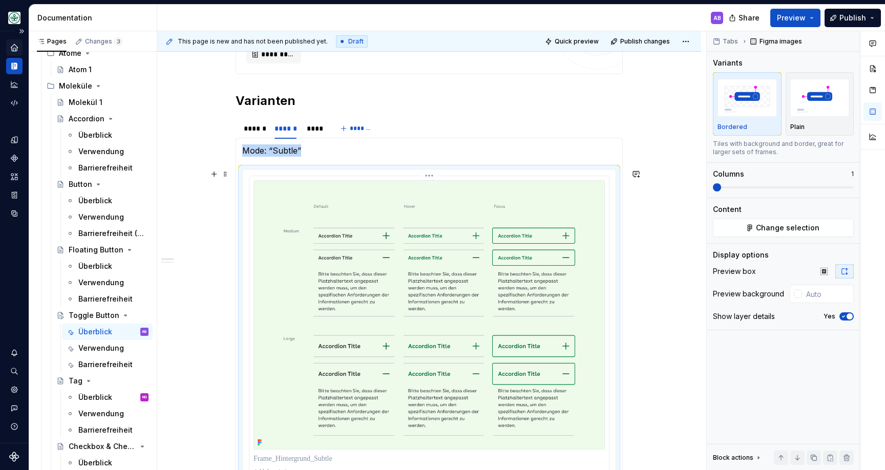
scroll to position [405, 0]
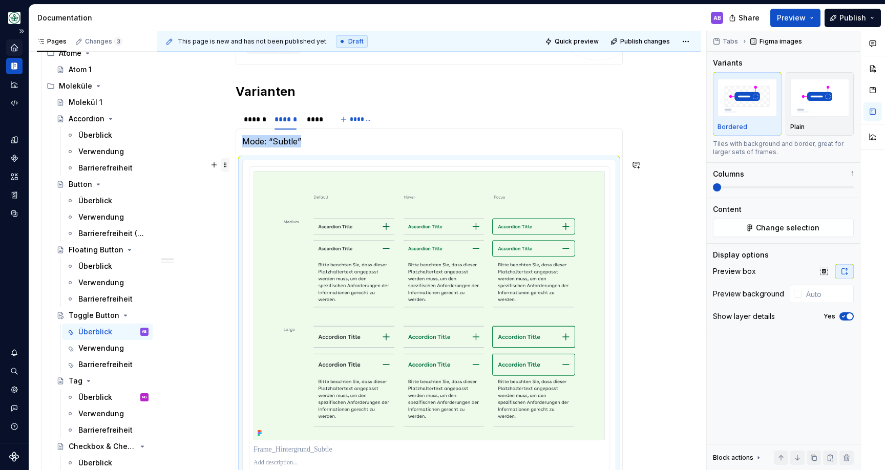
click at [229, 163] on span at bounding box center [225, 165] width 8 height 14
click at [426, 194] on img at bounding box center [430, 306] width 352 height 270
click at [769, 224] on span "Change selection" at bounding box center [788, 228] width 64 height 10
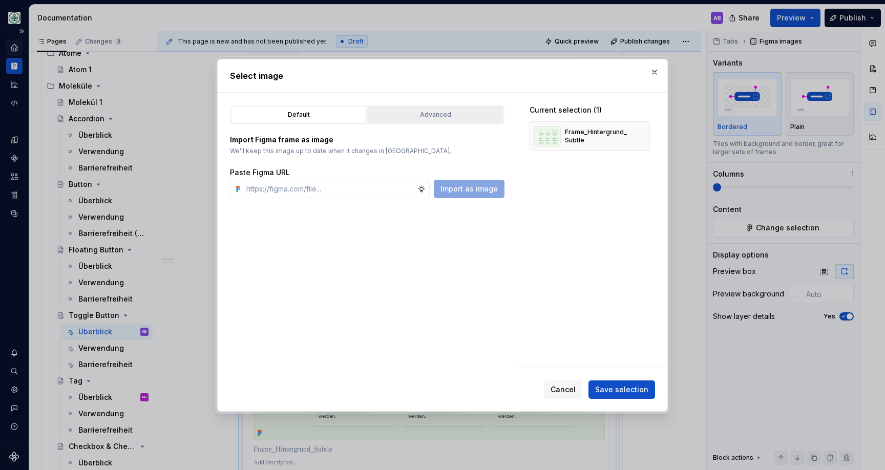
drag, startPoint x: 429, startPoint y: 99, endPoint x: 426, endPoint y: 107, distance: 8.8
click at [429, 100] on div "Default Advanced Import Figma frame as image We’ll keep this image up to date w…" at bounding box center [367, 252] width 299 height 319
drag, startPoint x: 424, startPoint y: 112, endPoint x: 424, endPoint y: 125, distance: 12.8
click at [424, 112] on div "Advanced" at bounding box center [435, 115] width 129 height 10
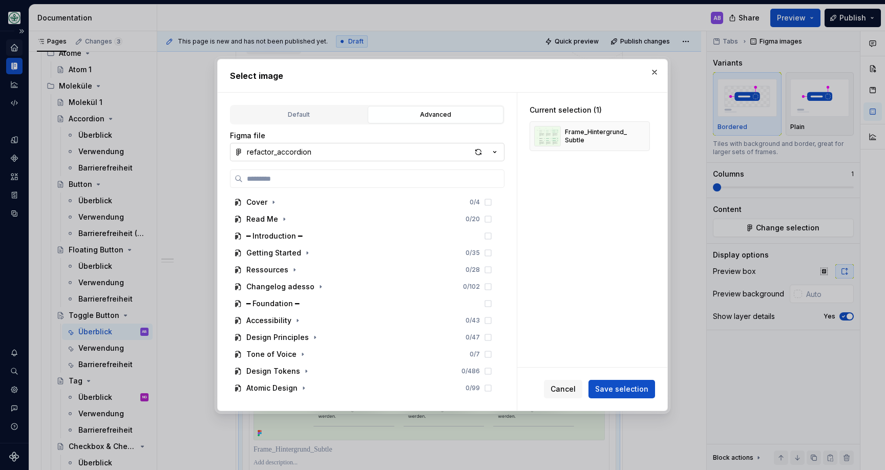
click at [494, 156] on icon "button" at bounding box center [495, 152] width 10 height 10
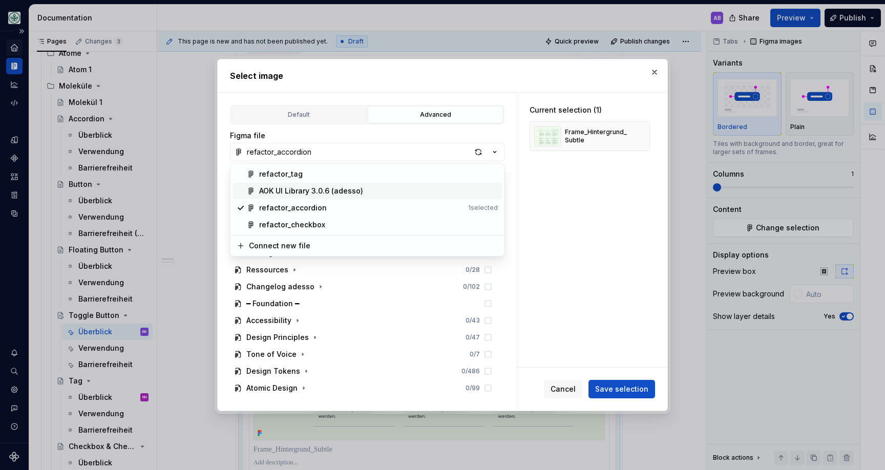
click at [374, 195] on div "AOK UI Library 3.0.6 (adesso)" at bounding box center [378, 191] width 239 height 10
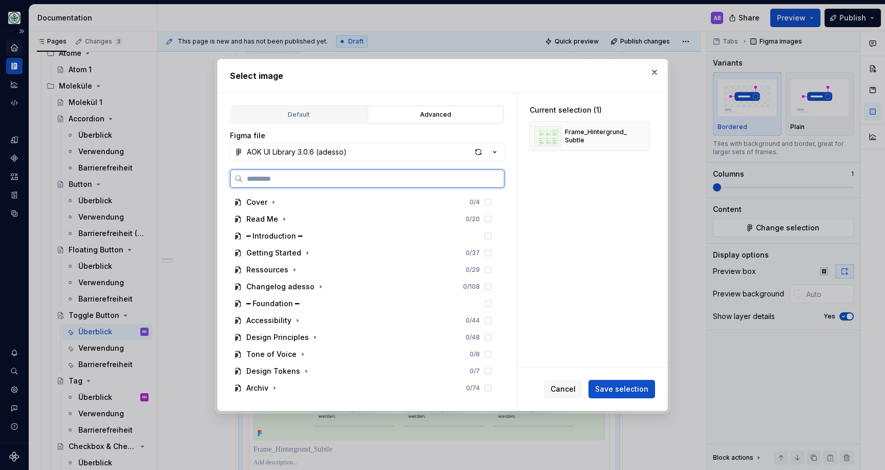
click at [359, 181] on input "search" at bounding box center [373, 179] width 261 height 10
type input "**********"
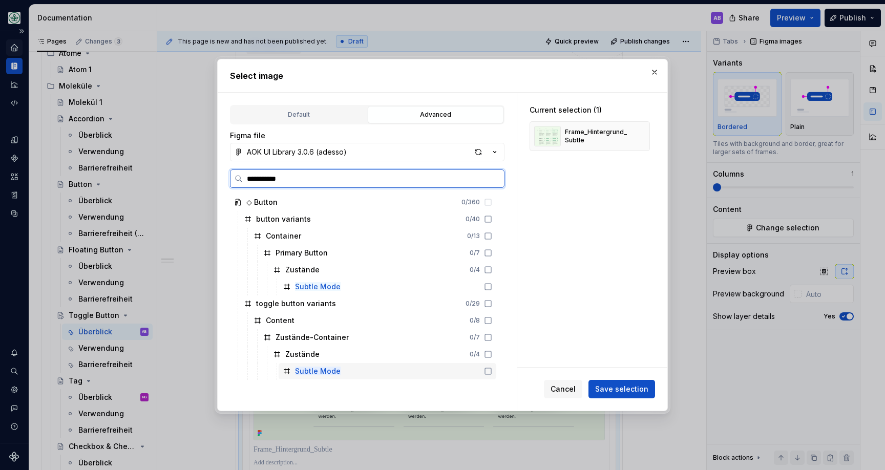
click at [491, 370] on icon at bounding box center [488, 371] width 6 height 6
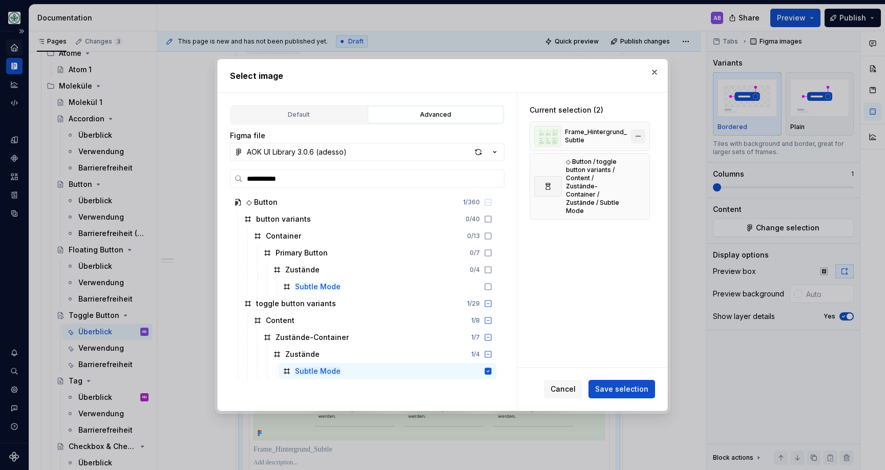
click at [643, 138] on button "button" at bounding box center [638, 136] width 14 height 14
click at [627, 385] on span "Save selection" at bounding box center [621, 389] width 53 height 10
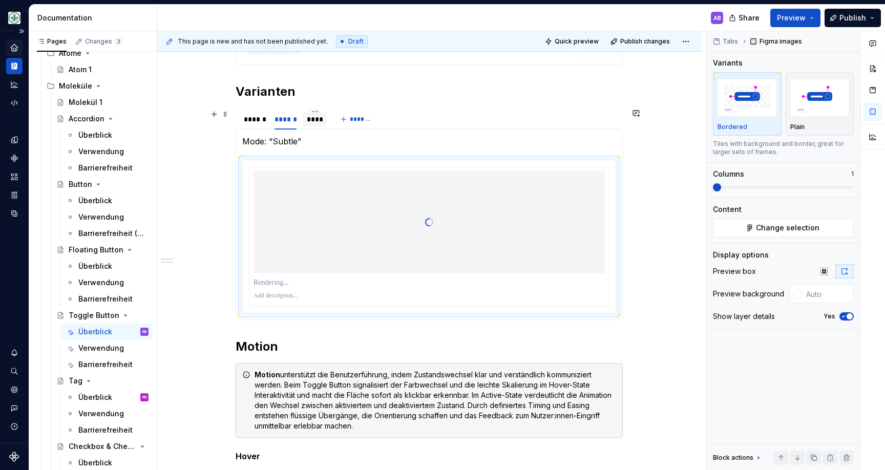
click at [317, 123] on div "****" at bounding box center [315, 119] width 16 height 10
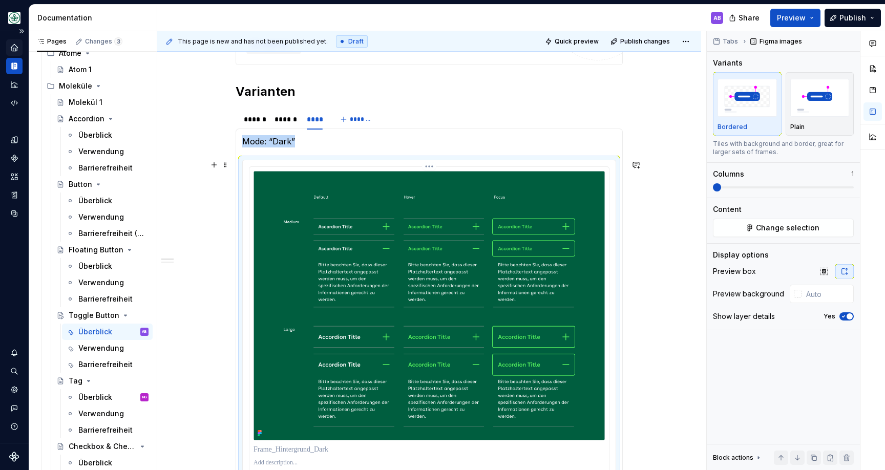
click at [369, 208] on img at bounding box center [430, 306] width 352 height 270
click at [225, 165] on span at bounding box center [225, 165] width 8 height 14
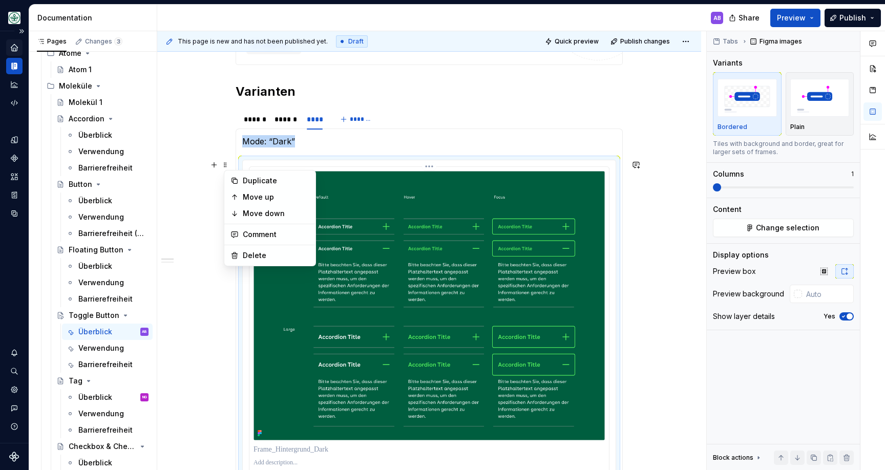
click at [532, 229] on img at bounding box center [430, 306] width 352 height 270
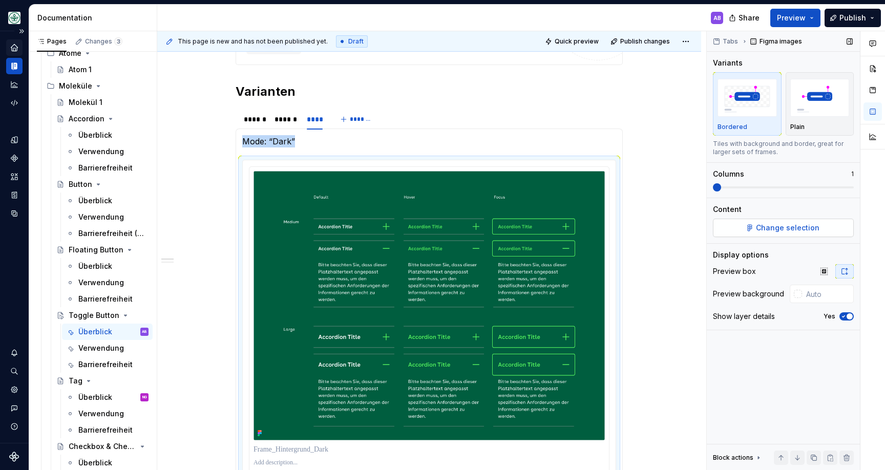
click at [773, 228] on span "Change selection" at bounding box center [788, 228] width 64 height 10
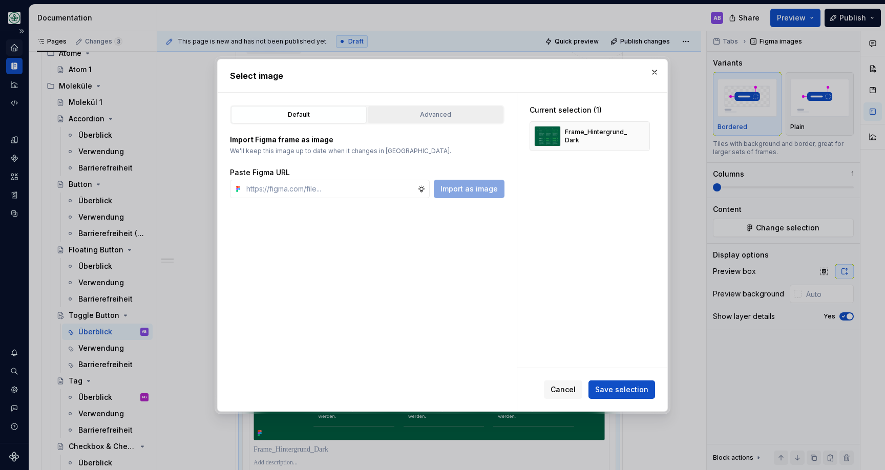
click at [442, 118] on div "Advanced" at bounding box center [435, 115] width 129 height 10
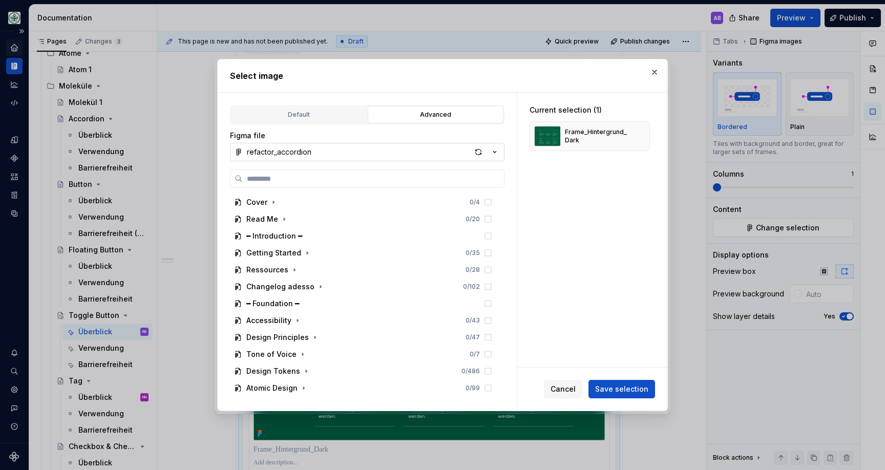
click at [499, 152] on icon "button" at bounding box center [495, 152] width 10 height 10
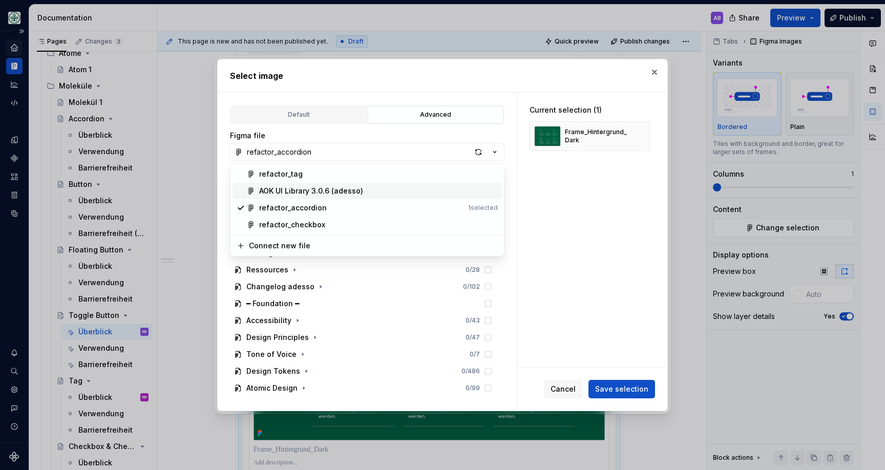
click at [450, 196] on span "AOK UI Library 3.0.6 (adesso)" at bounding box center [368, 191] width 270 height 16
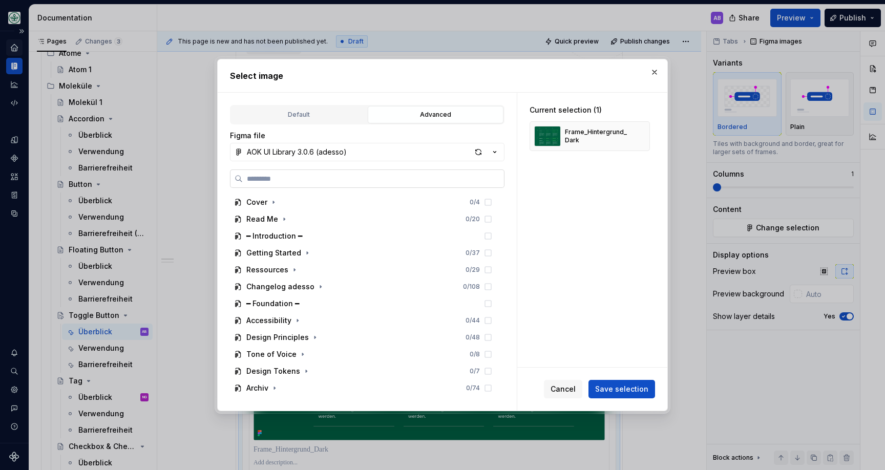
click at [426, 185] on label at bounding box center [367, 179] width 275 height 18
click at [426, 184] on input "search" at bounding box center [373, 179] width 261 height 10
type textarea "*"
click at [325, 177] on input "search" at bounding box center [373, 179] width 261 height 10
type input "*********"
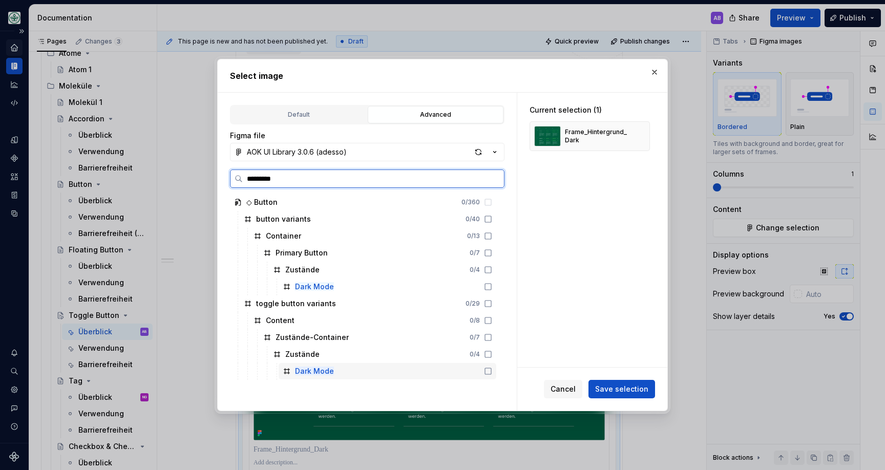
click at [492, 370] on icon at bounding box center [488, 371] width 8 height 8
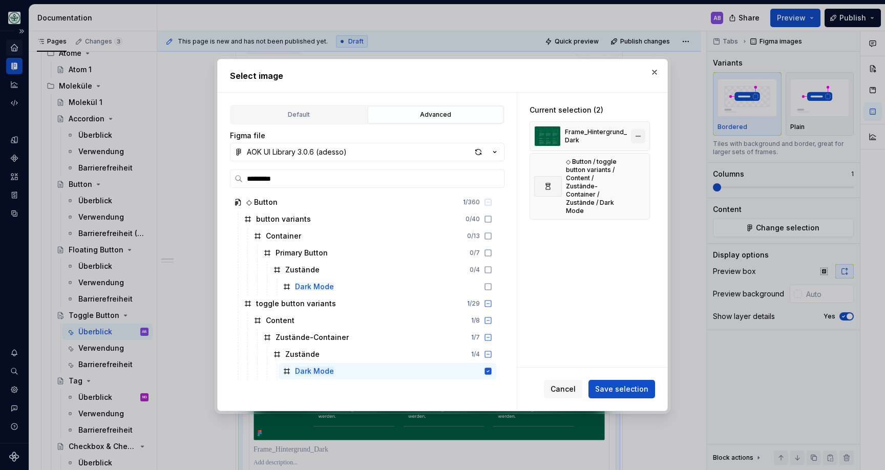
click at [642, 135] on button "button" at bounding box center [638, 136] width 14 height 14
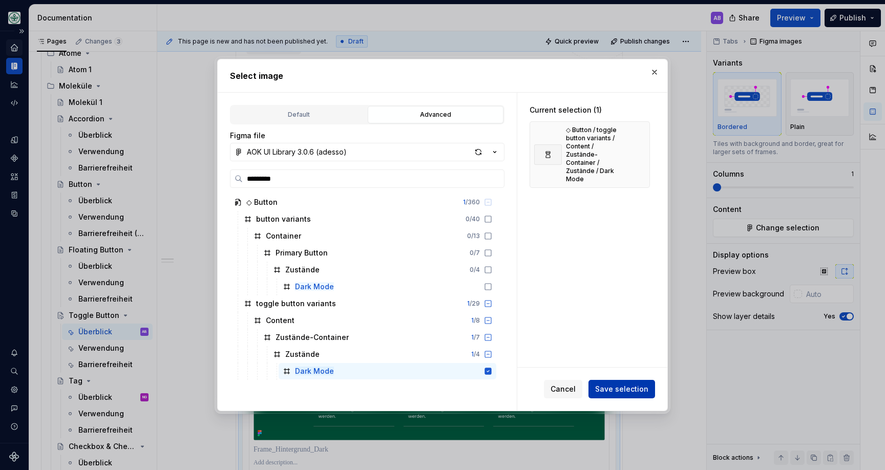
click at [630, 393] on span "Save selection" at bounding box center [621, 389] width 53 height 10
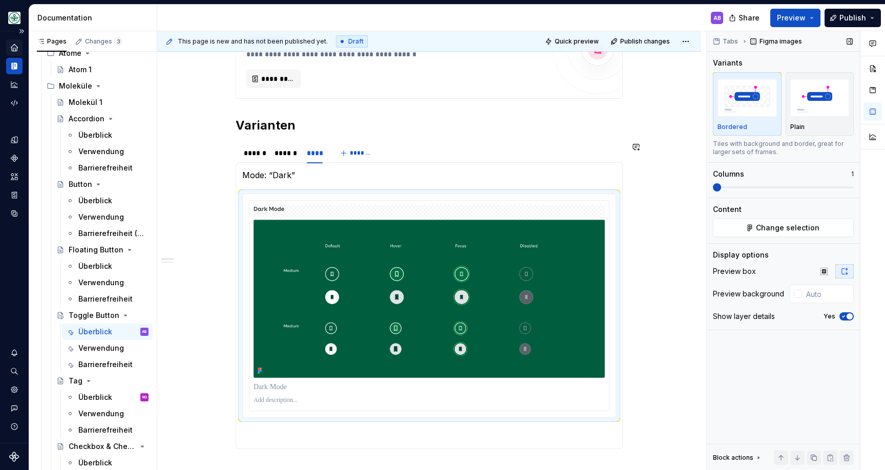
scroll to position [368, 0]
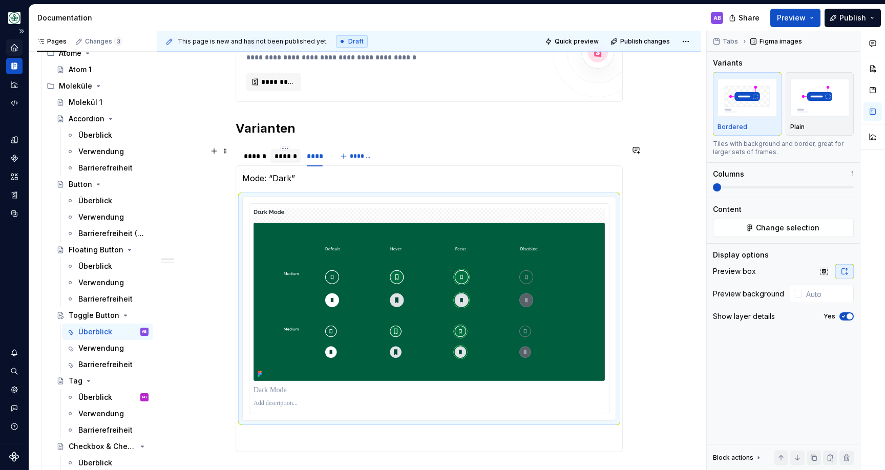
click at [287, 159] on div "******" at bounding box center [286, 156] width 22 height 10
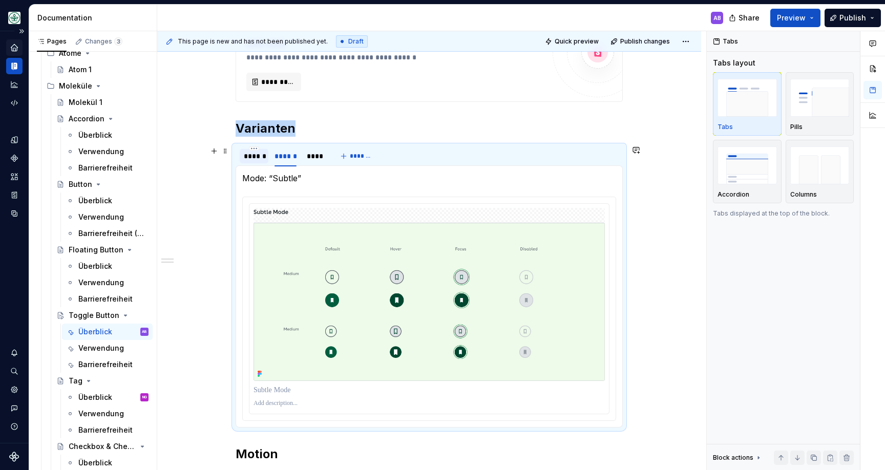
click at [260, 158] on div "******" at bounding box center [254, 156] width 20 height 10
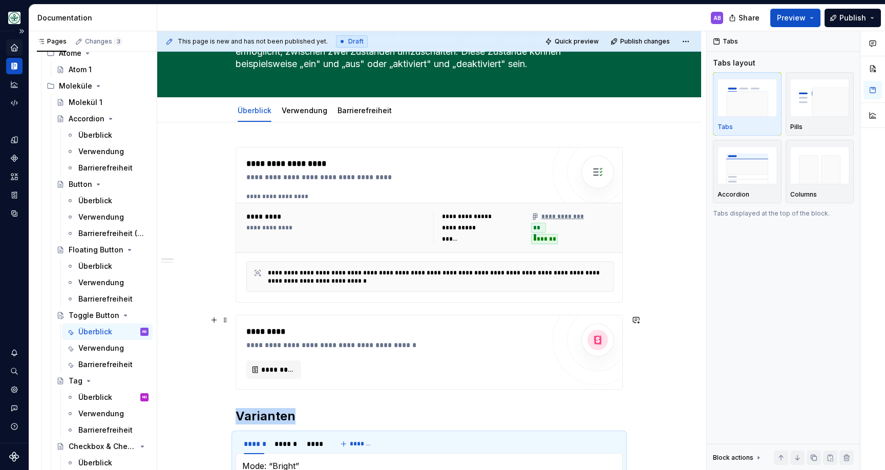
scroll to position [0, 0]
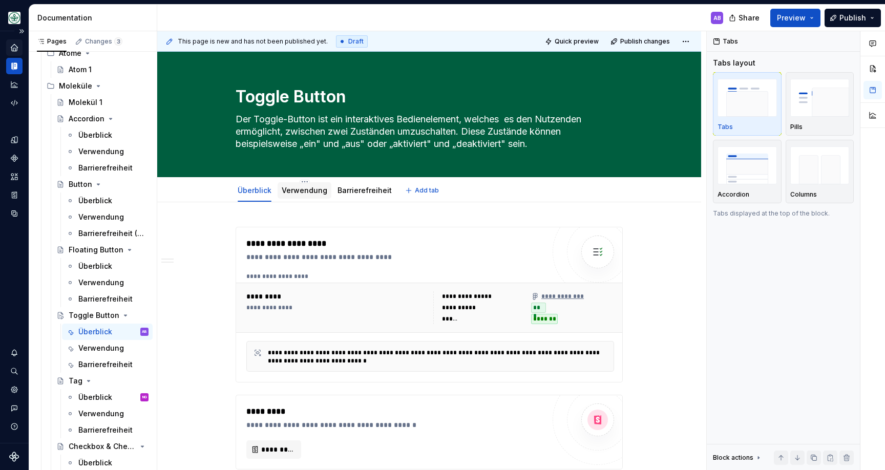
click at [317, 199] on div "Verwendung" at bounding box center [305, 190] width 54 height 18
click at [308, 195] on div "Verwendung" at bounding box center [305, 190] width 46 height 10
click at [300, 189] on link "Verwendung" at bounding box center [305, 190] width 46 height 9
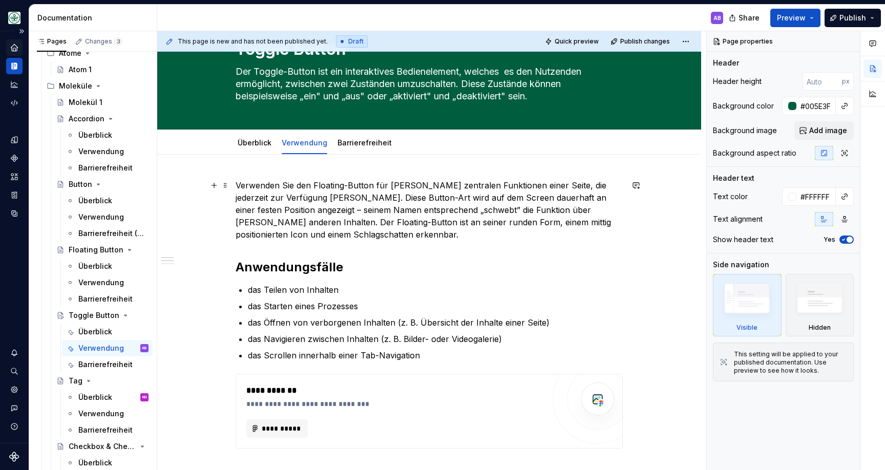
scroll to position [70, 0]
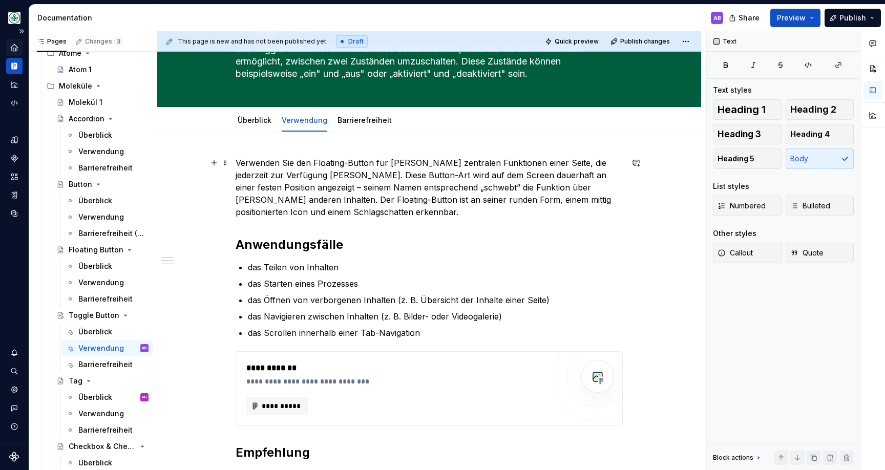
click at [321, 179] on p "Verwenden Sie den Floating-Button für jene zentralen Funktionen einer Seite, di…" at bounding box center [429, 187] width 387 height 61
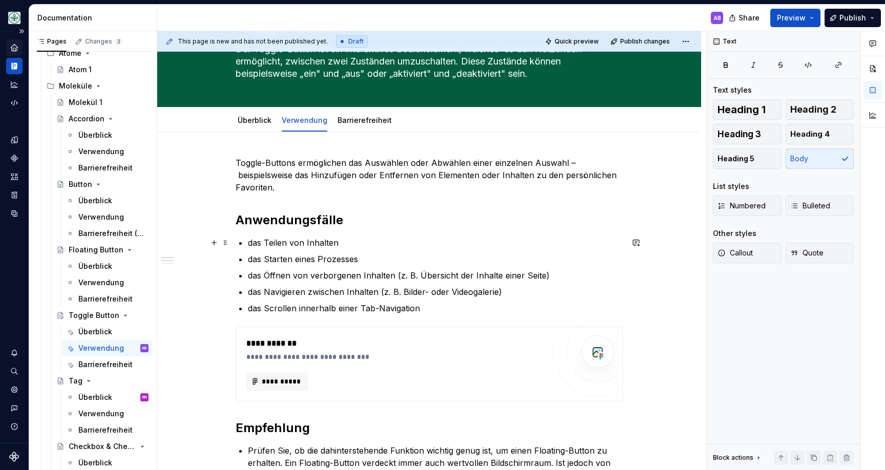
click at [286, 242] on p "das Teilen von Inhalten" at bounding box center [435, 243] width 375 height 12
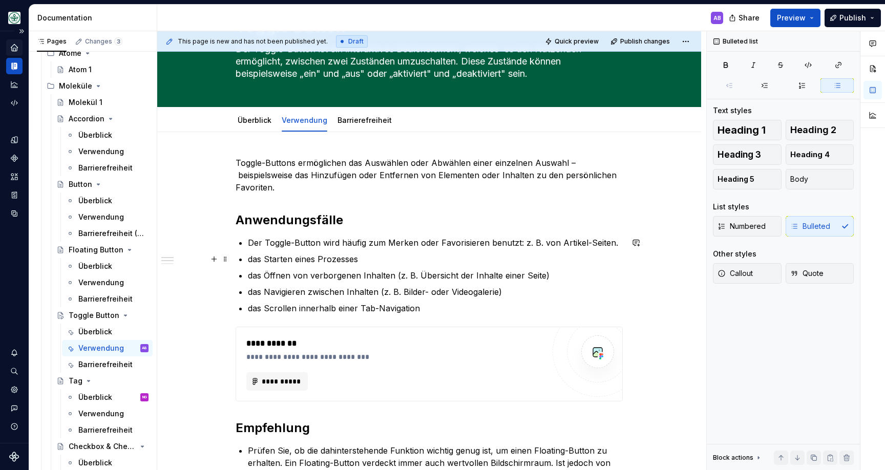
click at [327, 256] on p "das Starten eines Prozesses" at bounding box center [435, 259] width 375 height 12
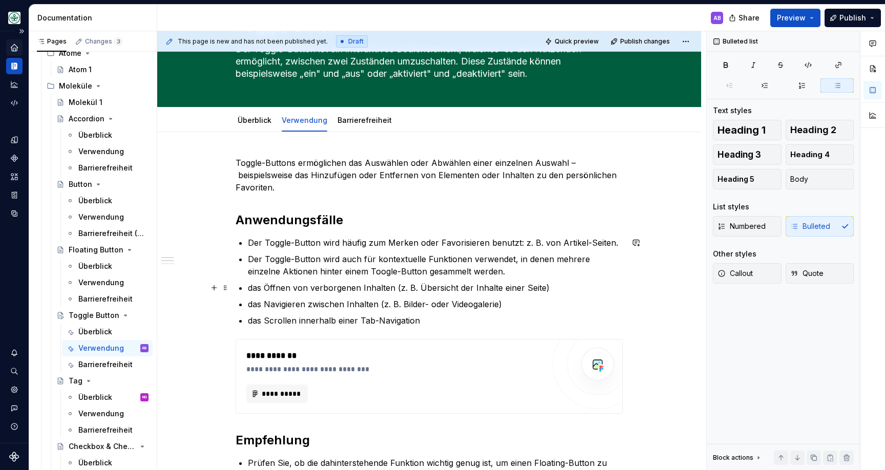
click at [273, 286] on p "das Öffnen von verborgenen Inhalten (z. B. Übersicht der Inhalte einer Seite)" at bounding box center [435, 288] width 375 height 12
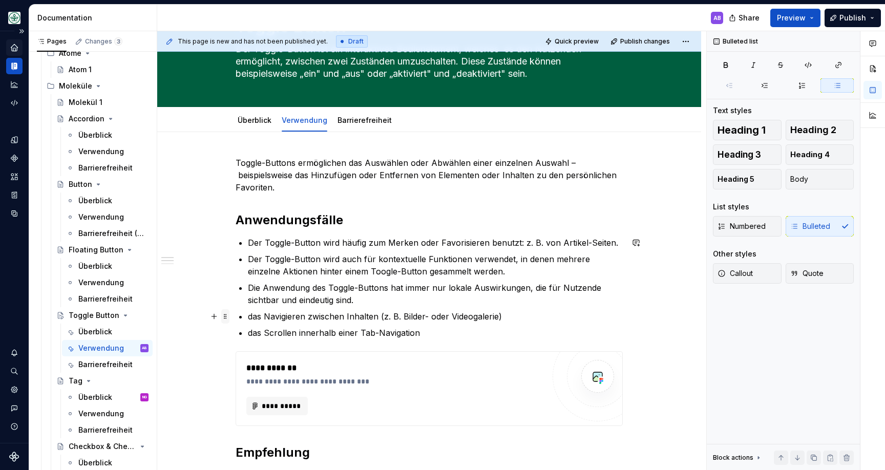
click at [229, 318] on span at bounding box center [225, 316] width 8 height 14
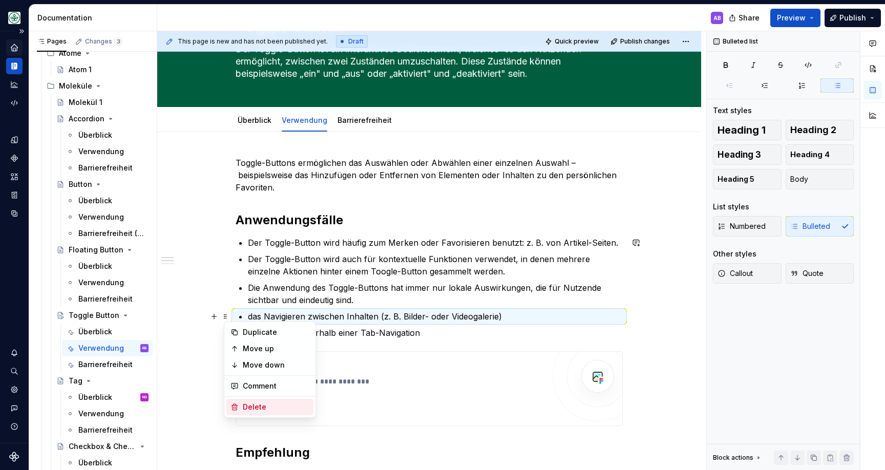
drag, startPoint x: 257, startPoint y: 401, endPoint x: 256, endPoint y: 384, distance: 17.0
click at [257, 401] on div "Delete" at bounding box center [269, 407] width 87 height 16
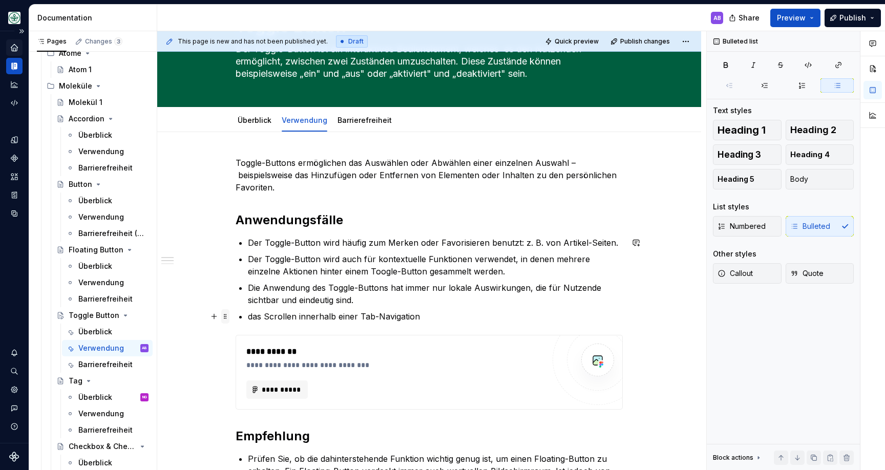
click at [229, 317] on span at bounding box center [225, 316] width 8 height 14
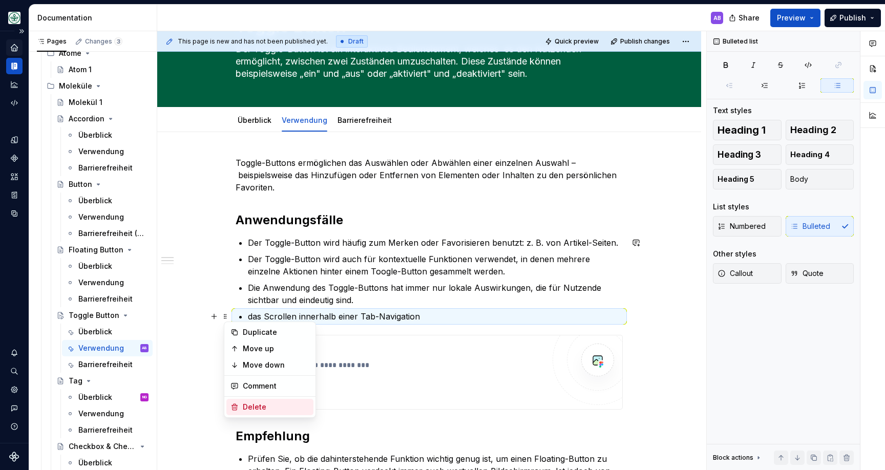
click at [258, 407] on div "Delete" at bounding box center [276, 407] width 67 height 10
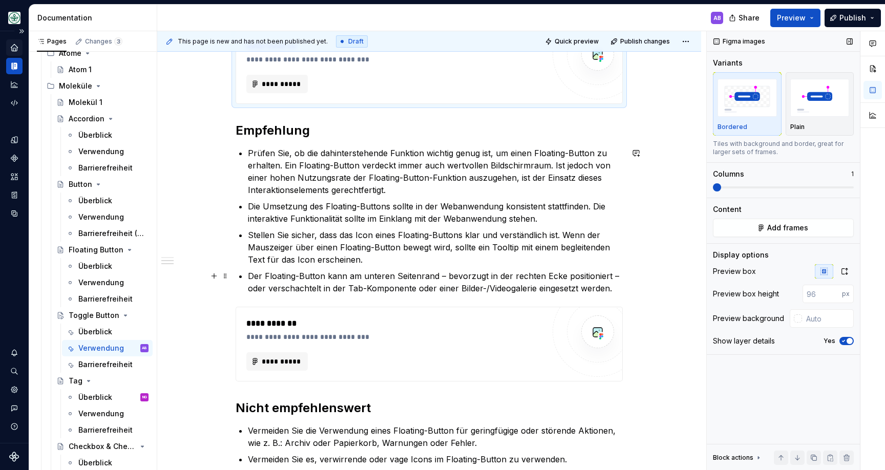
scroll to position [365, 0]
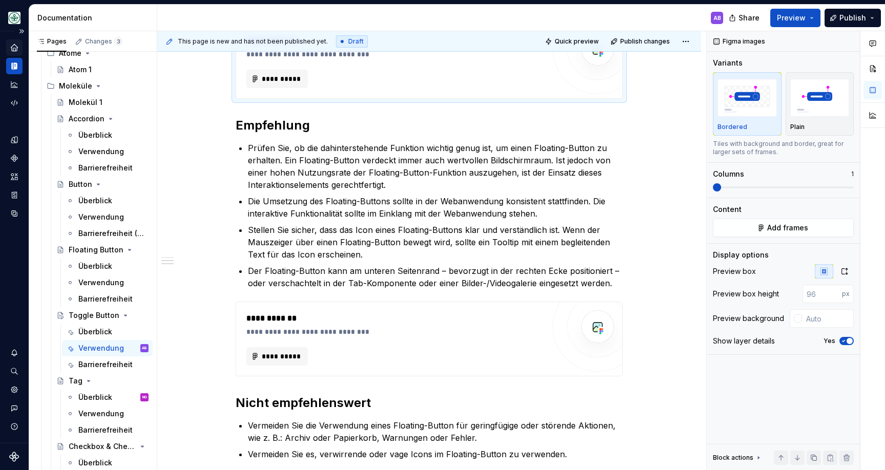
click at [338, 274] on p "Der Floating-Button kann am unteren Seitenrand – bevorzugt in der rechten Ecke …" at bounding box center [435, 277] width 375 height 25
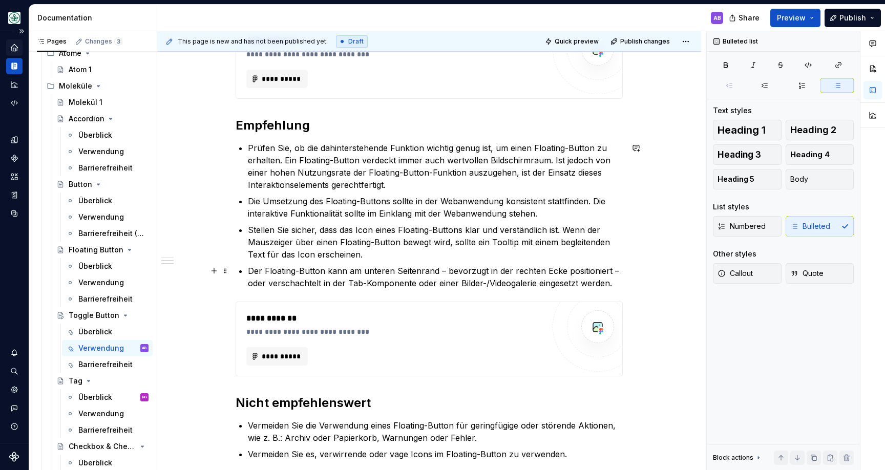
drag, startPoint x: 513, startPoint y: 279, endPoint x: 581, endPoint y: 279, distance: 67.1
click at [514, 279] on p "Der Floating-Button kann am unteren Seitenrand – bevorzugt in der rechten Ecke …" at bounding box center [435, 277] width 375 height 25
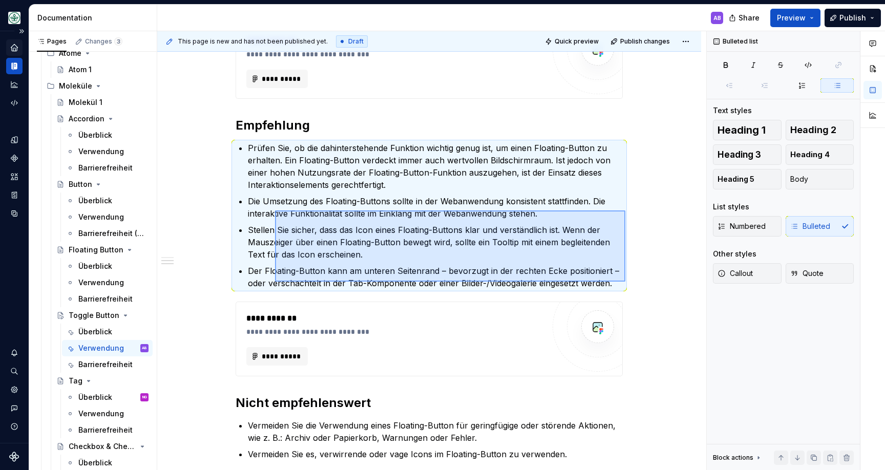
drag, startPoint x: 626, startPoint y: 282, endPoint x: 292, endPoint y: 214, distance: 340.9
click at [284, 212] on div "**********" at bounding box center [431, 251] width 549 height 440
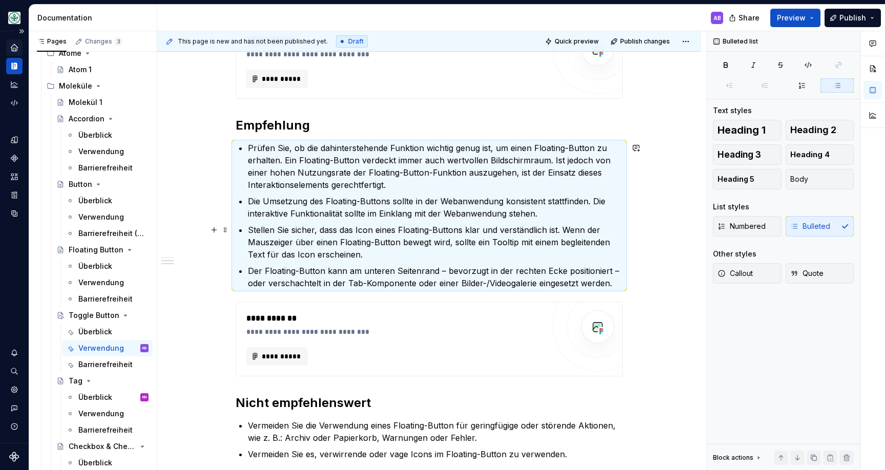
click at [304, 221] on ul "Prüfen Sie, ob die dahinterstehende Funktion wichtig genug ist, um einen Floati…" at bounding box center [435, 216] width 375 height 148
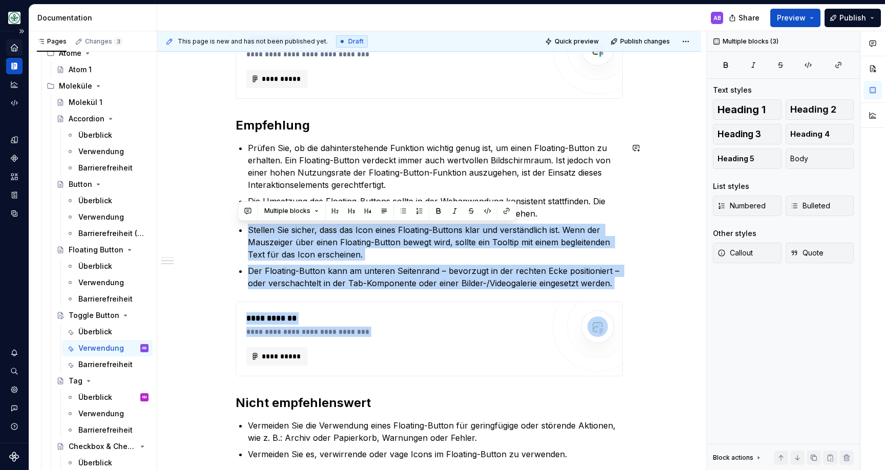
drag, startPoint x: 250, startPoint y: 226, endPoint x: 661, endPoint y: 295, distance: 416.6
click at [661, 295] on div "**********" at bounding box center [429, 269] width 544 height 863
click at [600, 282] on p "Der Floating-Button kann am unteren Seitenrand – bevorzugt in der rechten Ecke …" at bounding box center [435, 277] width 375 height 25
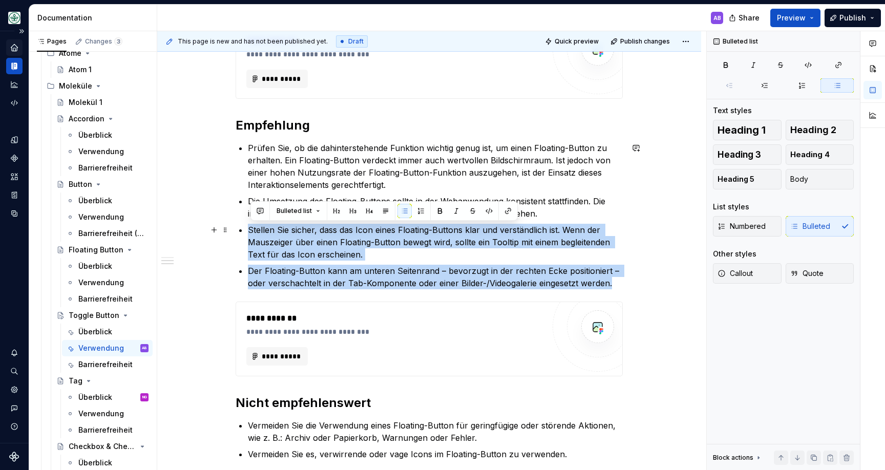
drag, startPoint x: 618, startPoint y: 283, endPoint x: 235, endPoint y: 230, distance: 386.5
click at [235, 230] on div "**********" at bounding box center [429, 269] width 544 height 863
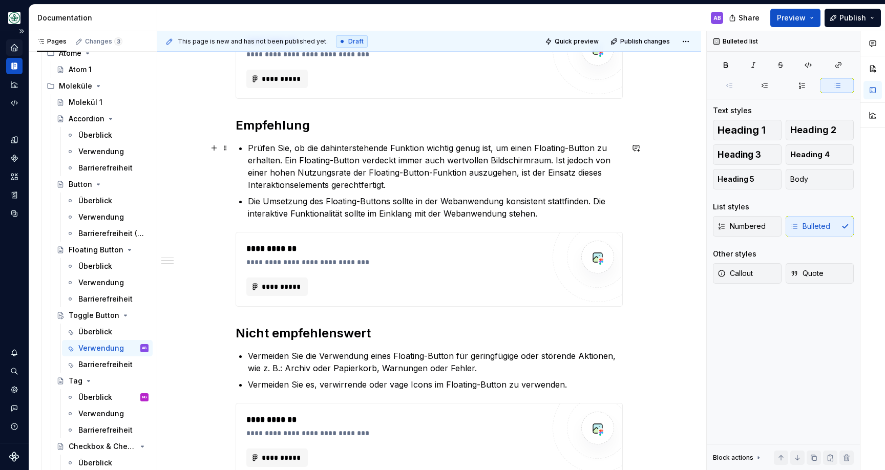
click at [303, 169] on p "Prüfen Sie, ob die dahinterstehende Funktion wichtig genug ist, um einen Floati…" at bounding box center [435, 166] width 375 height 49
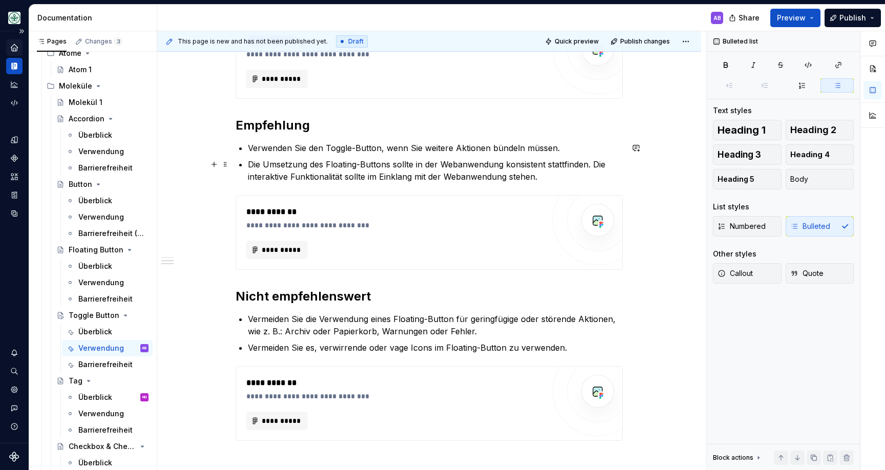
click at [281, 170] on p "Die Umsetzung des Floating-Buttons sollte in der Webanwendung konsistent stattf…" at bounding box center [435, 170] width 375 height 25
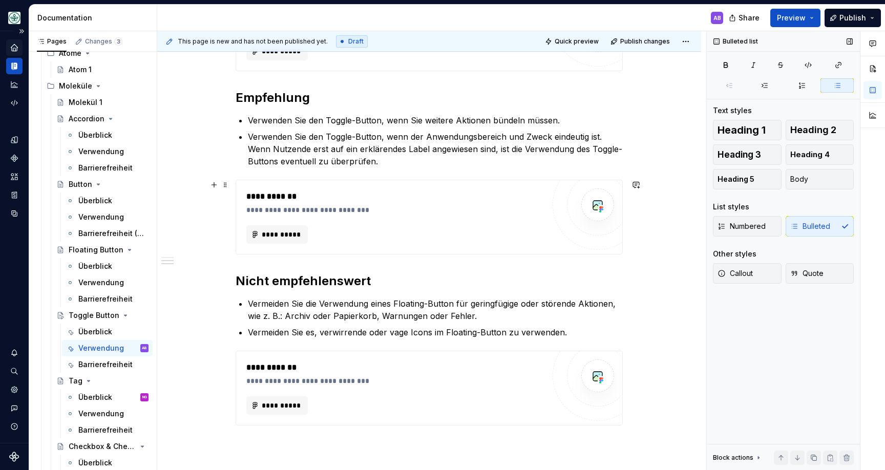
scroll to position [397, 0]
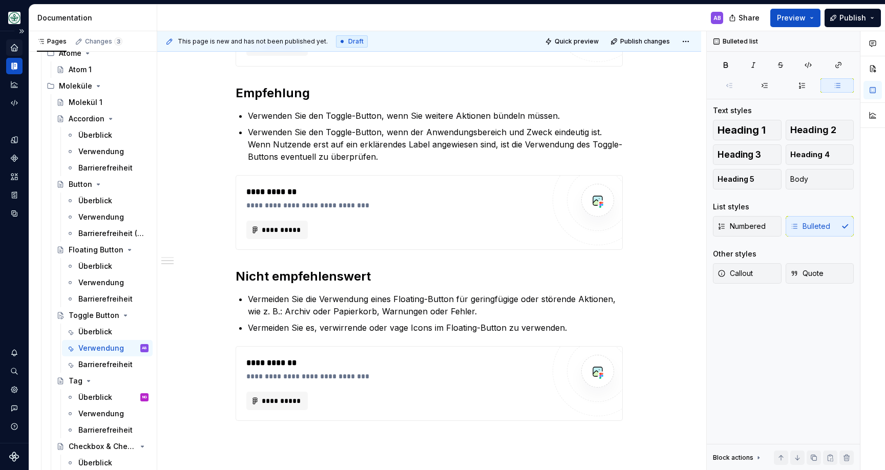
click at [375, 304] on p "Vermeiden Sie die Verwendung eines Floating-Button für geringfügige oder stören…" at bounding box center [435, 305] width 375 height 25
click at [410, 303] on p "Vermeiden Sie die Verwendung eines Floating-Button für geringfügige oder stören…" at bounding box center [435, 305] width 375 height 25
click at [348, 328] on p "Vermeiden Sie es, verwirrende oder vage Icons im Floating-Button zu verwenden." at bounding box center [435, 328] width 375 height 12
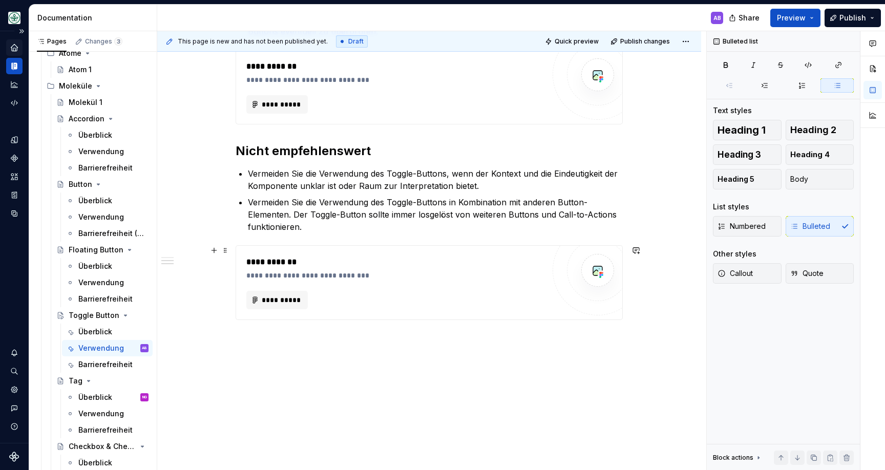
scroll to position [525, 0]
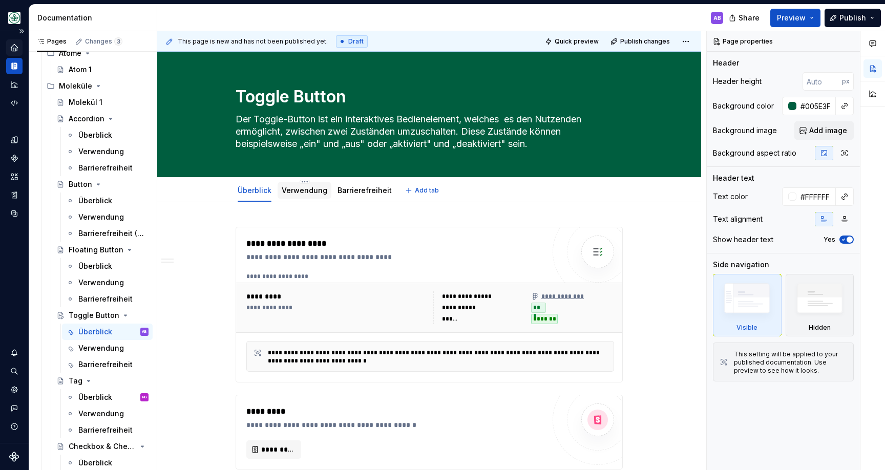
click at [307, 190] on link "Verwendung" at bounding box center [305, 190] width 46 height 9
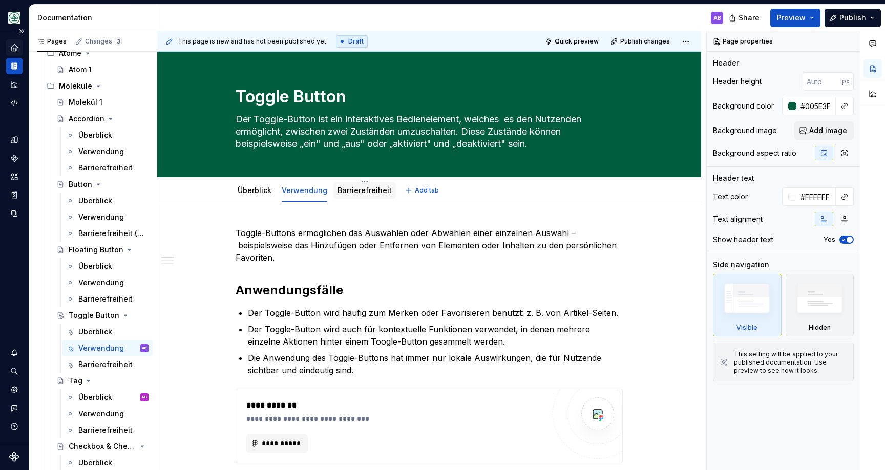
click at [344, 192] on link "Barrierefreiheit" at bounding box center [365, 190] width 54 height 9
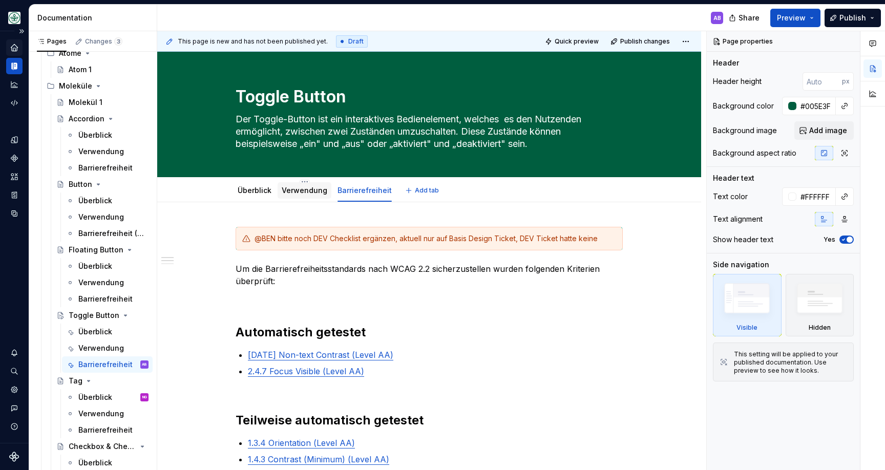
click at [313, 192] on link "Verwendung" at bounding box center [305, 190] width 46 height 9
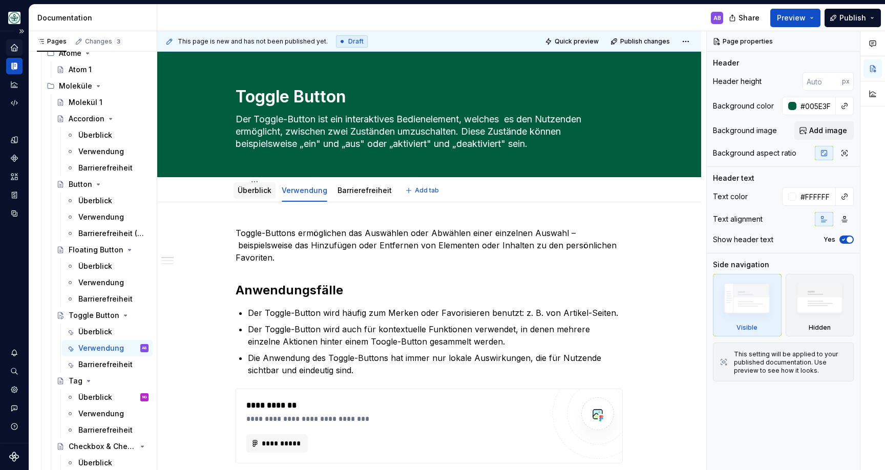
click at [259, 192] on link "Überblick" at bounding box center [255, 190] width 34 height 9
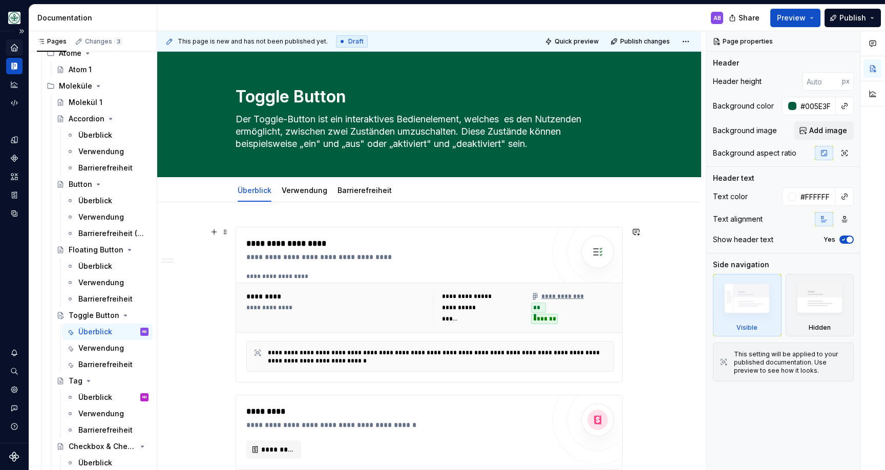
click at [335, 249] on div "**********" at bounding box center [395, 244] width 298 height 12
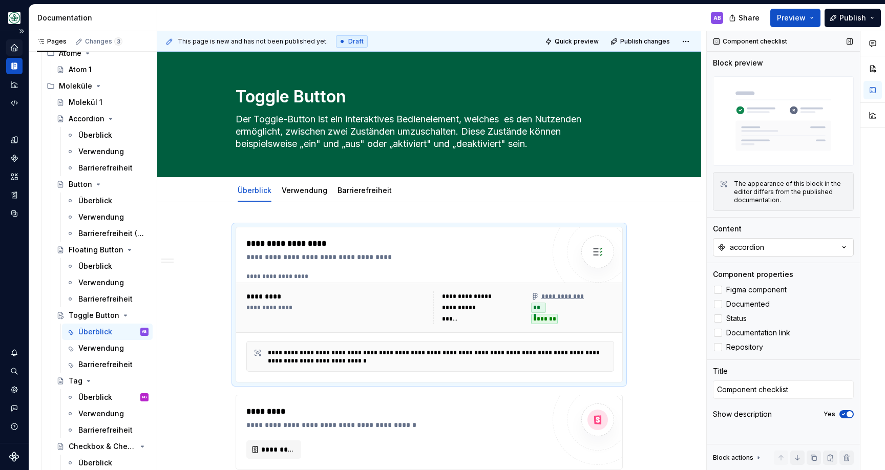
click at [778, 245] on button "accordion" at bounding box center [783, 247] width 141 height 18
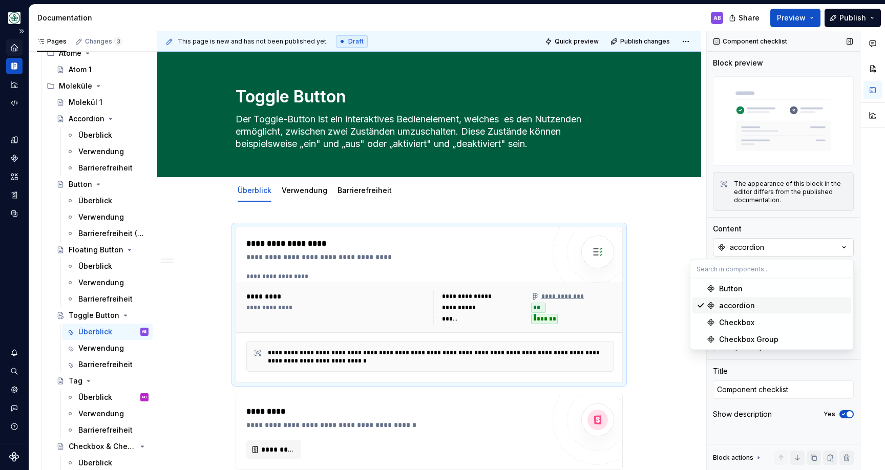
click at [755, 242] on button "accordion" at bounding box center [783, 247] width 141 height 18
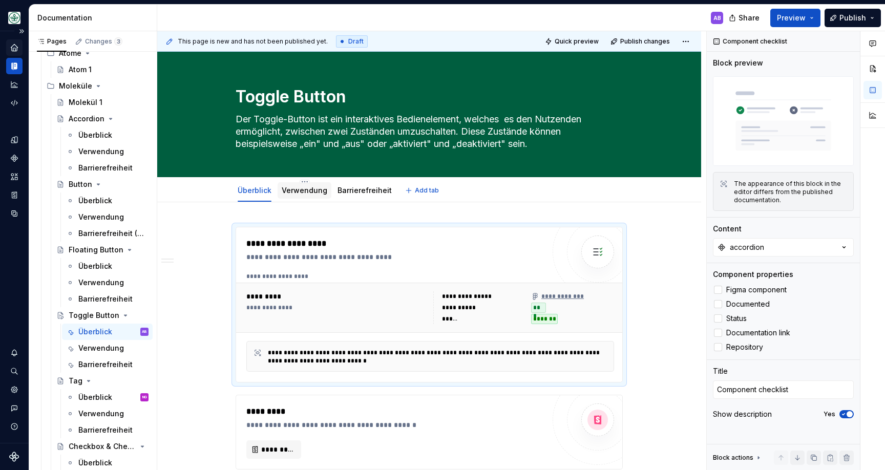
click at [303, 191] on link "Verwendung" at bounding box center [305, 190] width 46 height 9
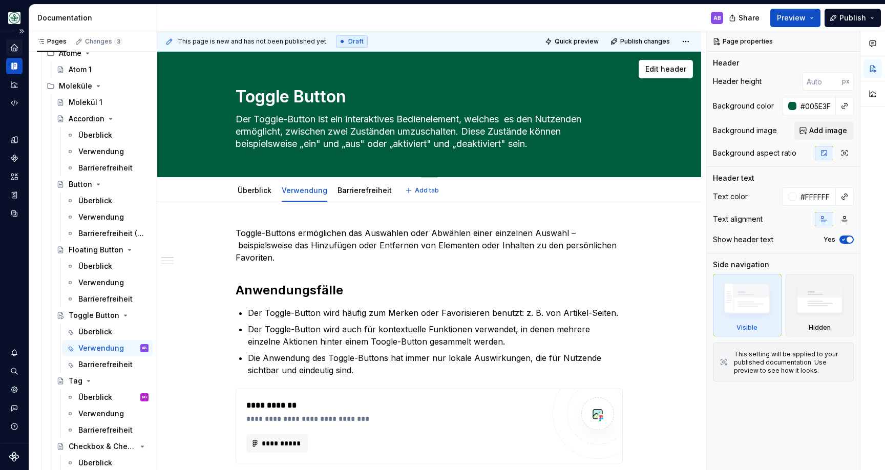
click at [299, 102] on textarea "Toggle Button" at bounding box center [427, 97] width 387 height 25
type textarea "*"
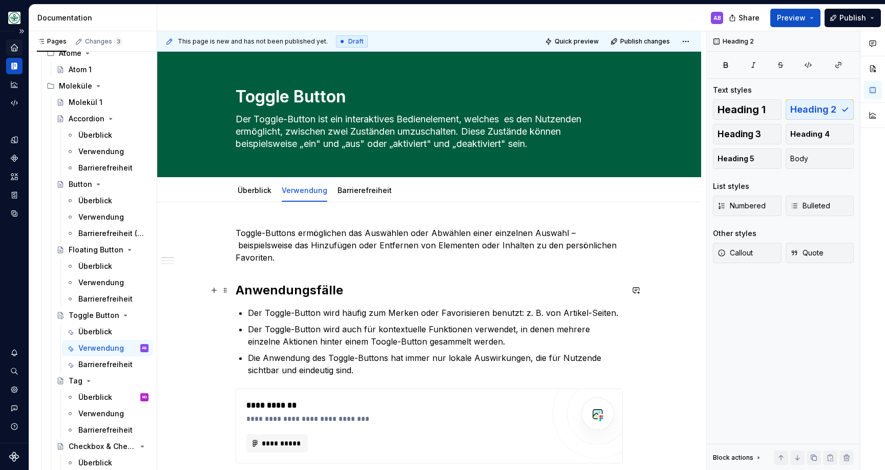
click at [346, 292] on h2 "Anwendungsfälle" at bounding box center [429, 290] width 387 height 16
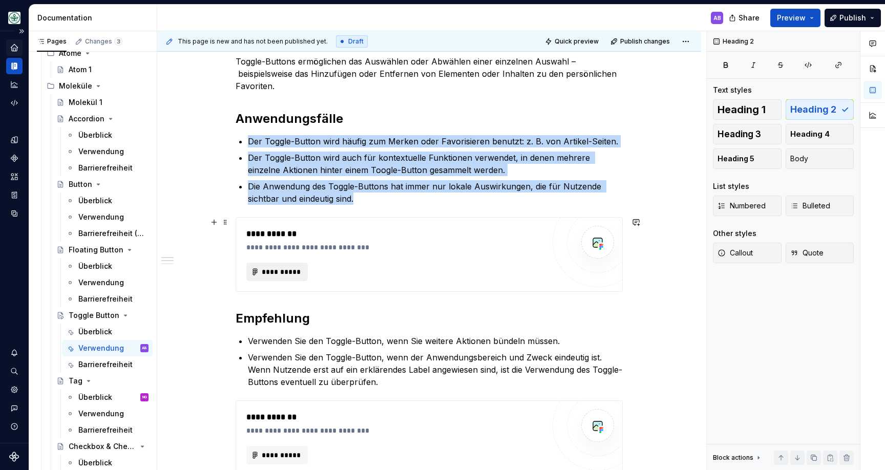
click at [290, 265] on button "**********" at bounding box center [276, 272] width 61 height 18
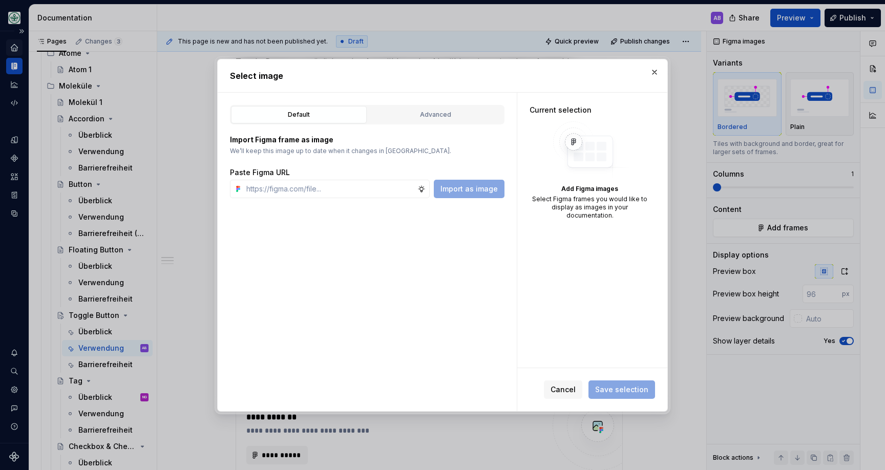
scroll to position [166, 0]
click at [405, 107] on button "Advanced" at bounding box center [436, 114] width 136 height 17
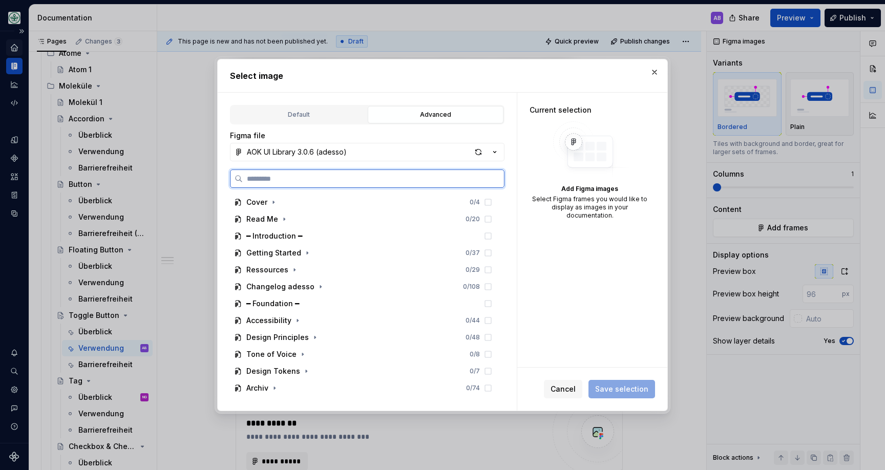
click at [339, 178] on input "search" at bounding box center [373, 179] width 261 height 10
type input "*******"
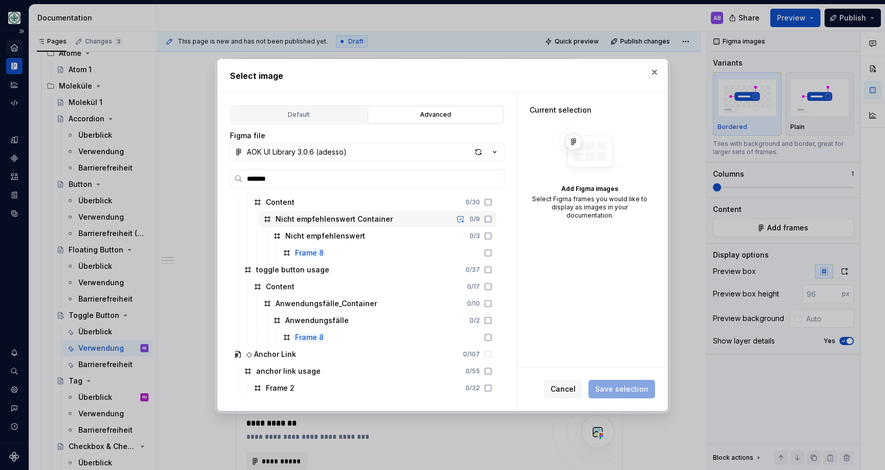
scroll to position [576, 0]
click at [492, 334] on icon at bounding box center [488, 337] width 8 height 8
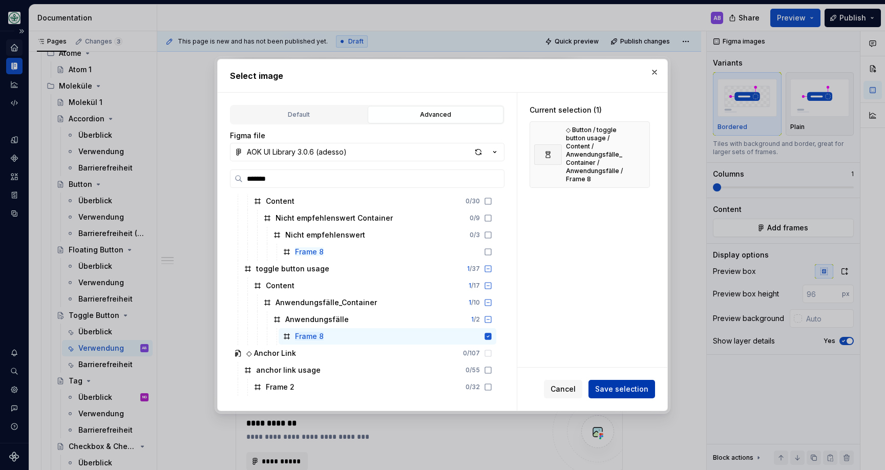
click at [634, 390] on span "Save selection" at bounding box center [621, 389] width 53 height 10
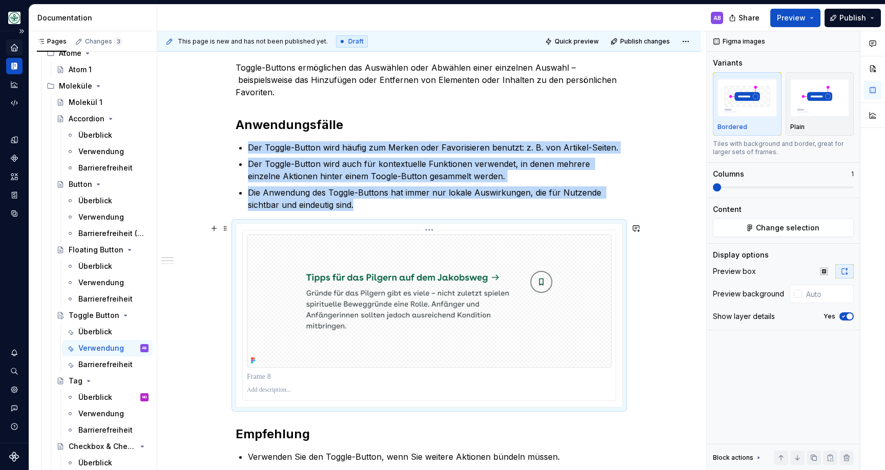
drag, startPoint x: 290, startPoint y: 260, endPoint x: 280, endPoint y: 256, distance: 10.6
click at [289, 260] on img at bounding box center [429, 301] width 365 height 133
click at [226, 226] on span at bounding box center [225, 228] width 8 height 14
click at [424, 271] on img at bounding box center [429, 301] width 365 height 133
click at [760, 235] on button "Change selection" at bounding box center [783, 228] width 141 height 18
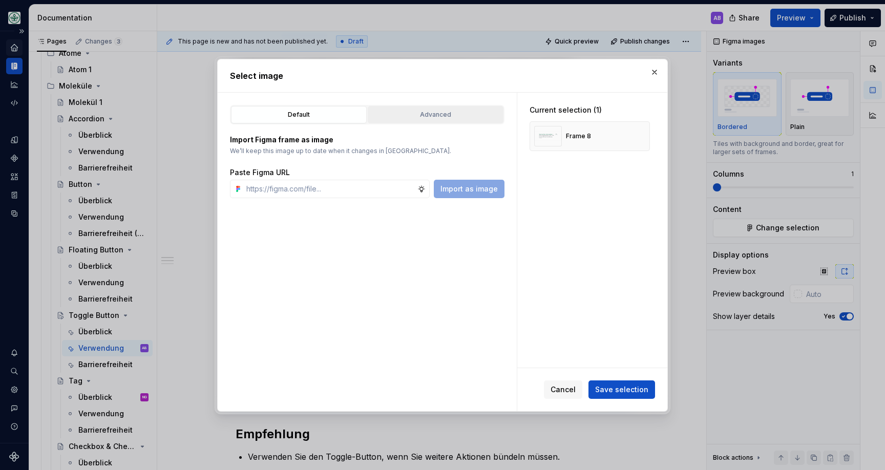
click at [430, 117] on div "Advanced" at bounding box center [435, 115] width 129 height 10
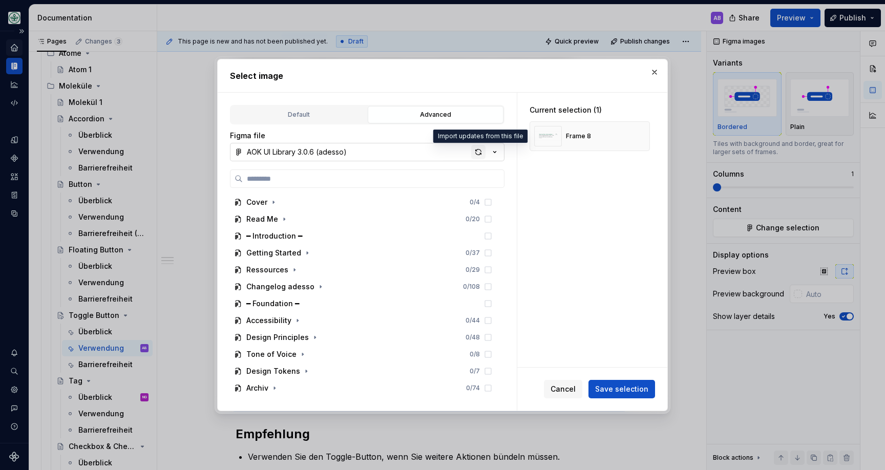
click at [477, 150] on div "button" at bounding box center [478, 152] width 14 height 14
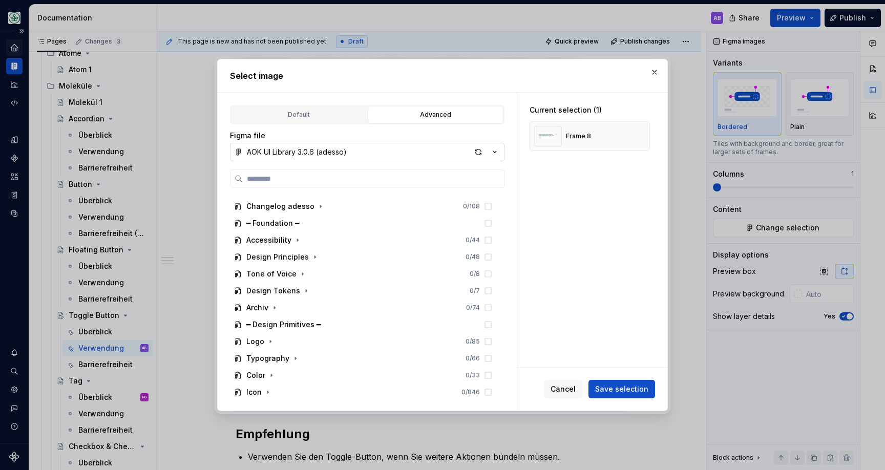
scroll to position [0, 0]
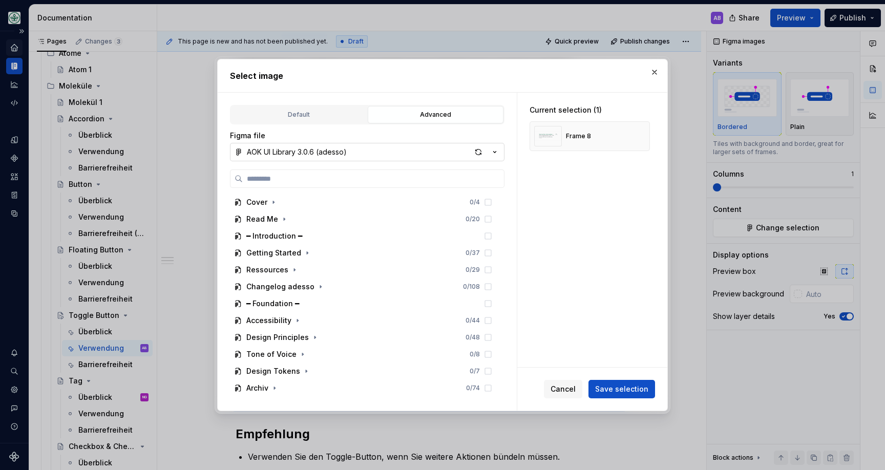
type textarea "*"
click at [335, 112] on div "Default" at bounding box center [299, 115] width 129 height 10
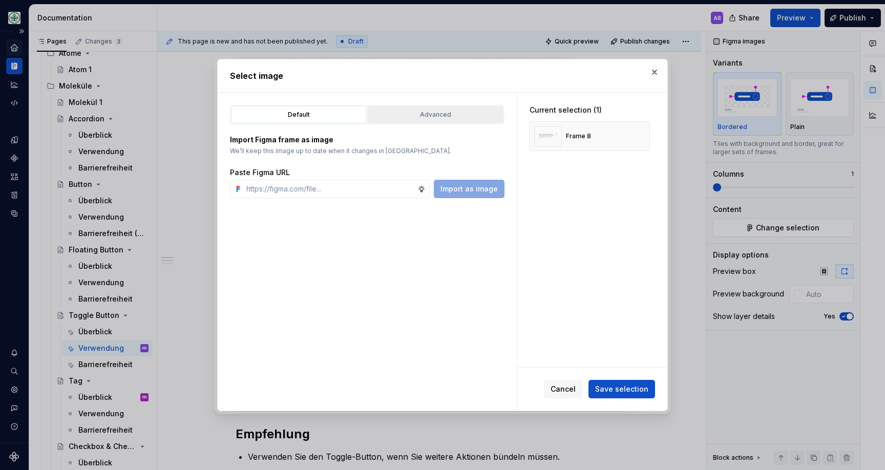
click at [423, 114] on div "Advanced" at bounding box center [435, 115] width 129 height 10
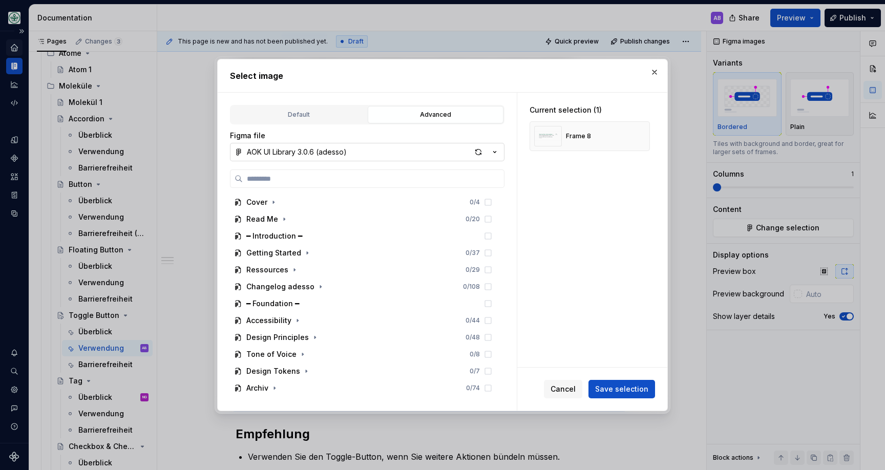
drag, startPoint x: 644, startPoint y: 136, endPoint x: 445, endPoint y: 154, distance: 199.6
click at [643, 136] on button "button" at bounding box center [638, 136] width 14 height 14
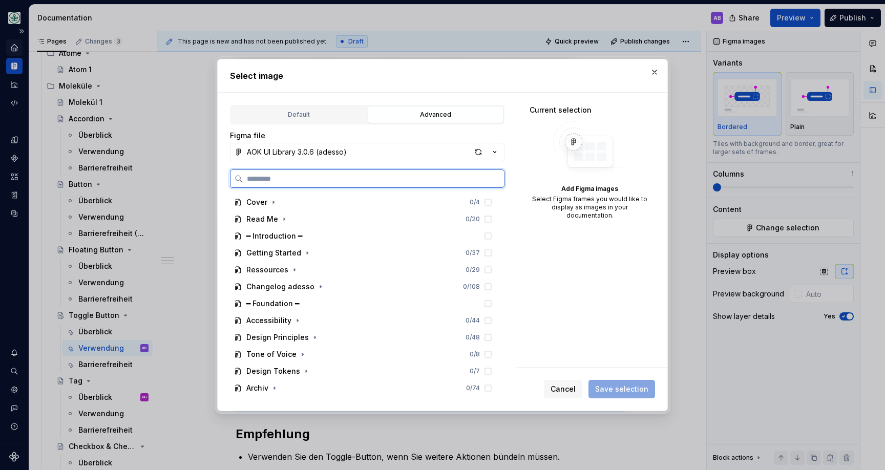
click at [331, 182] on input "search" at bounding box center [373, 179] width 261 height 10
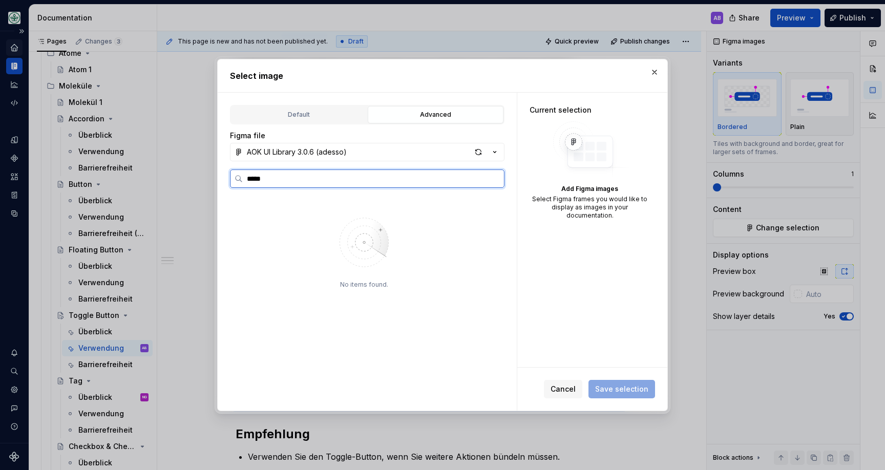
type input "*****"
click at [474, 151] on div "button" at bounding box center [478, 152] width 14 height 14
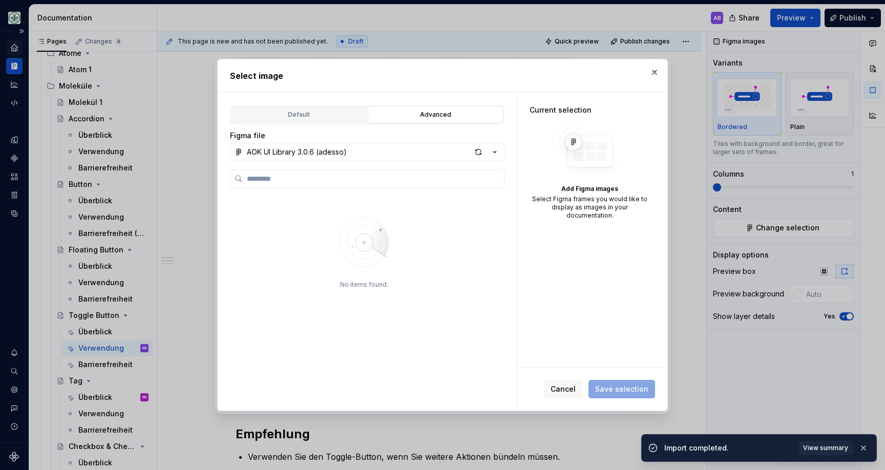
type textarea "*"
type input "********"
type textarea "*"
type input "**********"
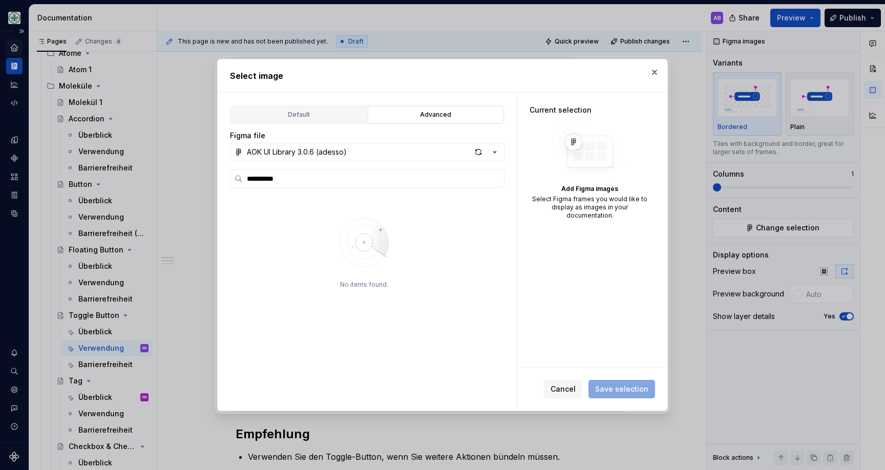
type textarea "*"
type input "*******"
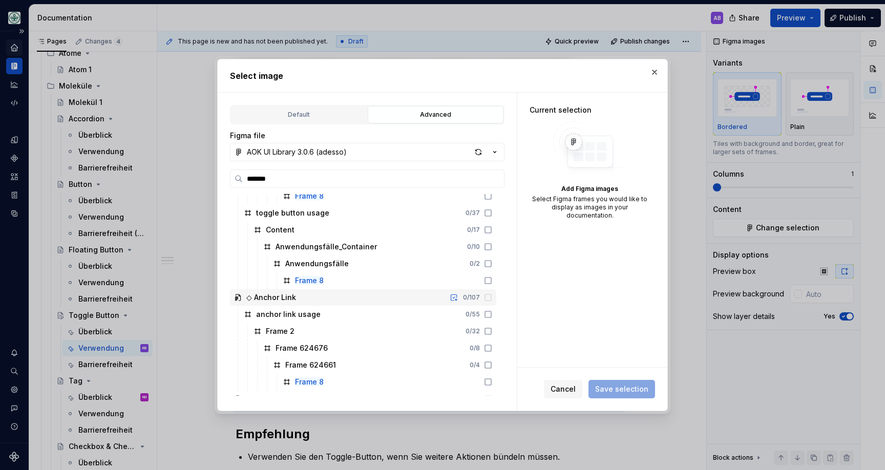
scroll to position [629, 0]
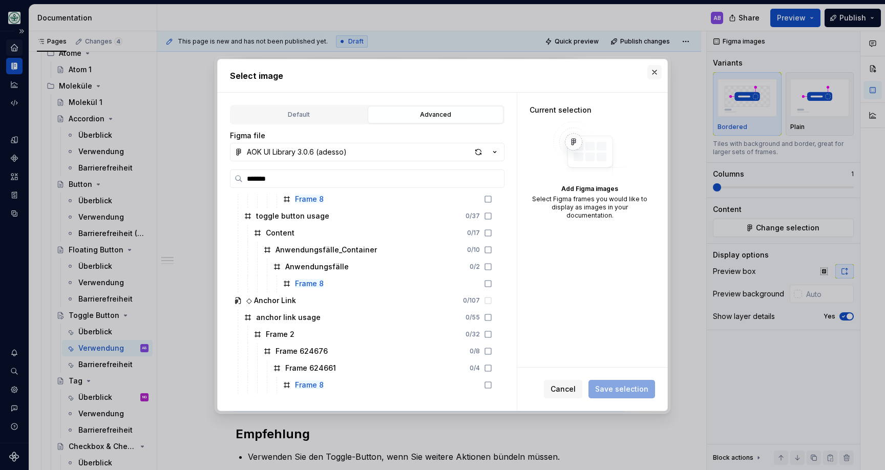
click at [653, 70] on button "button" at bounding box center [655, 72] width 14 height 14
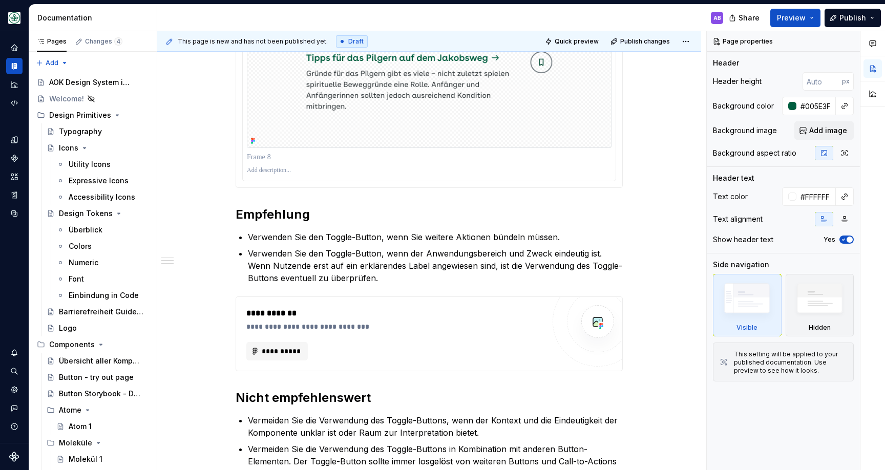
type textarea "*"
click at [337, 108] on img at bounding box center [429, 81] width 365 height 133
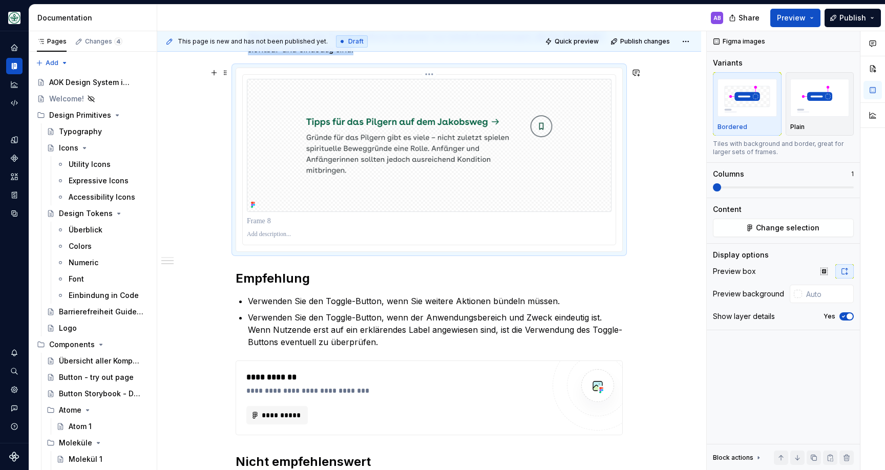
scroll to position [256, 0]
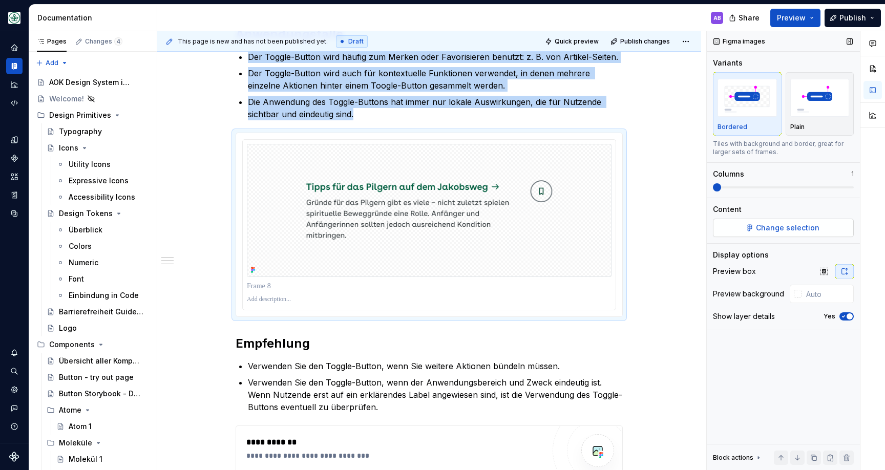
click at [744, 232] on button "Change selection" at bounding box center [783, 228] width 141 height 18
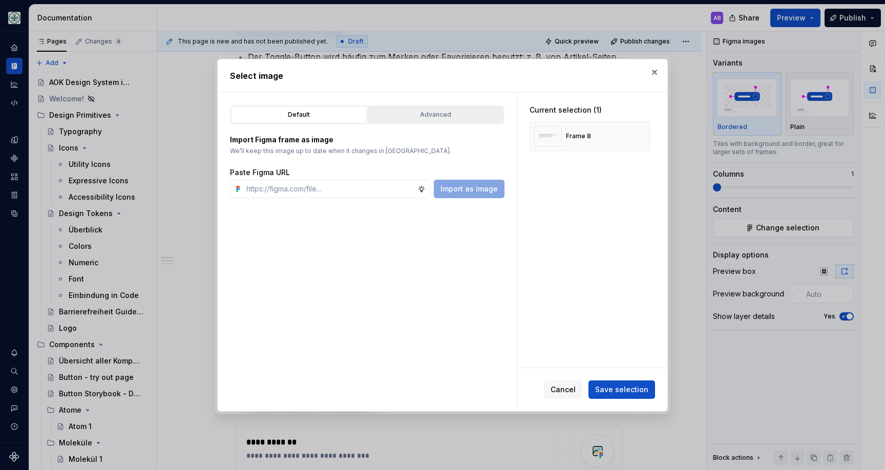
click at [399, 107] on button "Advanced" at bounding box center [436, 114] width 136 height 17
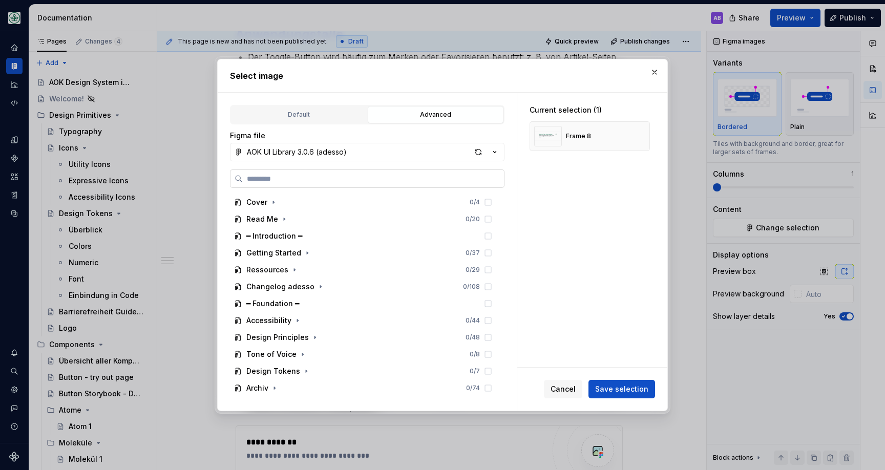
click at [387, 173] on label at bounding box center [367, 179] width 275 height 18
click at [387, 174] on input "search" at bounding box center [373, 179] width 261 height 10
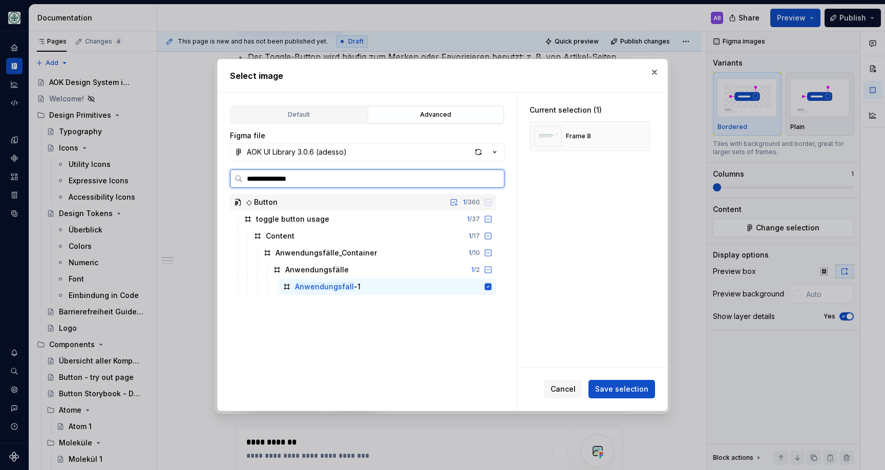
type input "**********"
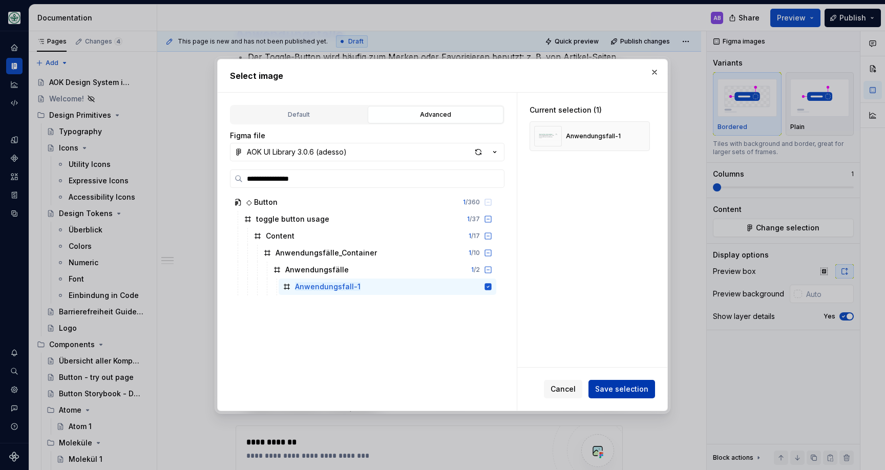
click at [632, 387] on span "Save selection" at bounding box center [621, 389] width 53 height 10
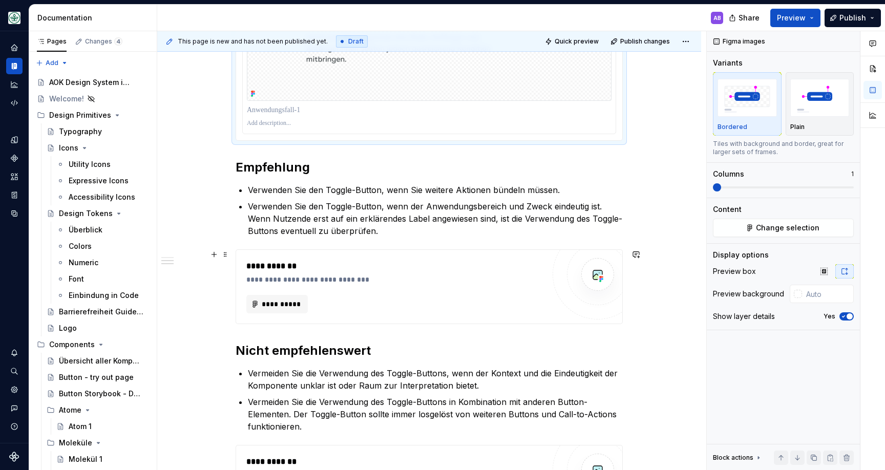
scroll to position [435, 0]
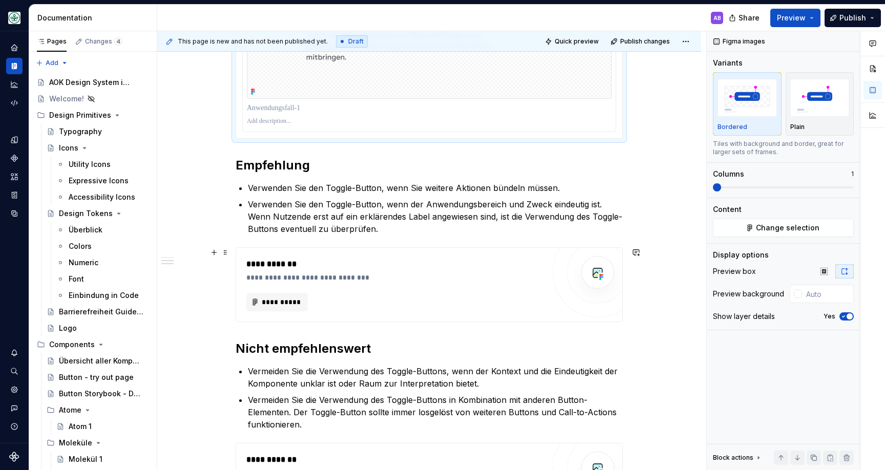
click at [465, 263] on div "**********" at bounding box center [395, 264] width 298 height 12
click at [230, 252] on span at bounding box center [225, 252] width 8 height 14
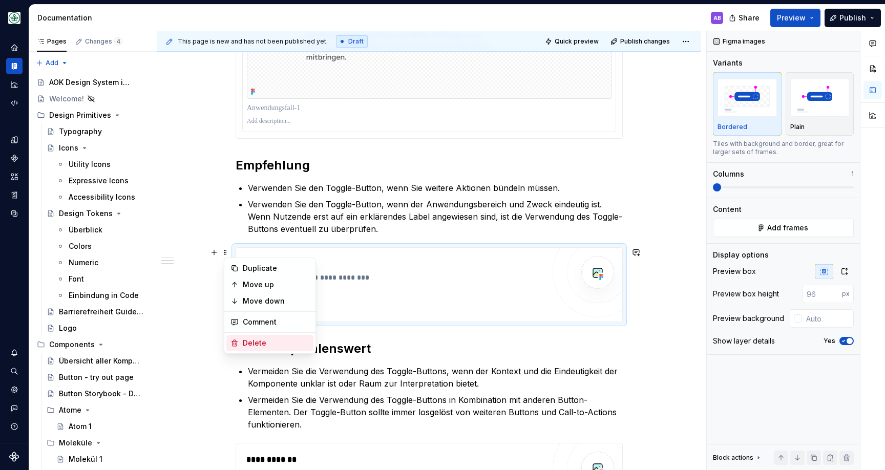
click at [243, 340] on div "Delete" at bounding box center [276, 343] width 67 height 10
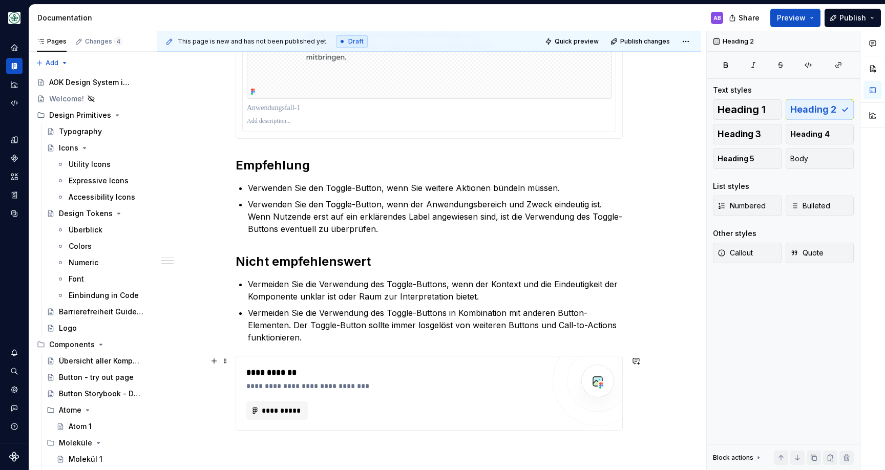
click at [271, 364] on div "**********" at bounding box center [429, 394] width 386 height 74
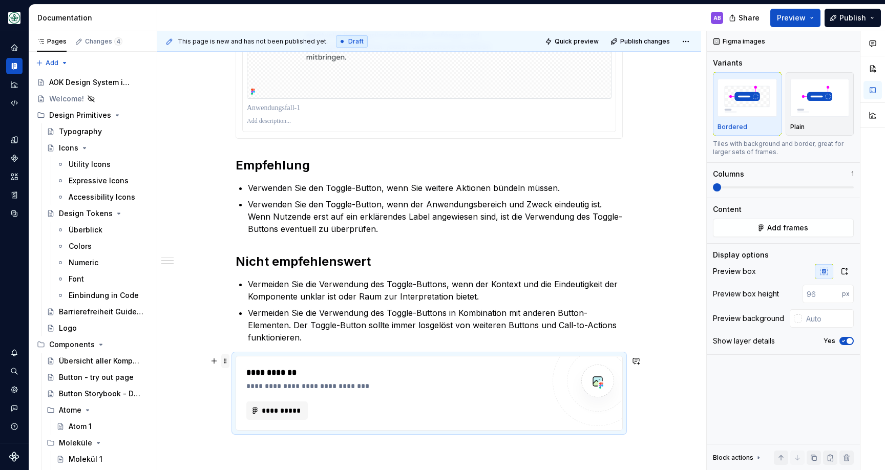
click at [226, 358] on span at bounding box center [225, 361] width 8 height 14
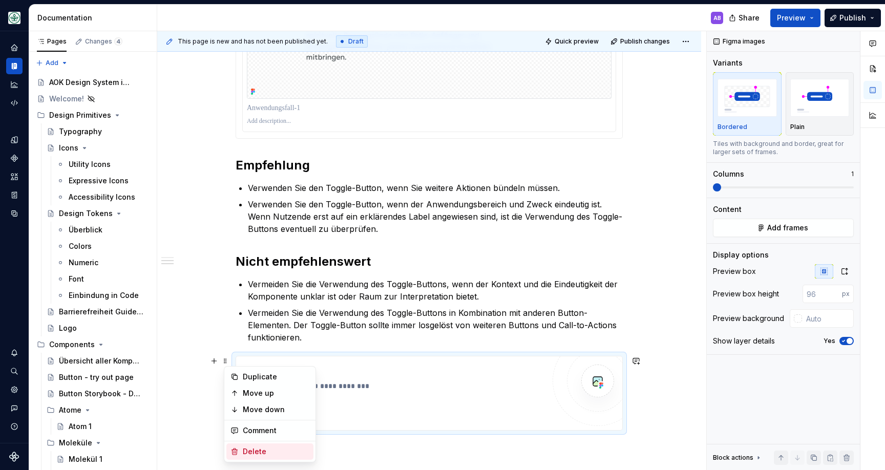
click at [252, 450] on div "Delete" at bounding box center [276, 452] width 67 height 10
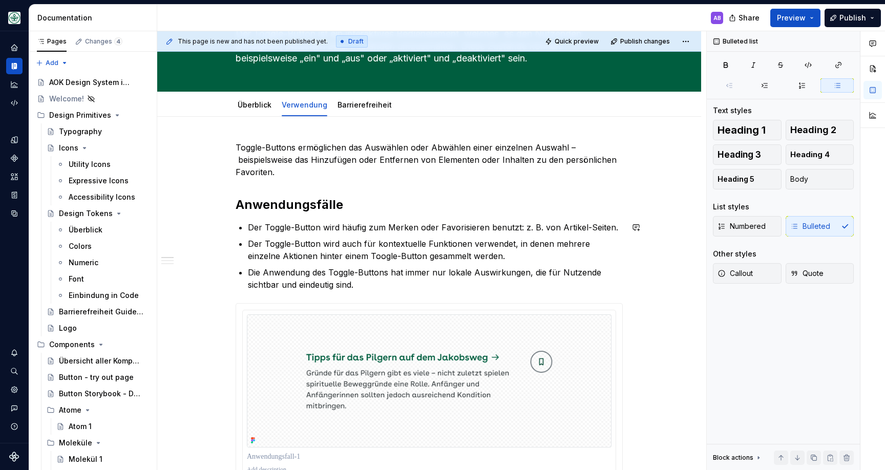
scroll to position [79, 0]
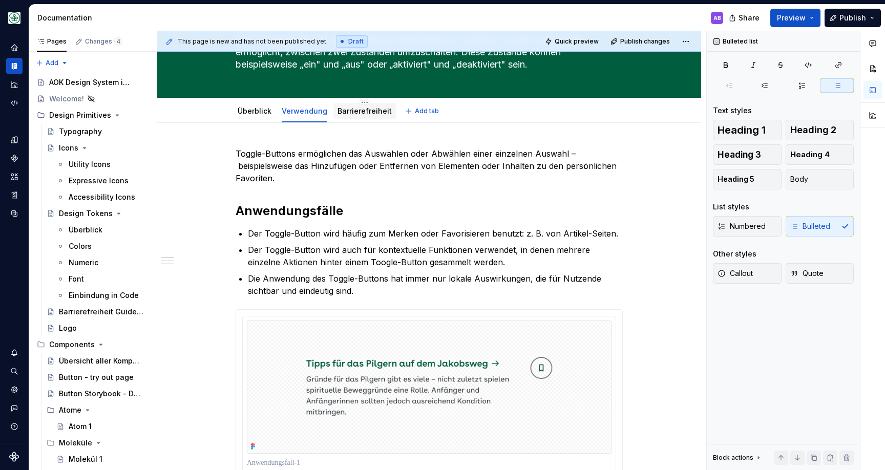
click at [363, 106] on div "Barrierefreiheit" at bounding box center [365, 111] width 54 height 10
click at [352, 111] on link "Barrierefreiheit" at bounding box center [365, 111] width 54 height 9
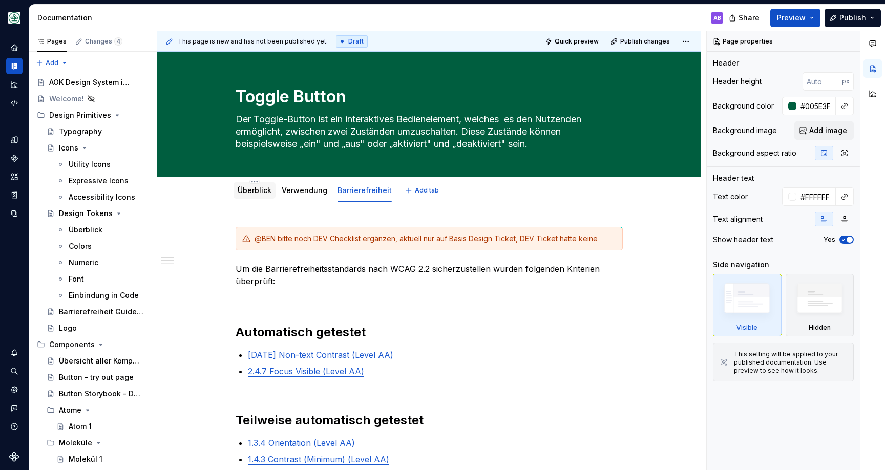
click at [255, 185] on div "Überblick" at bounding box center [255, 190] width 34 height 10
click at [243, 191] on link "Überblick" at bounding box center [255, 190] width 34 height 9
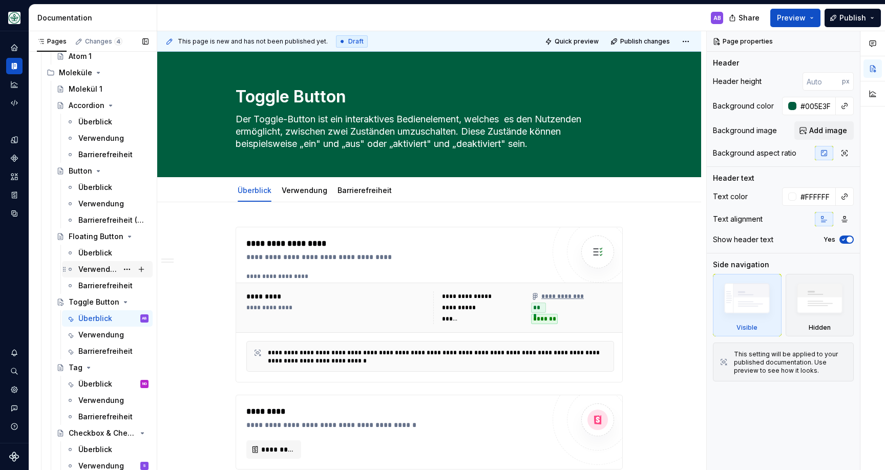
scroll to position [375, 0]
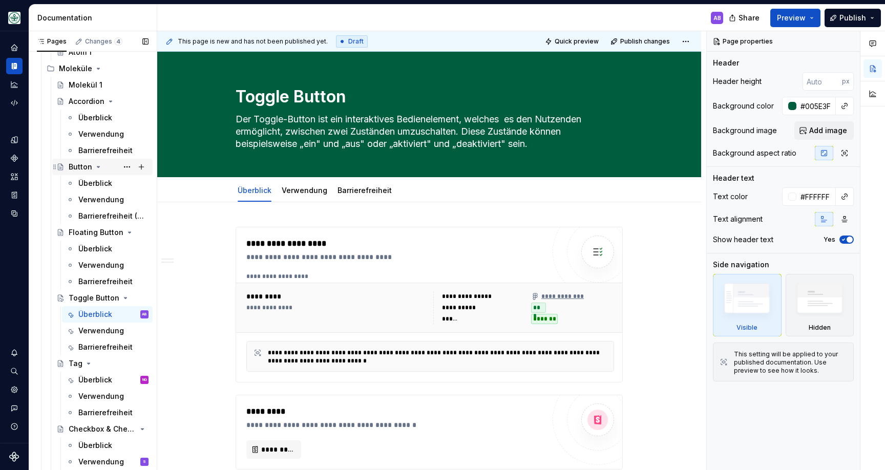
click at [72, 167] on div "Button" at bounding box center [81, 167] width 24 height 10
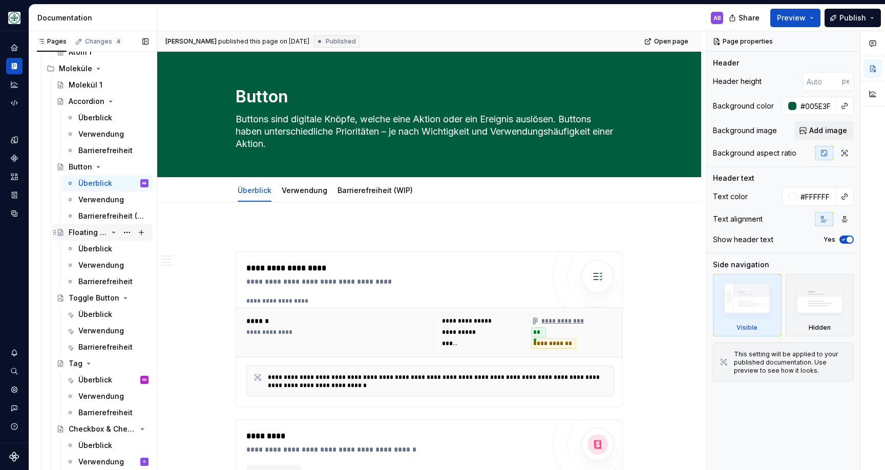
click at [77, 233] on div "Floating Button" at bounding box center [88, 233] width 39 height 10
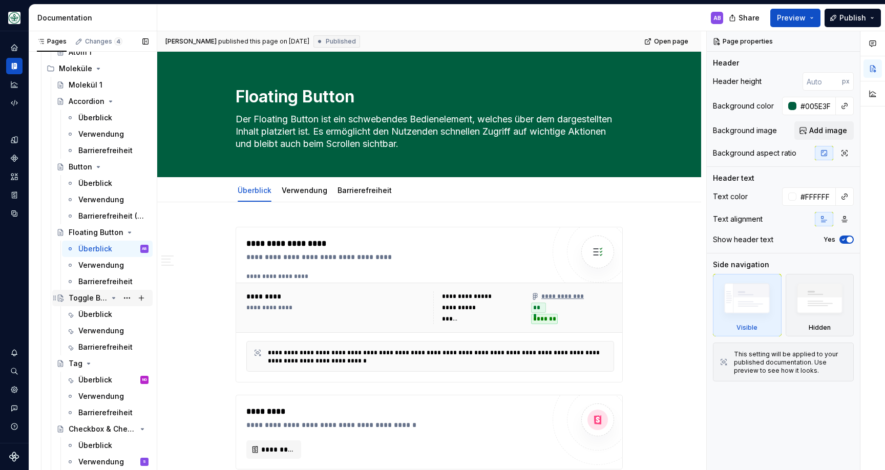
click at [81, 299] on div "Toggle Button" at bounding box center [88, 298] width 39 height 10
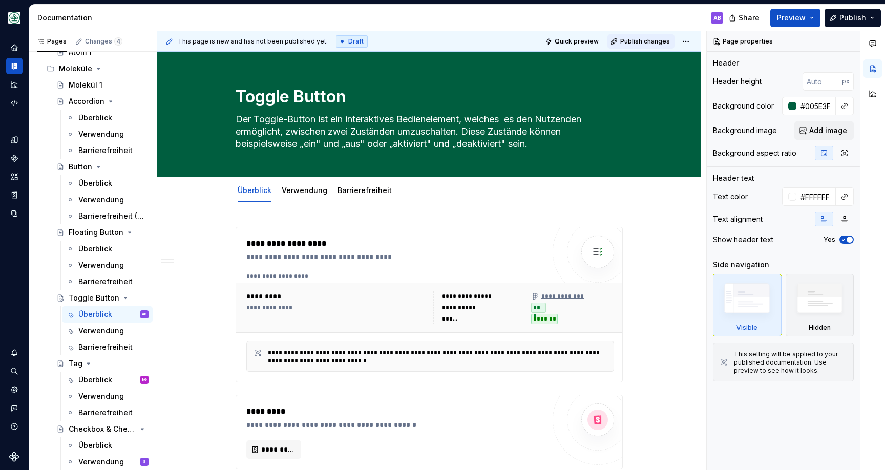
click at [649, 42] on span "Publish changes" at bounding box center [646, 41] width 50 height 8
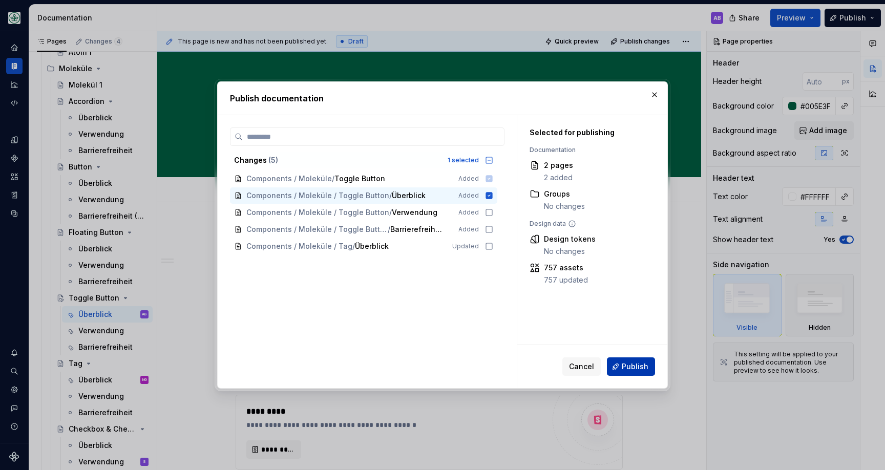
click at [632, 367] on span "Publish" at bounding box center [635, 367] width 27 height 10
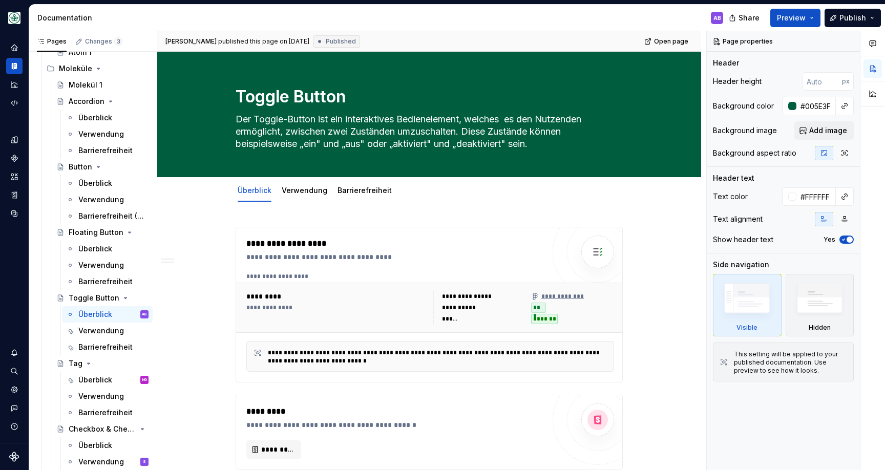
type textarea "*"
